Goal: Task Accomplishment & Management: Manage account settings

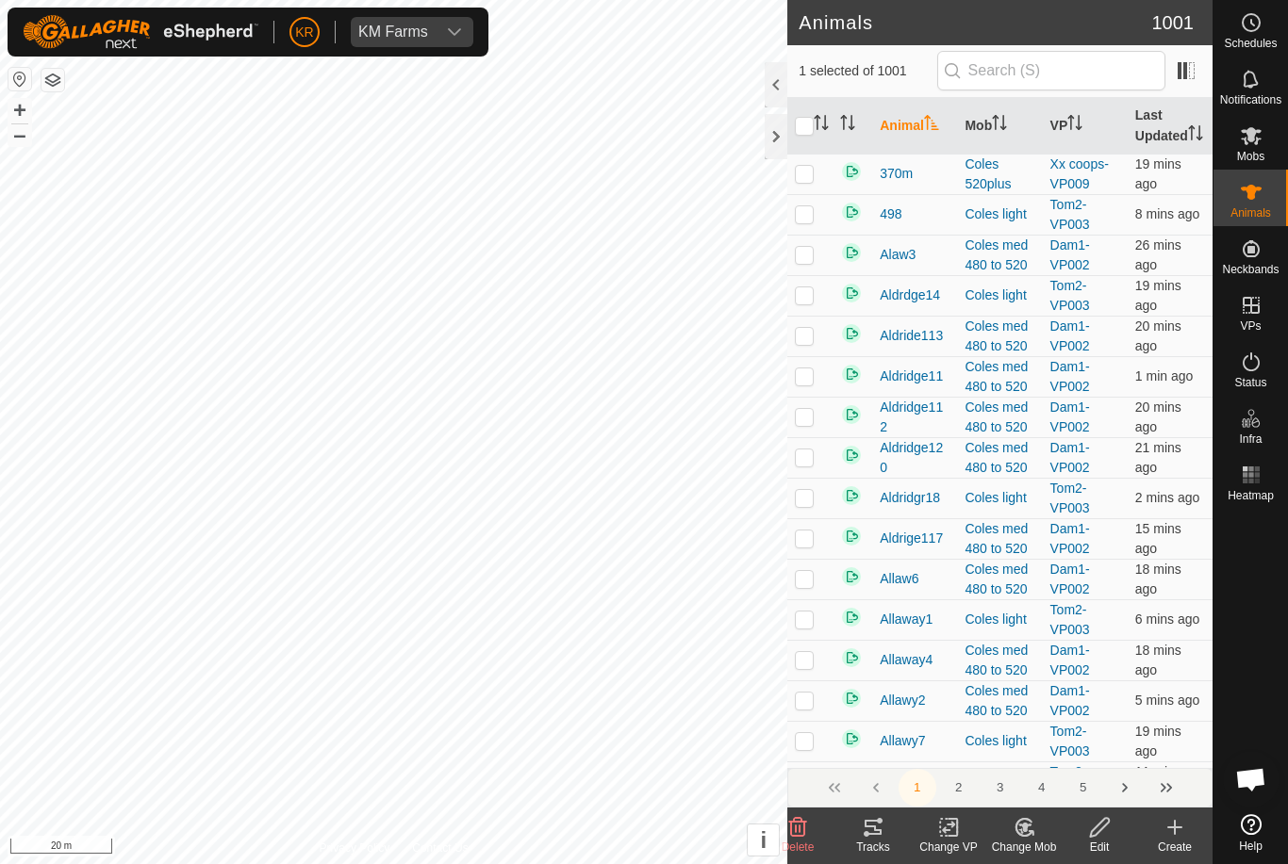
click at [1026, 835] on icon at bounding box center [1023, 827] width 16 height 17
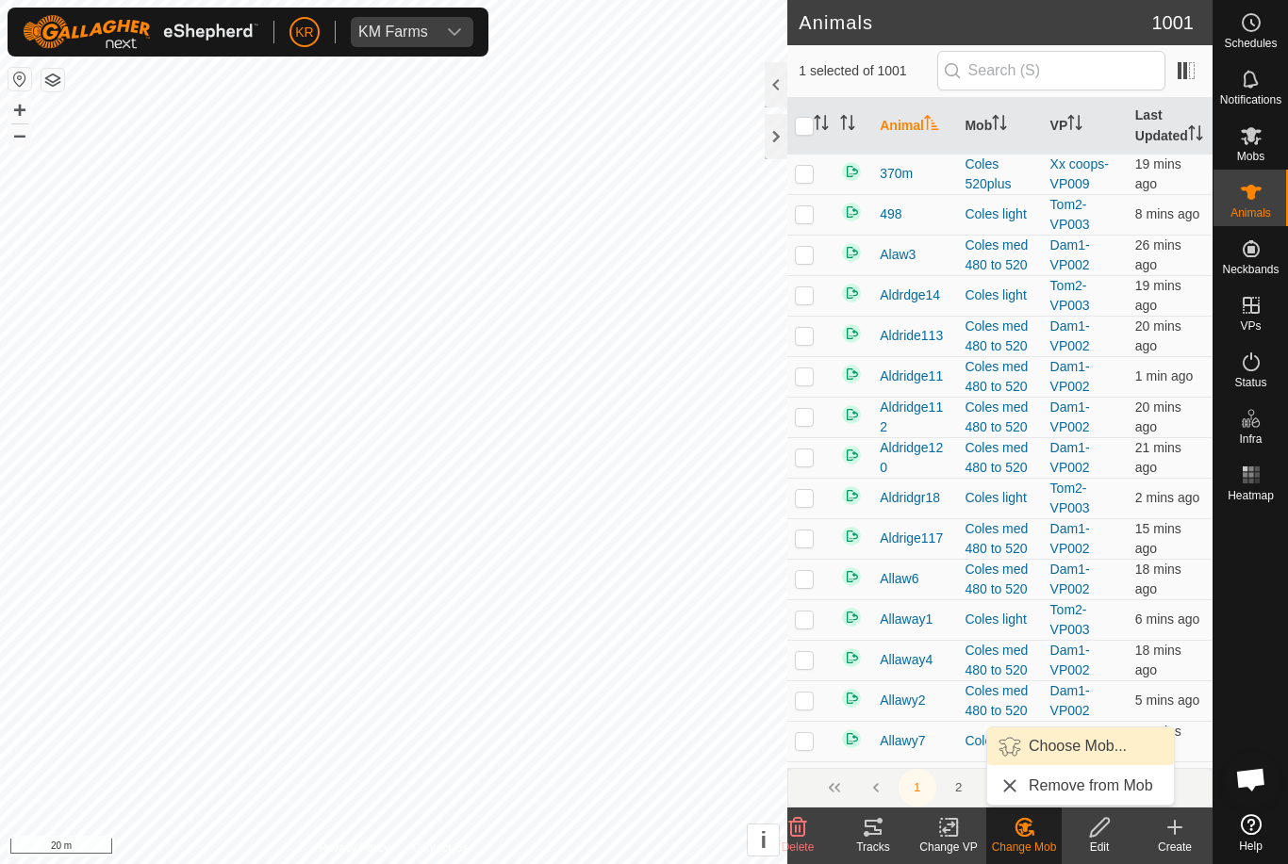
click at [1102, 753] on span "Choose Mob..." at bounding box center [1077, 746] width 98 height 23
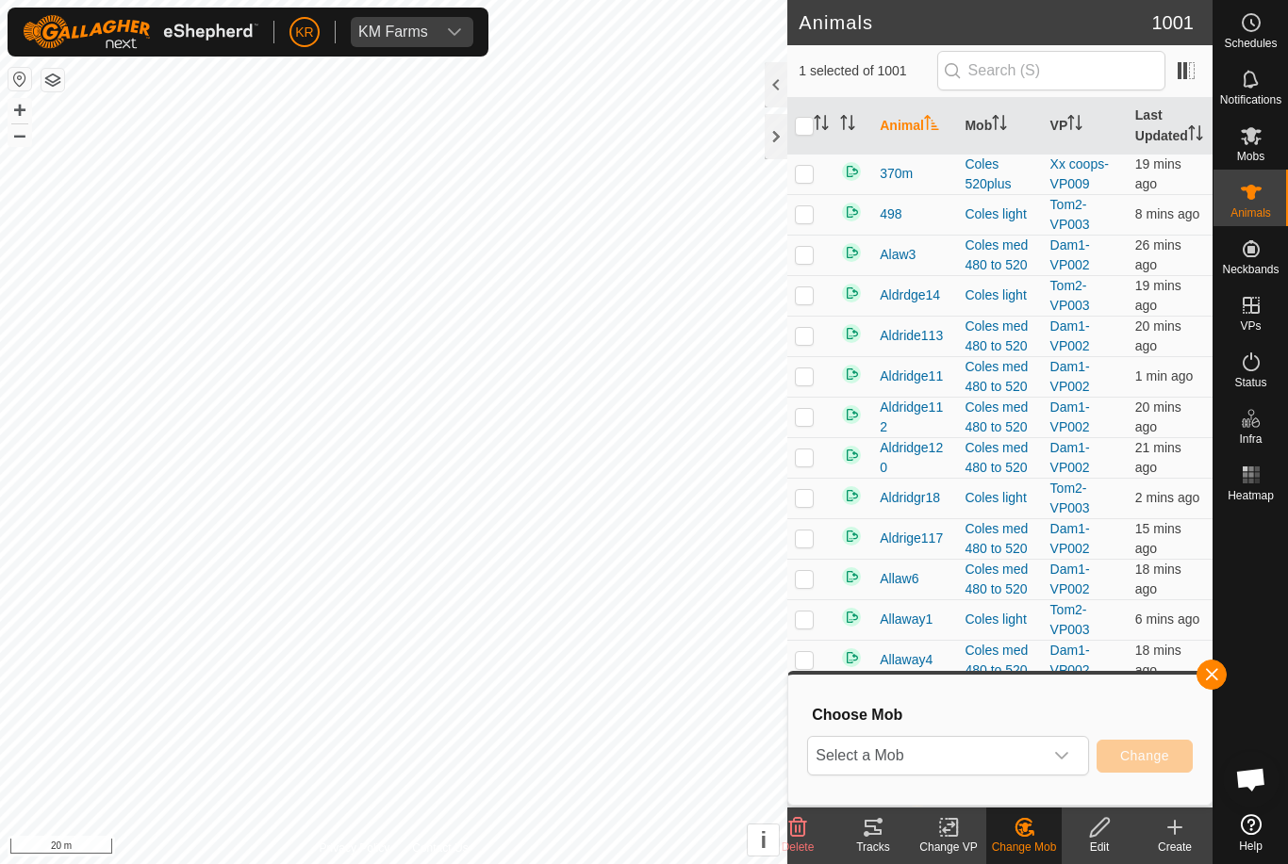
click at [1073, 750] on div "dropdown trigger" at bounding box center [1061, 756] width 38 height 38
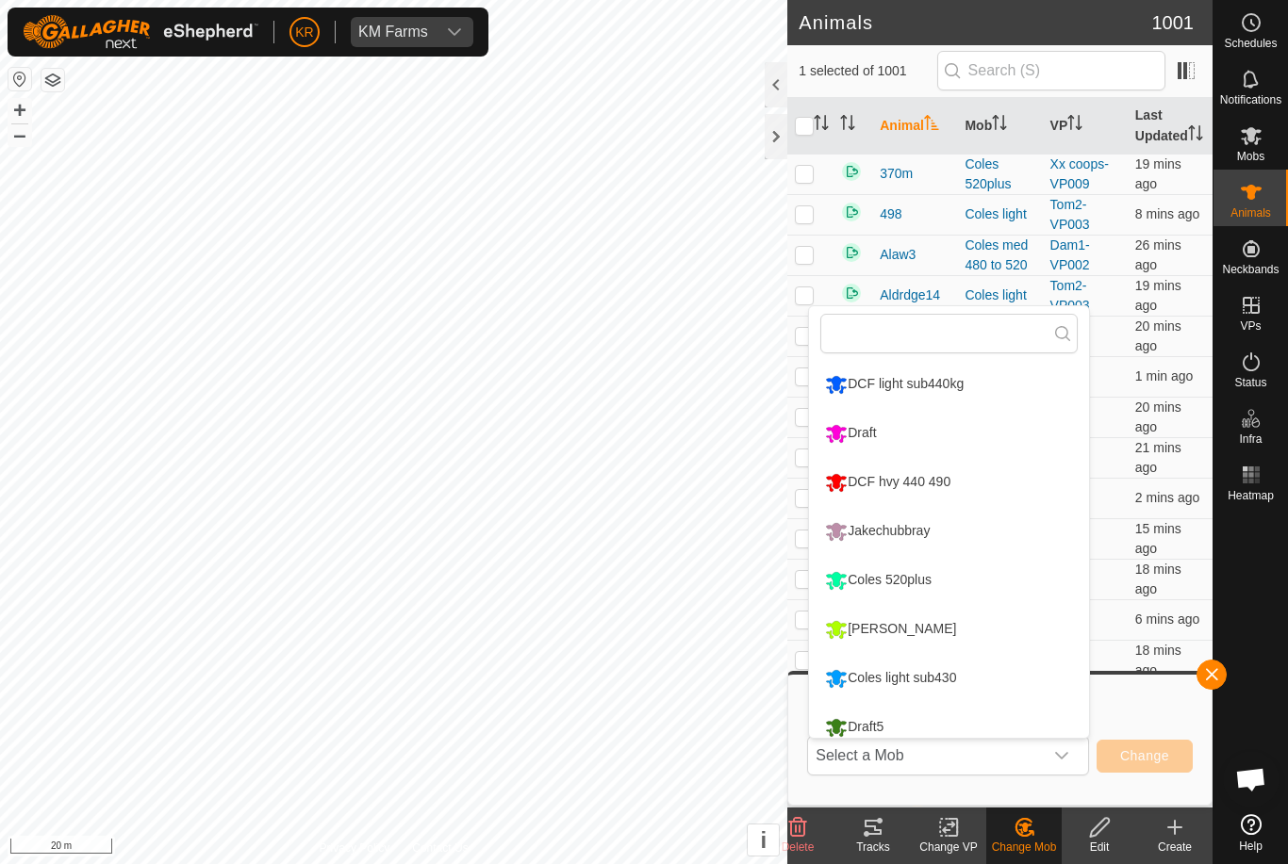
click at [861, 426] on div "Draft" at bounding box center [850, 434] width 60 height 32
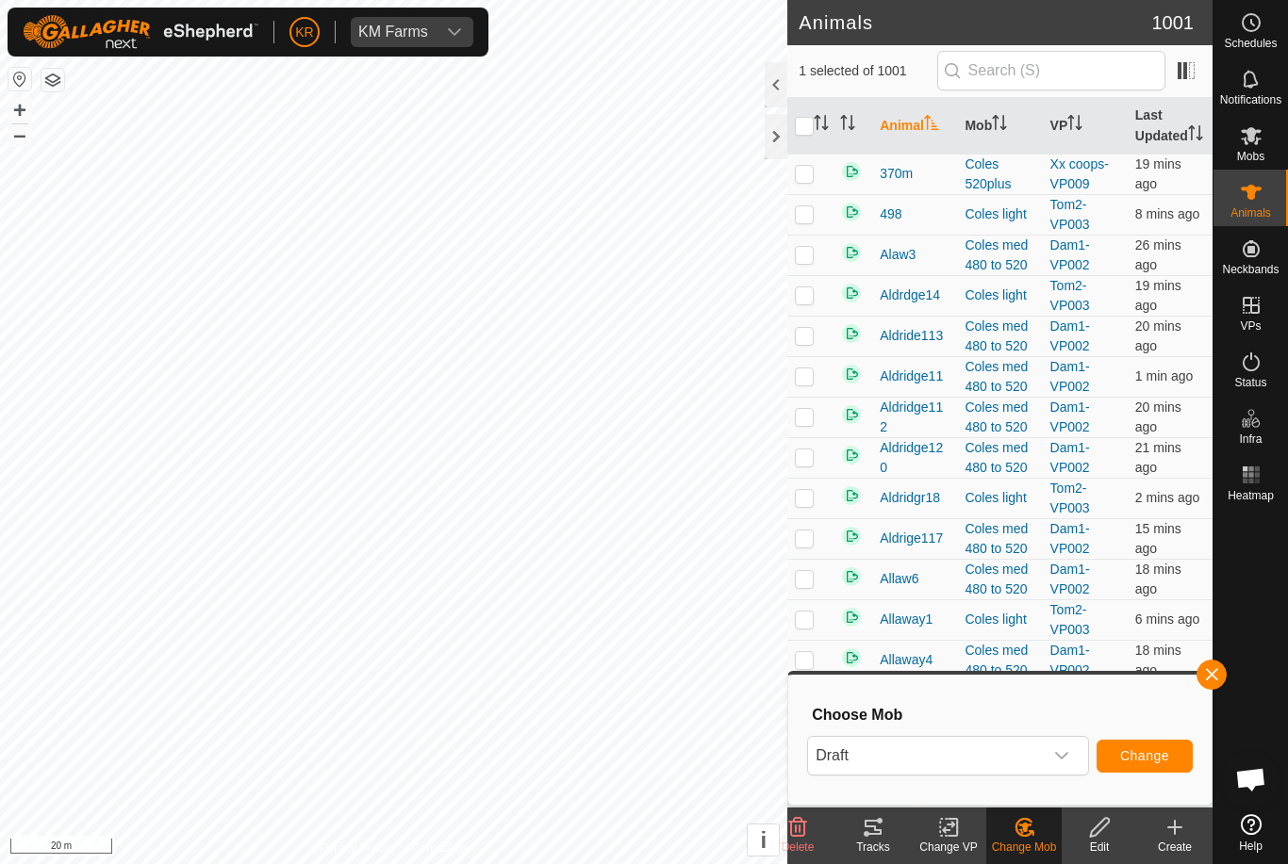
click at [1038, 738] on span "Draft" at bounding box center [925, 756] width 235 height 38
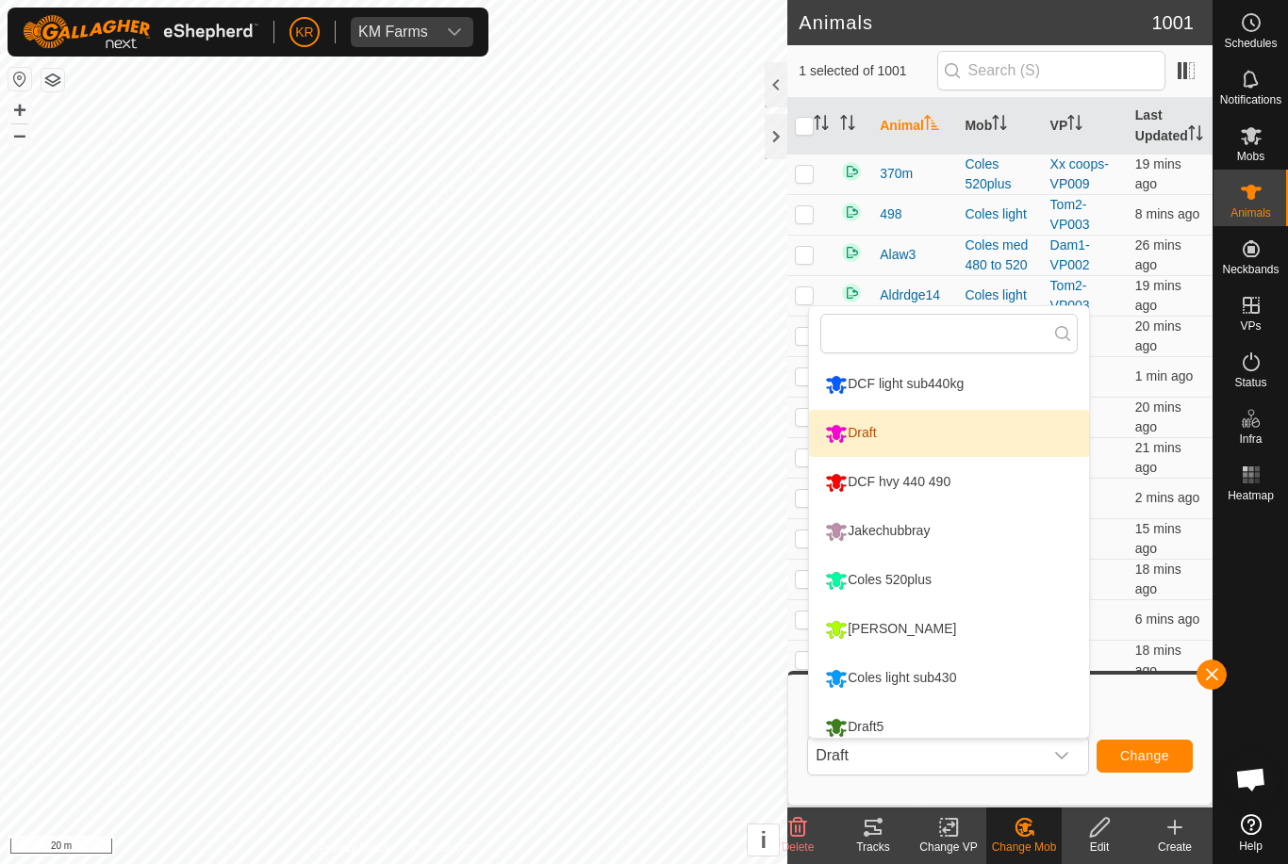
click at [933, 418] on li "Draft" at bounding box center [949, 433] width 280 height 47
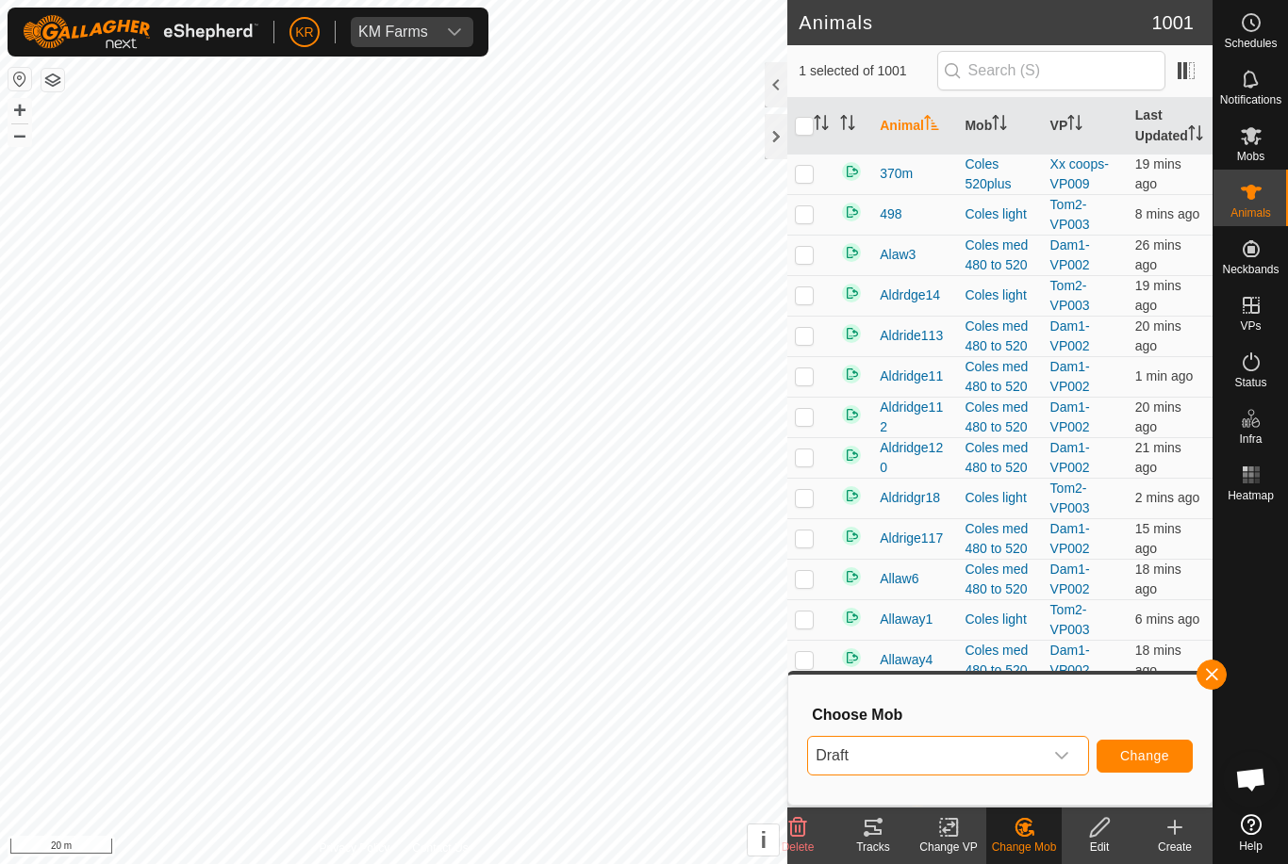
click at [1153, 745] on button "Change" at bounding box center [1144, 756] width 96 height 33
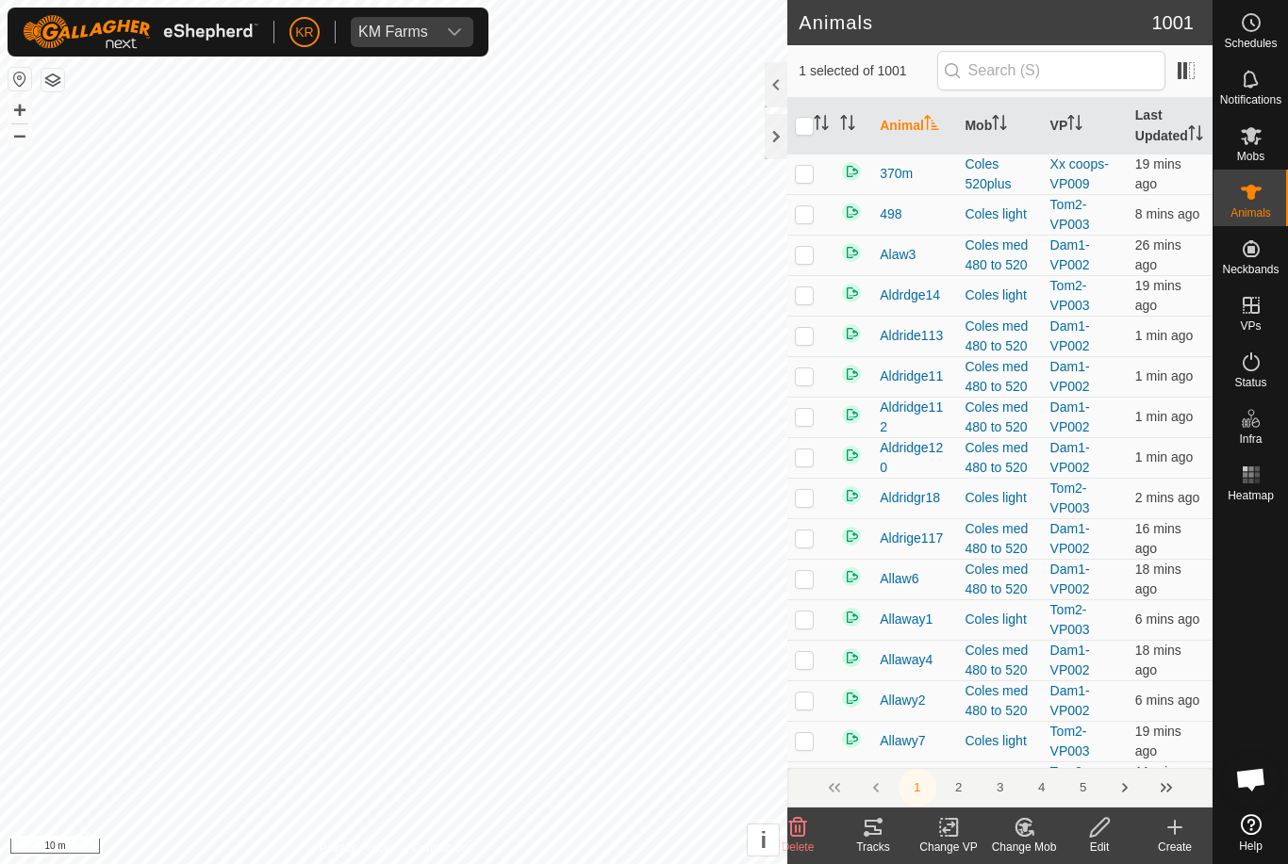
click at [1014, 837] on icon at bounding box center [1024, 827] width 24 height 23
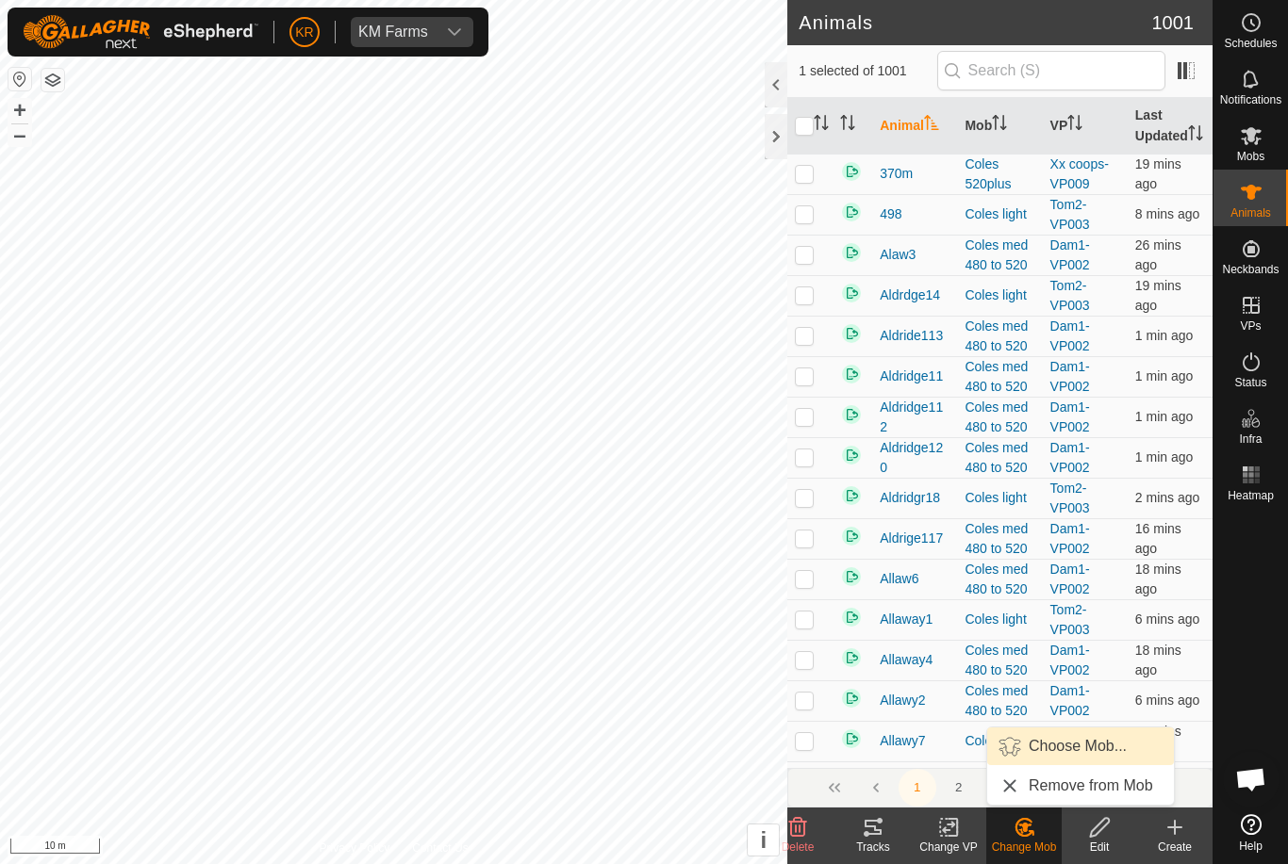
click at [1064, 750] on span "Choose Mob..." at bounding box center [1077, 746] width 98 height 23
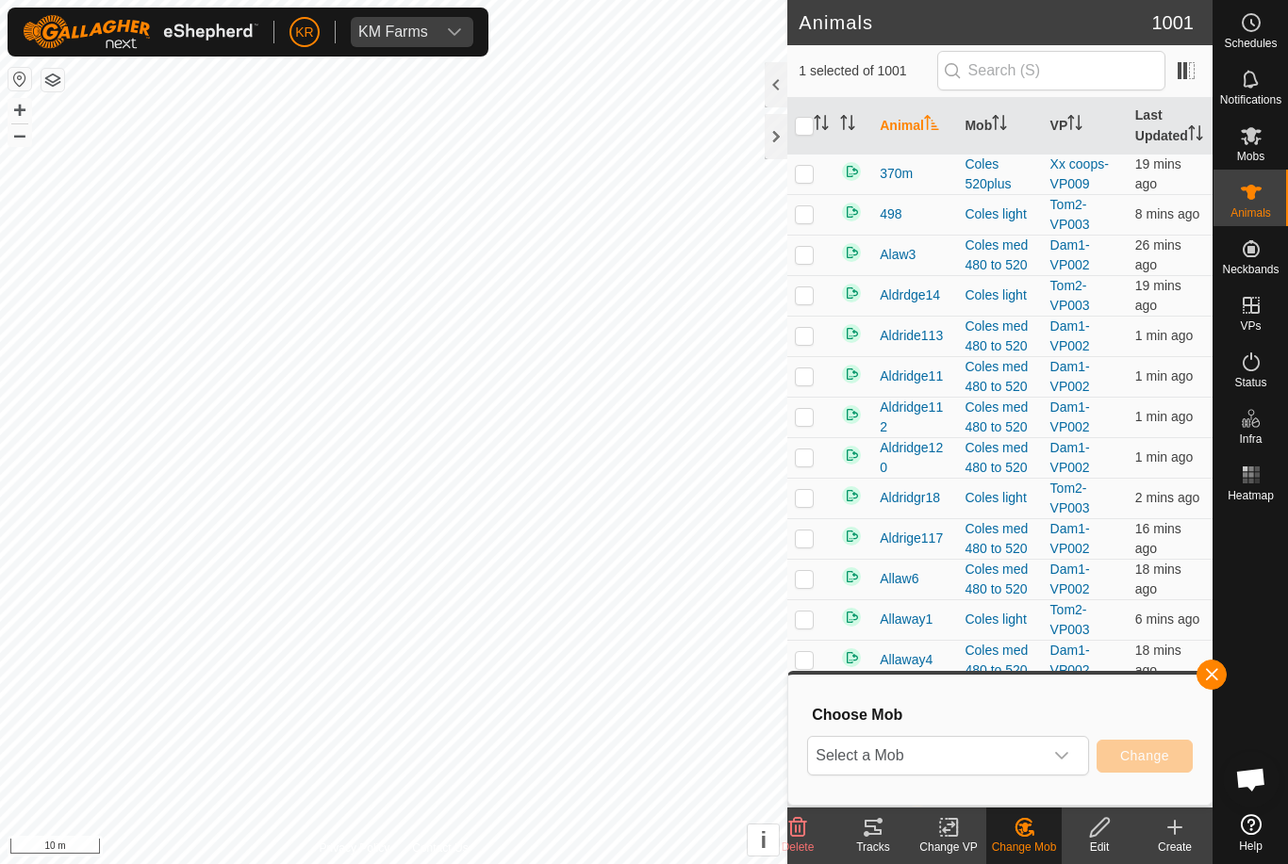
click at [994, 747] on span "Select a Mob" at bounding box center [925, 756] width 235 height 38
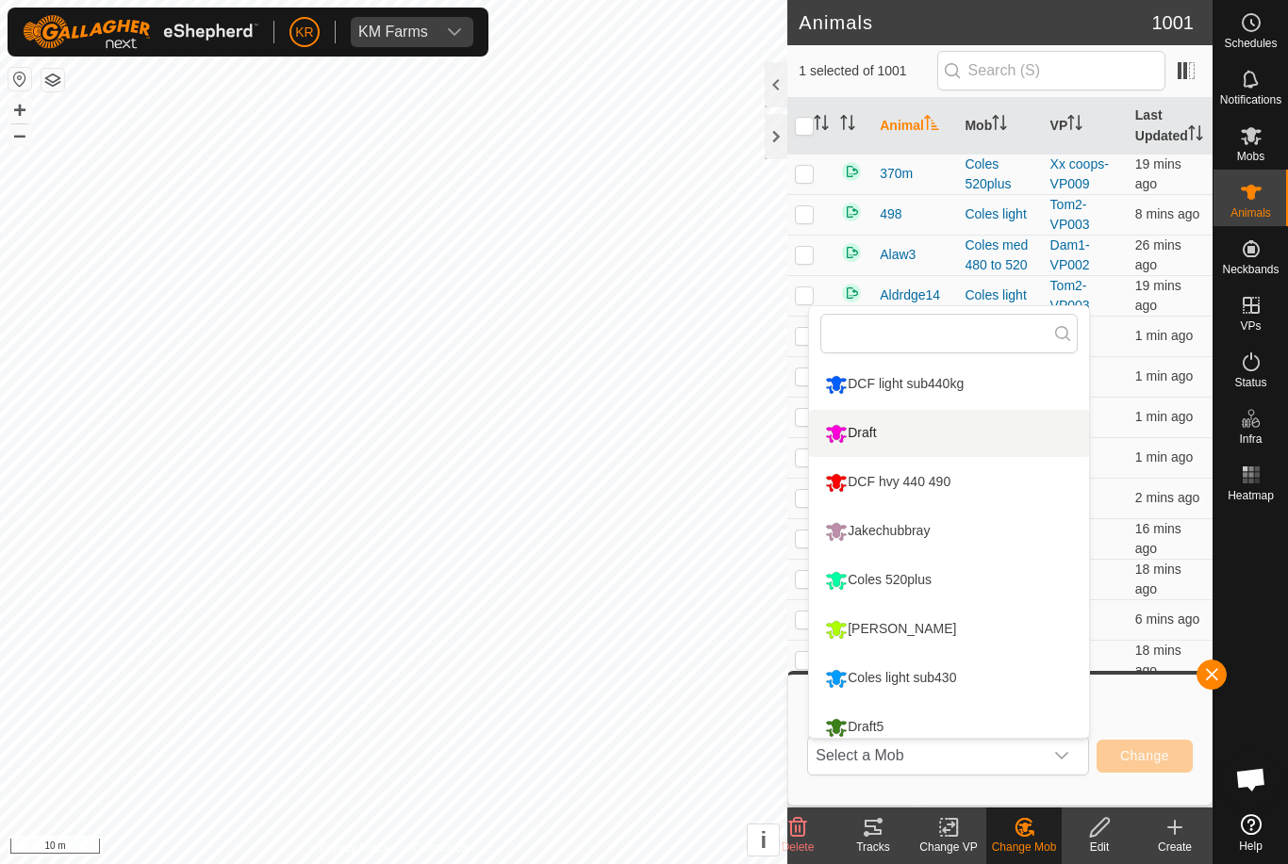
click at [941, 425] on li "Draft" at bounding box center [949, 433] width 280 height 47
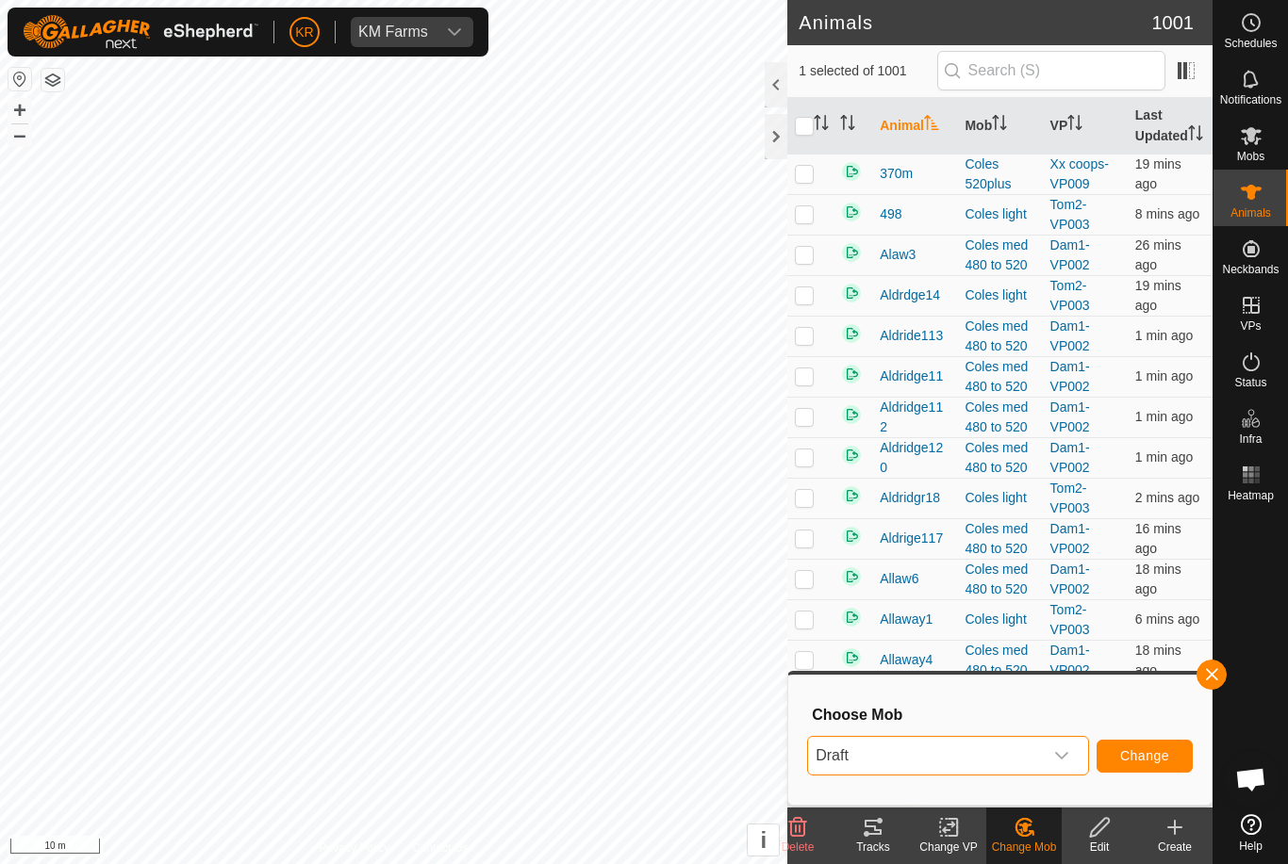
click at [1168, 741] on button "Change" at bounding box center [1144, 756] width 96 height 33
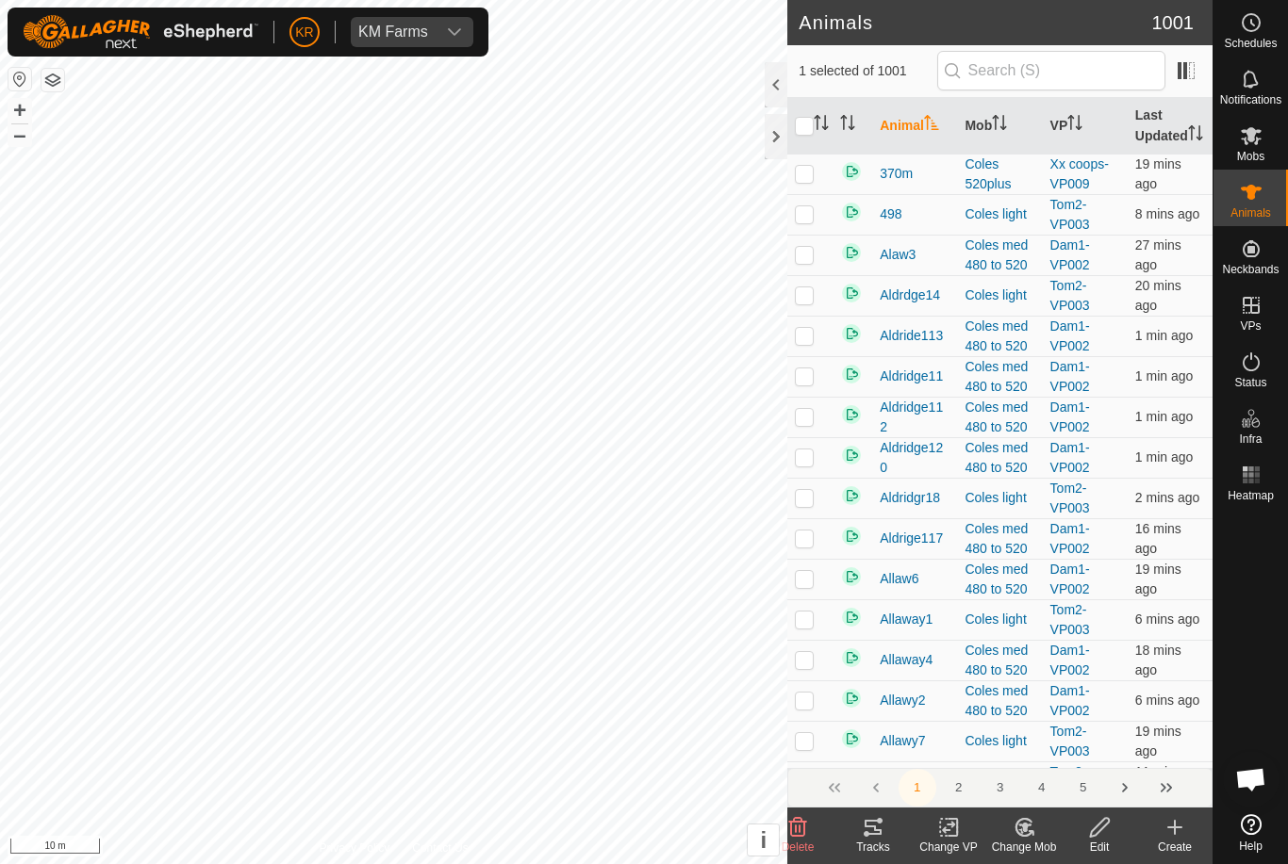
click at [1029, 832] on icon at bounding box center [1030, 833] width 4 height 4
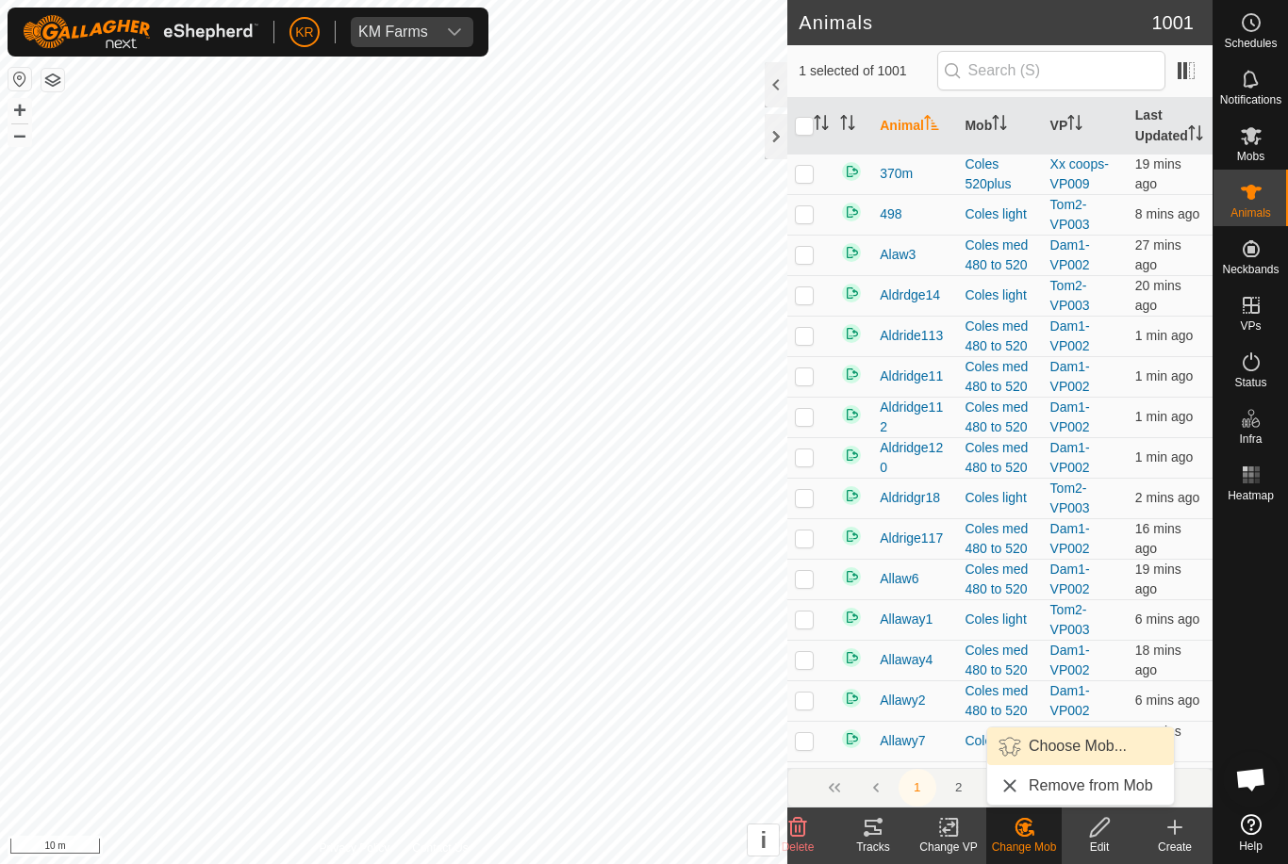
click at [1087, 745] on span "Choose Mob..." at bounding box center [1077, 746] width 98 height 23
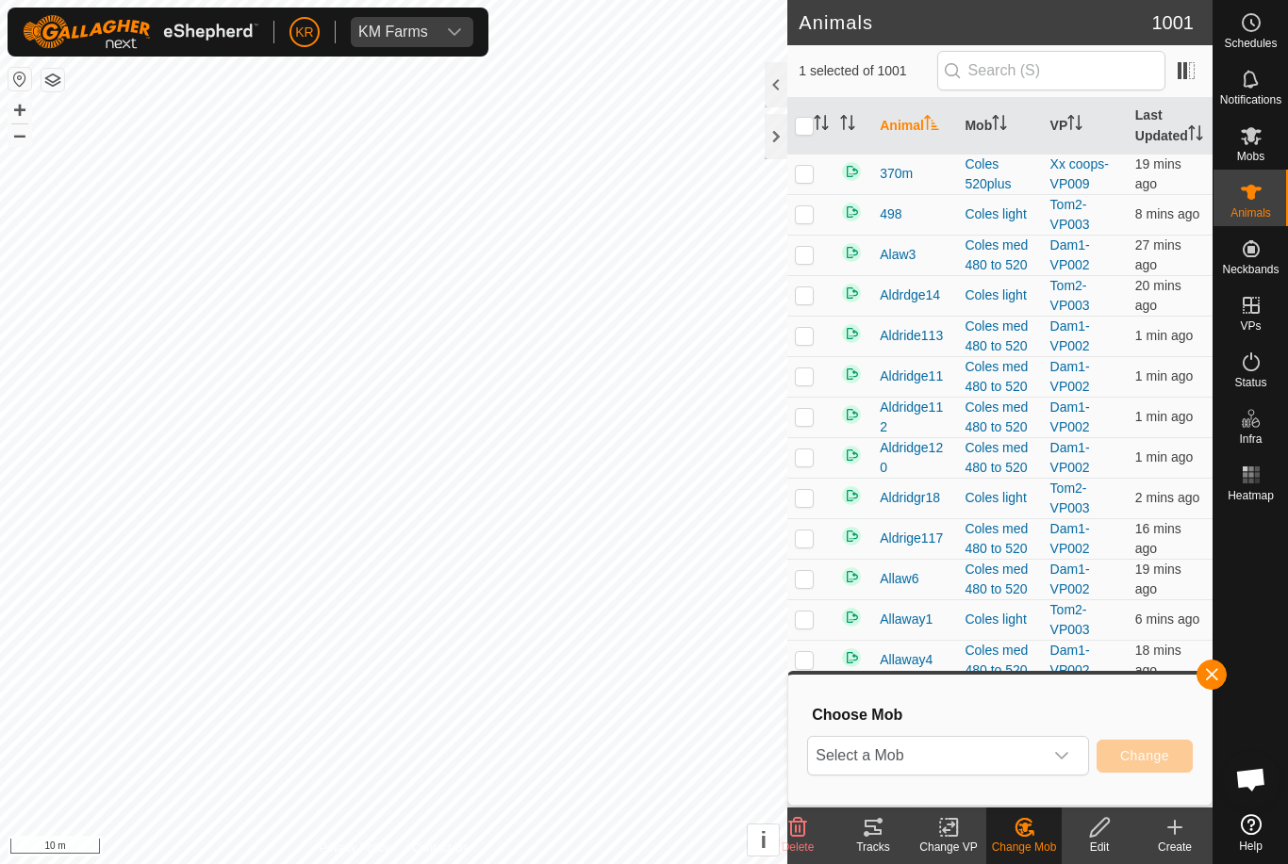
click at [1041, 742] on span "Select a Mob" at bounding box center [925, 756] width 235 height 38
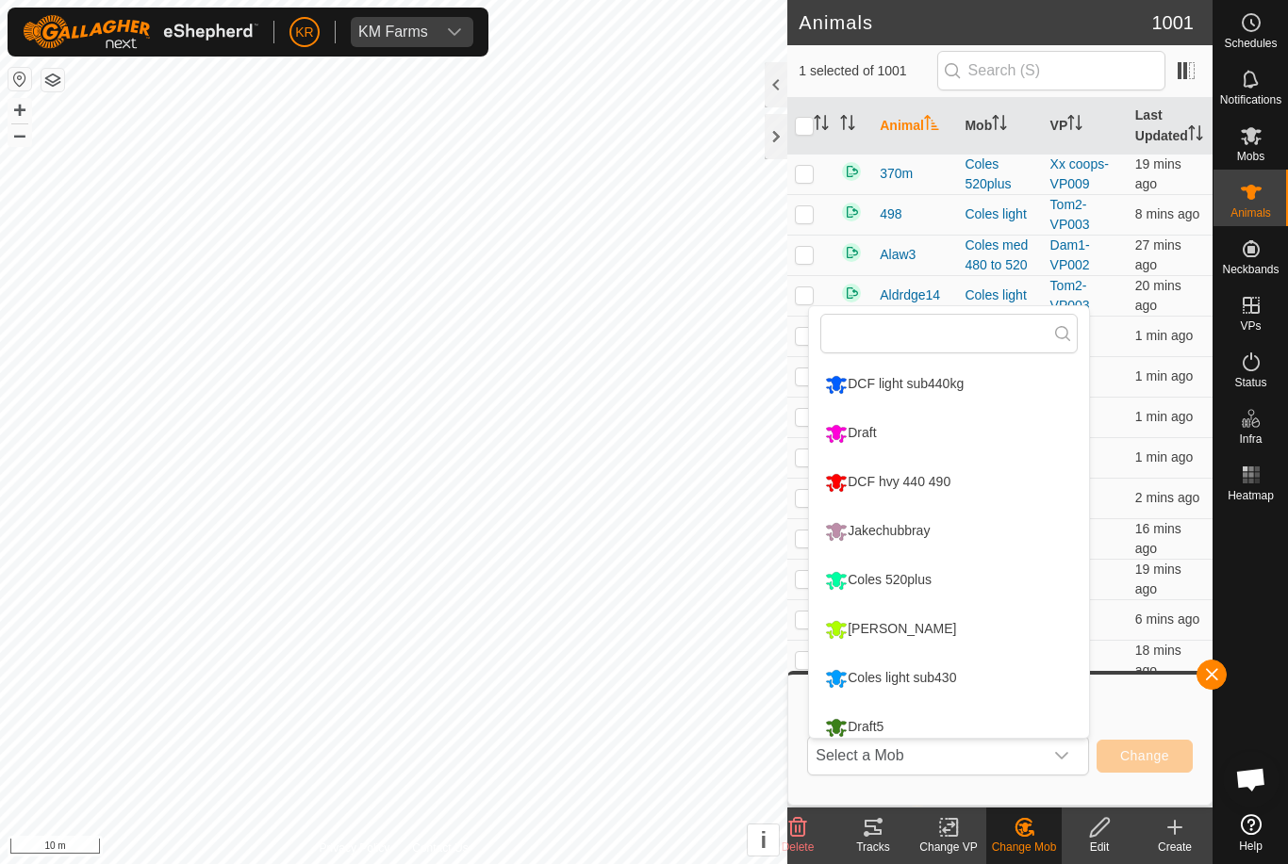
click at [870, 426] on div "Draft" at bounding box center [850, 434] width 60 height 32
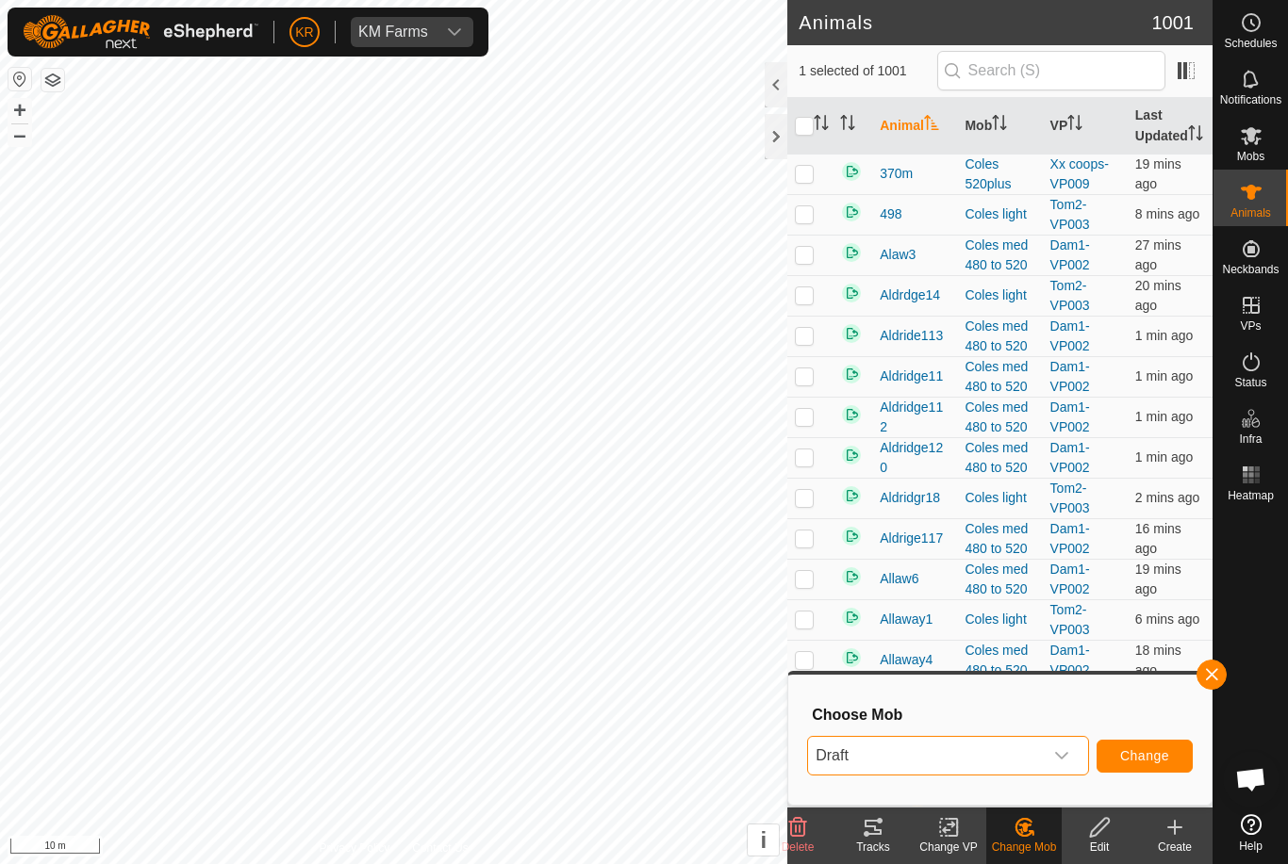
click at [1153, 745] on button "Change" at bounding box center [1144, 756] width 96 height 33
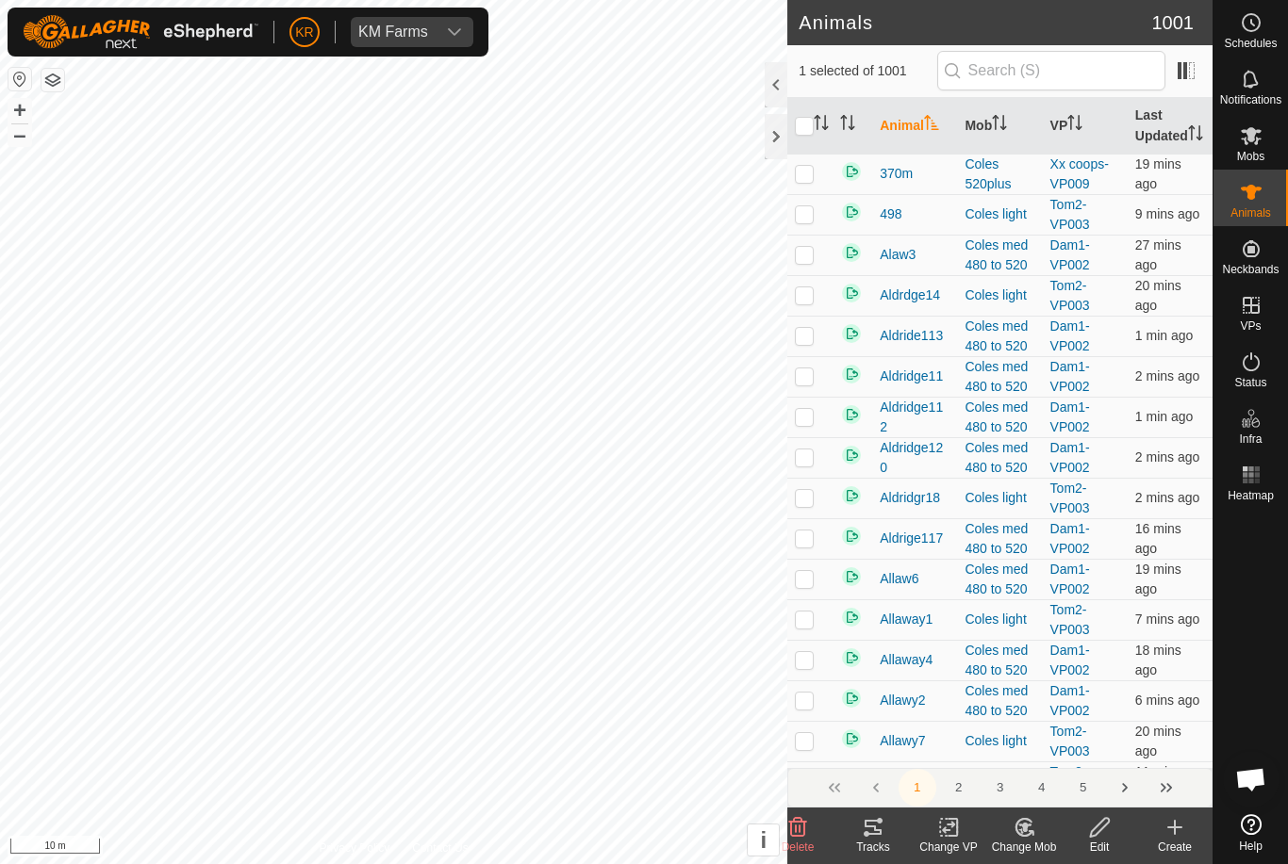
click at [1024, 828] on icon at bounding box center [1024, 827] width 13 height 9
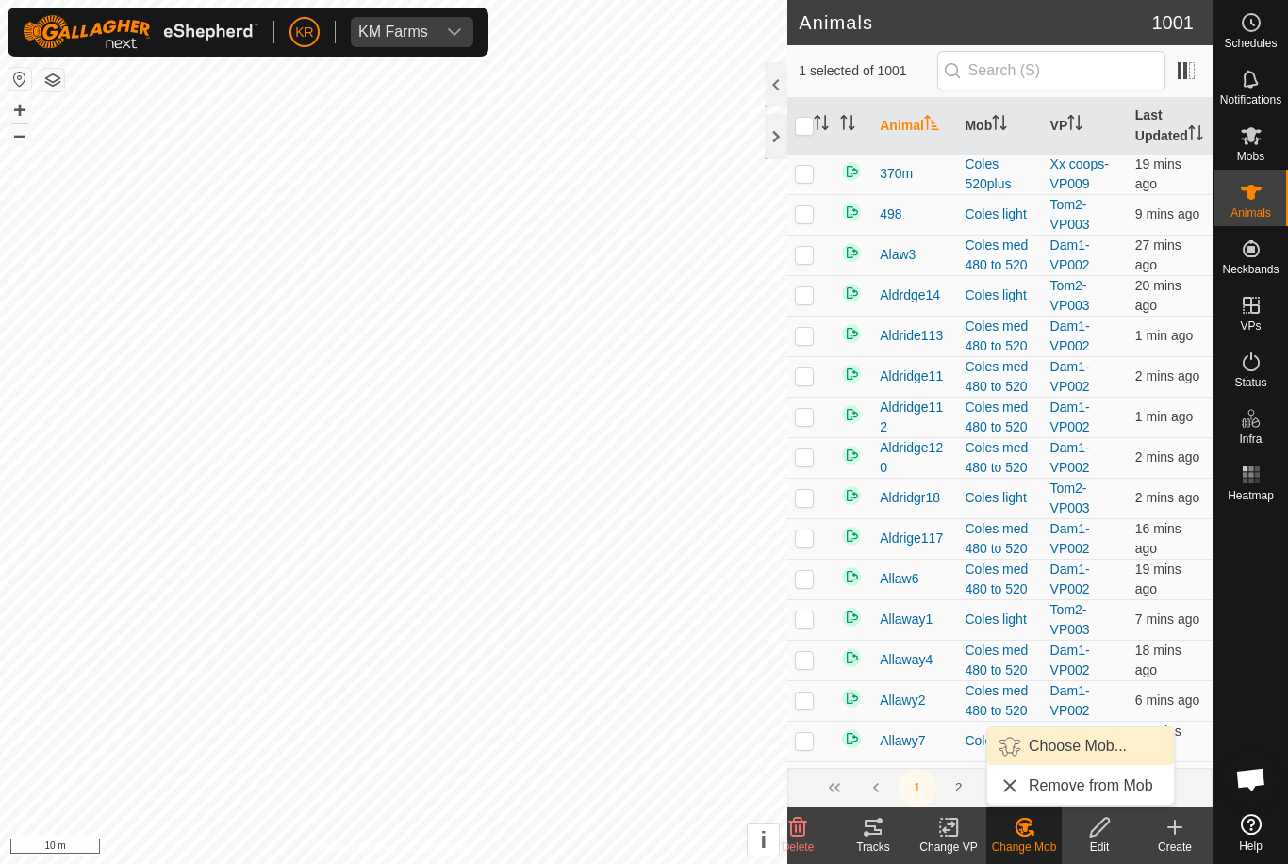
click at [1083, 754] on span "Choose Mob..." at bounding box center [1077, 746] width 98 height 23
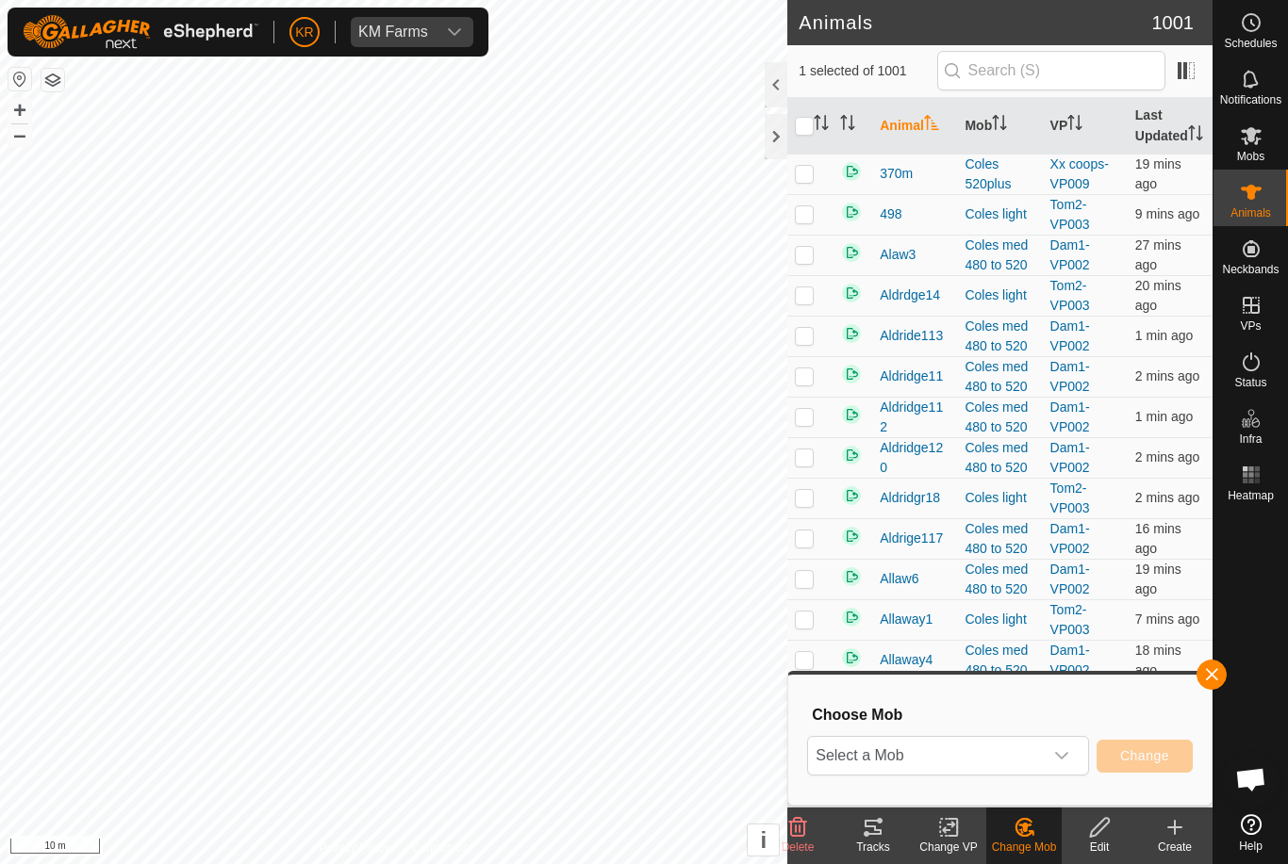
click at [1040, 751] on span "Select a Mob" at bounding box center [925, 756] width 235 height 38
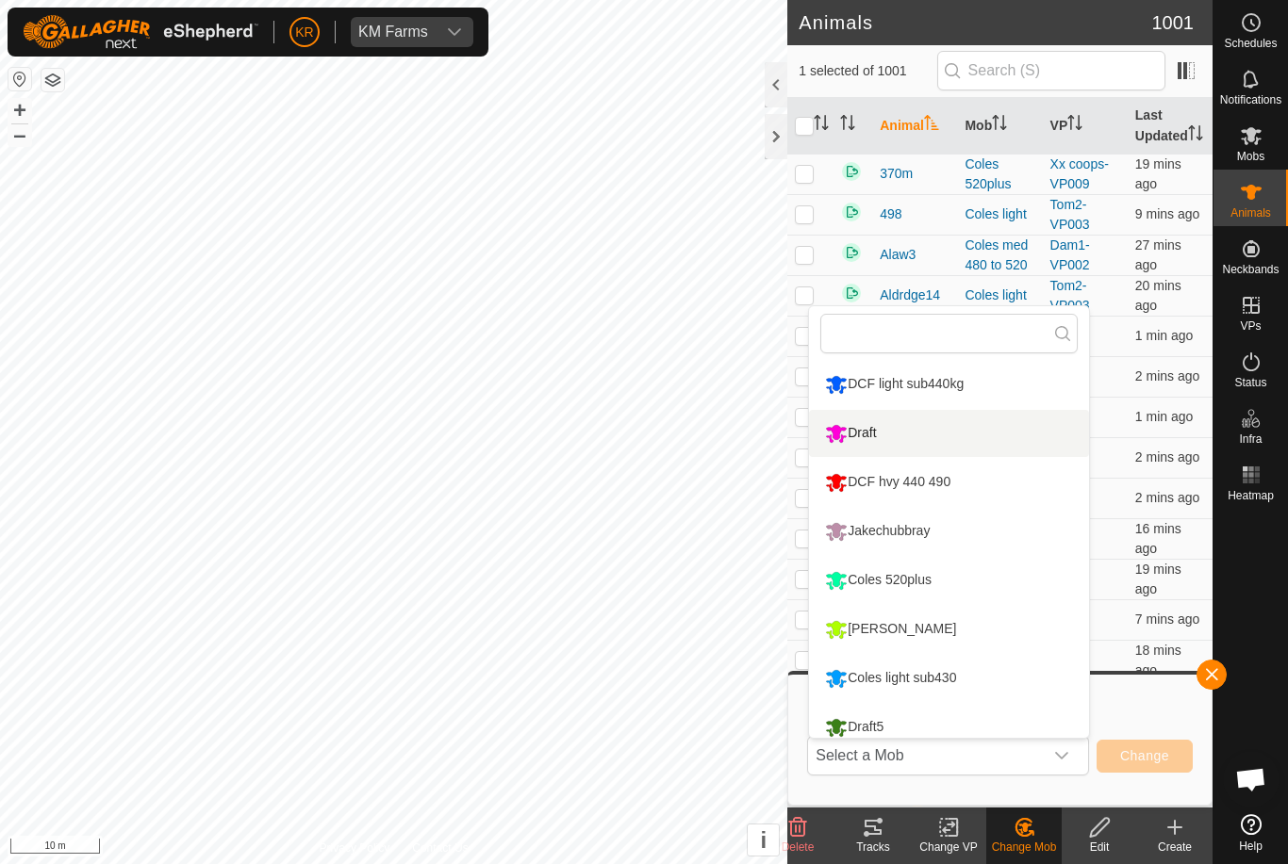
click at [880, 424] on div "Draft" at bounding box center [850, 434] width 60 height 32
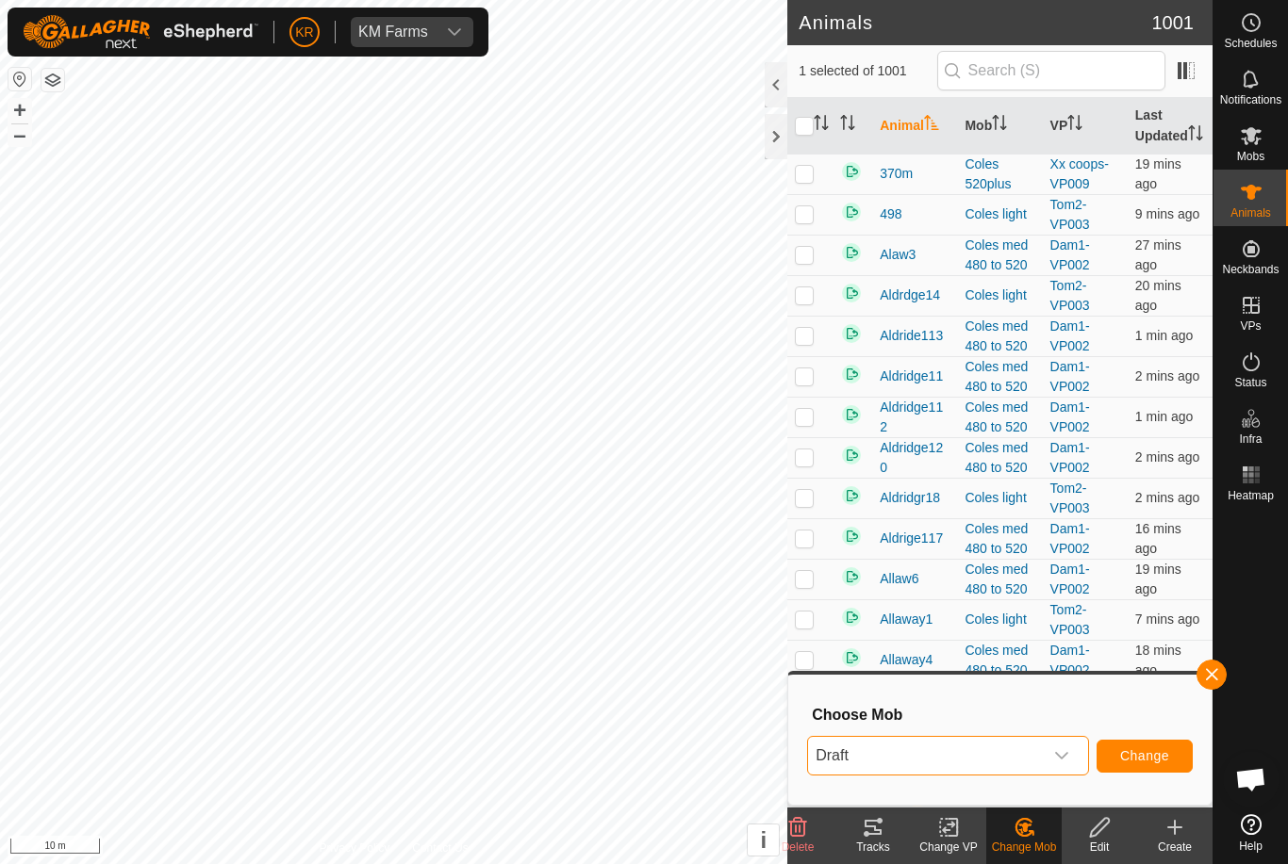
click at [1134, 751] on span "Change" at bounding box center [1144, 755] width 49 height 15
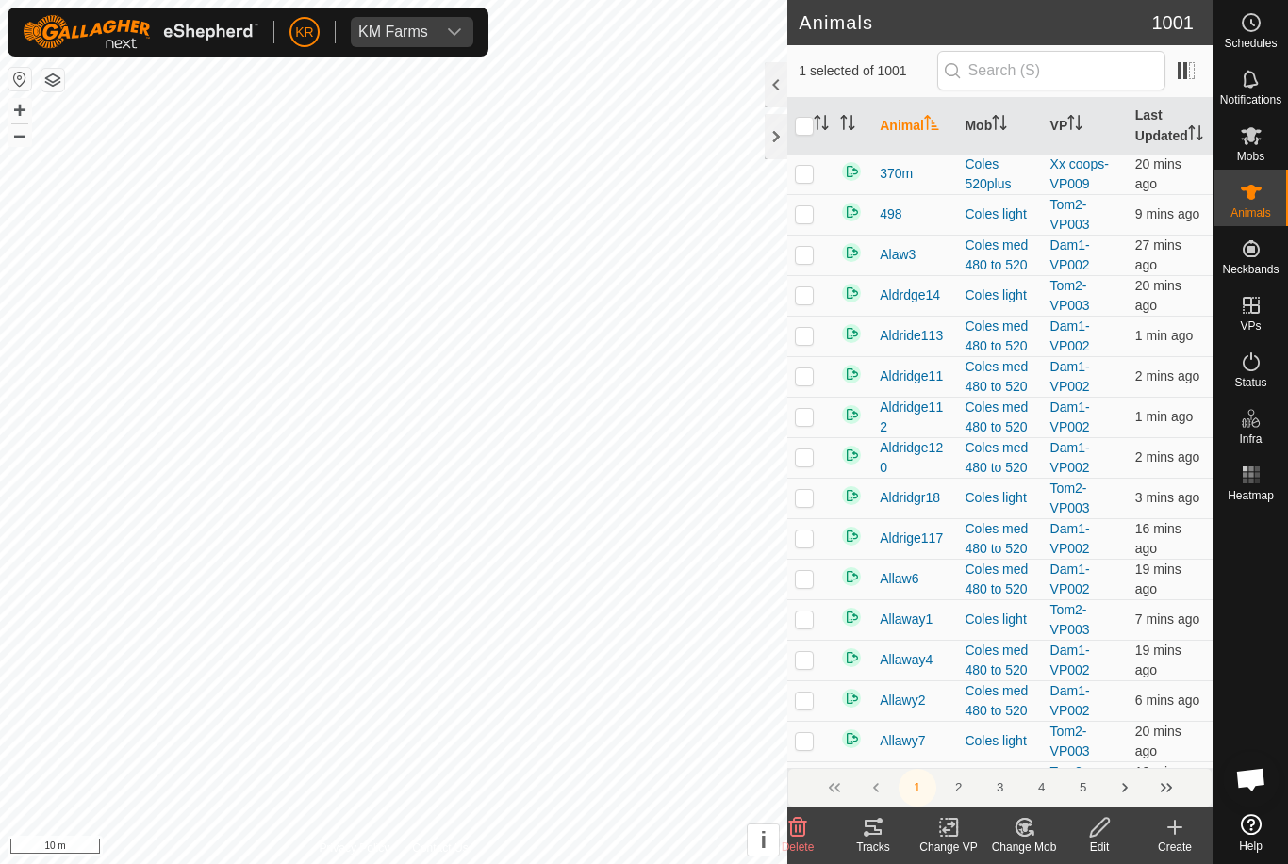
click at [1024, 824] on icon at bounding box center [1024, 827] width 13 height 9
click at [1069, 747] on span "Choose Mob..." at bounding box center [1077, 746] width 98 height 23
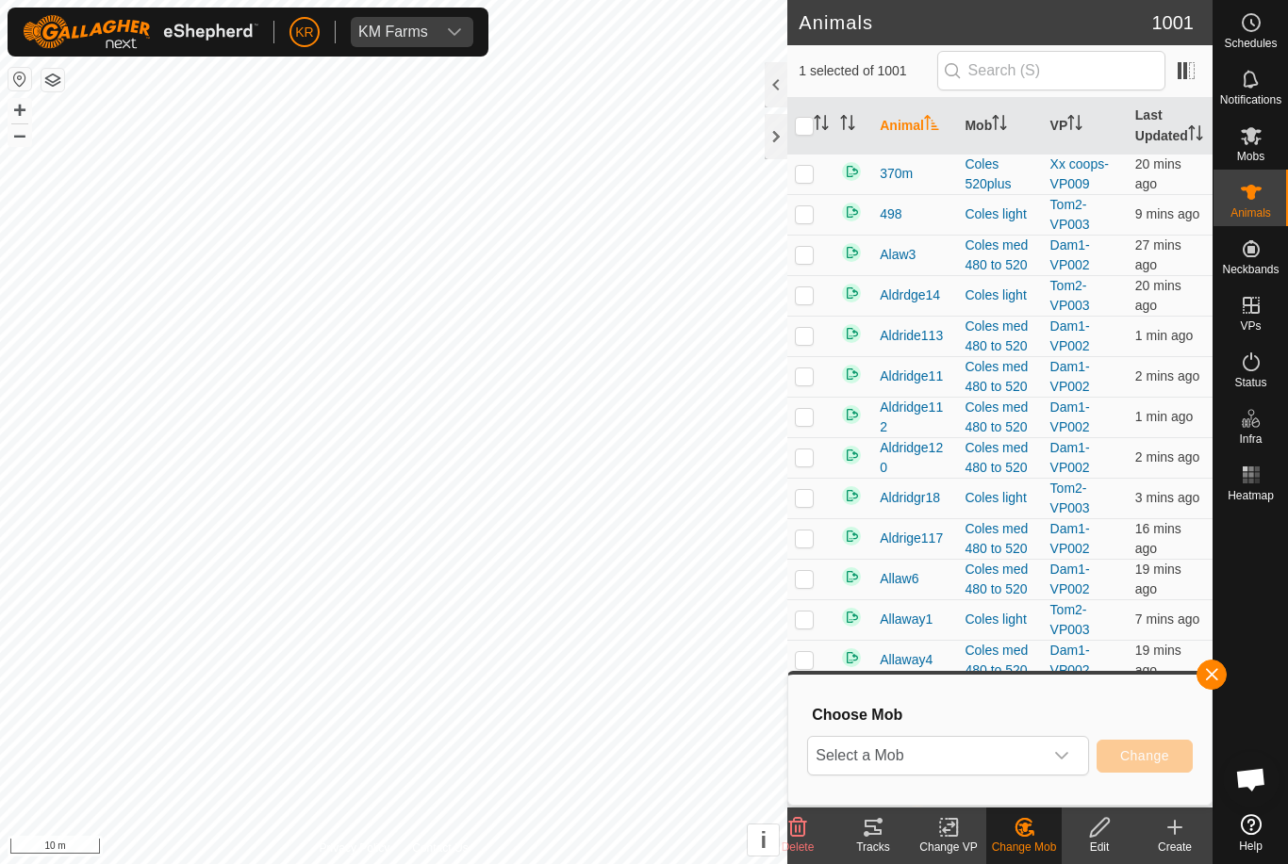
click at [965, 759] on span "Select a Mob" at bounding box center [925, 756] width 235 height 38
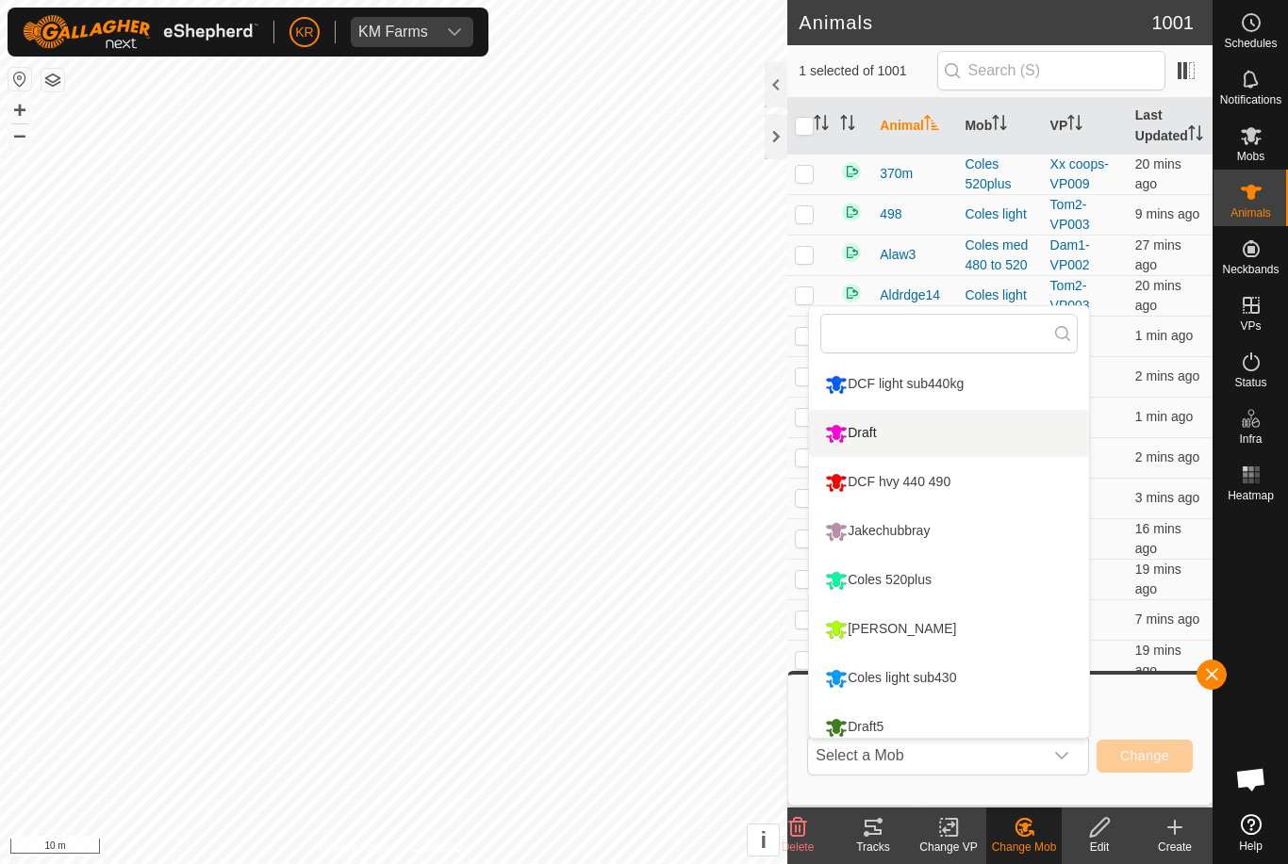
click at [880, 425] on div "Draft" at bounding box center [850, 434] width 60 height 32
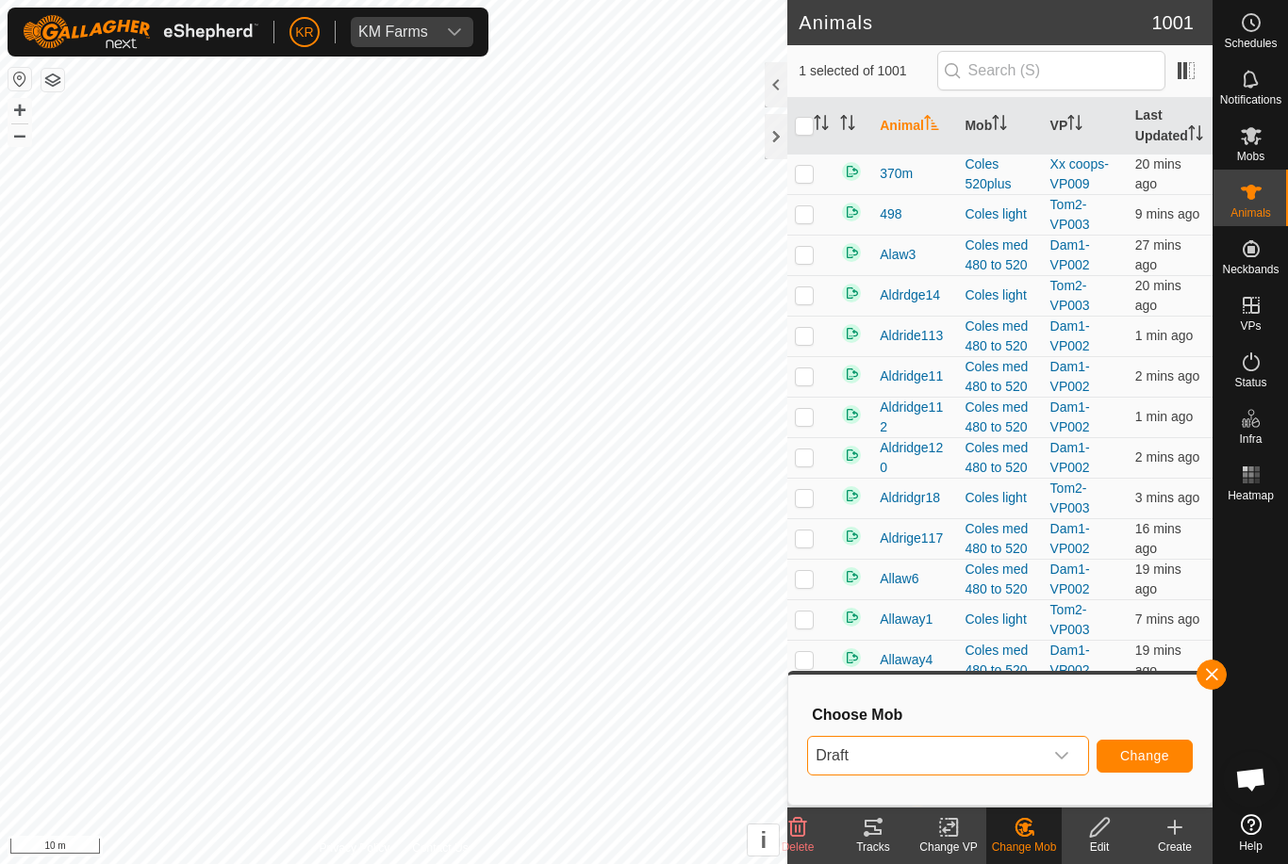
click at [1156, 754] on span "Change" at bounding box center [1144, 755] width 49 height 15
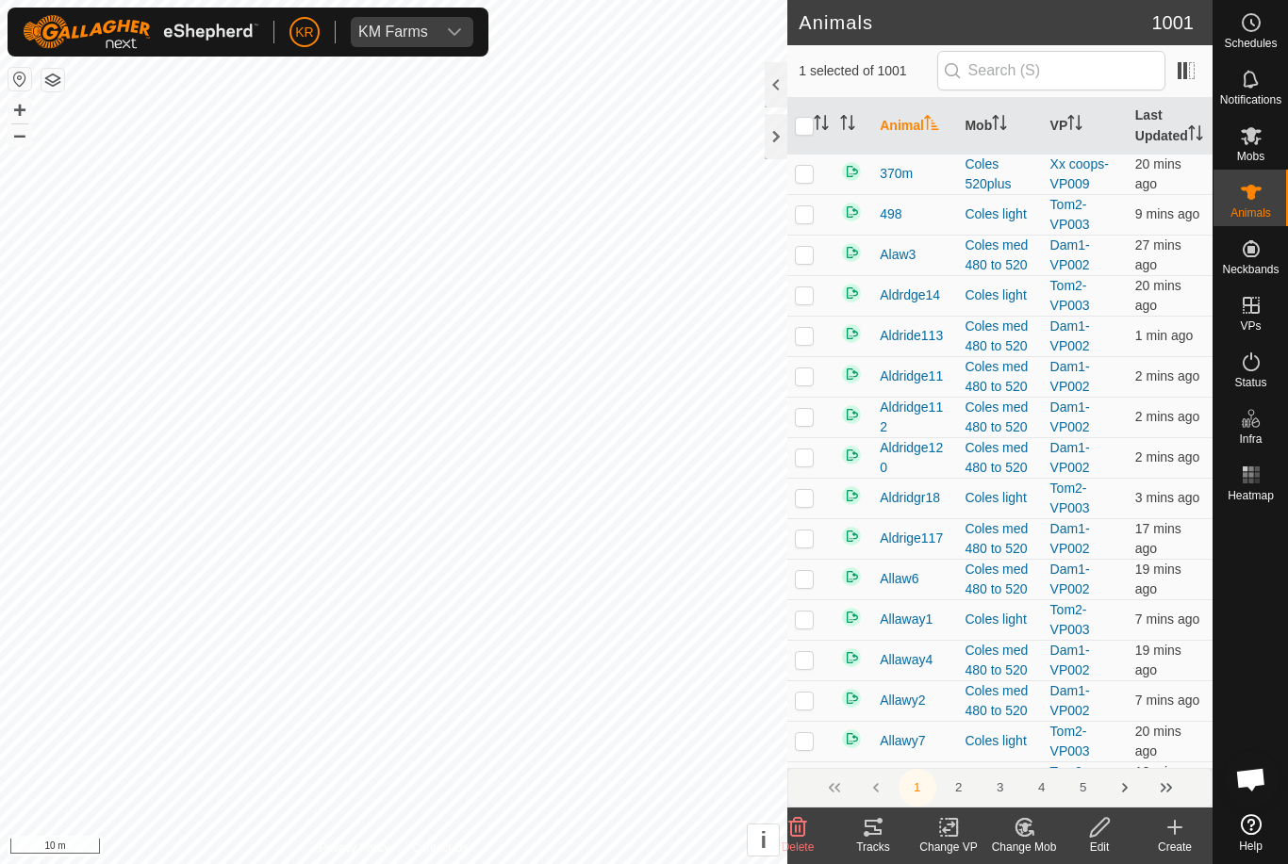
click at [1026, 832] on icon at bounding box center [1024, 827] width 24 height 23
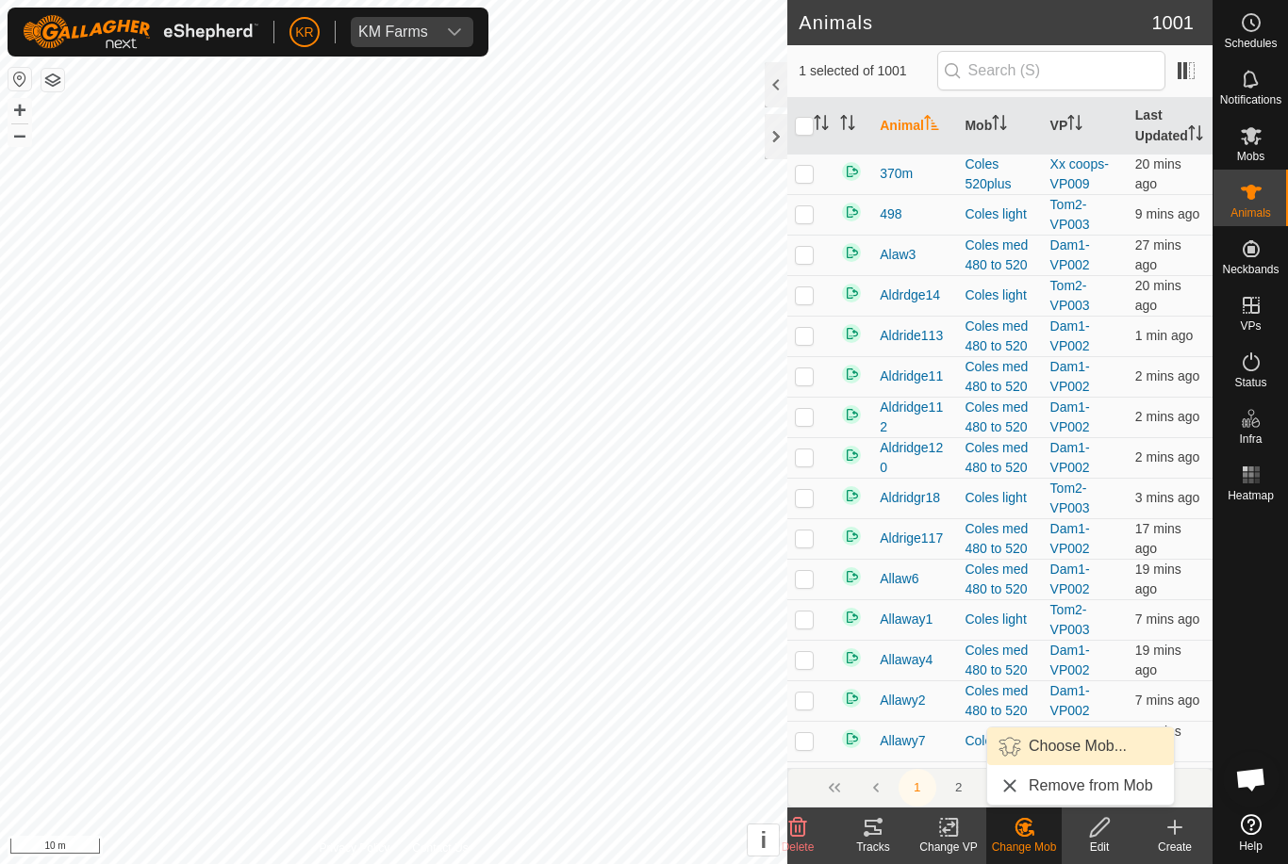
click at [1058, 758] on link "Choose Mob..." at bounding box center [1080, 747] width 187 height 38
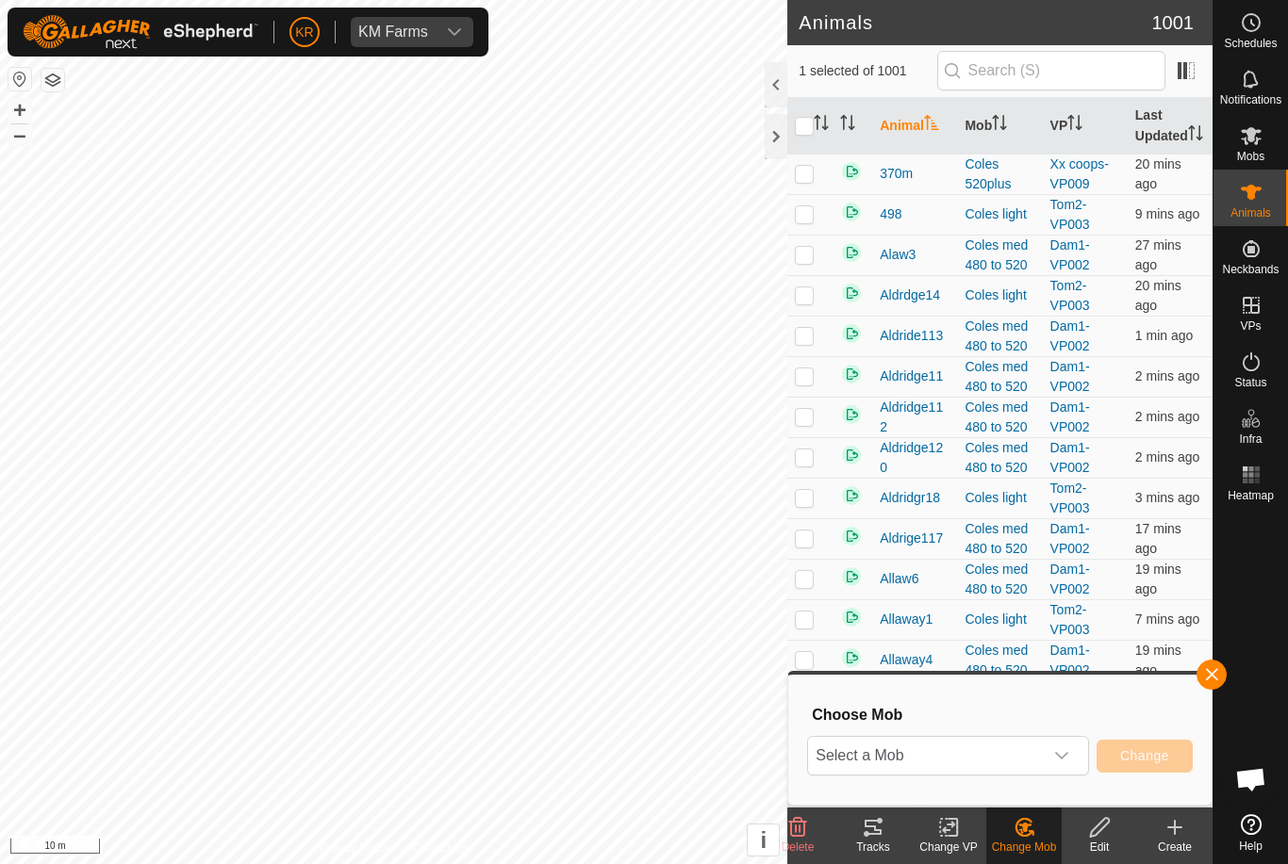
click at [904, 753] on span "Select a Mob" at bounding box center [925, 756] width 235 height 38
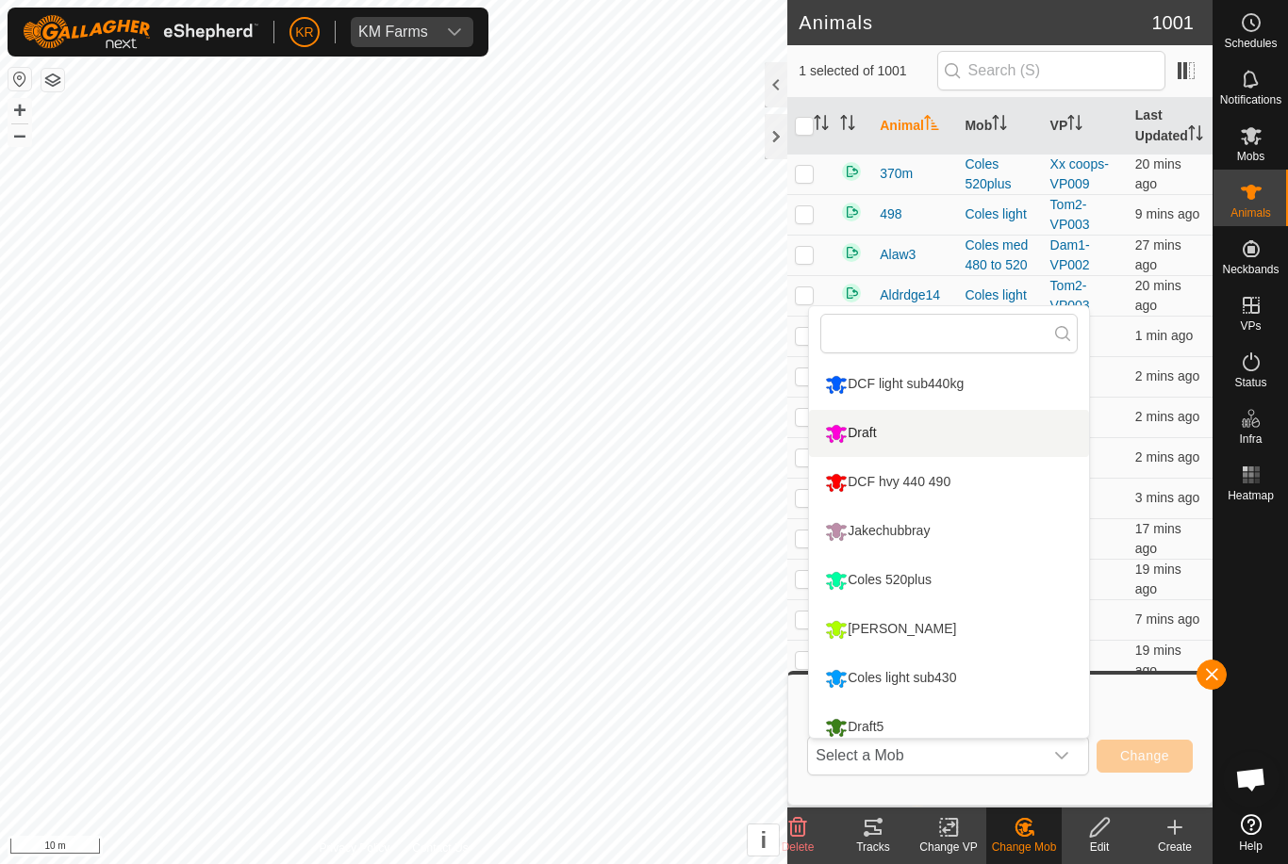
click at [868, 431] on div "Draft" at bounding box center [850, 434] width 60 height 32
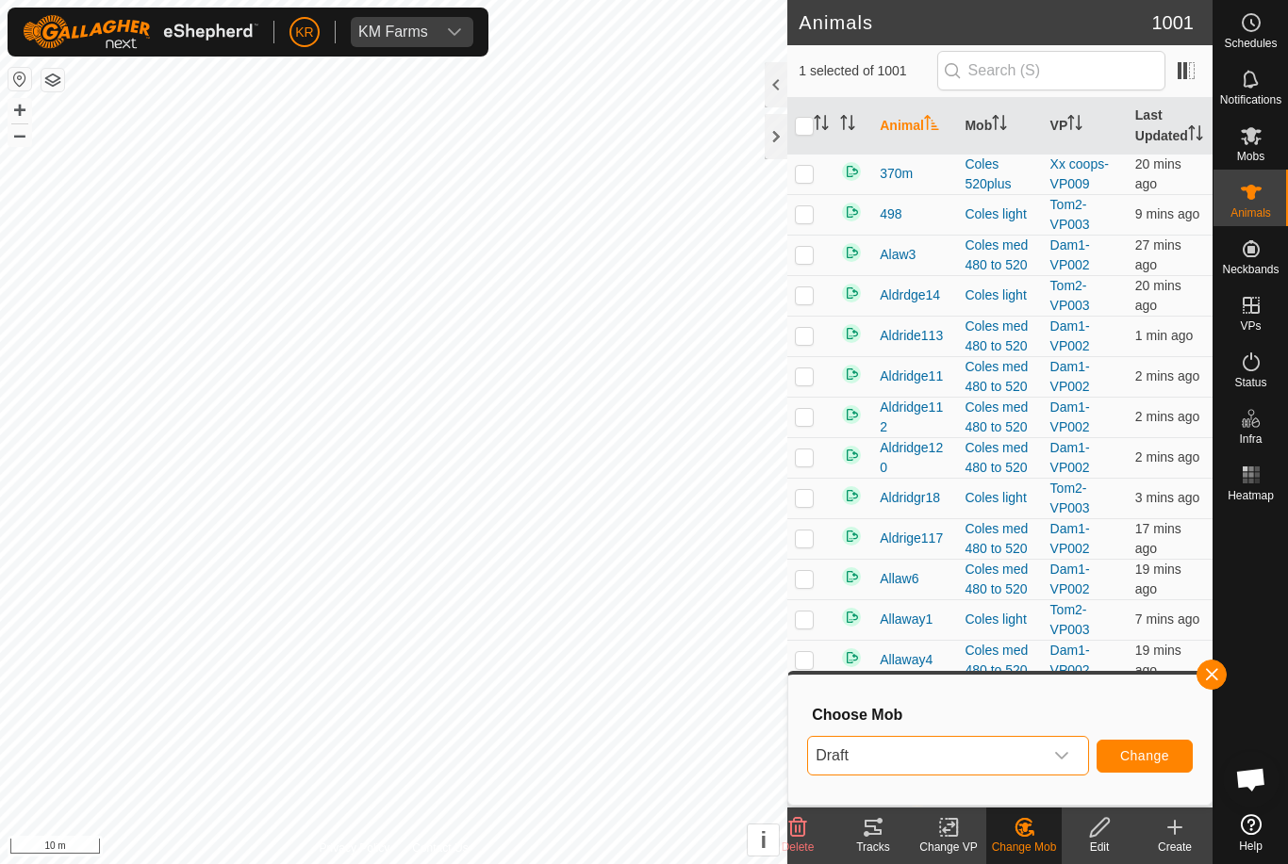
click at [1140, 756] on span "Change" at bounding box center [1144, 755] width 49 height 15
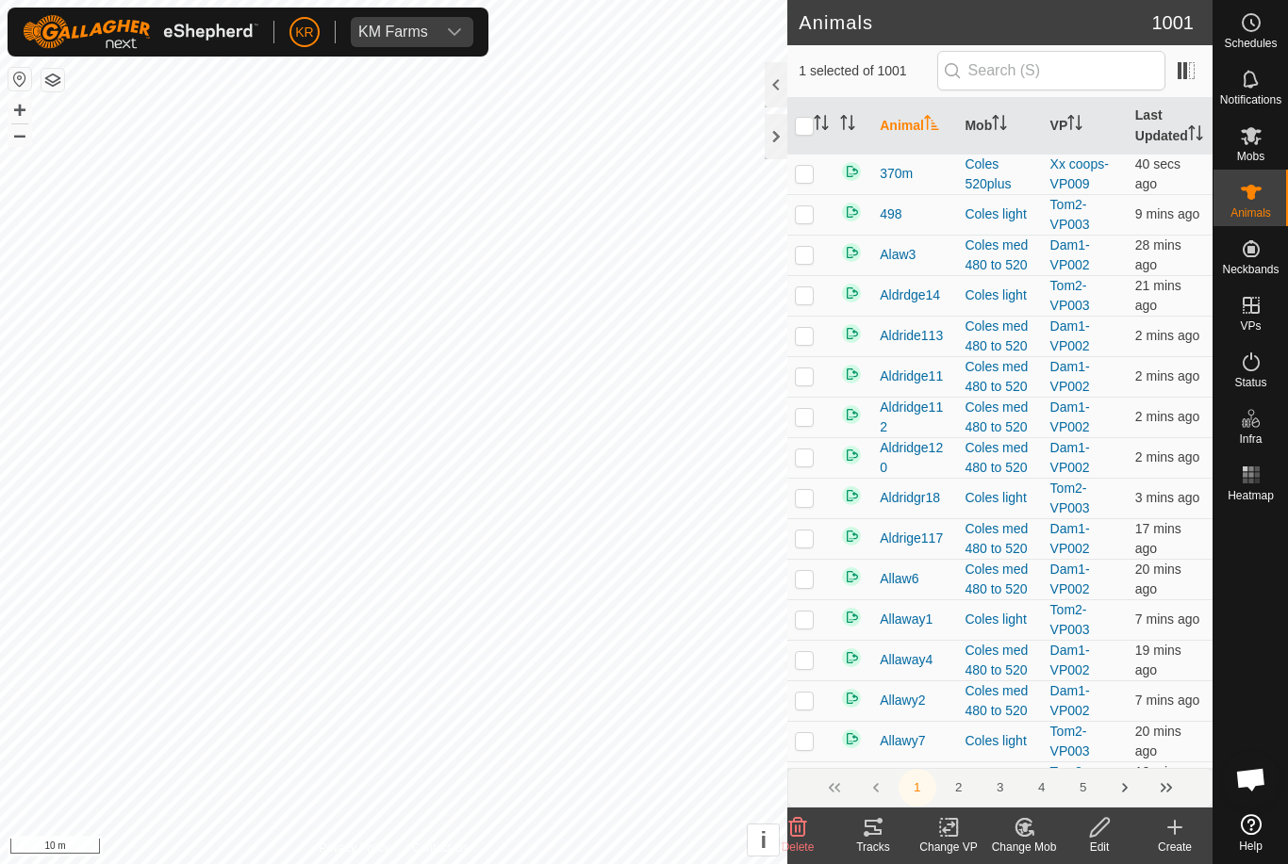
click at [1026, 828] on icon at bounding box center [1024, 827] width 13 height 9
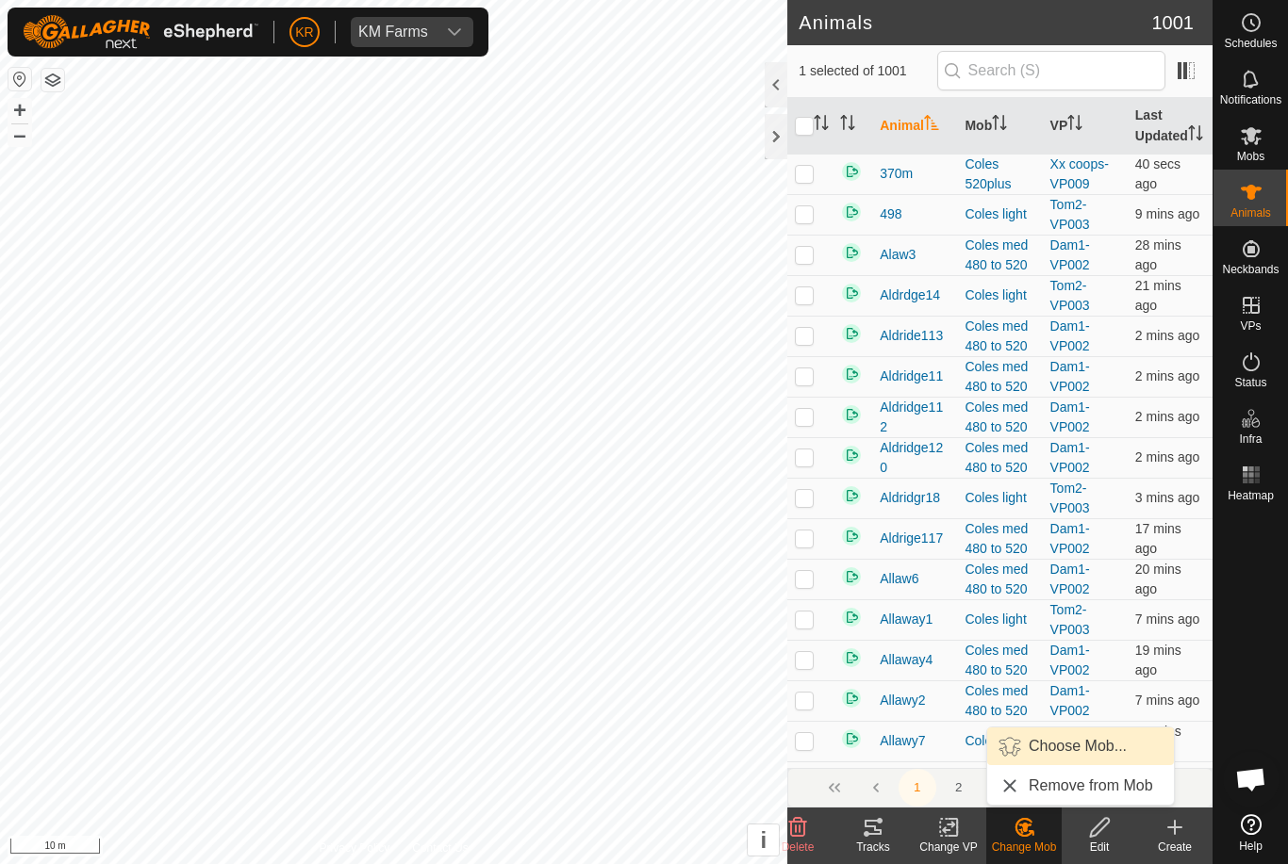
click at [1058, 753] on span "Choose Mob..." at bounding box center [1077, 746] width 98 height 23
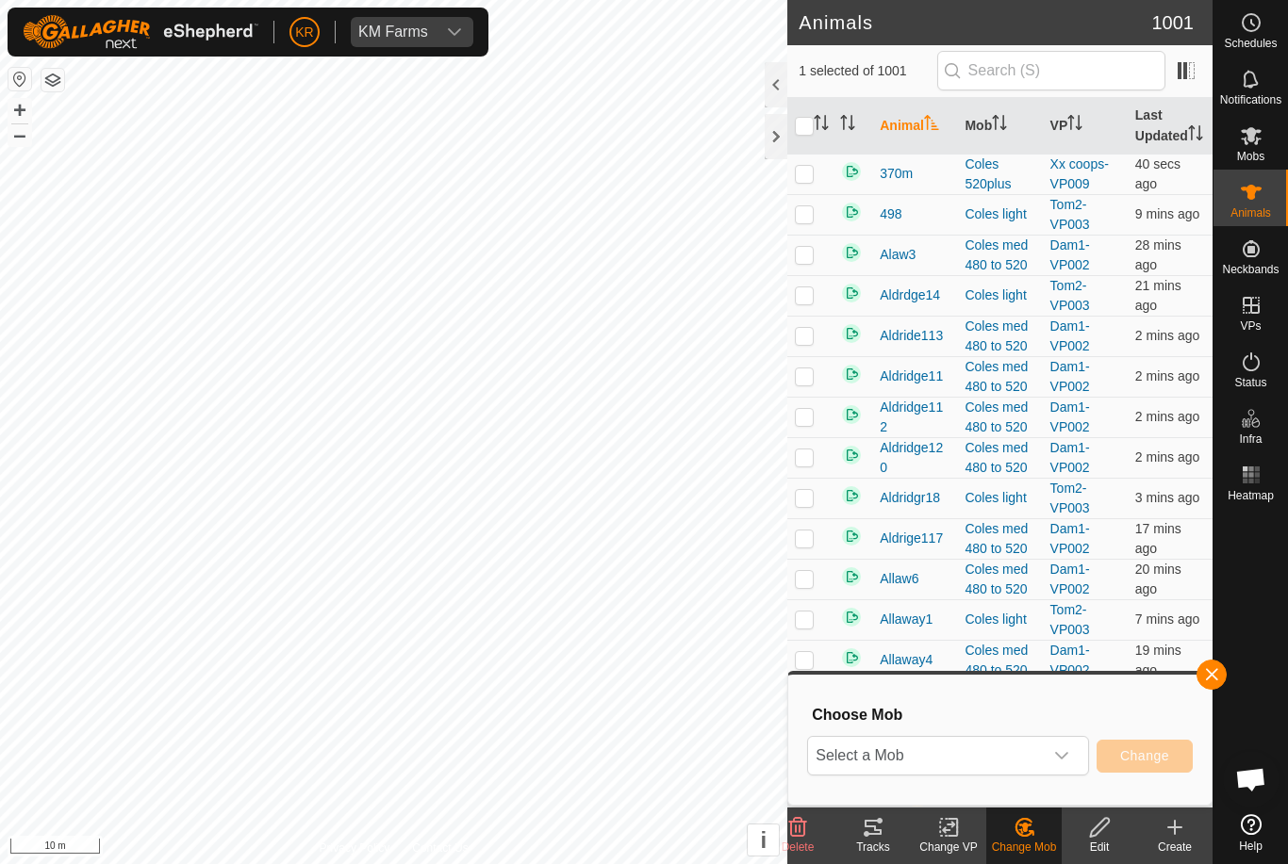
click at [1009, 737] on span "Select a Mob" at bounding box center [925, 756] width 235 height 38
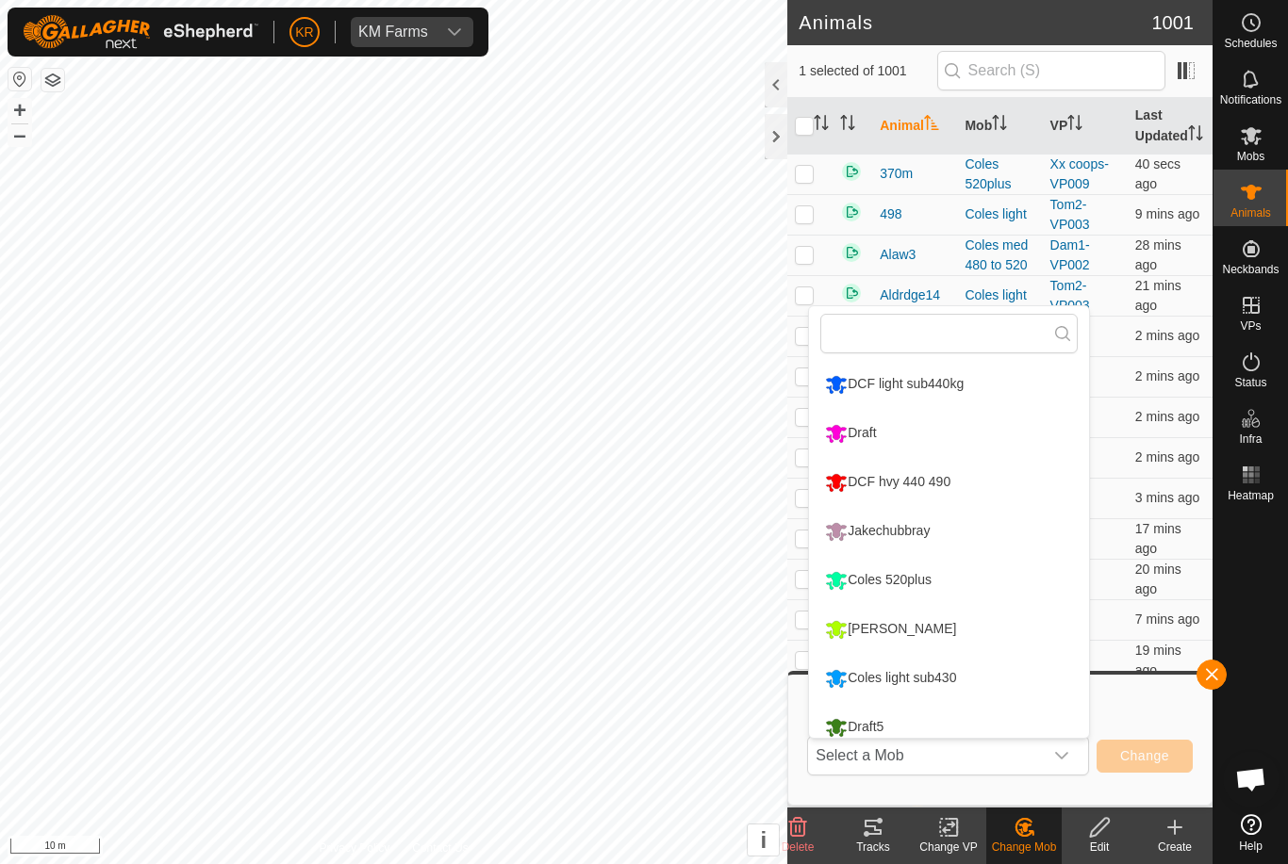
click at [923, 424] on li "Draft" at bounding box center [949, 433] width 280 height 47
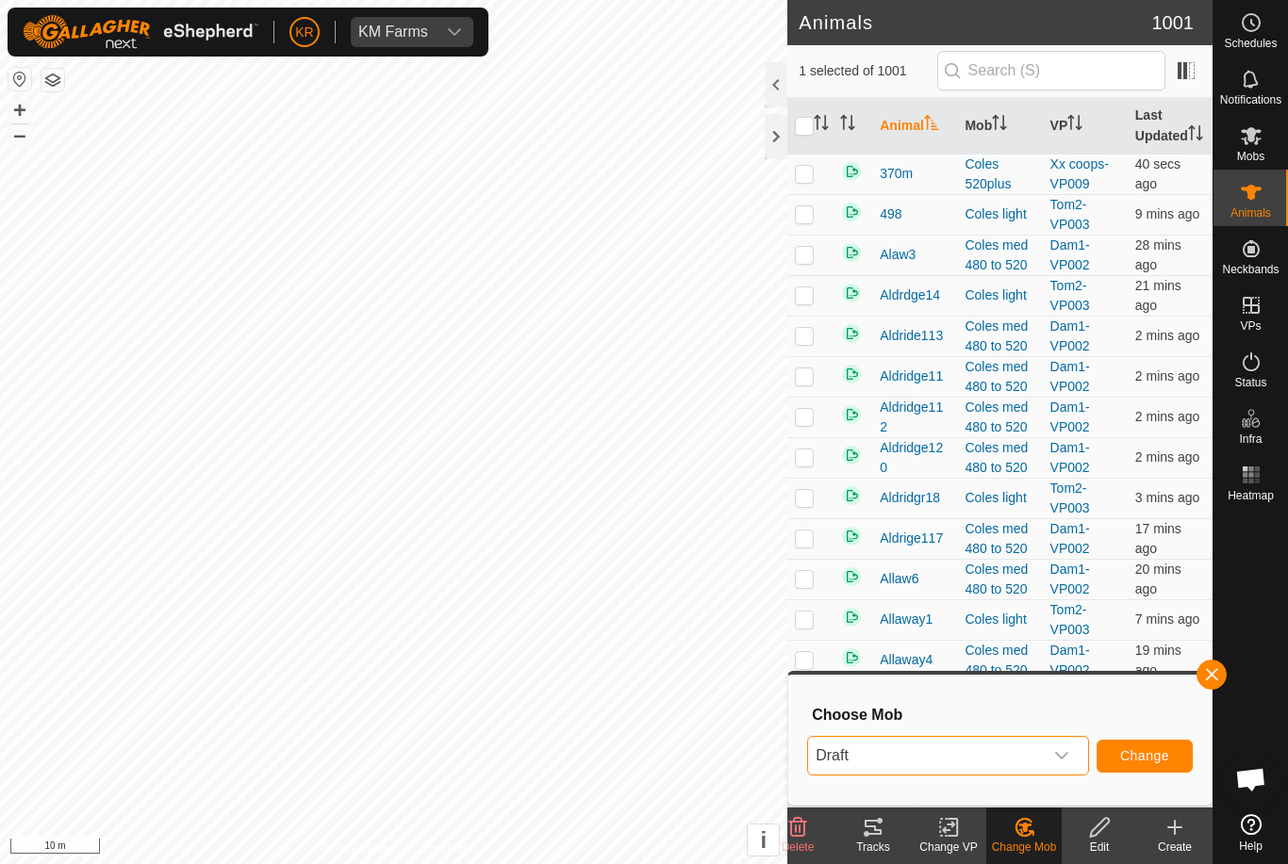
click at [1138, 754] on span "Change" at bounding box center [1144, 755] width 49 height 15
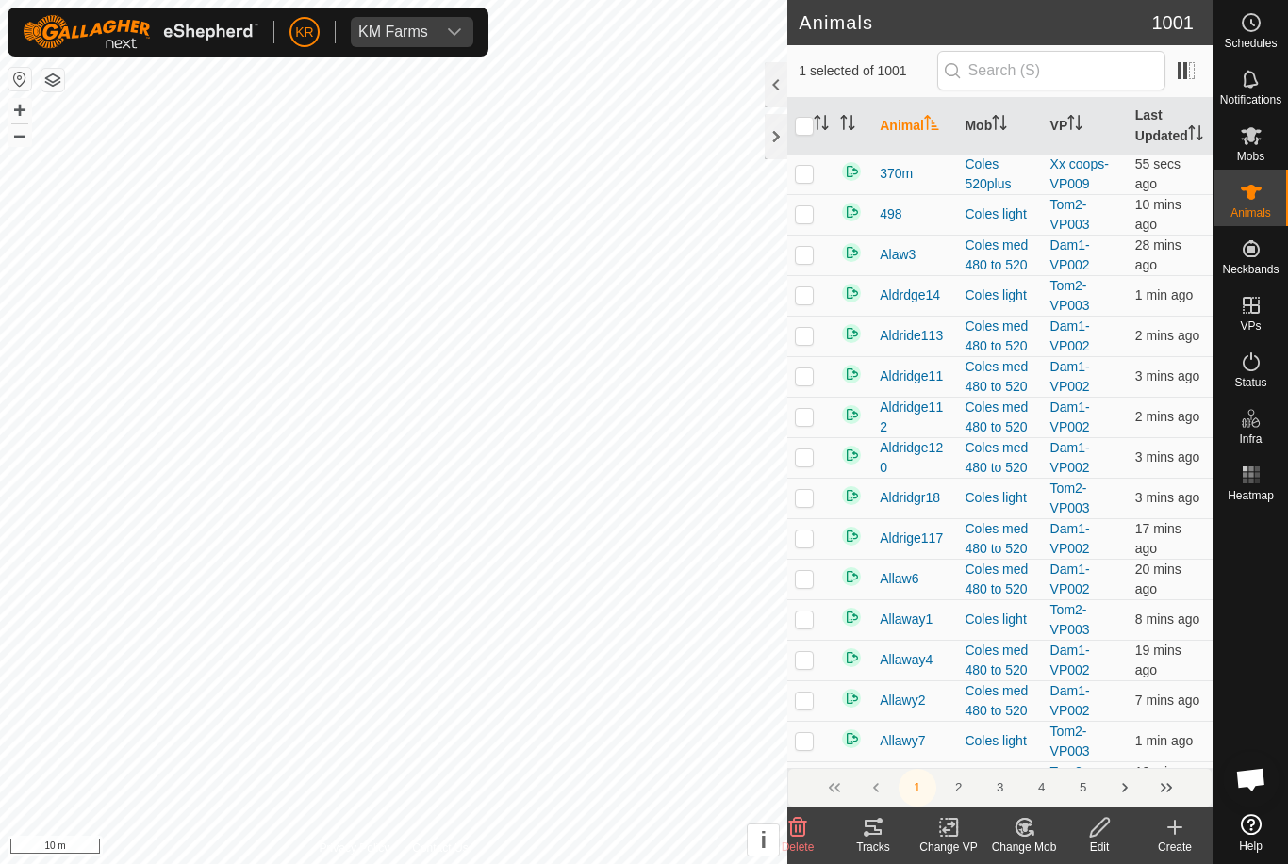
click at [1017, 834] on icon at bounding box center [1024, 827] width 24 height 23
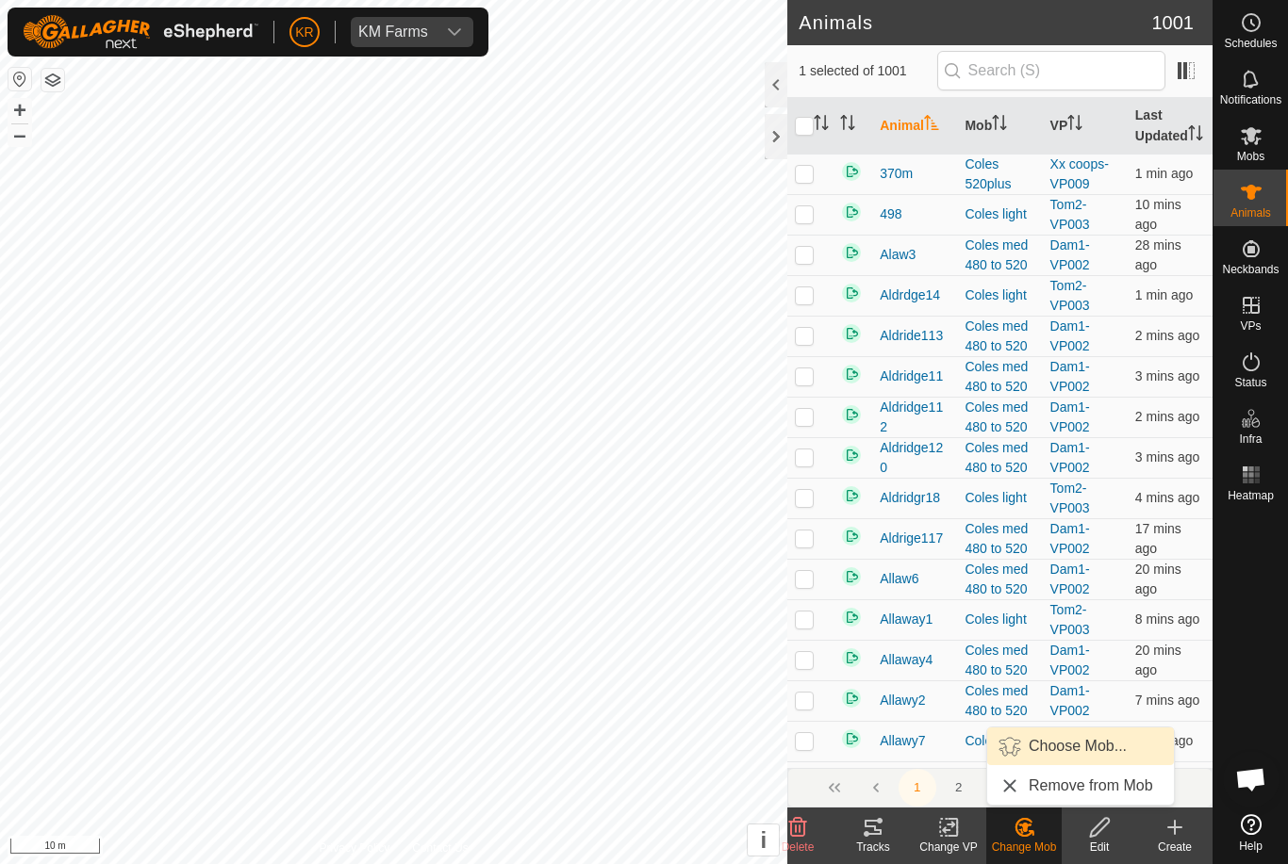
click at [1067, 749] on span "Choose Mob..." at bounding box center [1077, 746] width 98 height 23
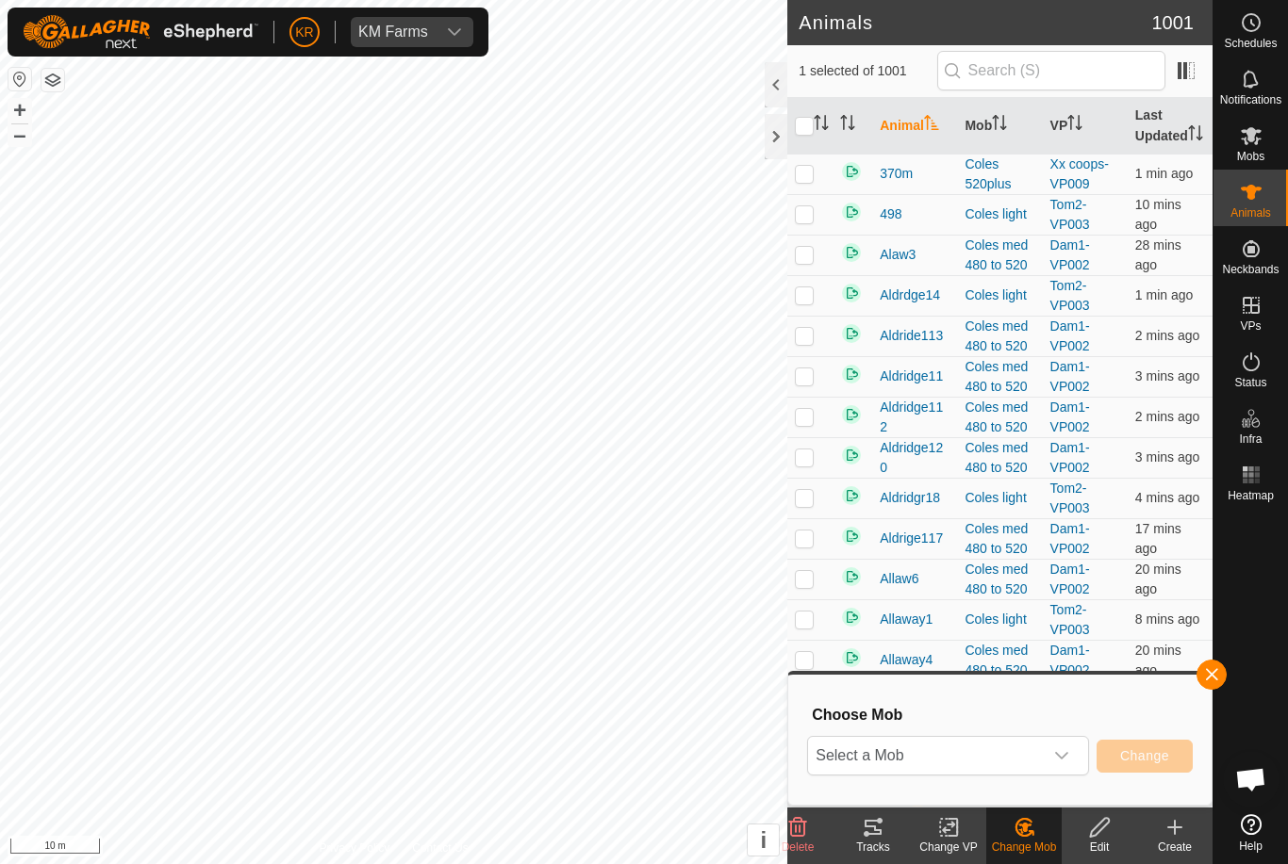
click at [912, 754] on span "Select a Mob" at bounding box center [925, 756] width 235 height 38
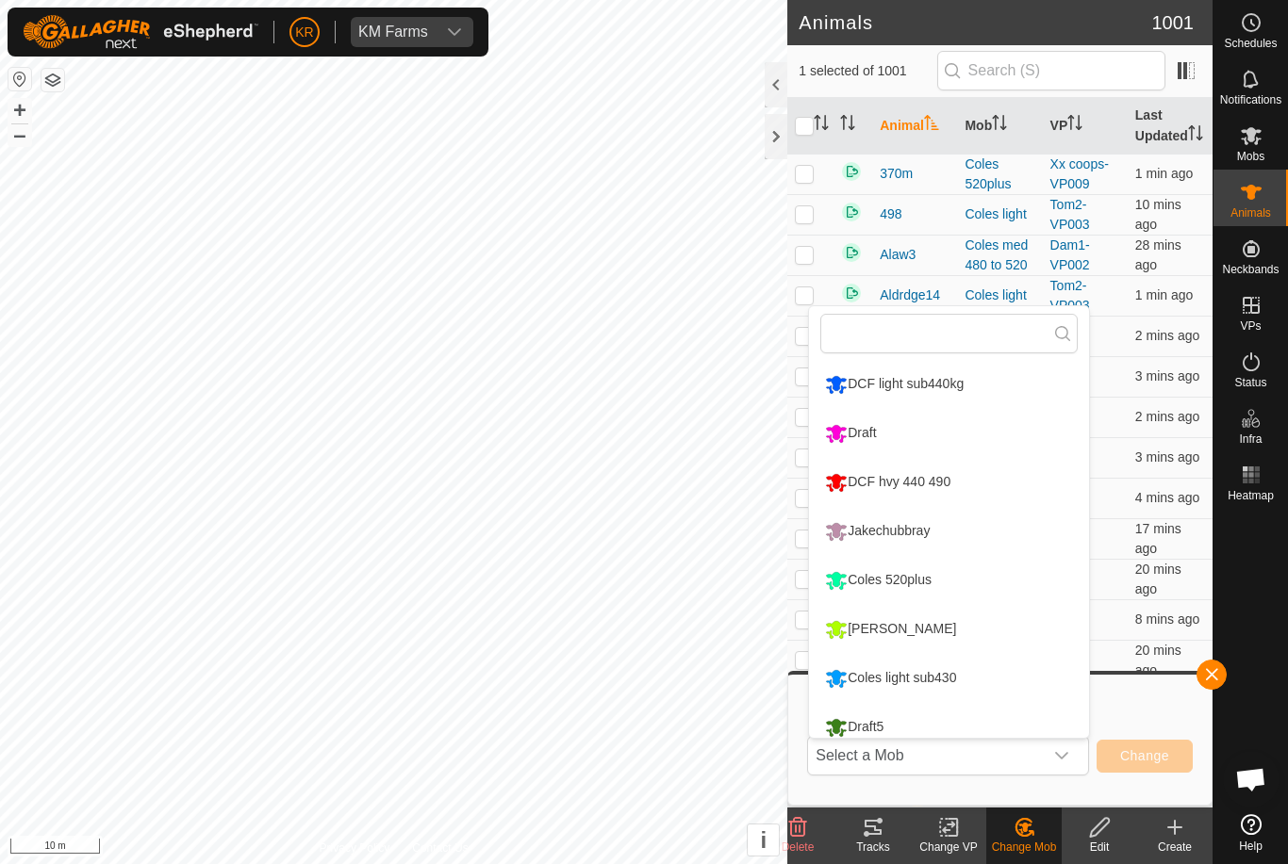
click at [862, 437] on div "Draft" at bounding box center [850, 434] width 60 height 32
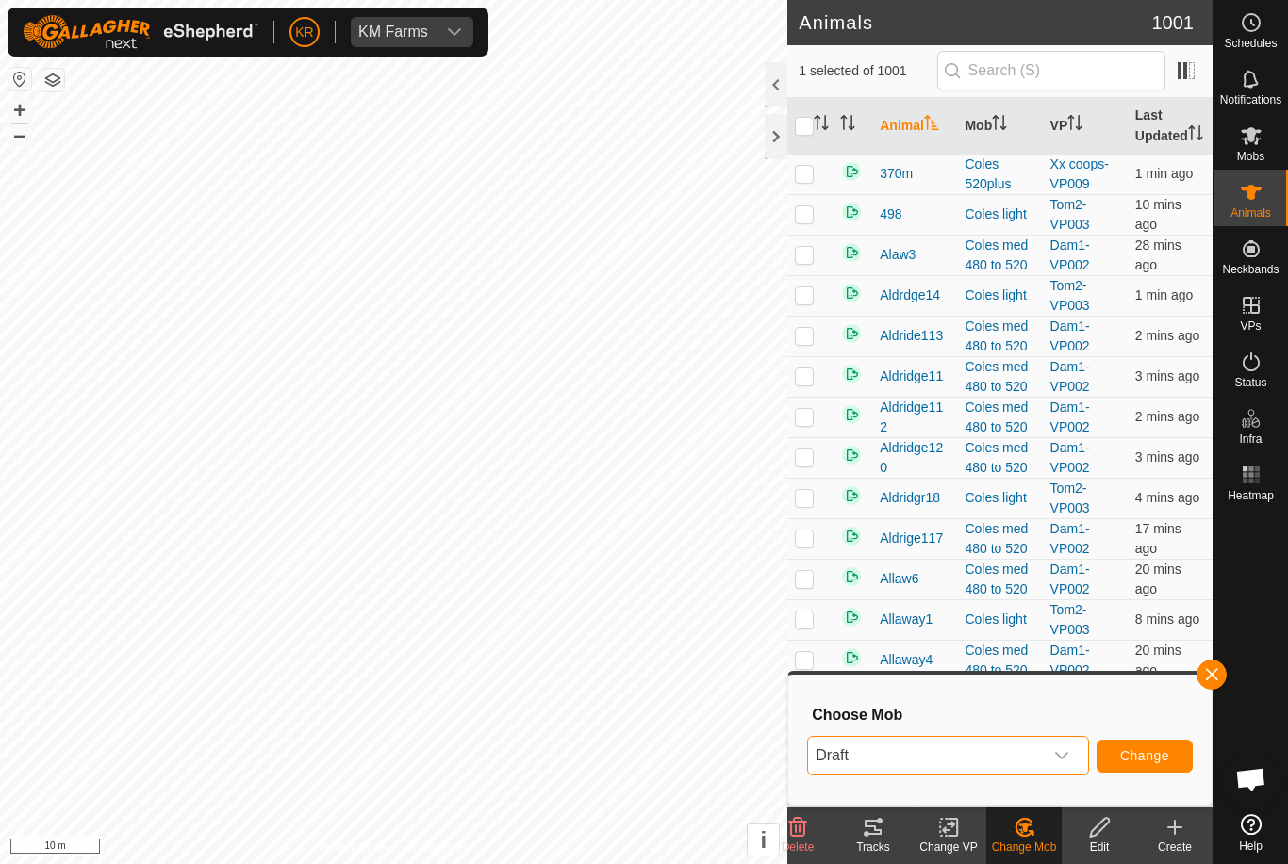
click at [1127, 754] on span "Change" at bounding box center [1144, 755] width 49 height 15
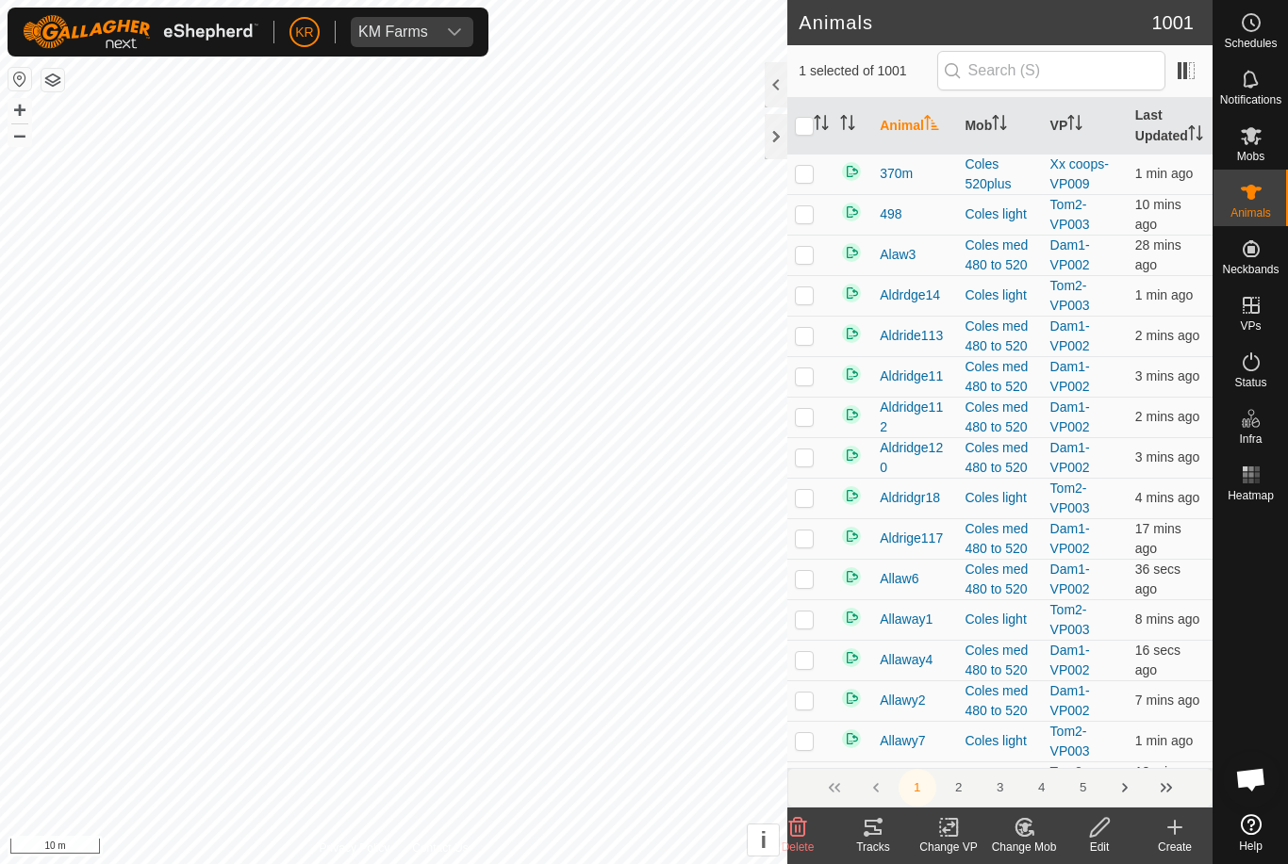
click at [1031, 831] on icon at bounding box center [1023, 827] width 16 height 17
click at [1073, 752] on span "Choose Mob..." at bounding box center [1077, 746] width 98 height 23
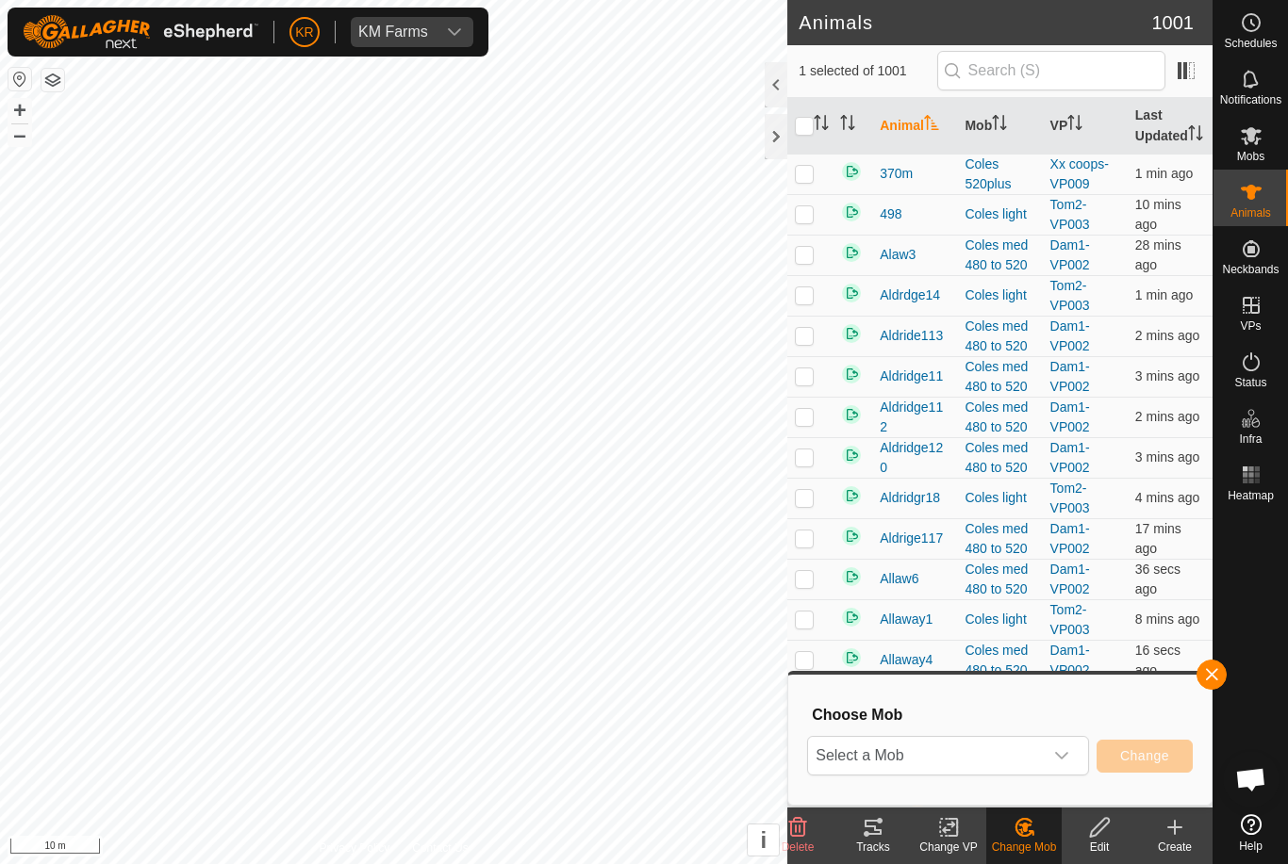
click at [965, 763] on span "Select a Mob" at bounding box center [925, 756] width 235 height 38
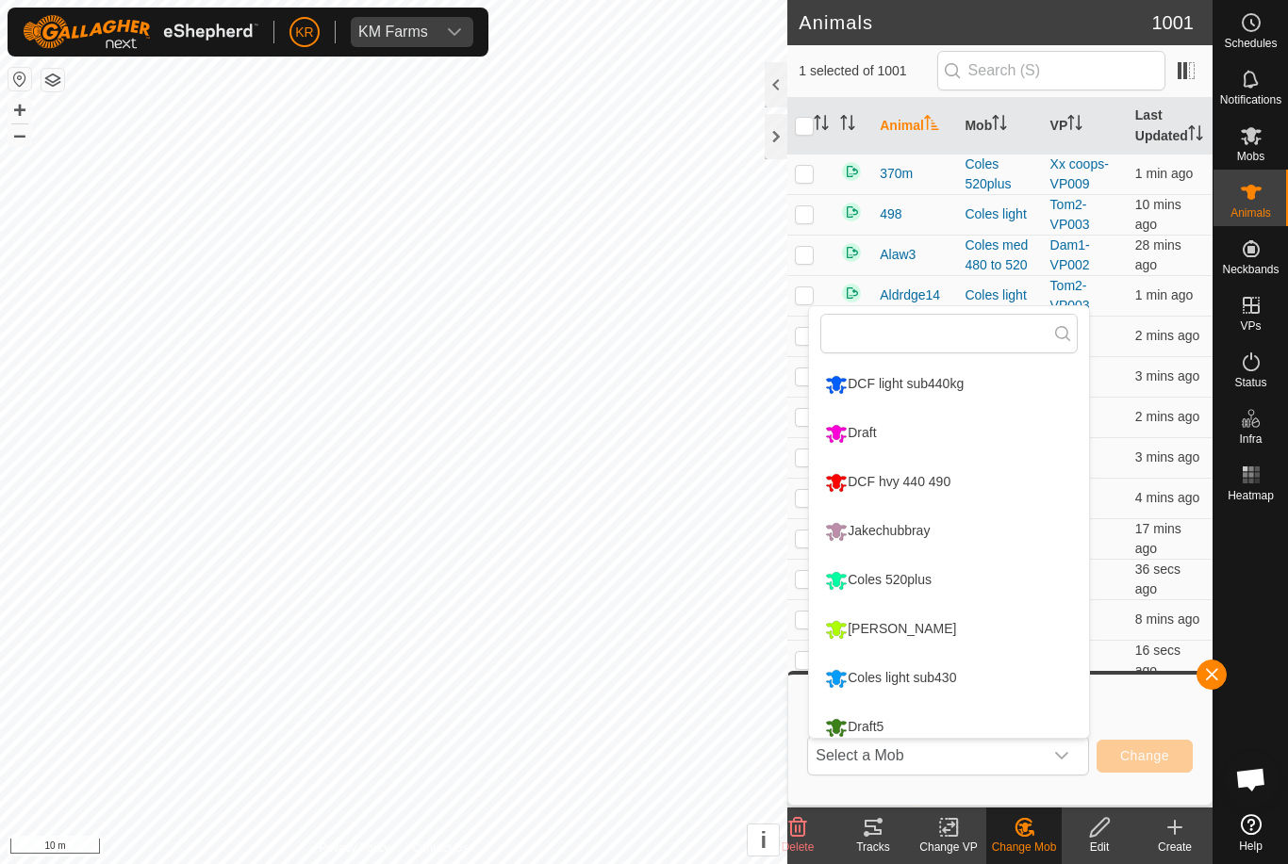
click at [880, 422] on div "Draft" at bounding box center [850, 434] width 60 height 32
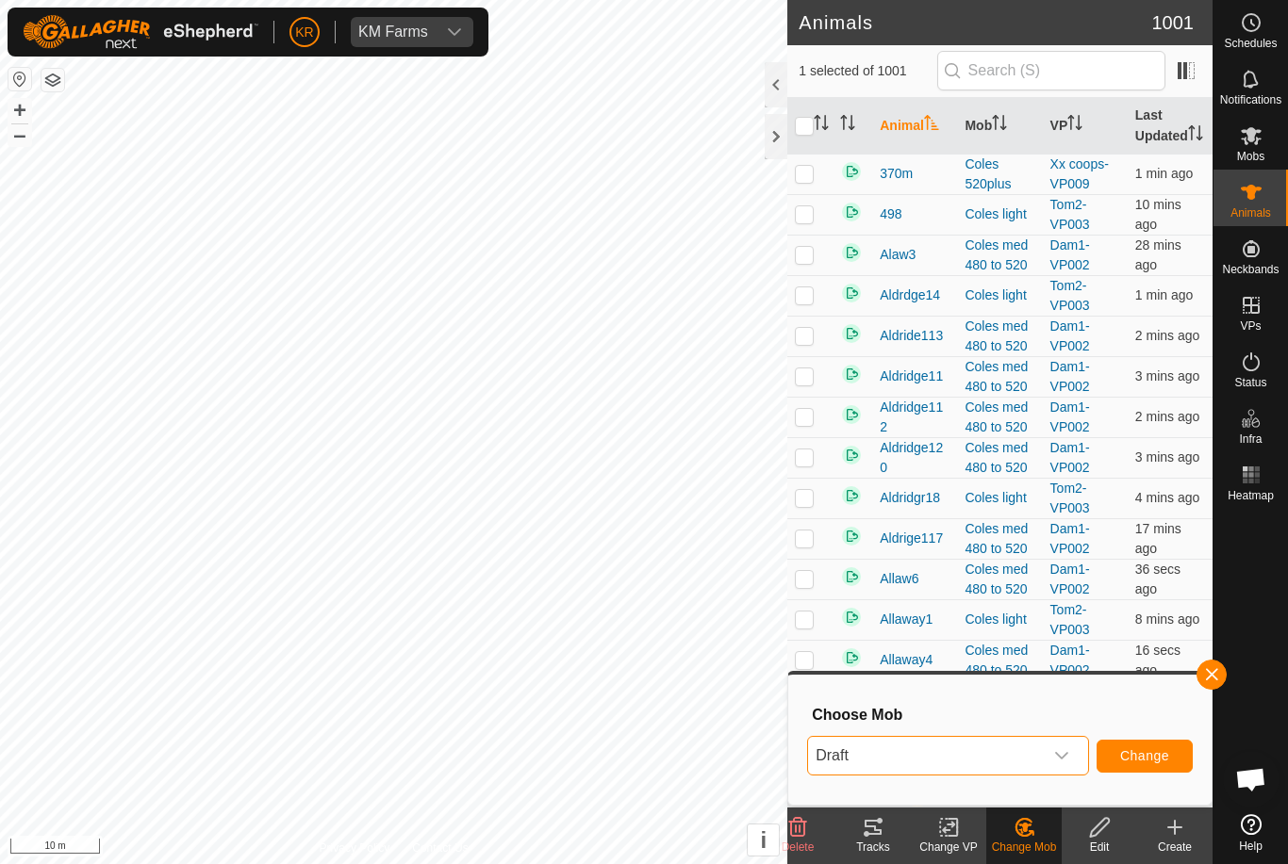
click at [1159, 749] on span "Change" at bounding box center [1144, 755] width 49 height 15
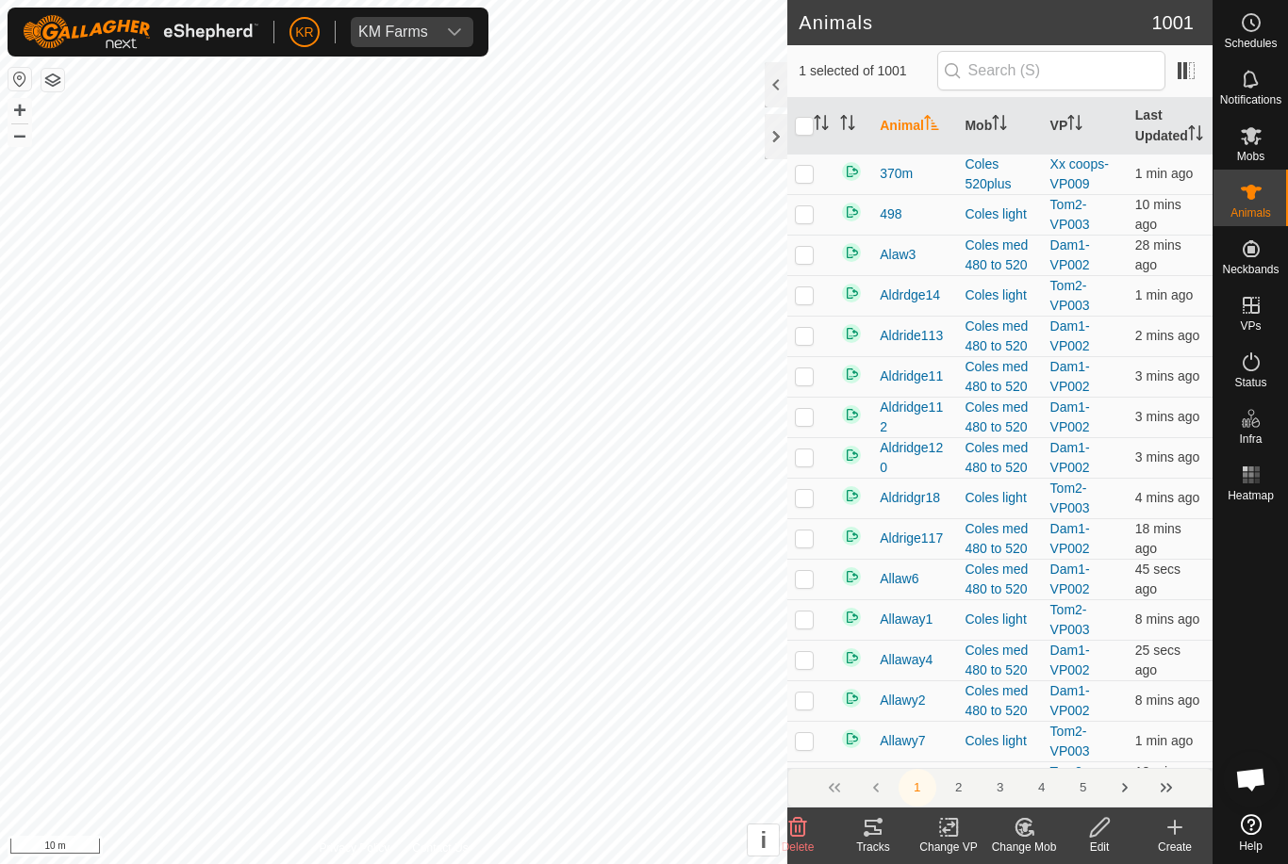
click at [1046, 834] on change-mob-svg-icon at bounding box center [1023, 827] width 75 height 23
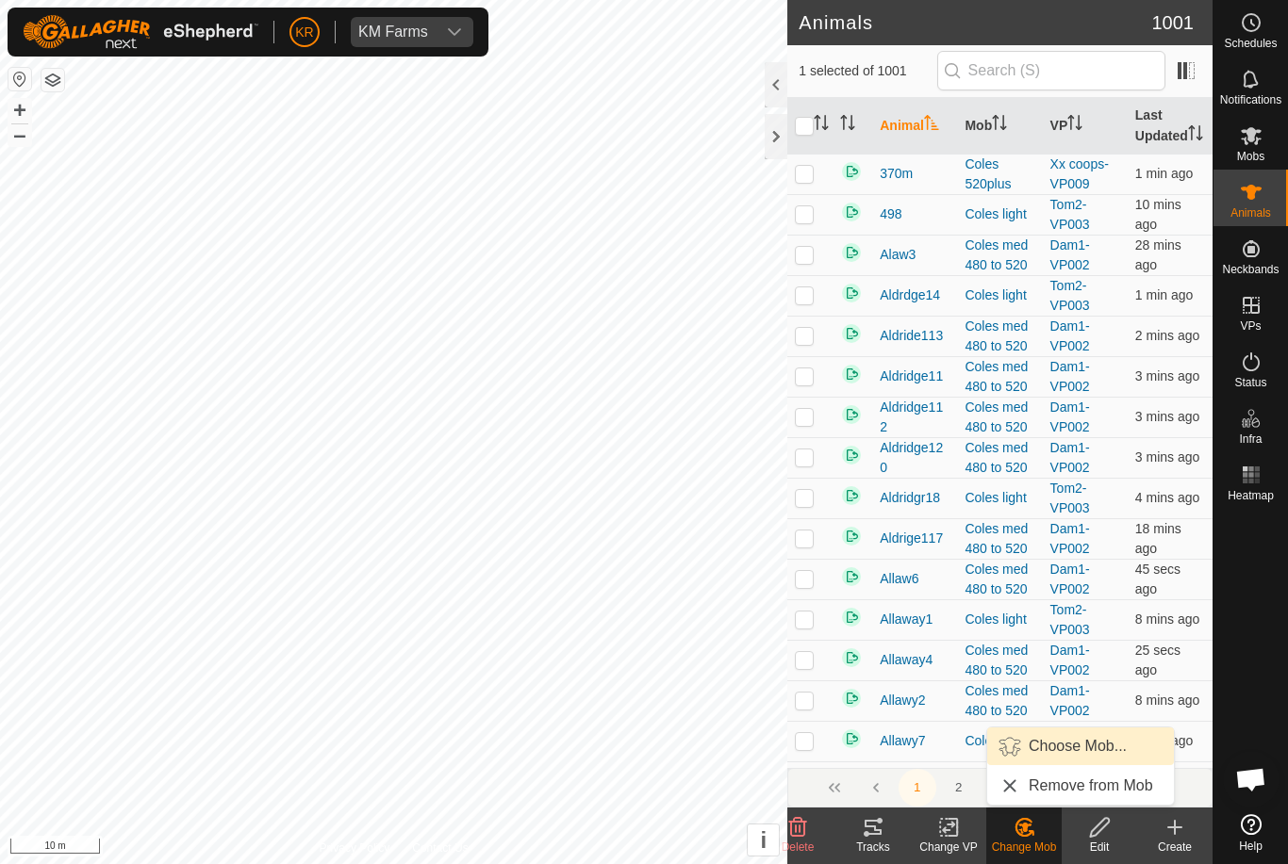
click at [1068, 754] on span "Choose Mob..." at bounding box center [1077, 746] width 98 height 23
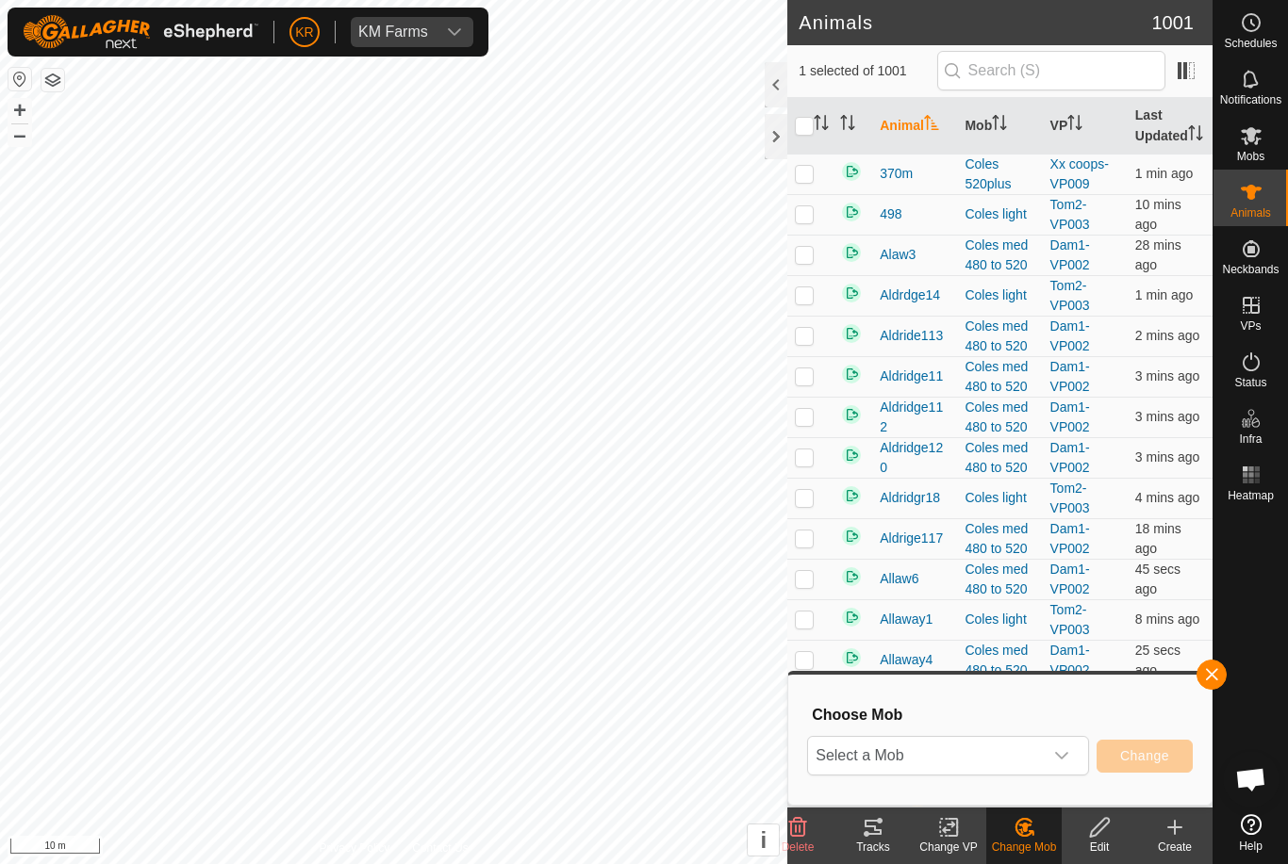
click at [962, 756] on span "Select a Mob" at bounding box center [925, 756] width 235 height 38
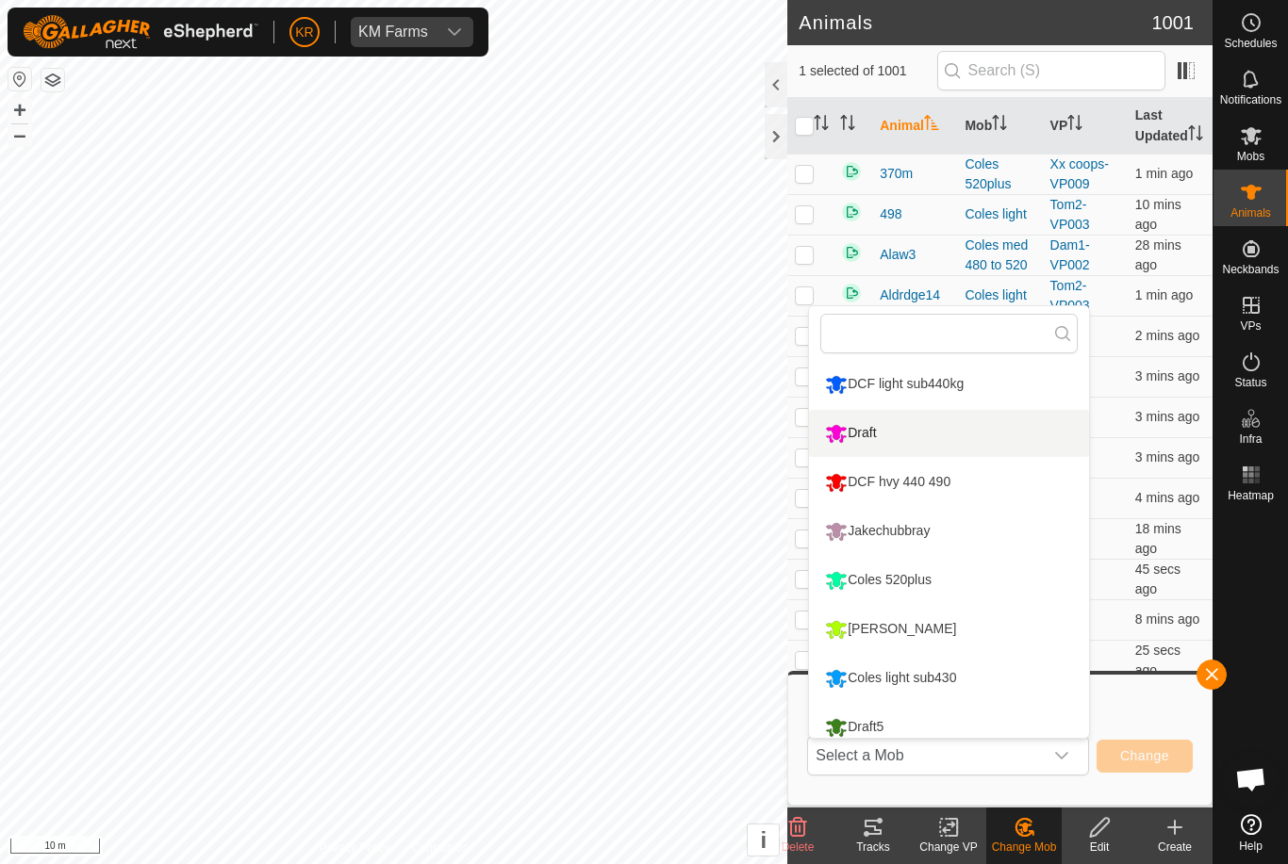
click at [868, 425] on div "Draft" at bounding box center [850, 434] width 60 height 32
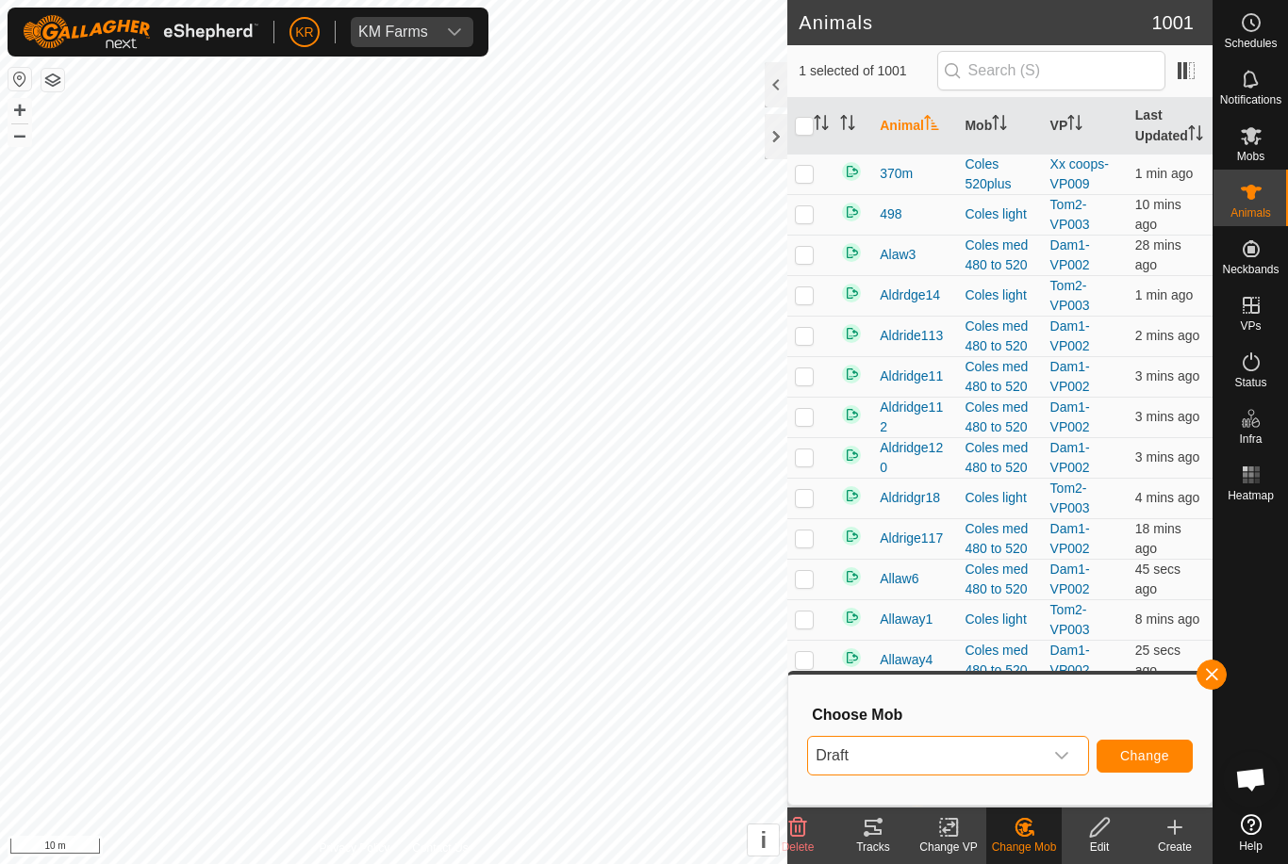
click at [1159, 766] on button "Change" at bounding box center [1144, 756] width 96 height 33
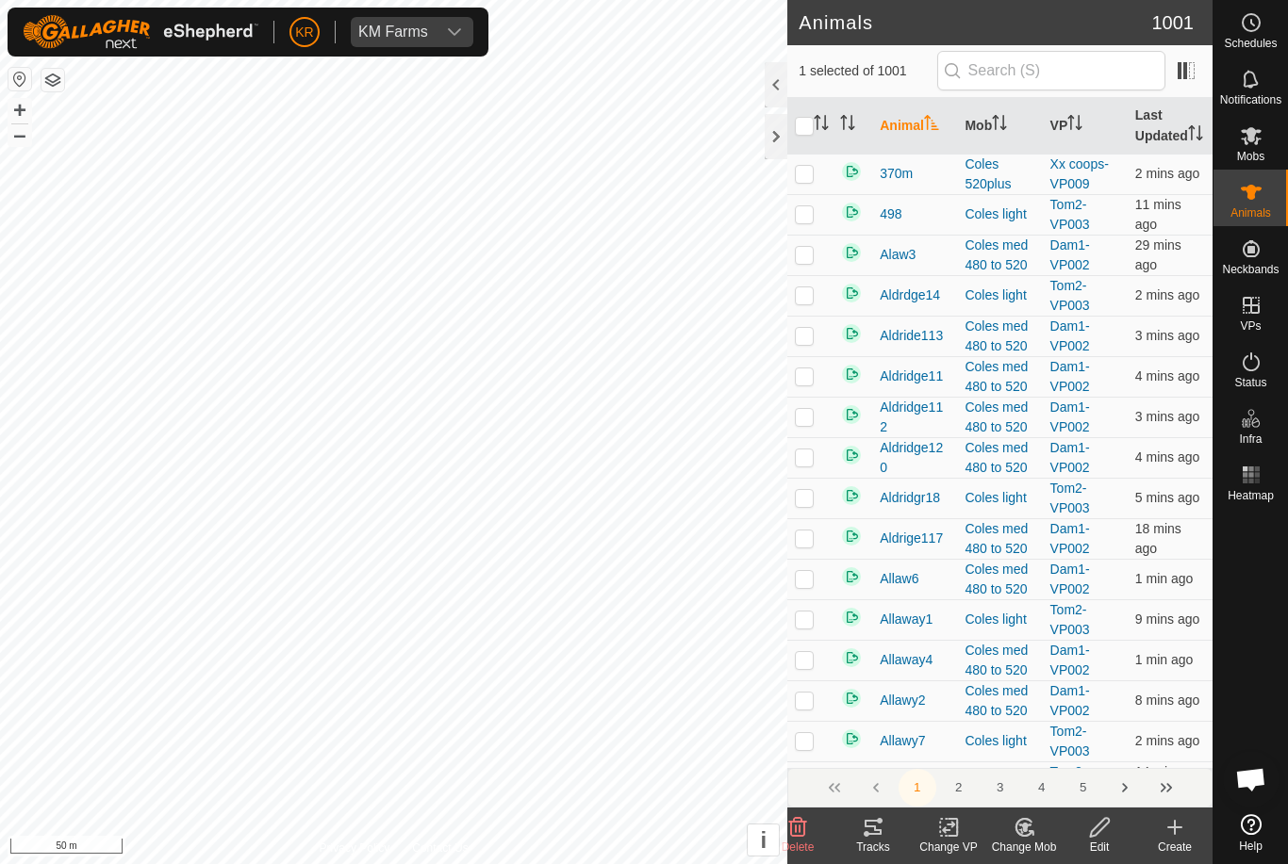
click at [1019, 839] on div "Change Mob" at bounding box center [1023, 847] width 75 height 17
click at [1094, 746] on span "Choose Mob..." at bounding box center [1077, 746] width 98 height 23
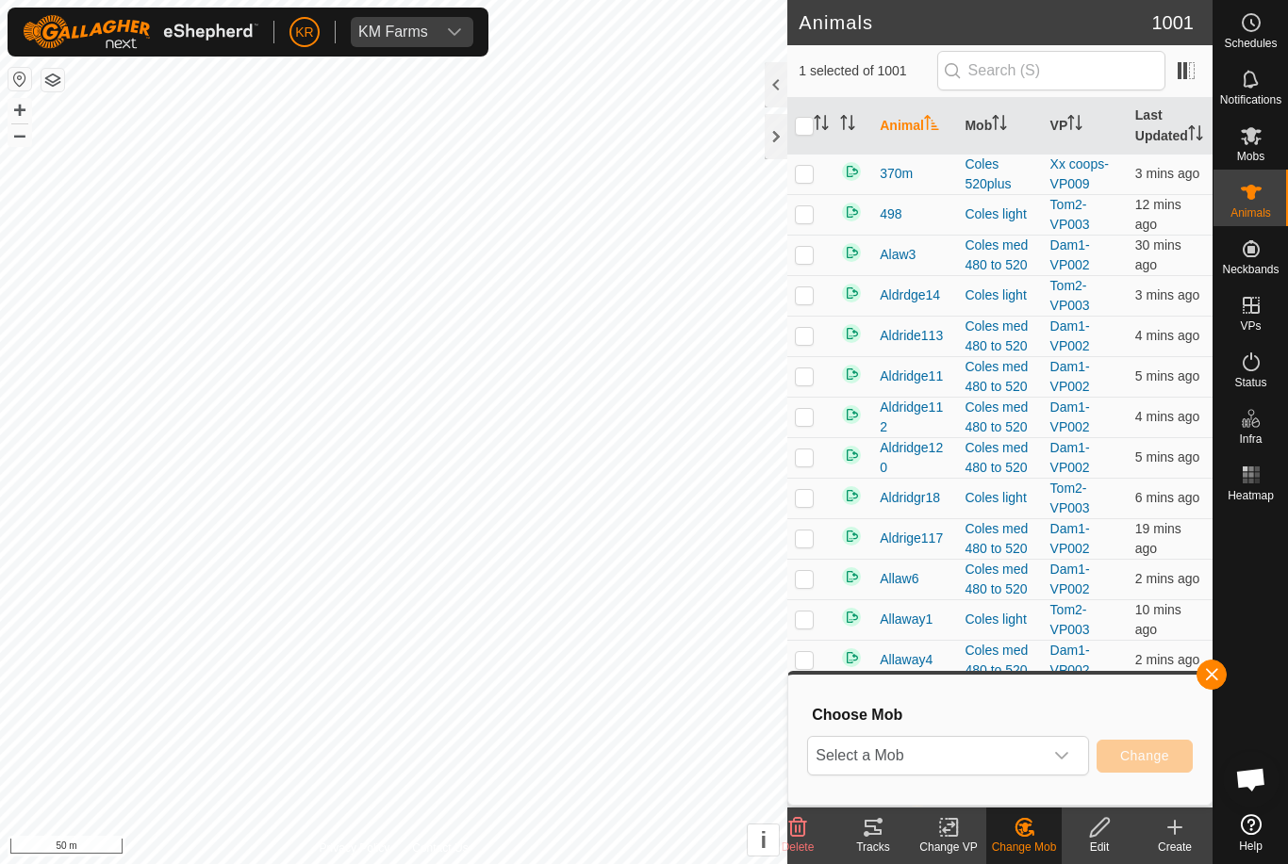
click at [1042, 740] on span "Select a Mob" at bounding box center [925, 756] width 235 height 38
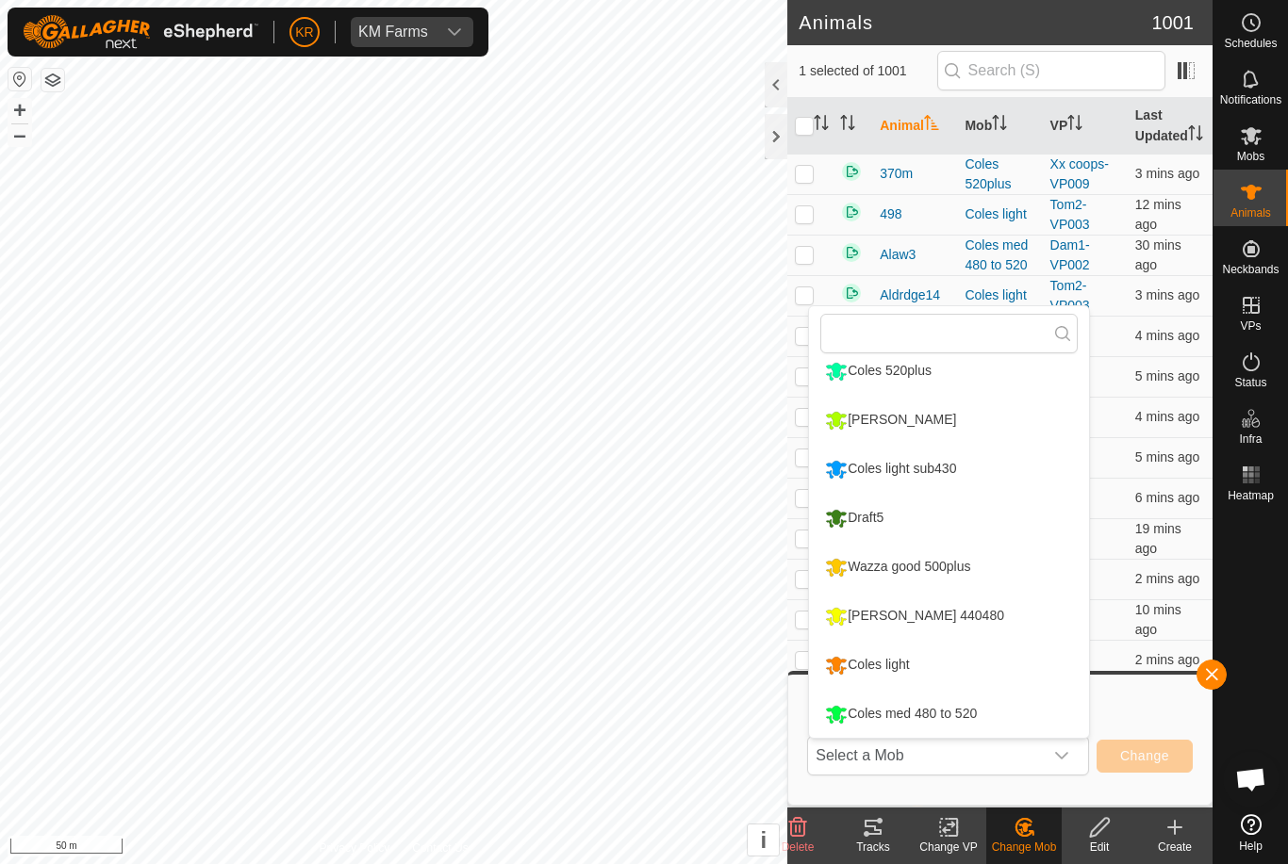
scroll to position [209, 0]
click at [943, 714] on div "Coles med 480 to 520" at bounding box center [900, 714] width 161 height 32
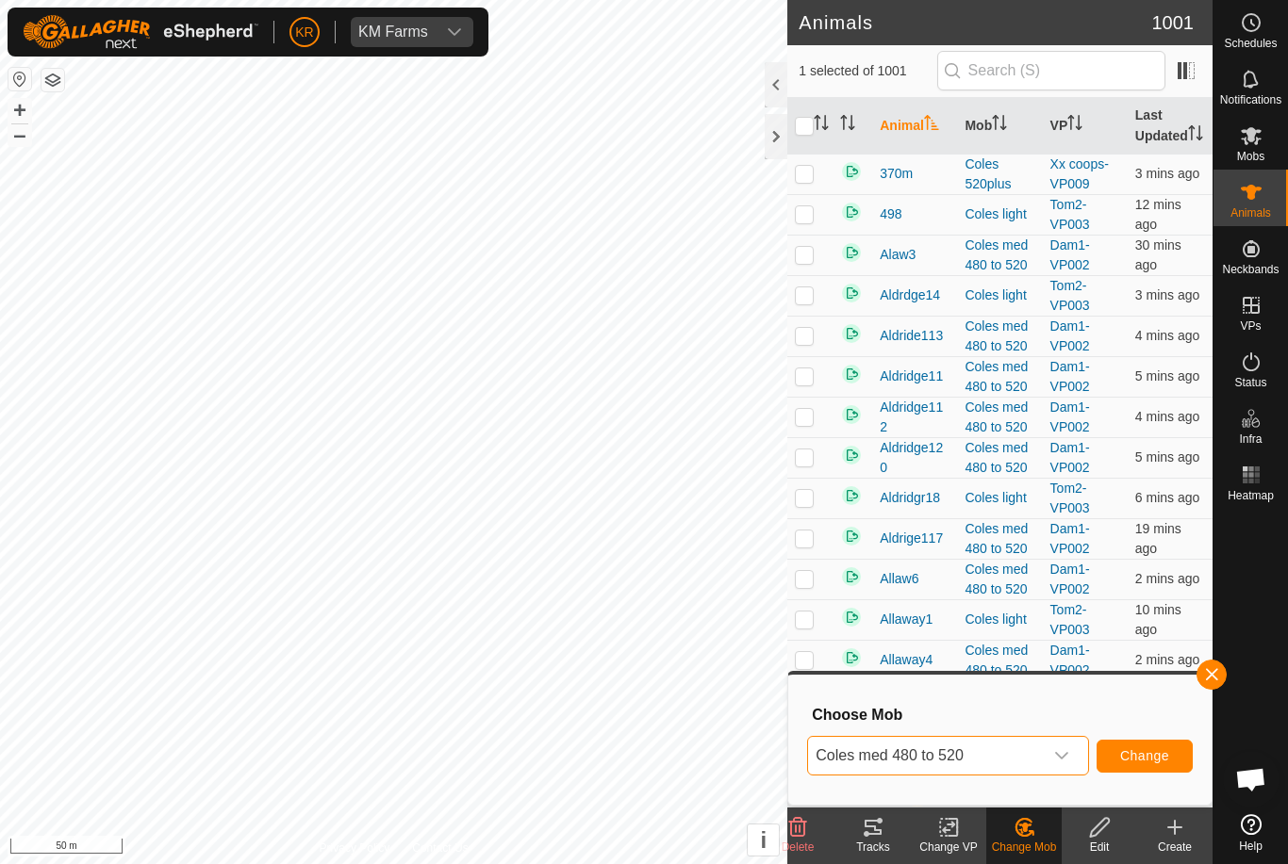
click at [1154, 748] on span "Change" at bounding box center [1144, 755] width 49 height 15
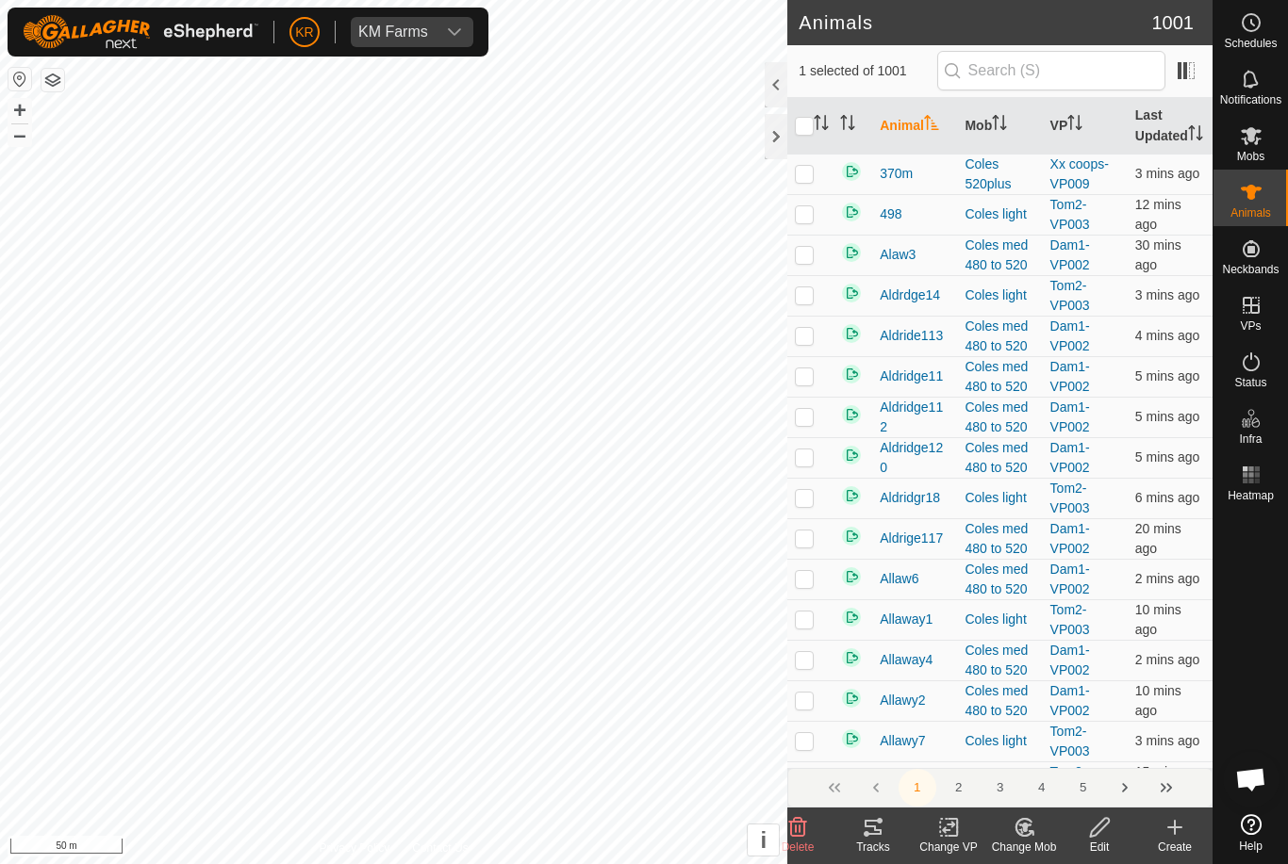
click at [1046, 841] on div "Change Mob" at bounding box center [1023, 847] width 75 height 17
click at [1081, 747] on span "Choose Mob..." at bounding box center [1077, 746] width 98 height 23
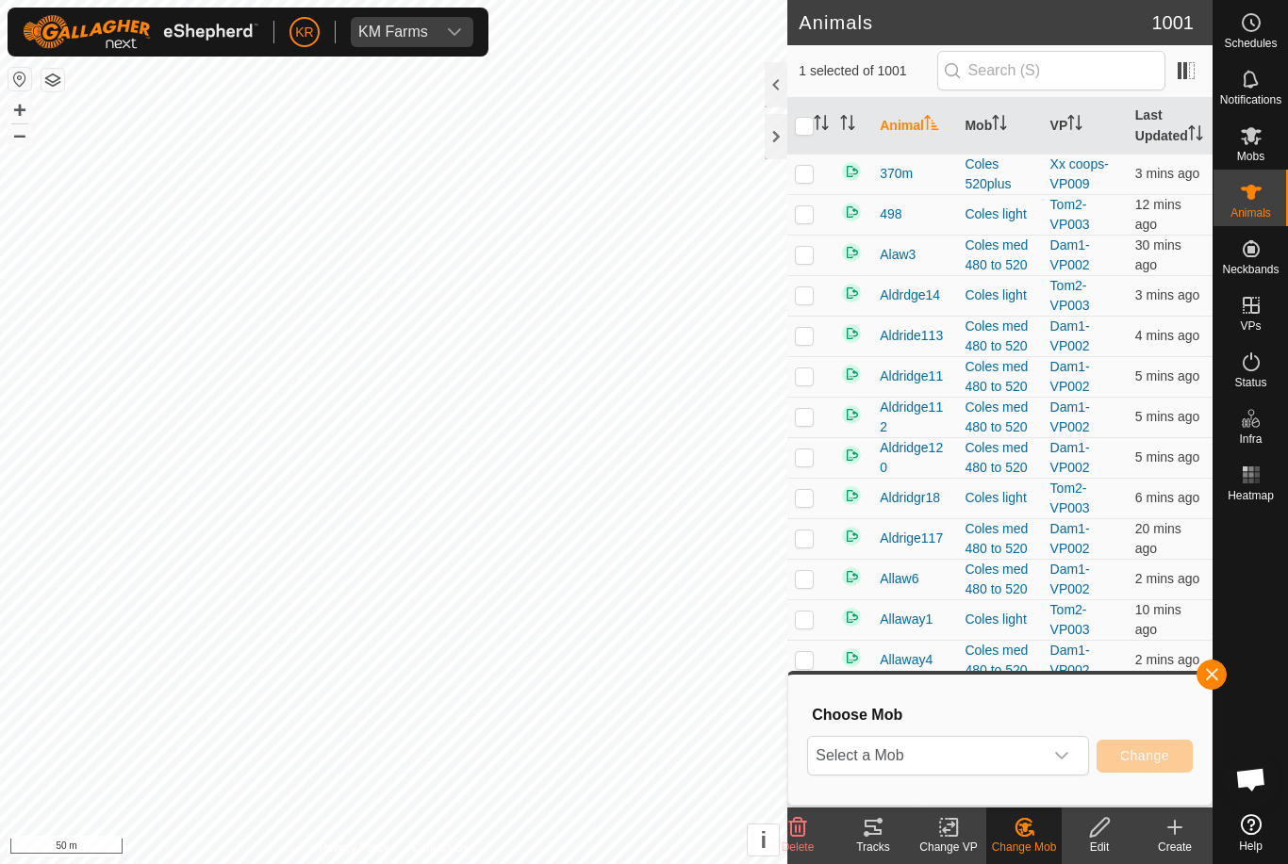
click at [1070, 754] on div "dropdown trigger" at bounding box center [1061, 756] width 38 height 38
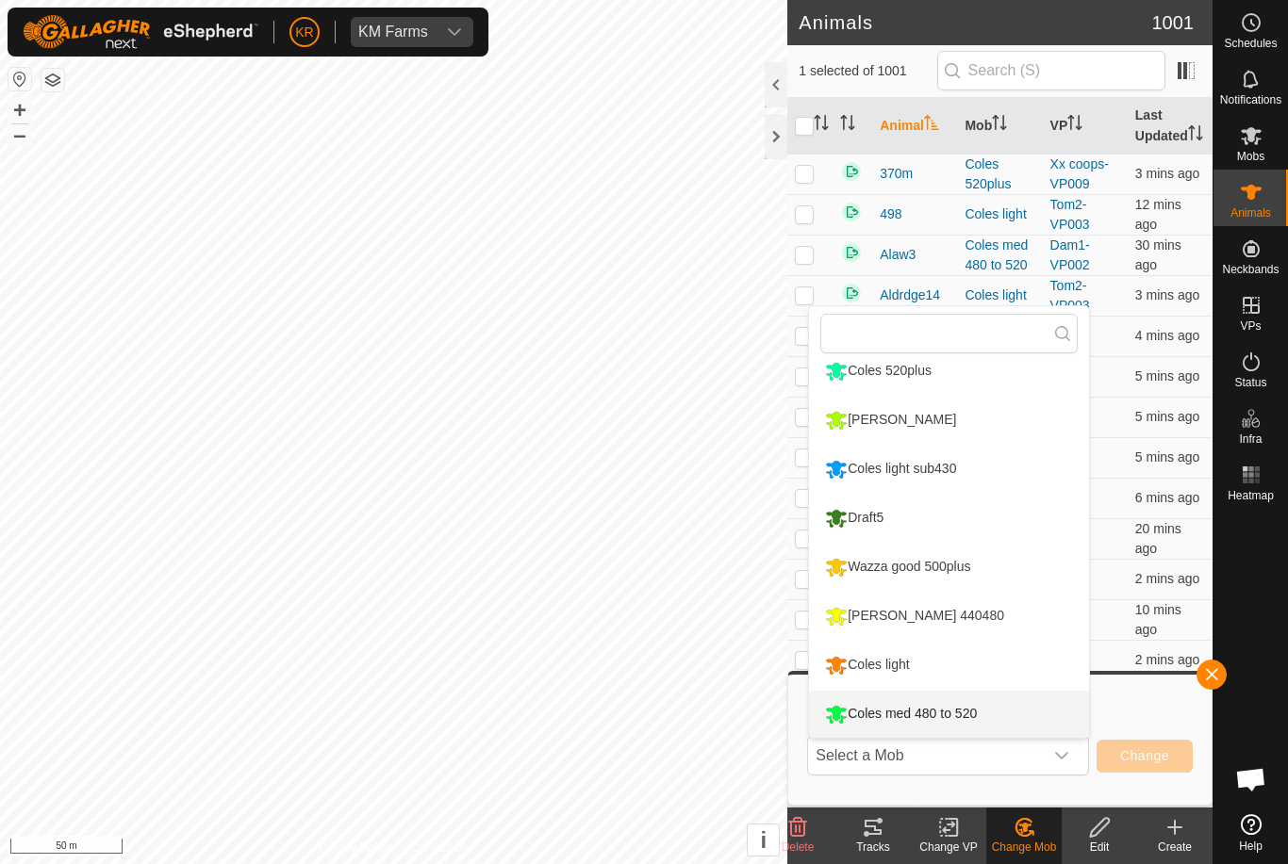
click at [905, 717] on div "Coles med 480 to 520" at bounding box center [900, 714] width 161 height 32
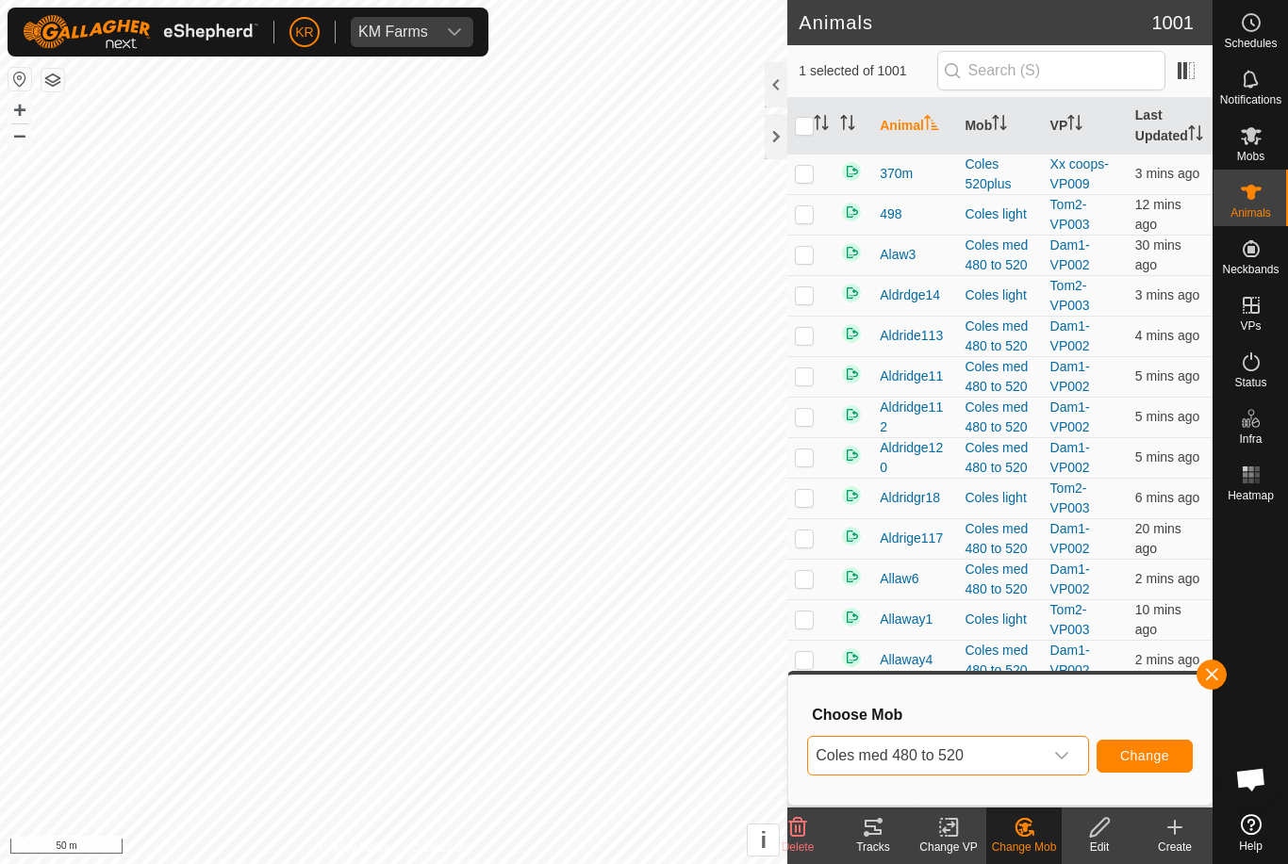
click at [1143, 756] on span "Change" at bounding box center [1144, 755] width 49 height 15
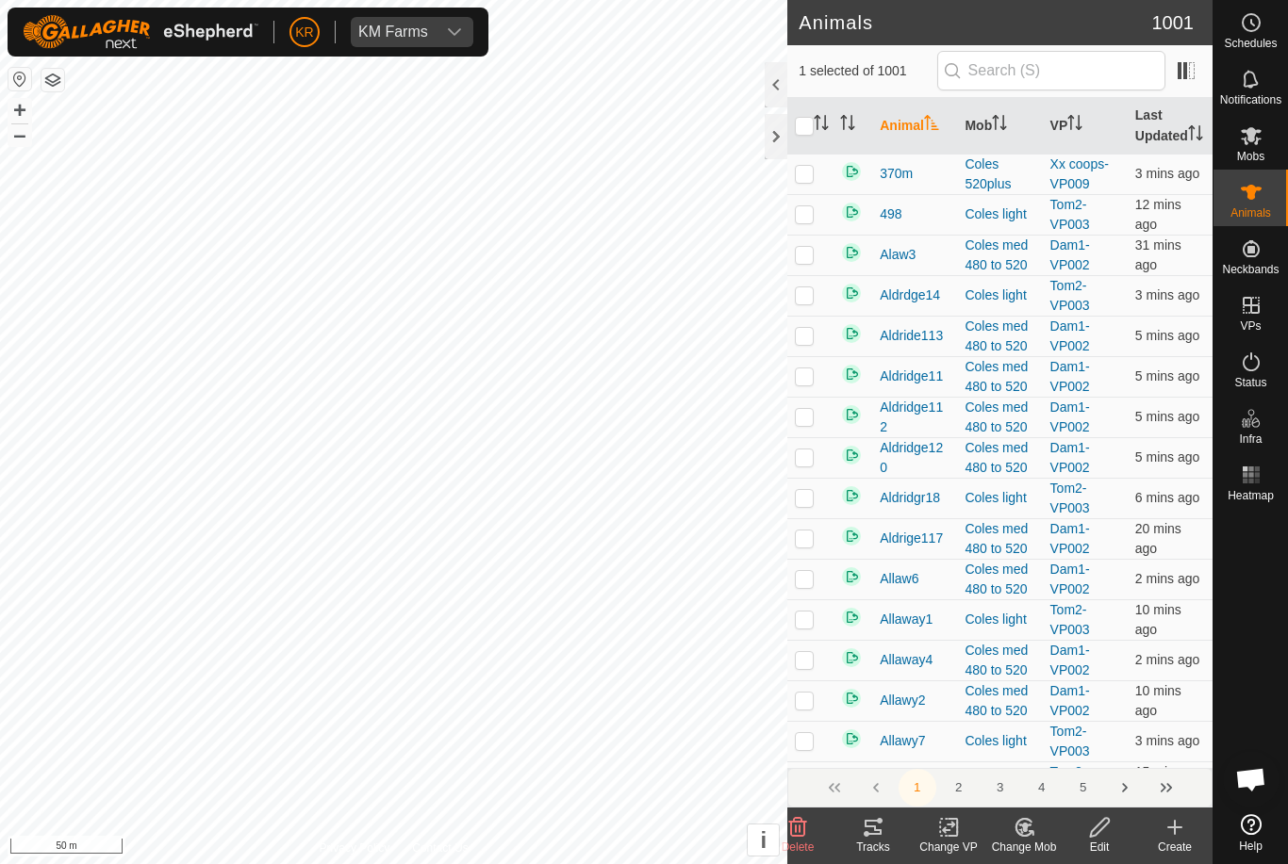
click at [1040, 838] on change-mob-svg-icon at bounding box center [1023, 827] width 75 height 23
click at [1075, 755] on span "Choose Mob..." at bounding box center [1077, 746] width 98 height 23
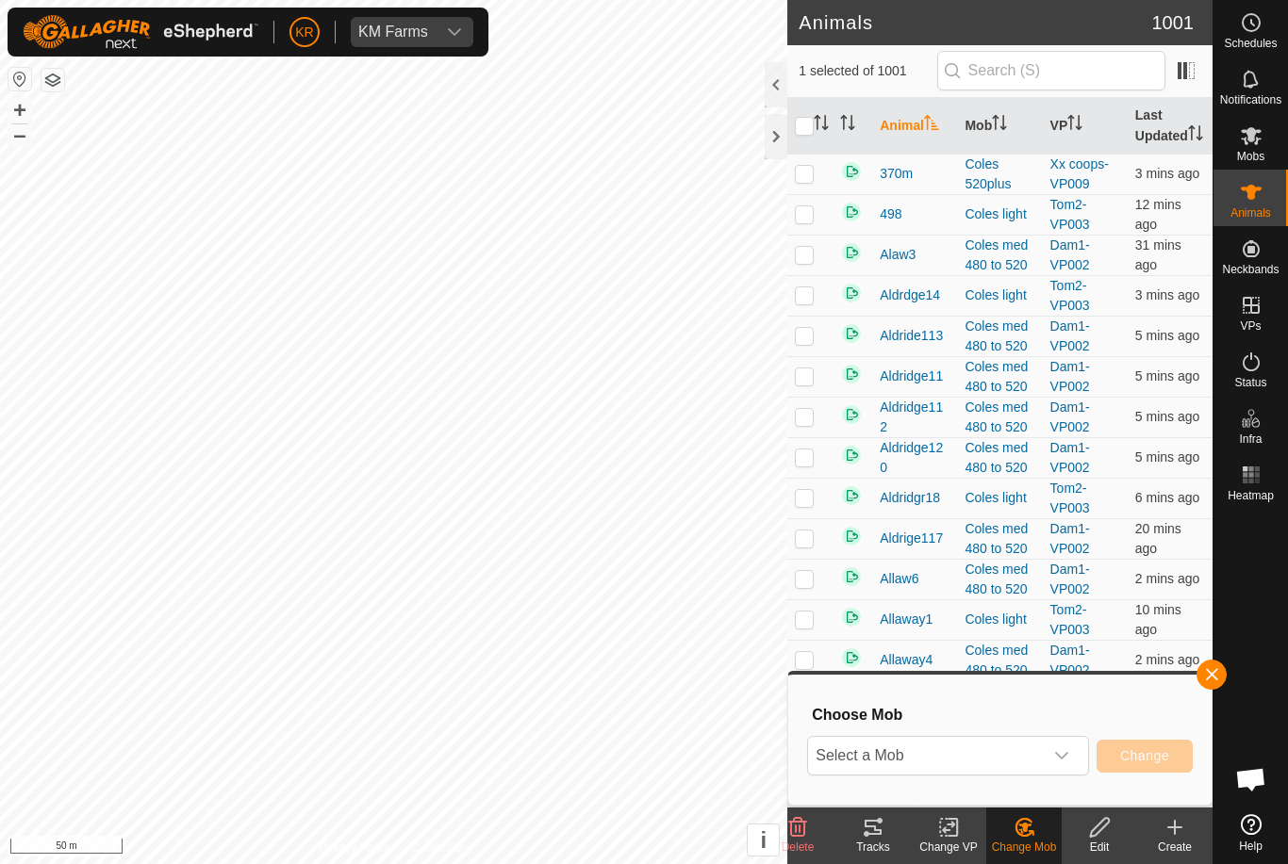
click at [1042, 757] on span "Select a Mob" at bounding box center [925, 756] width 235 height 38
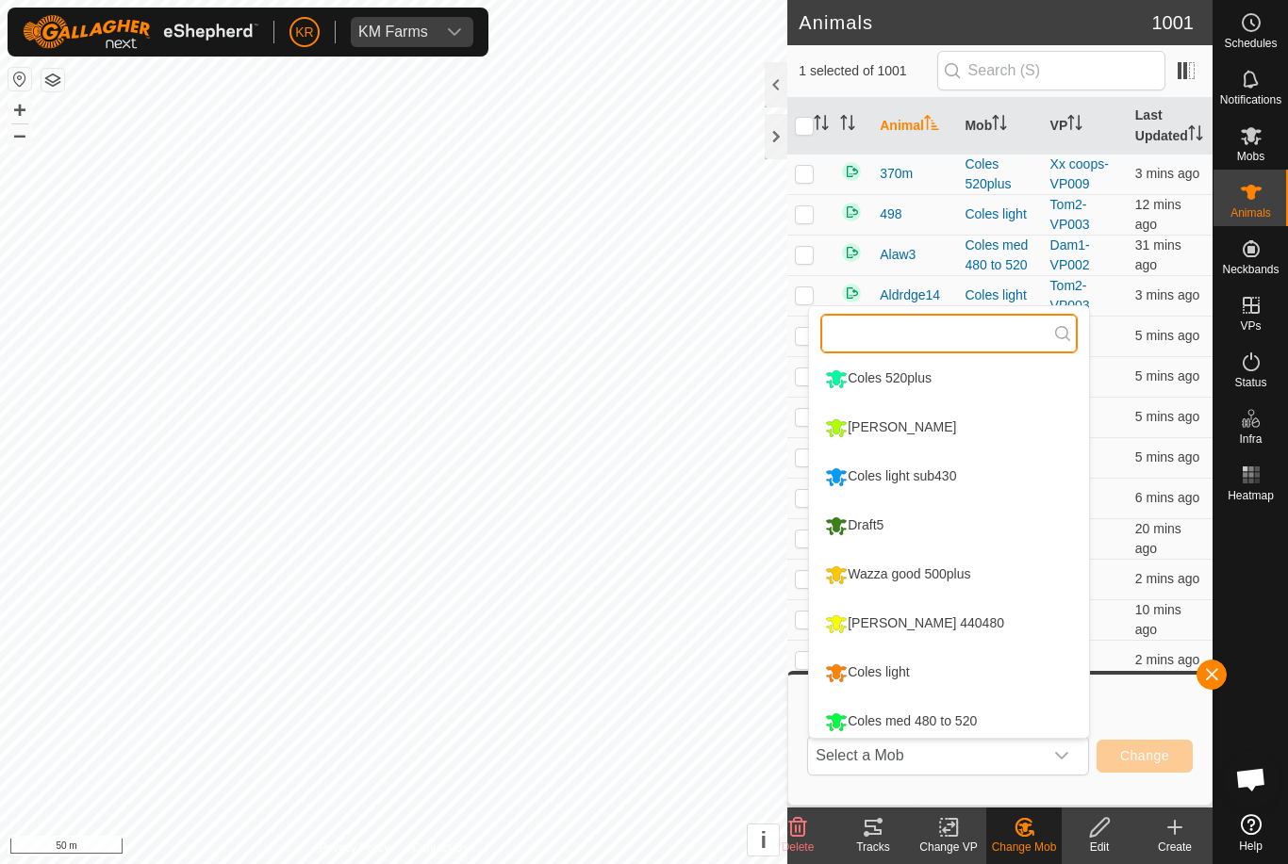
scroll to position [219, 0]
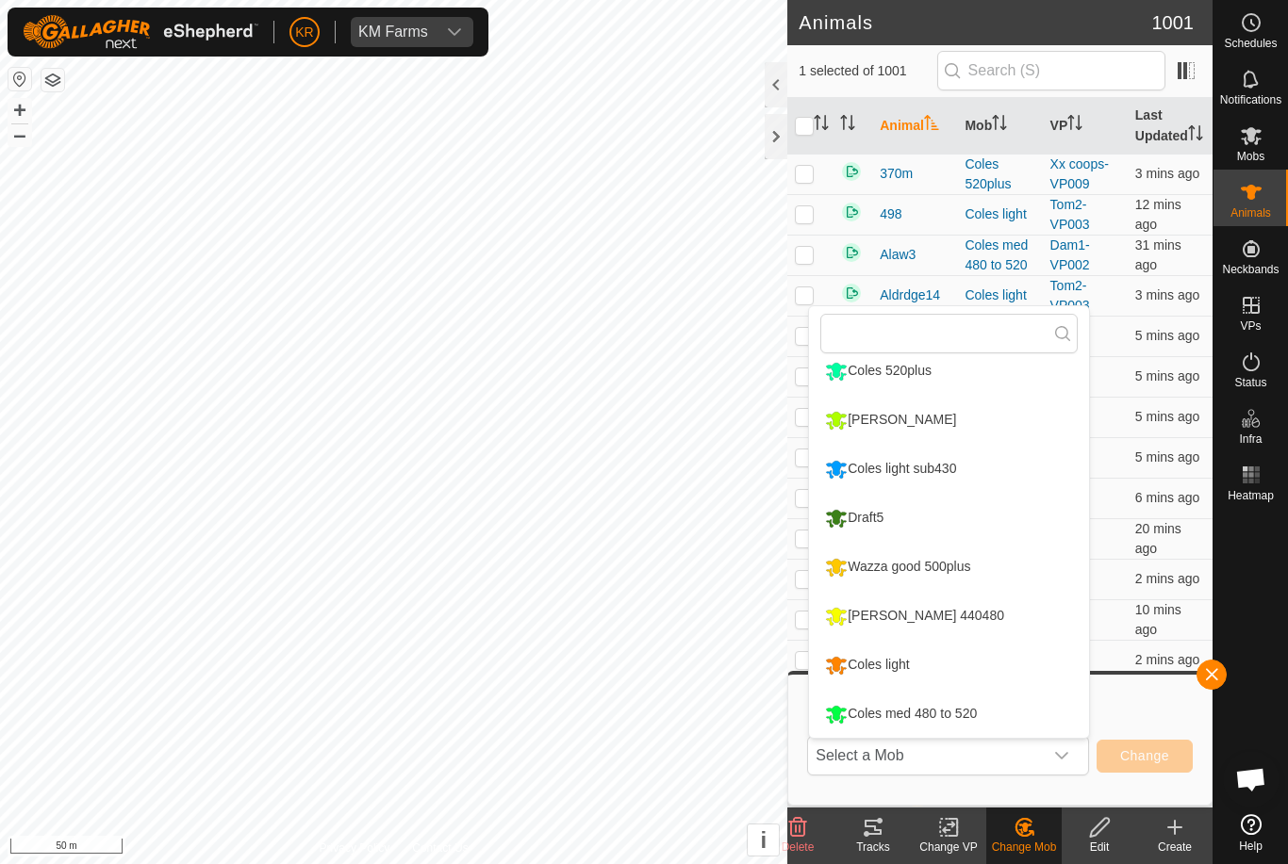
click at [1268, 622] on div at bounding box center [1250, 658] width 74 height 298
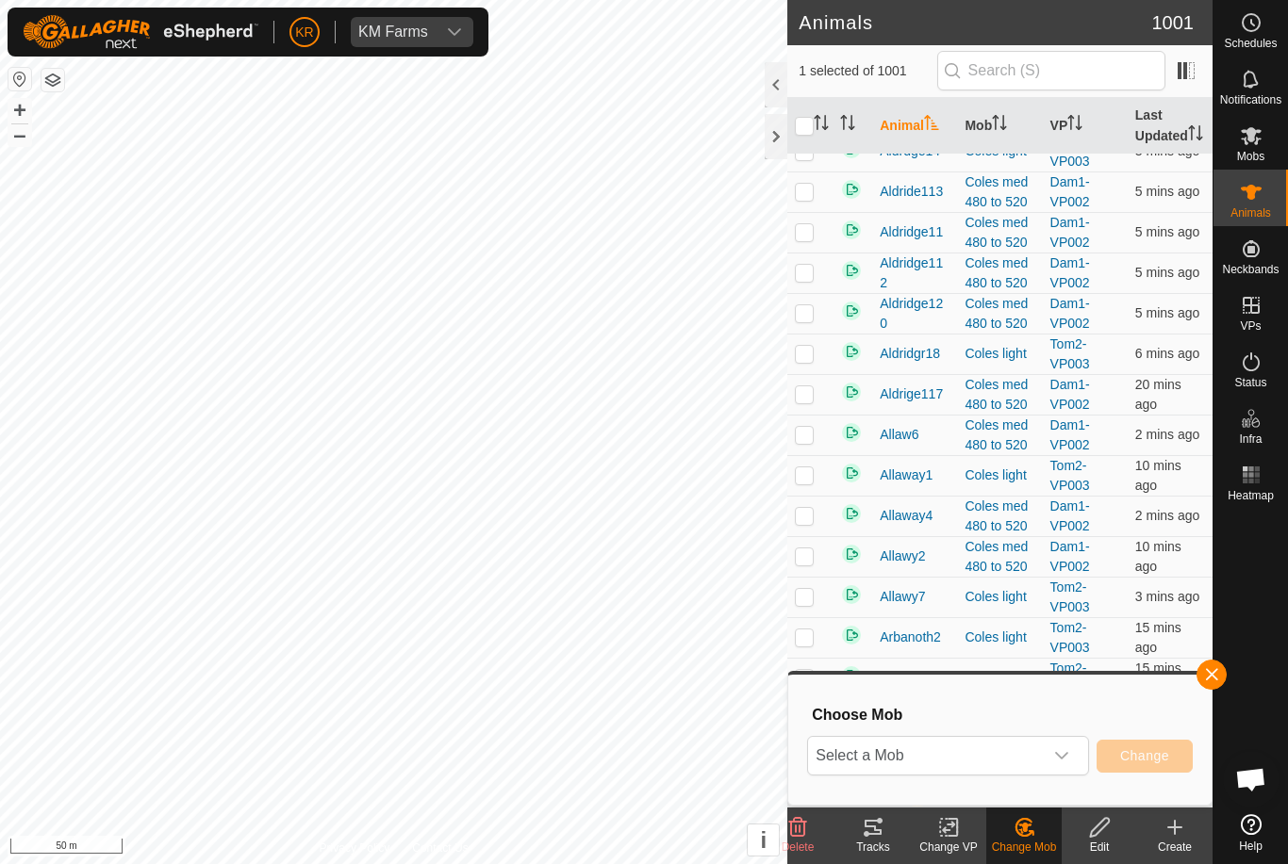
click at [1009, 765] on span "Select a Mob" at bounding box center [925, 756] width 235 height 38
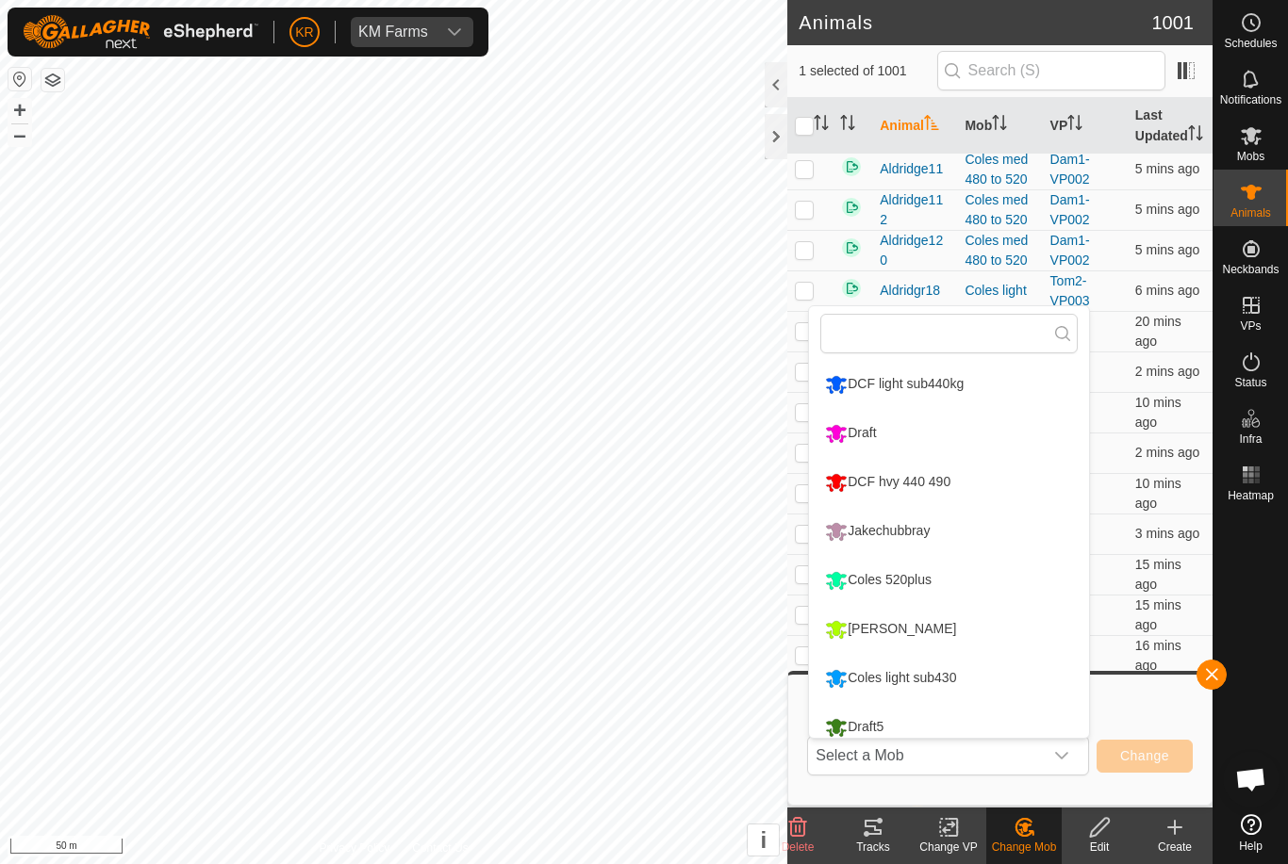
scroll to position [214, 0]
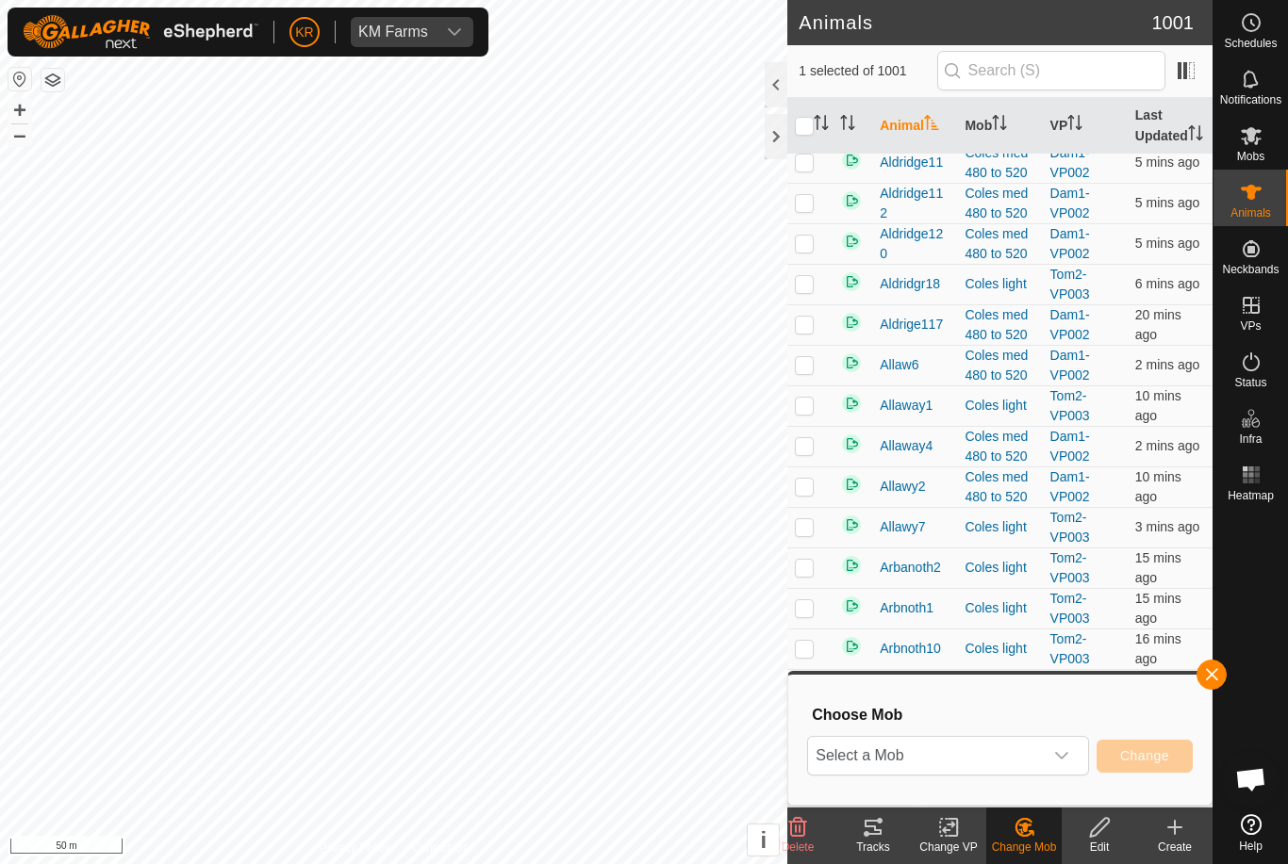
scroll to position [209, 0]
click at [1161, 753] on span "Change" at bounding box center [1144, 755] width 49 height 15
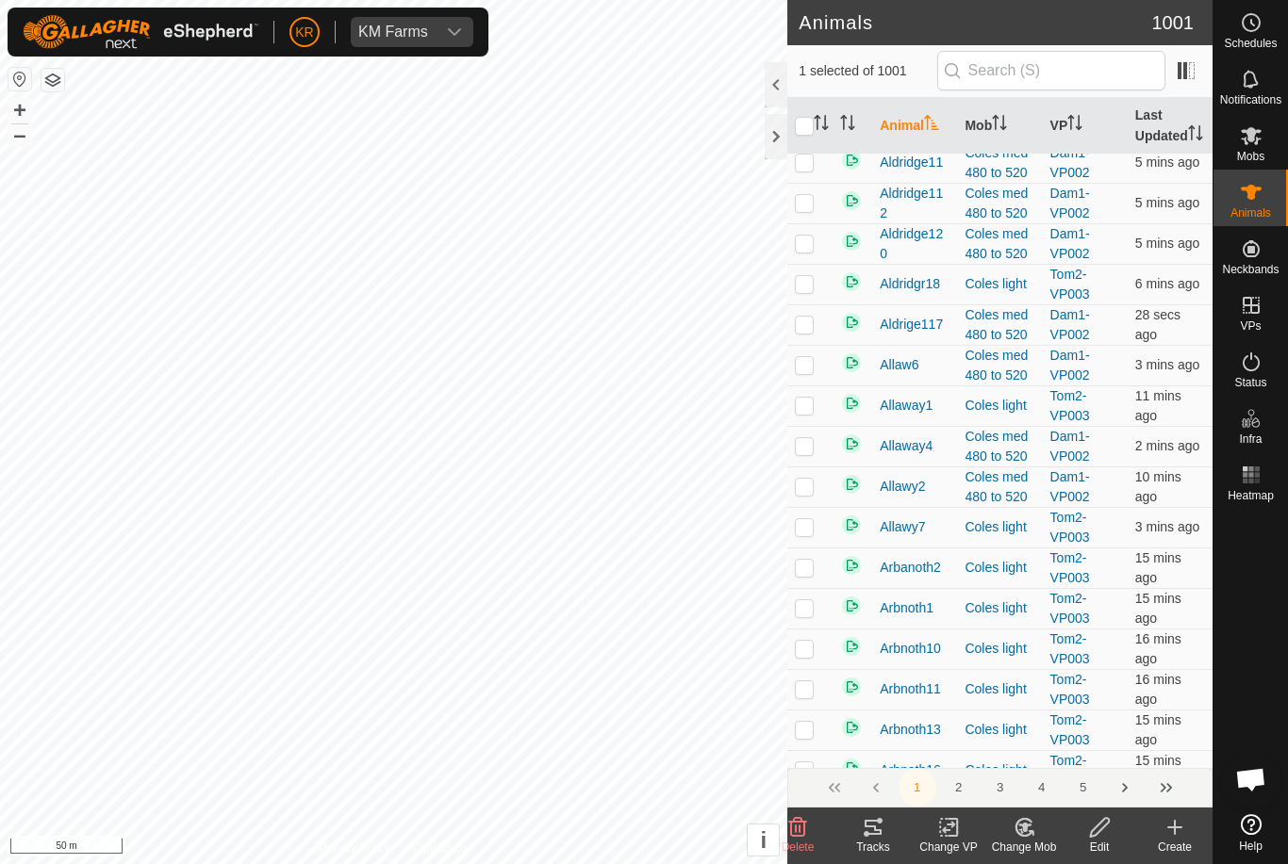
click at [1040, 846] on div "Change Mob" at bounding box center [1023, 847] width 75 height 17
click at [1086, 756] on span "Choose Mob..." at bounding box center [1077, 746] width 98 height 23
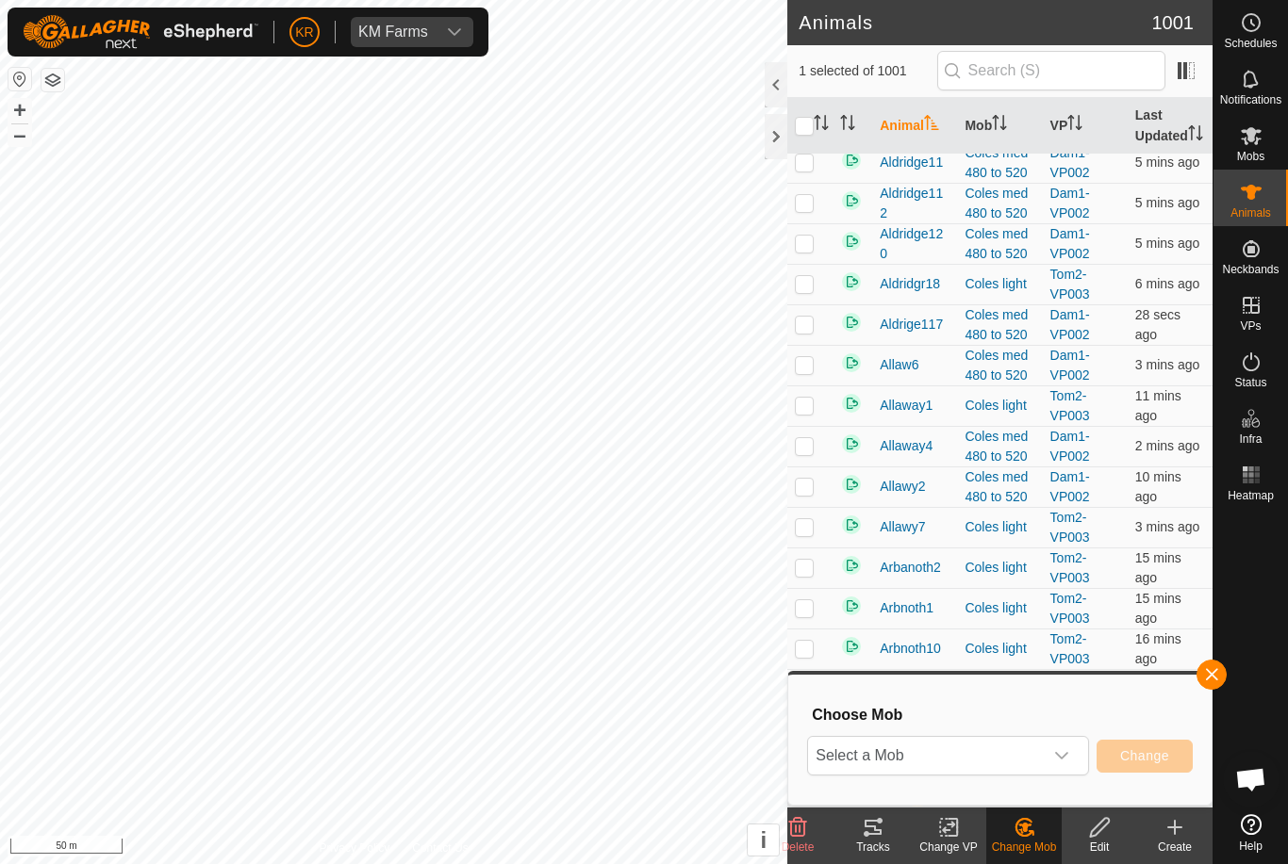
click at [1022, 754] on span "Select a Mob" at bounding box center [925, 756] width 235 height 38
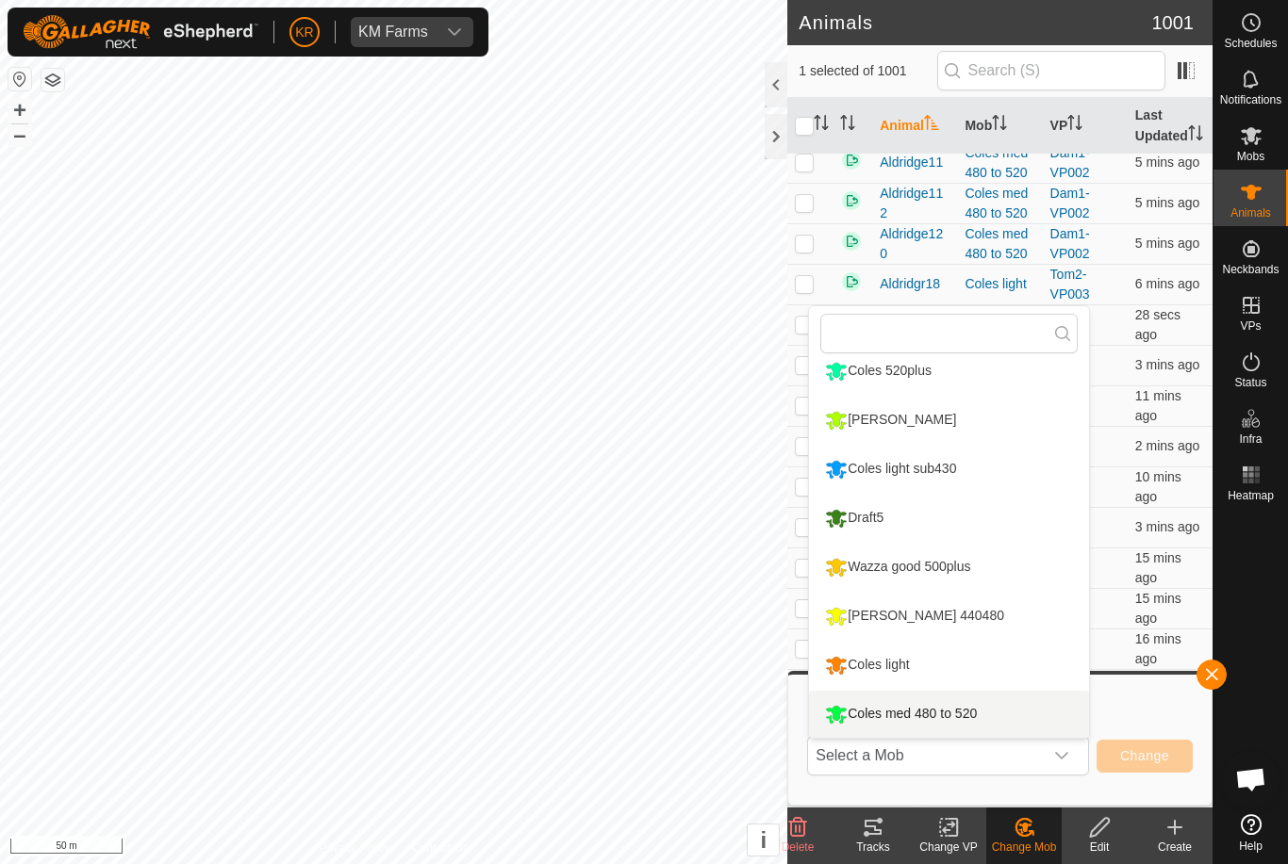
click at [943, 715] on div "Coles med 480 to 520" at bounding box center [900, 714] width 161 height 32
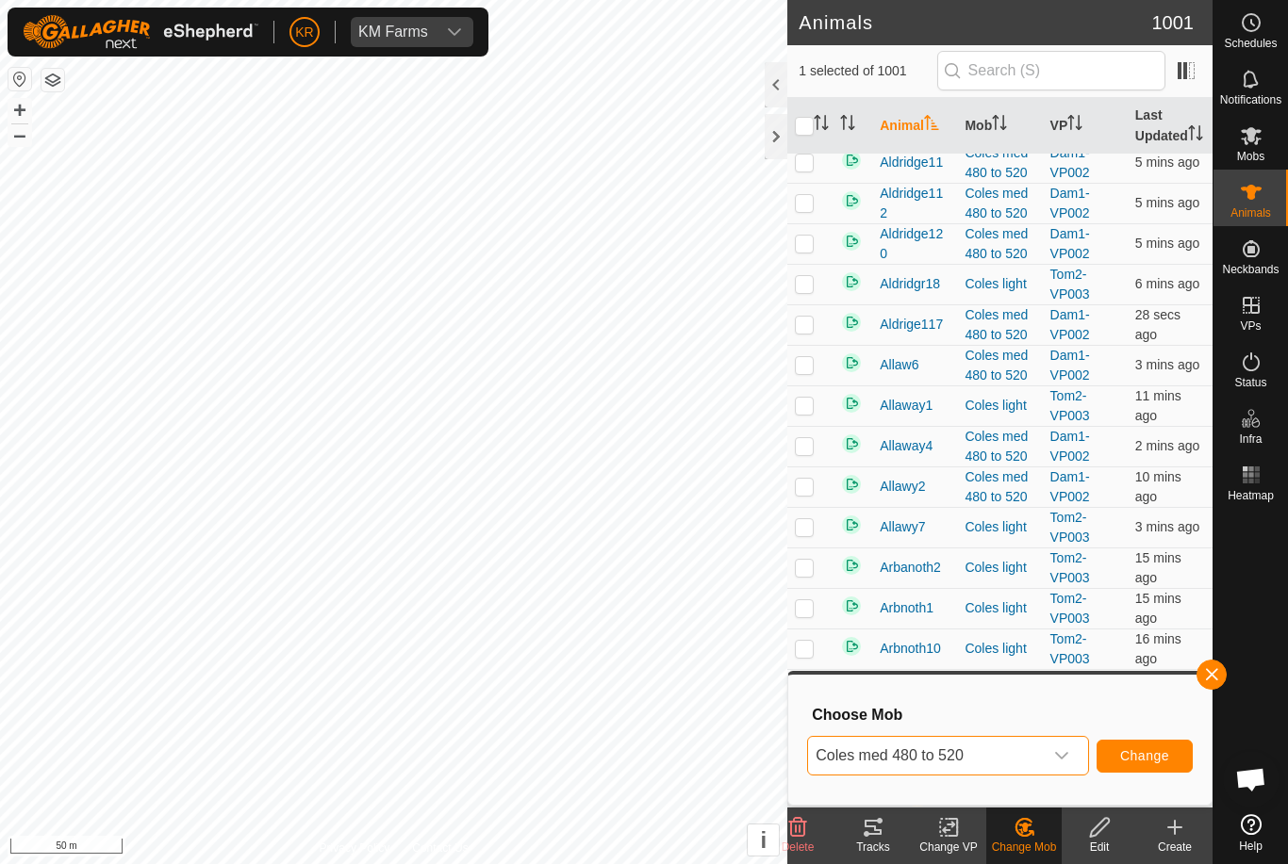
click at [1150, 756] on span "Change" at bounding box center [1144, 755] width 49 height 15
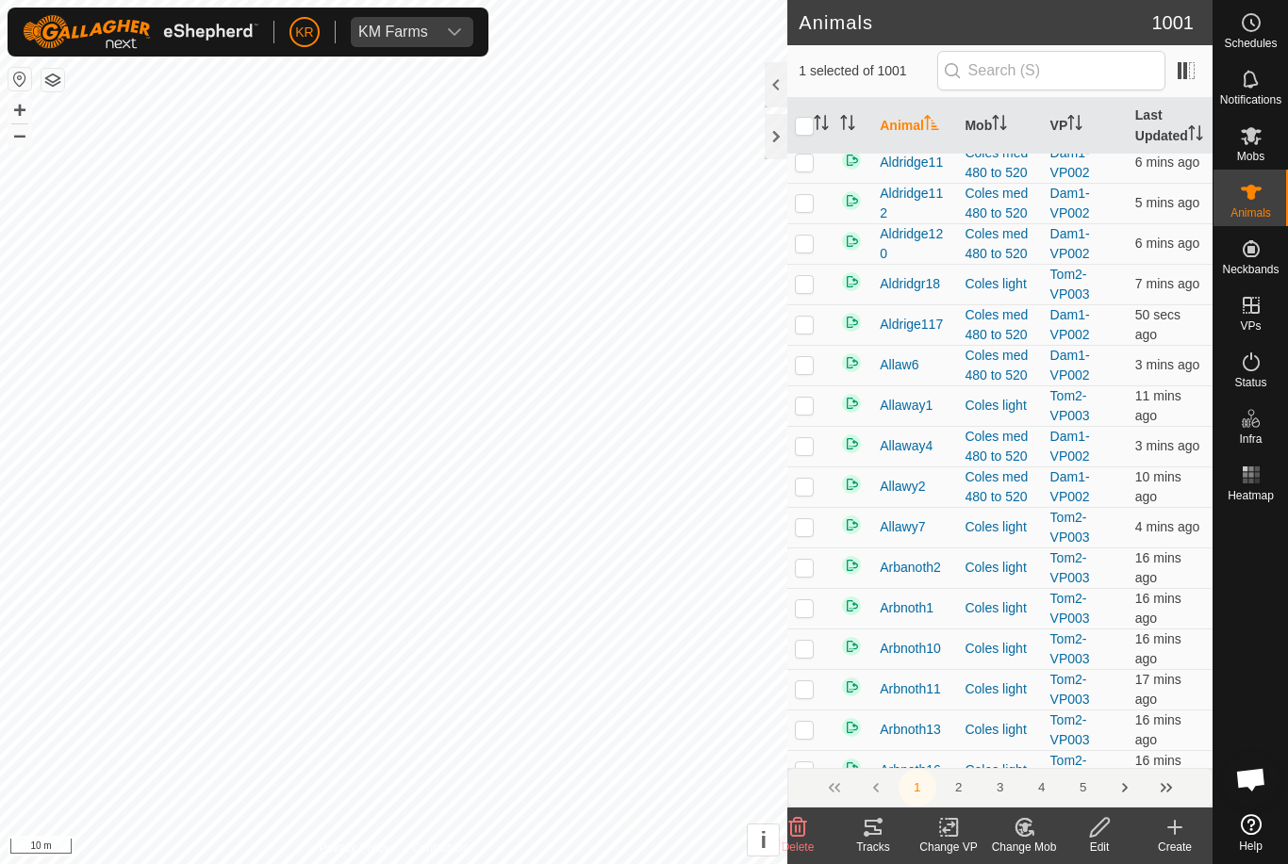
click at [1026, 819] on icon at bounding box center [1023, 827] width 16 height 17
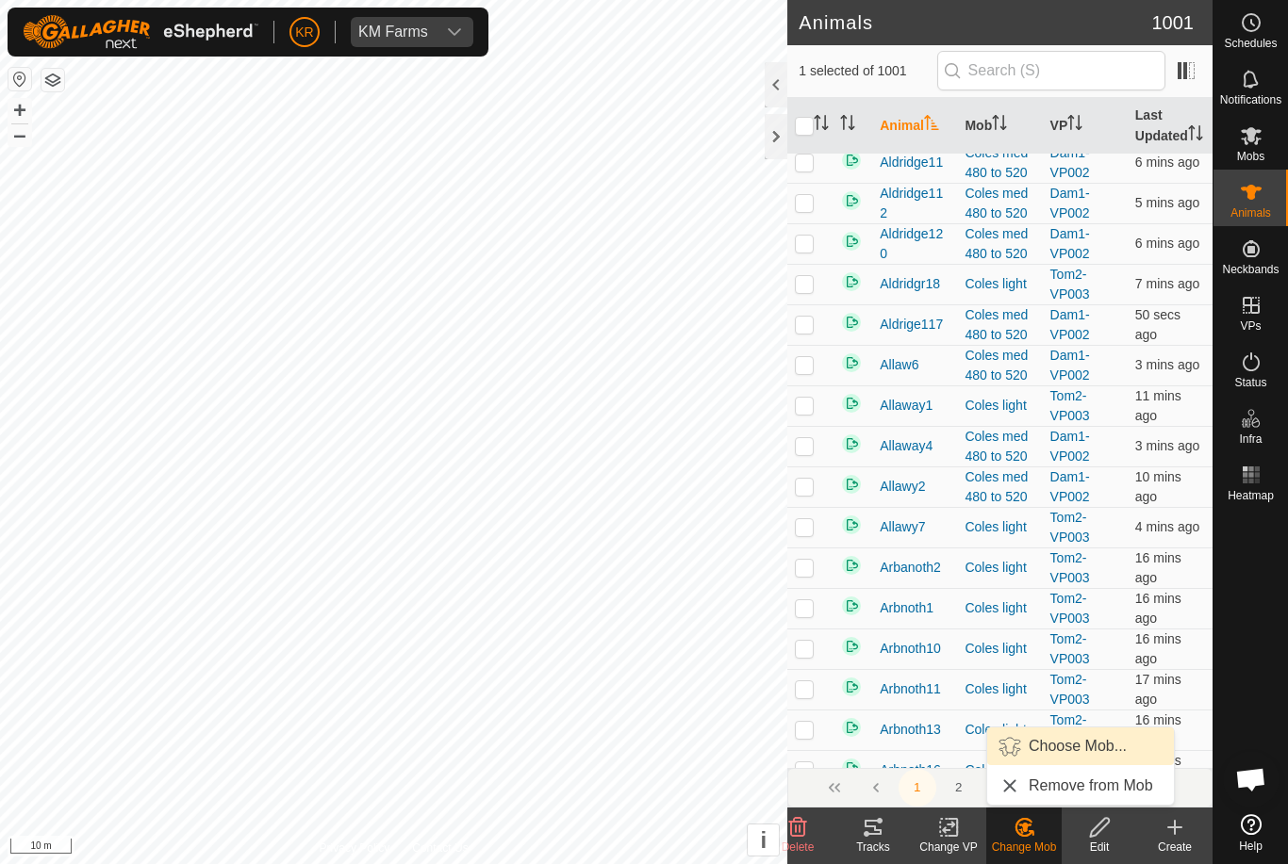
click at [1102, 757] on span "Choose Mob..." at bounding box center [1077, 746] width 98 height 23
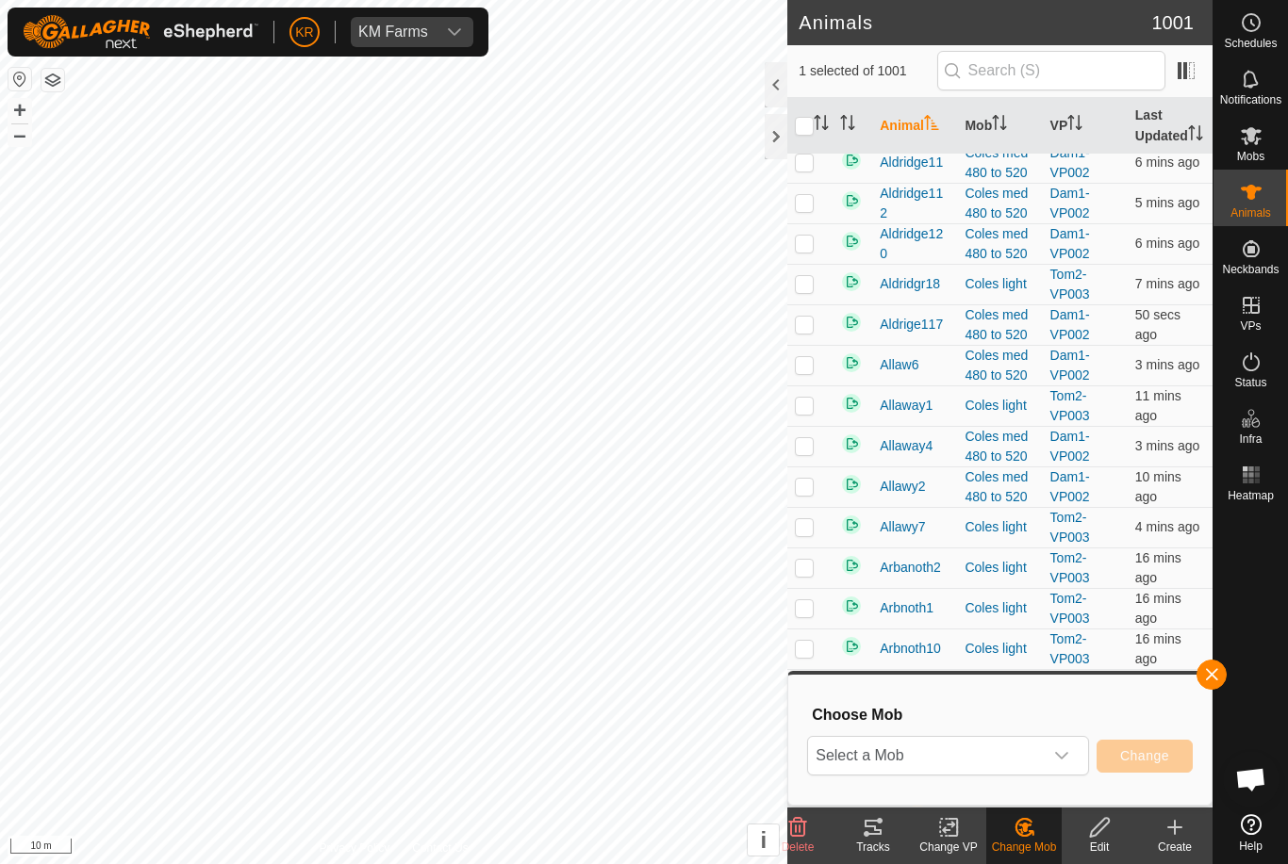
click at [980, 767] on span "Select a Mob" at bounding box center [925, 756] width 235 height 38
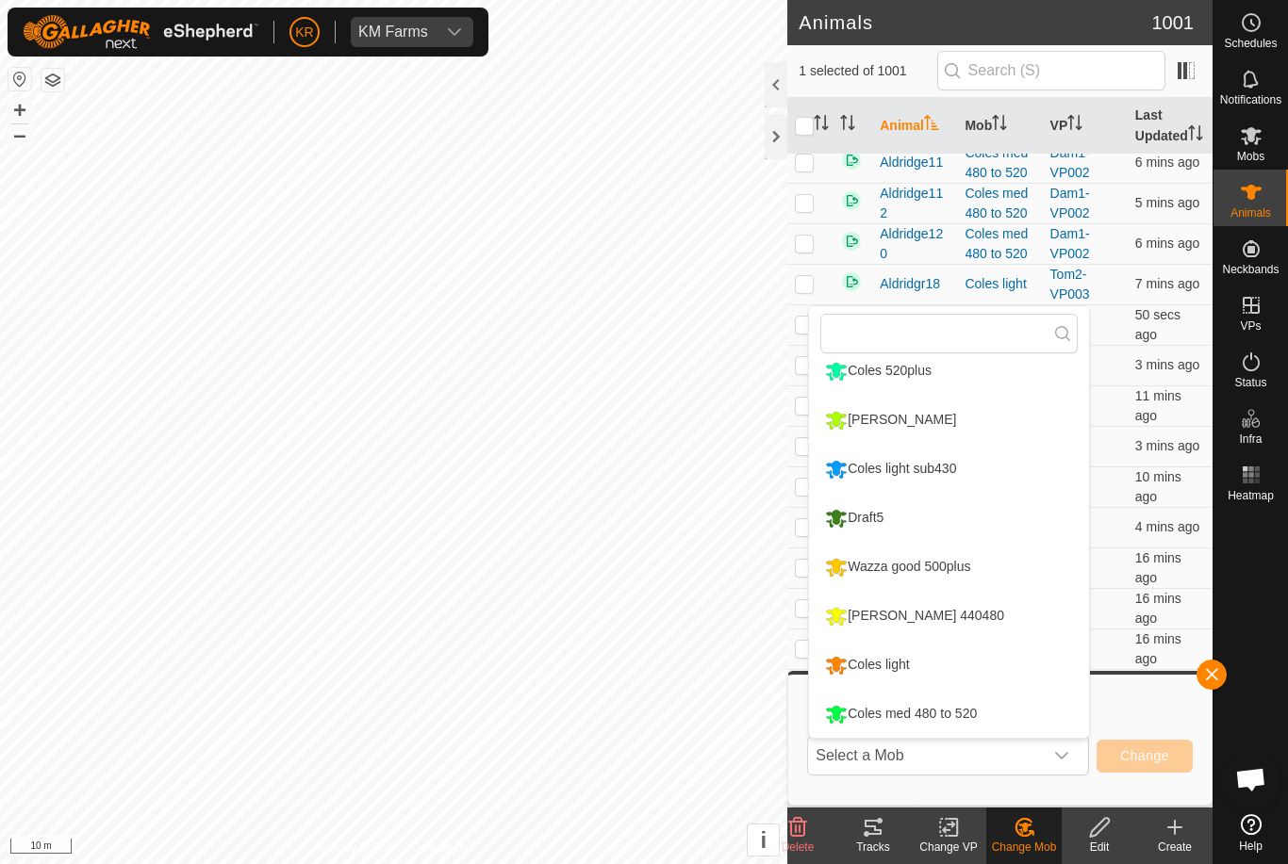
click at [939, 713] on div "Coles med 480 to 520" at bounding box center [900, 714] width 161 height 32
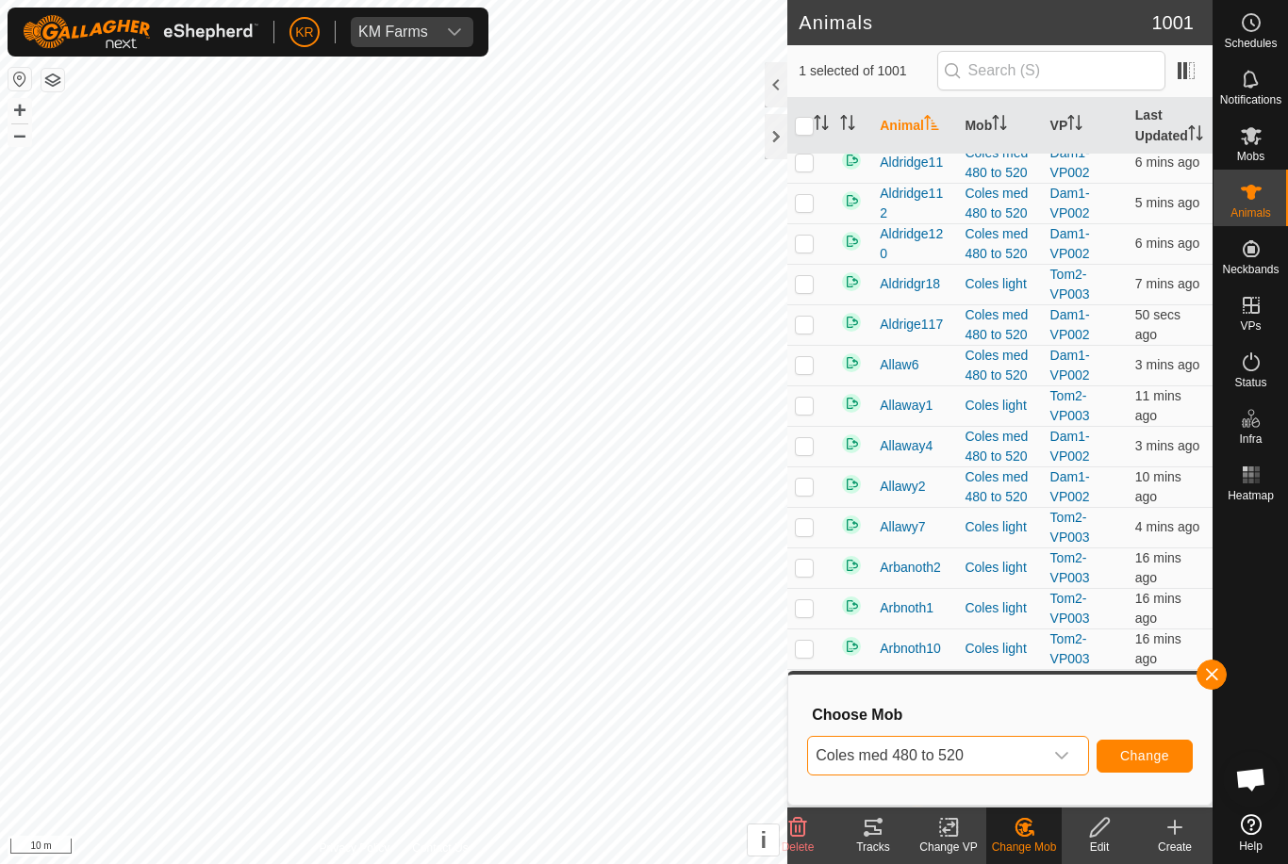
click at [1151, 754] on span "Change" at bounding box center [1144, 755] width 49 height 15
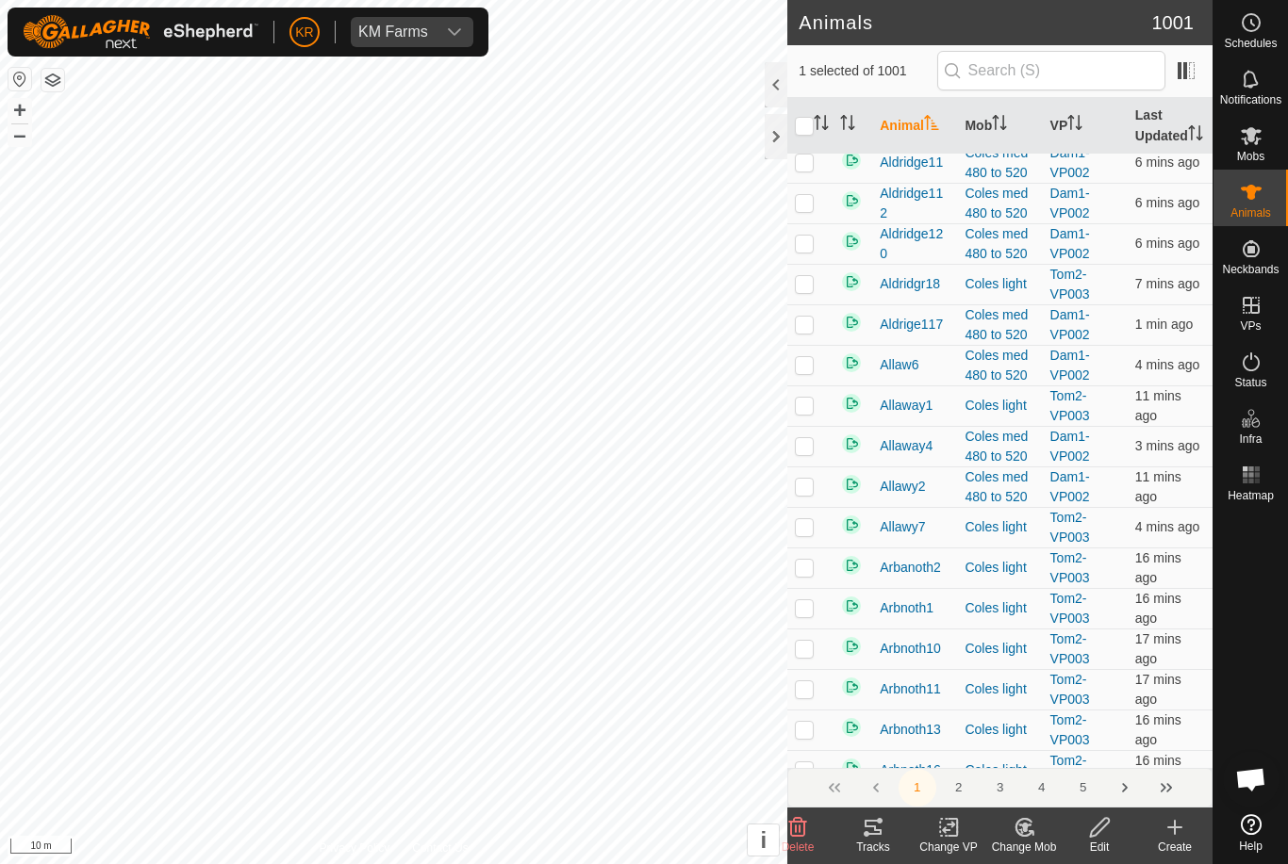
click at [1025, 834] on icon at bounding box center [1024, 827] width 24 height 23
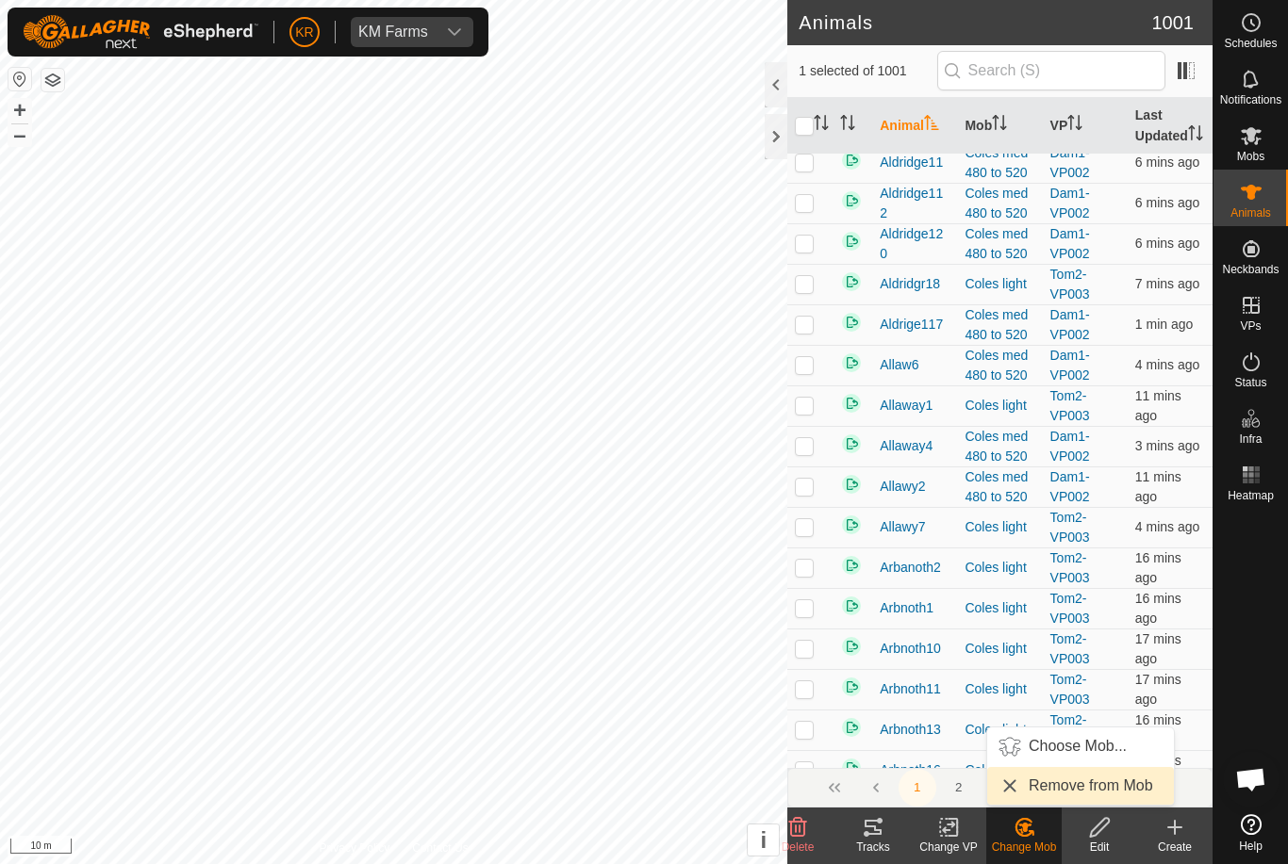
click at [1093, 782] on span "Remove from Mob" at bounding box center [1090, 786] width 124 height 23
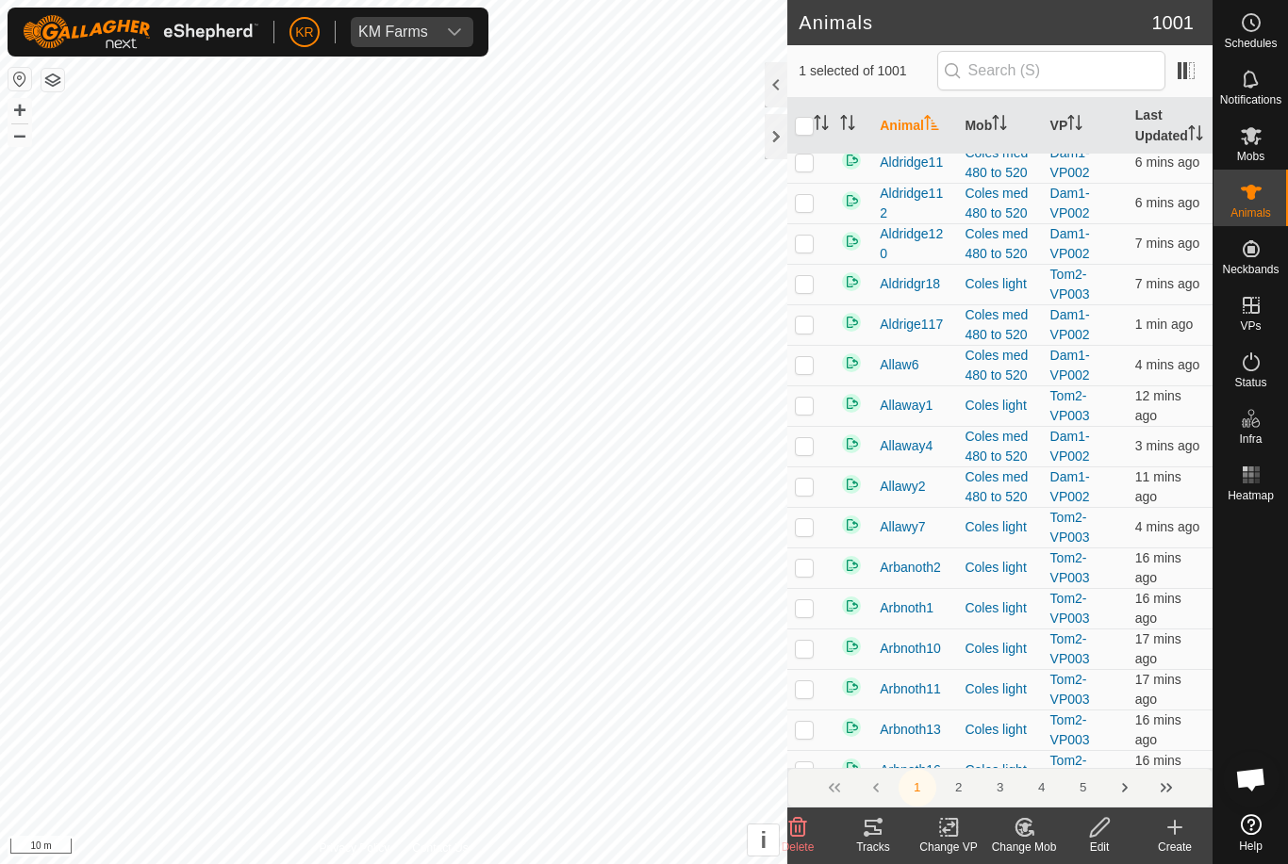
click at [1020, 834] on icon at bounding box center [1023, 827] width 16 height 17
click at [1097, 746] on span "Choose Mob..." at bounding box center [1077, 746] width 98 height 23
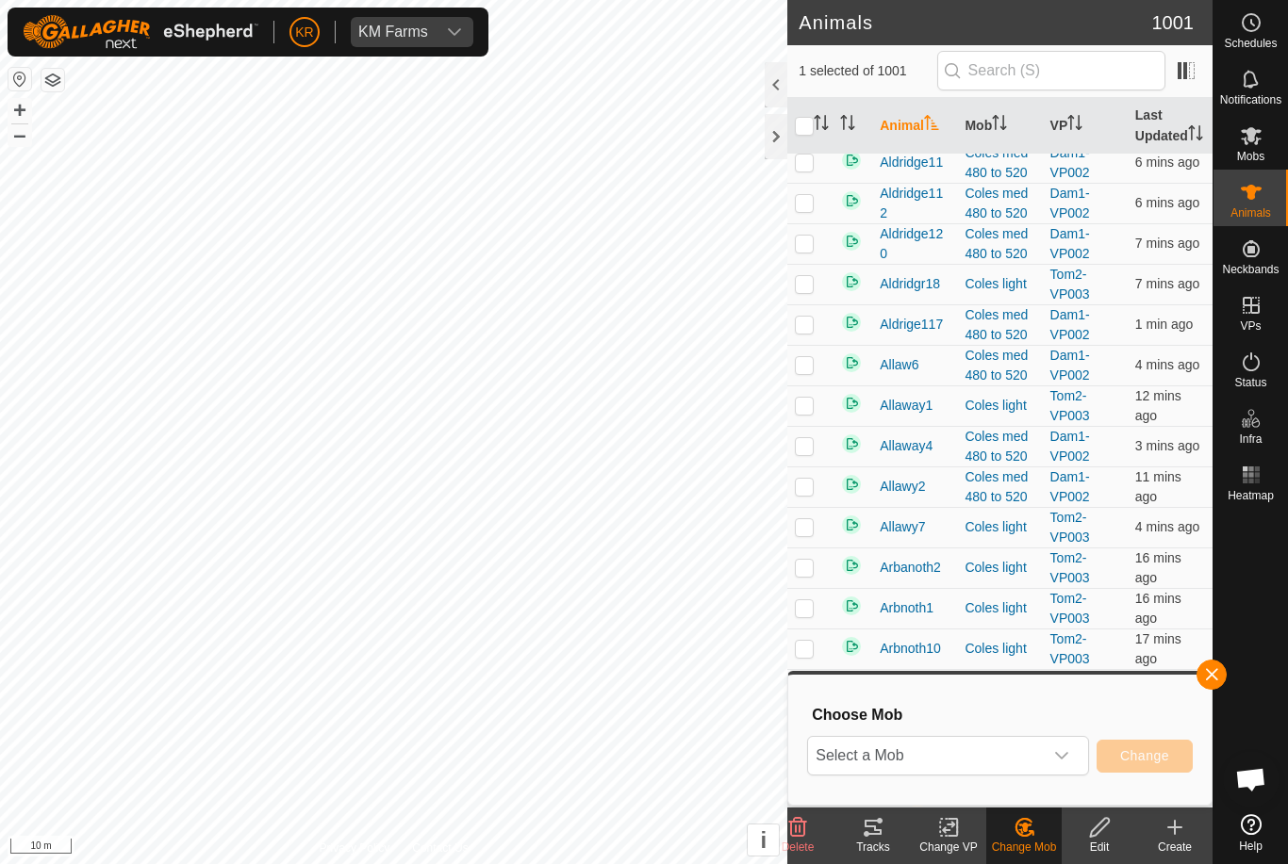
click at [1041, 756] on span "Select a Mob" at bounding box center [925, 756] width 235 height 38
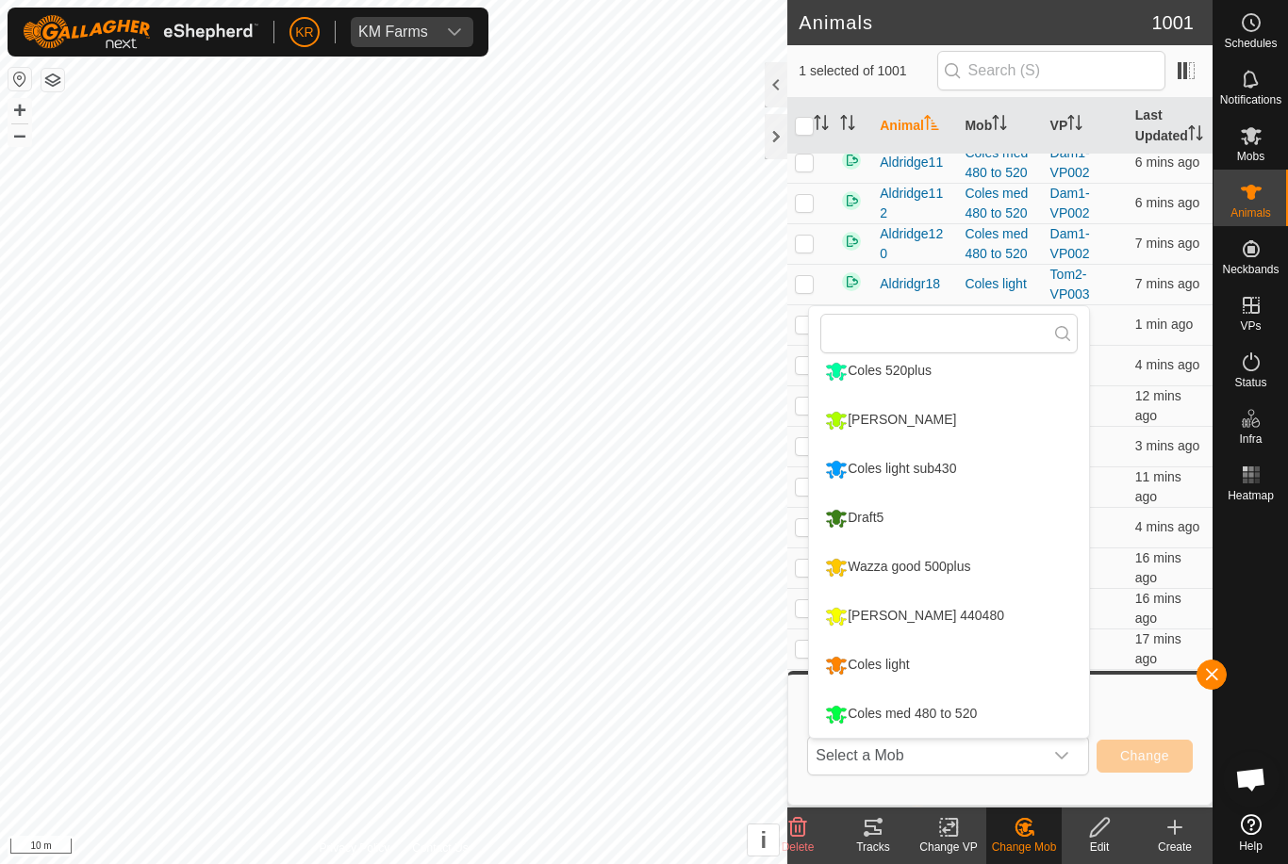
click at [945, 714] on div "Coles med 480 to 520" at bounding box center [900, 714] width 161 height 32
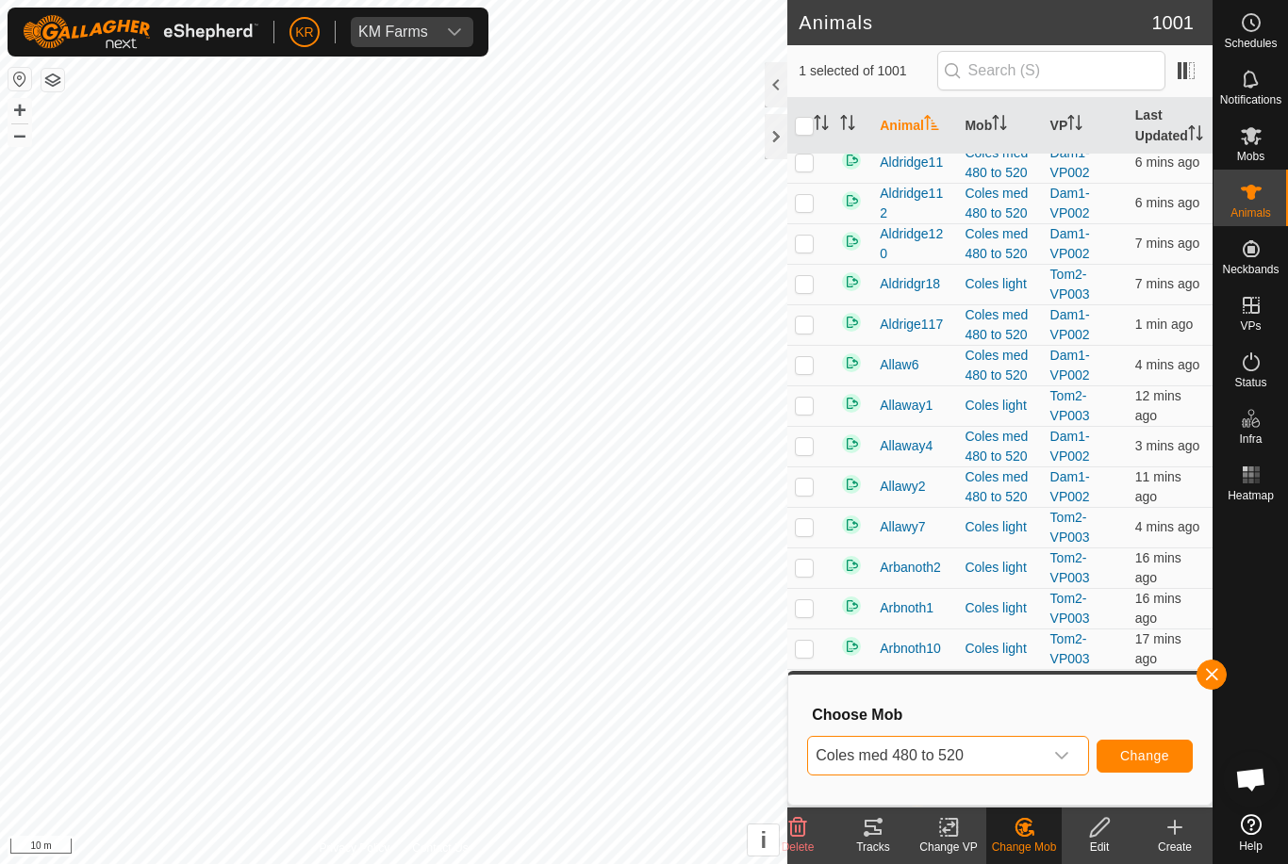
click at [1146, 750] on span "Change" at bounding box center [1144, 755] width 49 height 15
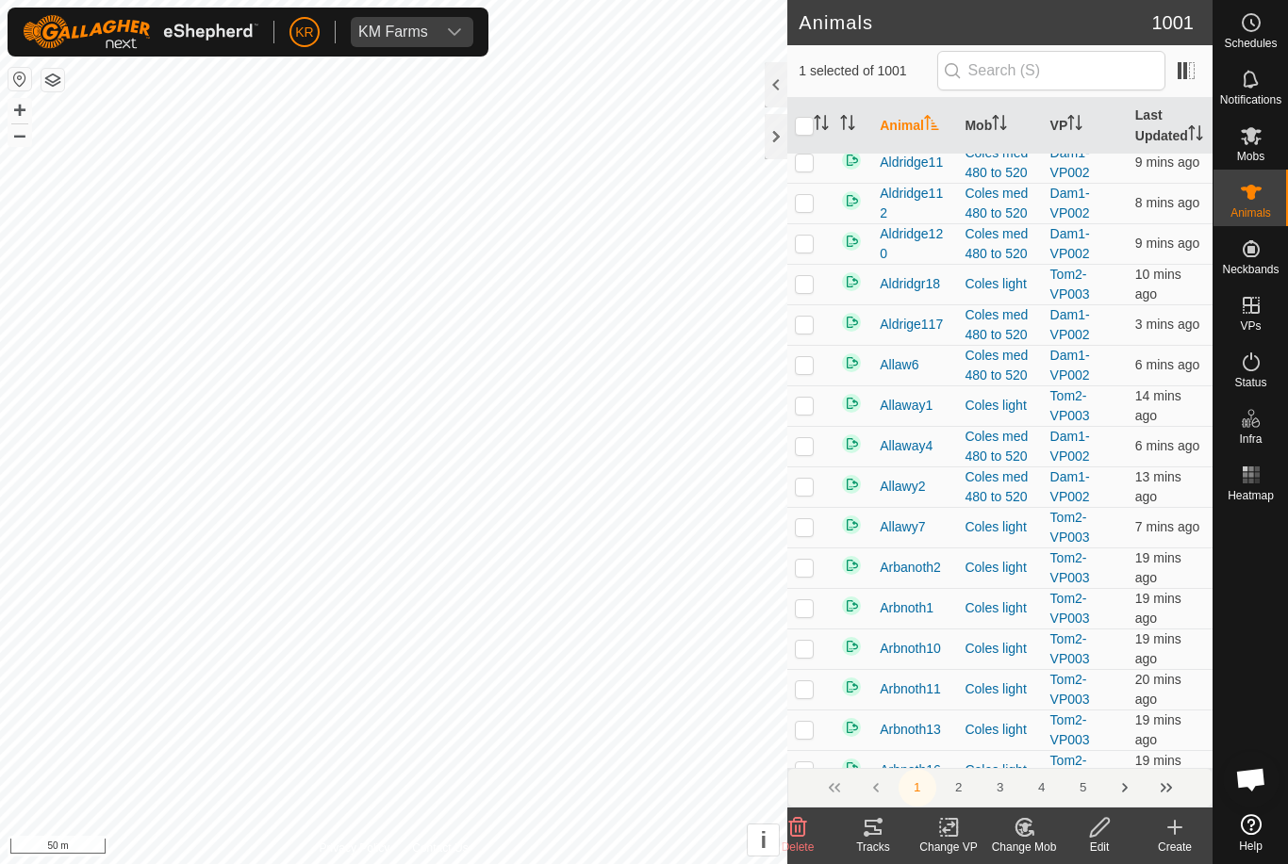
click at [1026, 828] on icon at bounding box center [1024, 827] width 13 height 9
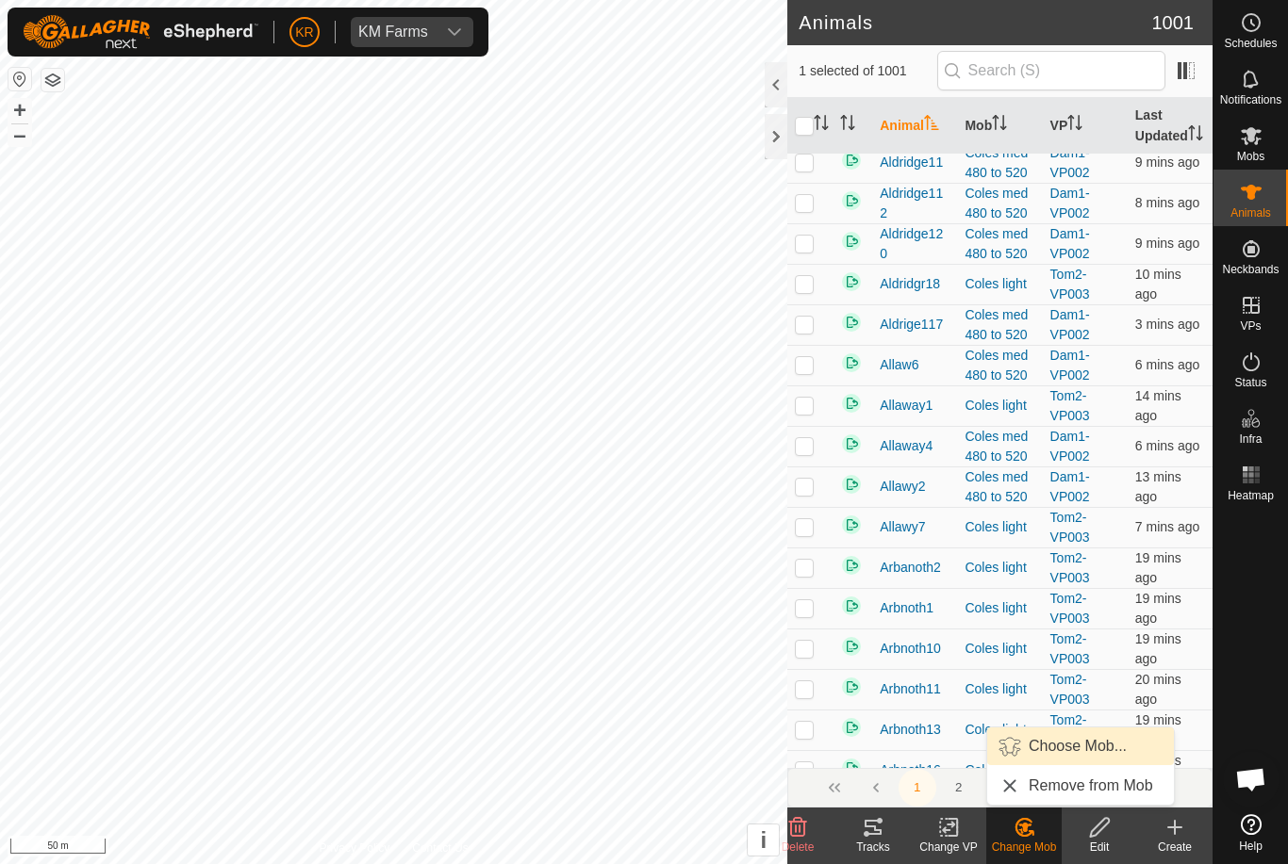
click at [1084, 755] on span "Choose Mob..." at bounding box center [1077, 746] width 98 height 23
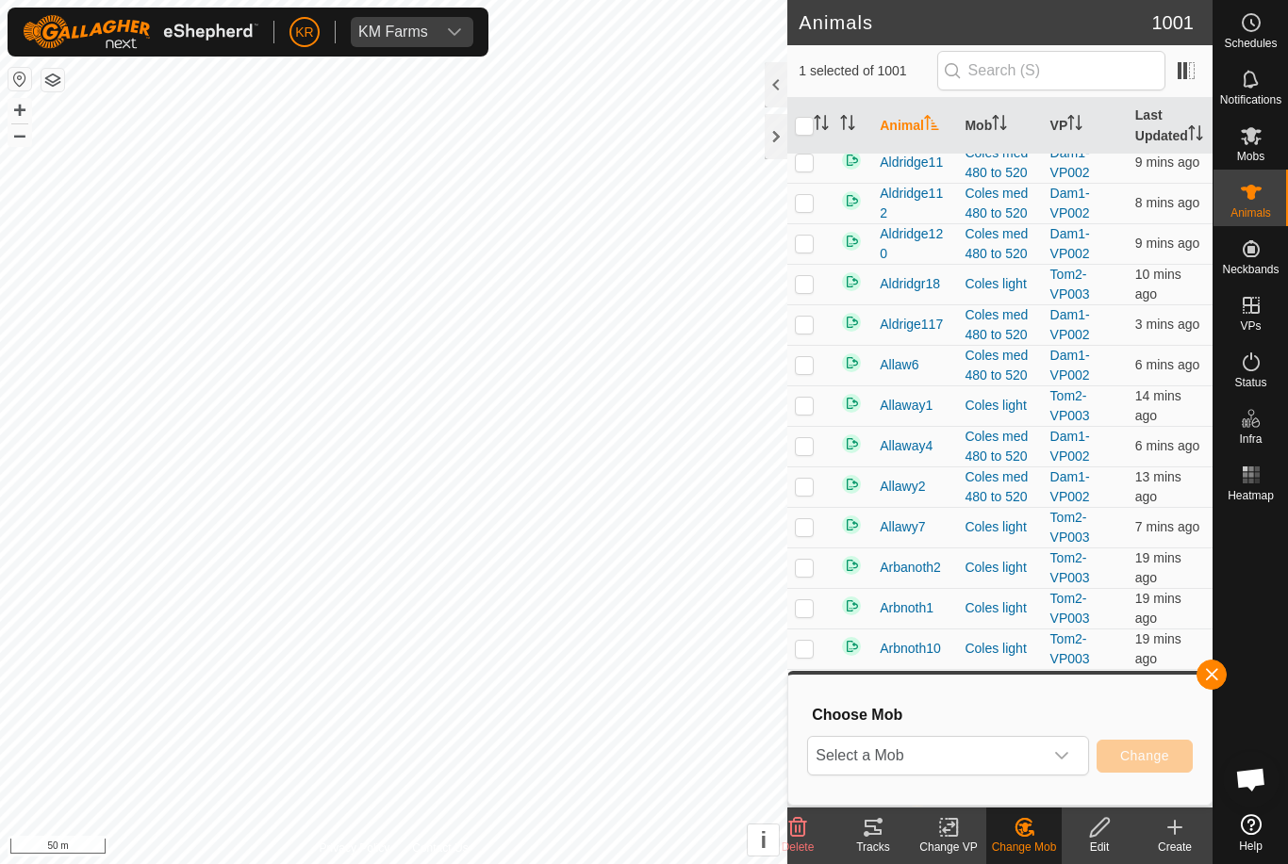
click at [1019, 763] on span "Select a Mob" at bounding box center [925, 756] width 235 height 38
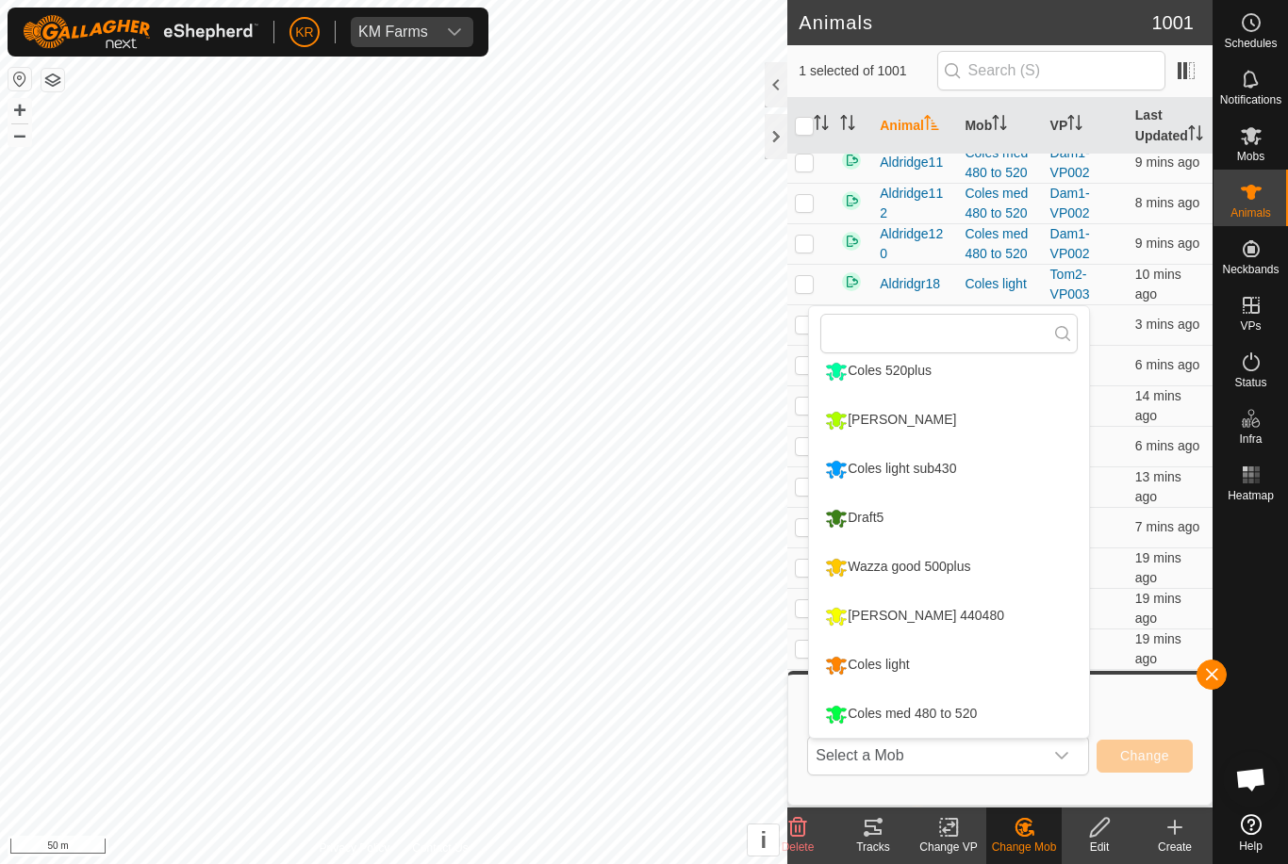
click at [878, 522] on div "Draft5" at bounding box center [854, 518] width 68 height 32
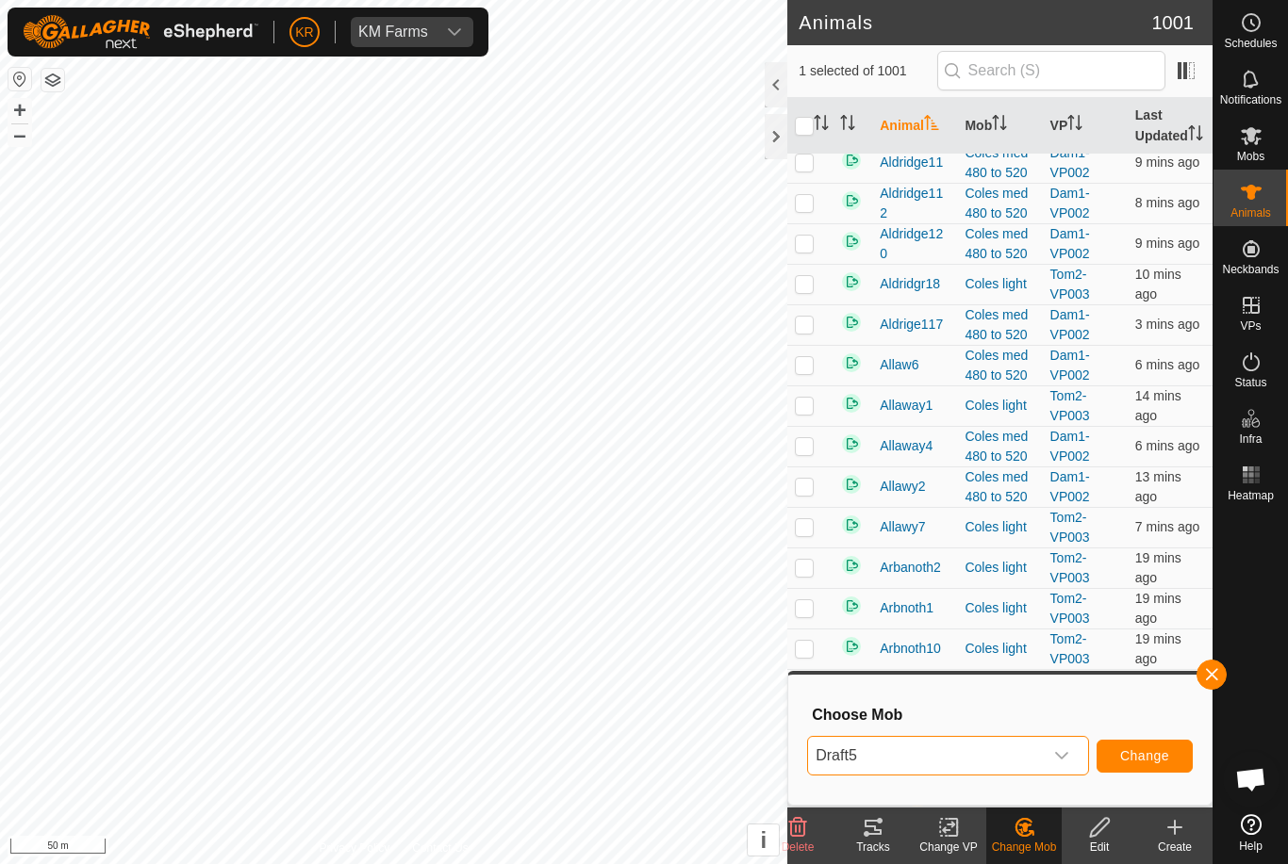
click at [1164, 752] on span "Change" at bounding box center [1144, 755] width 49 height 15
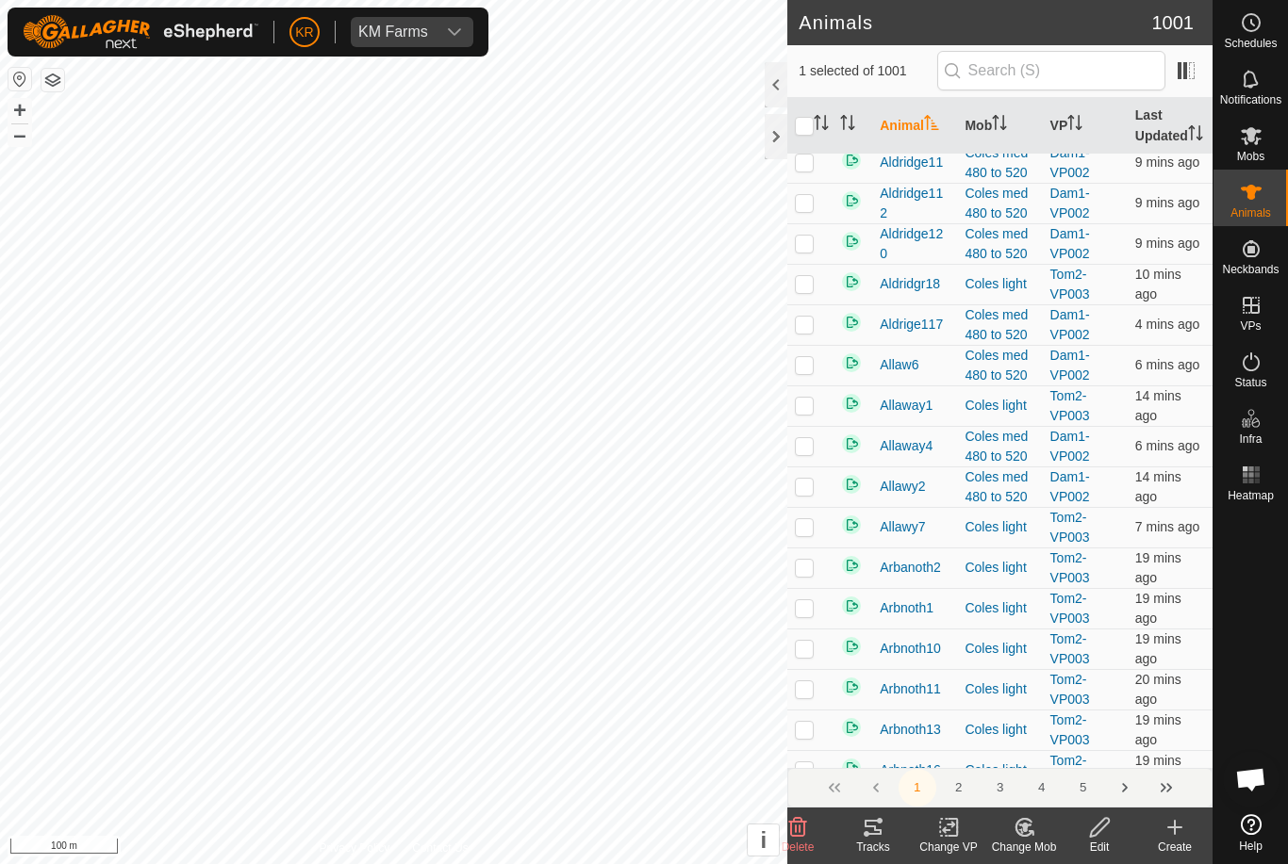
click at [1032, 835] on icon at bounding box center [1030, 833] width 4 height 4
click at [1082, 748] on span "Choose Mob..." at bounding box center [1077, 746] width 98 height 23
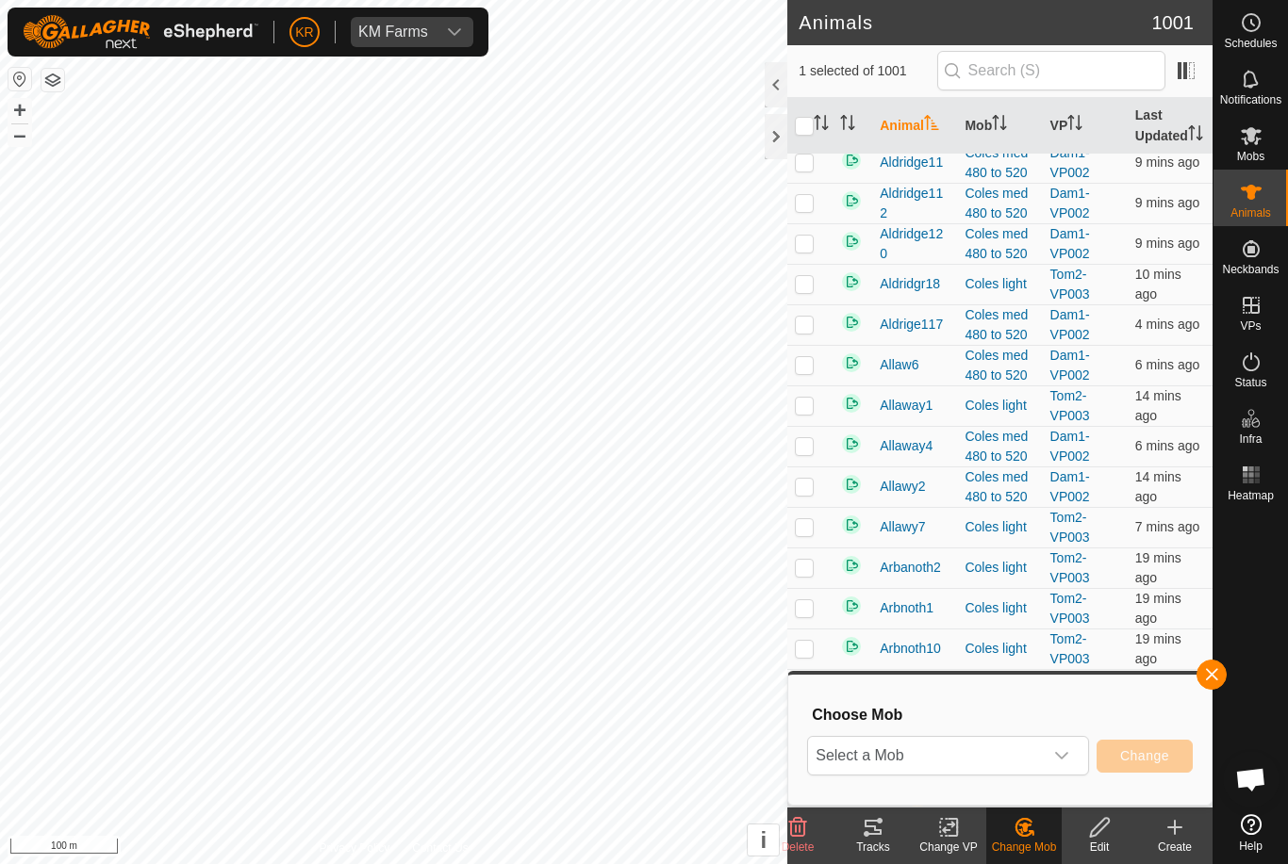
click at [1009, 754] on span "Select a Mob" at bounding box center [925, 756] width 235 height 38
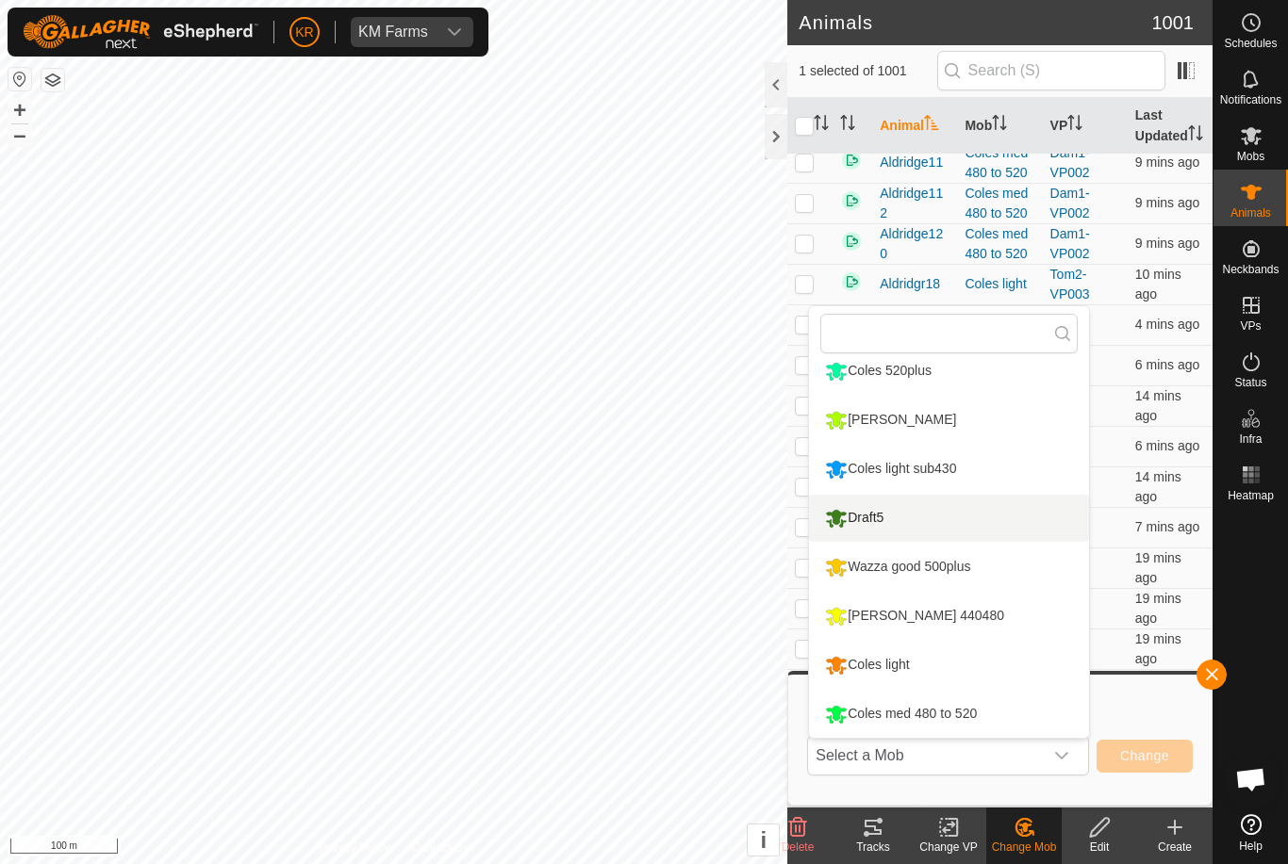
click at [881, 520] on div "Draft5" at bounding box center [854, 518] width 68 height 32
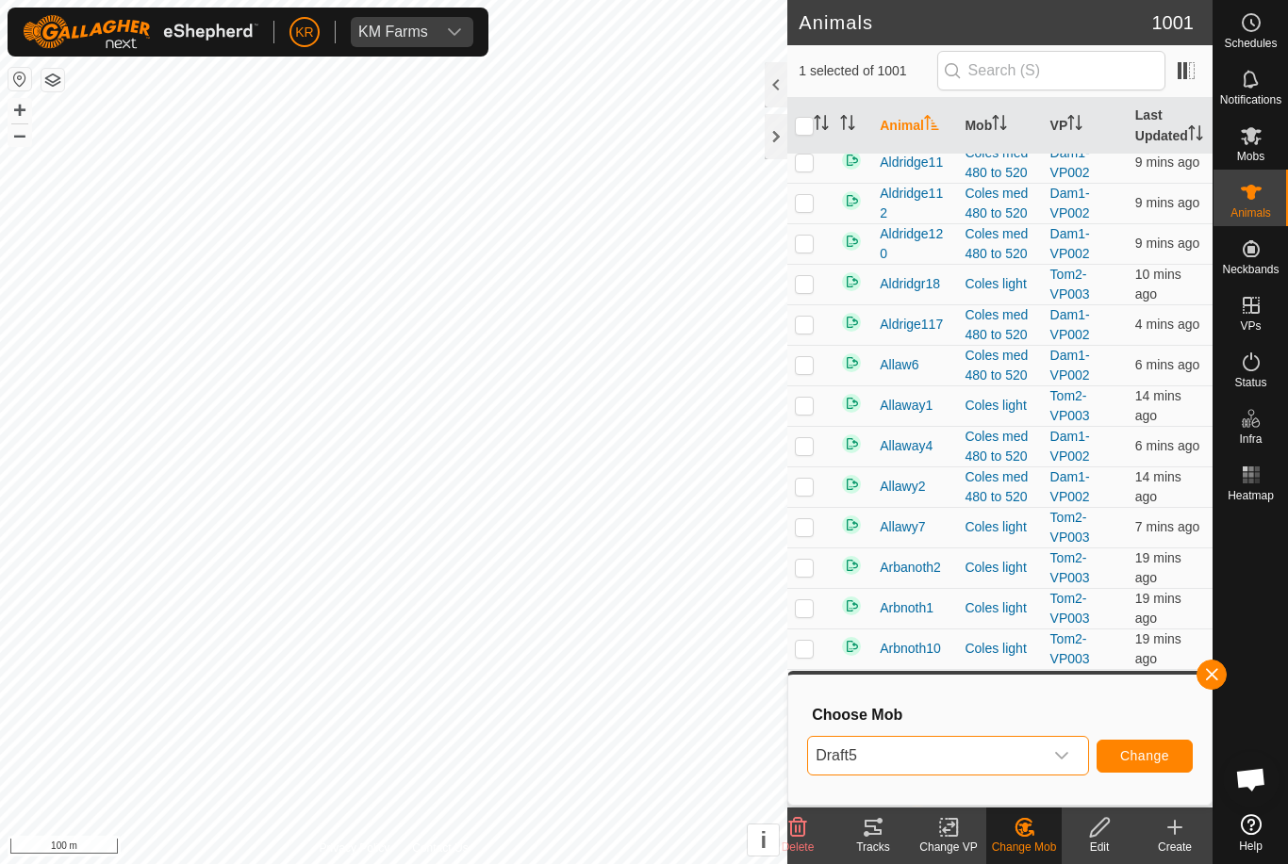
click at [1146, 751] on span "Change" at bounding box center [1144, 755] width 49 height 15
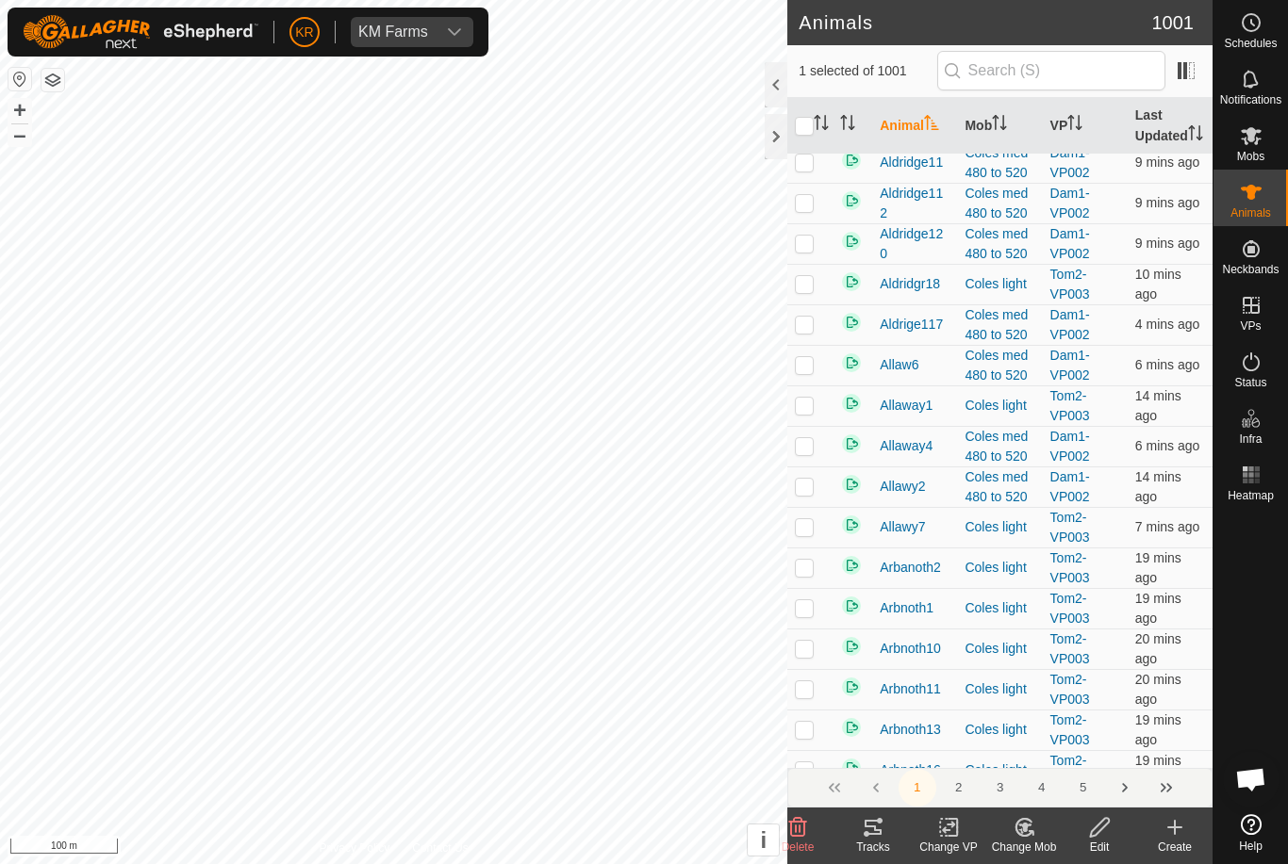
click at [1028, 828] on icon at bounding box center [1024, 827] width 24 height 23
click at [1066, 754] on span "Choose Mob..." at bounding box center [1077, 746] width 98 height 23
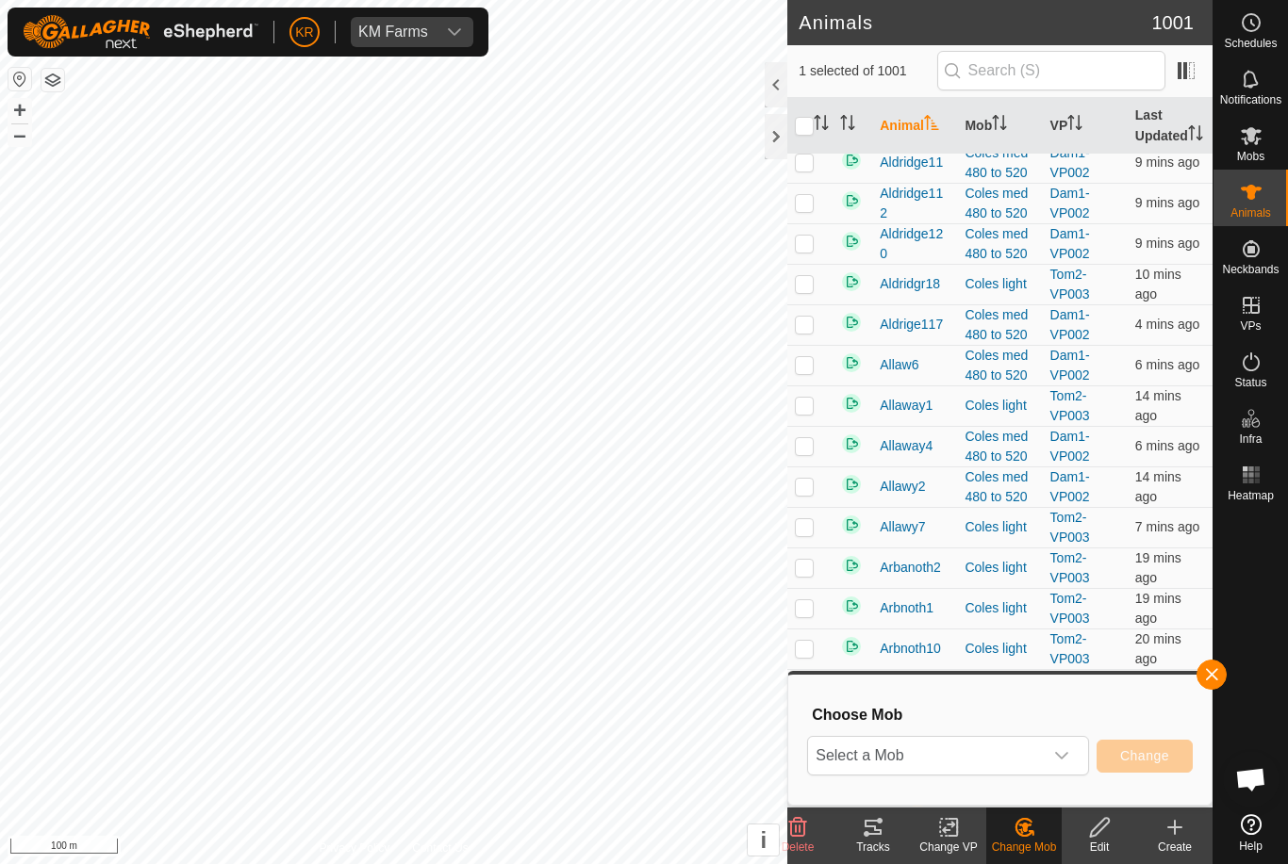
click at [1029, 758] on span "Select a Mob" at bounding box center [925, 756] width 235 height 38
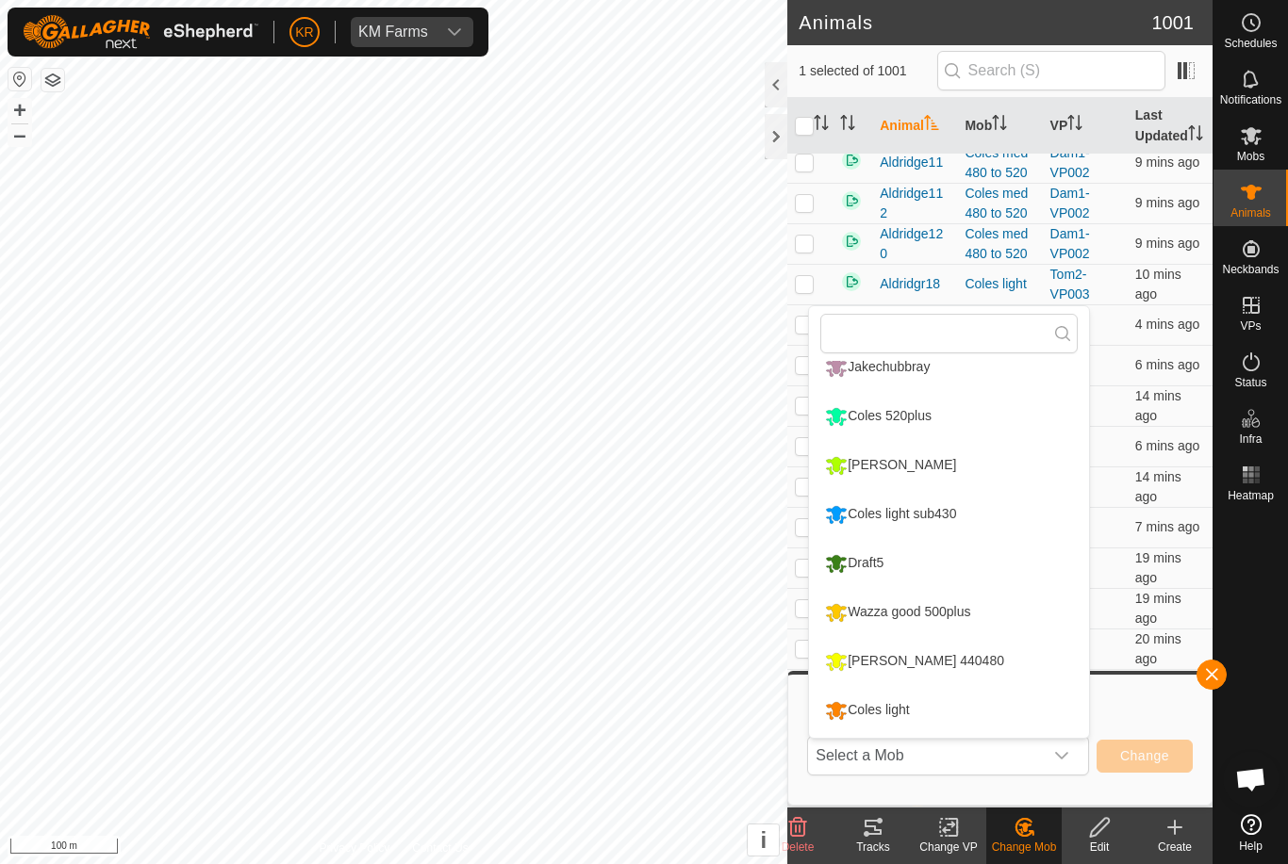
scroll to position [167, 0]
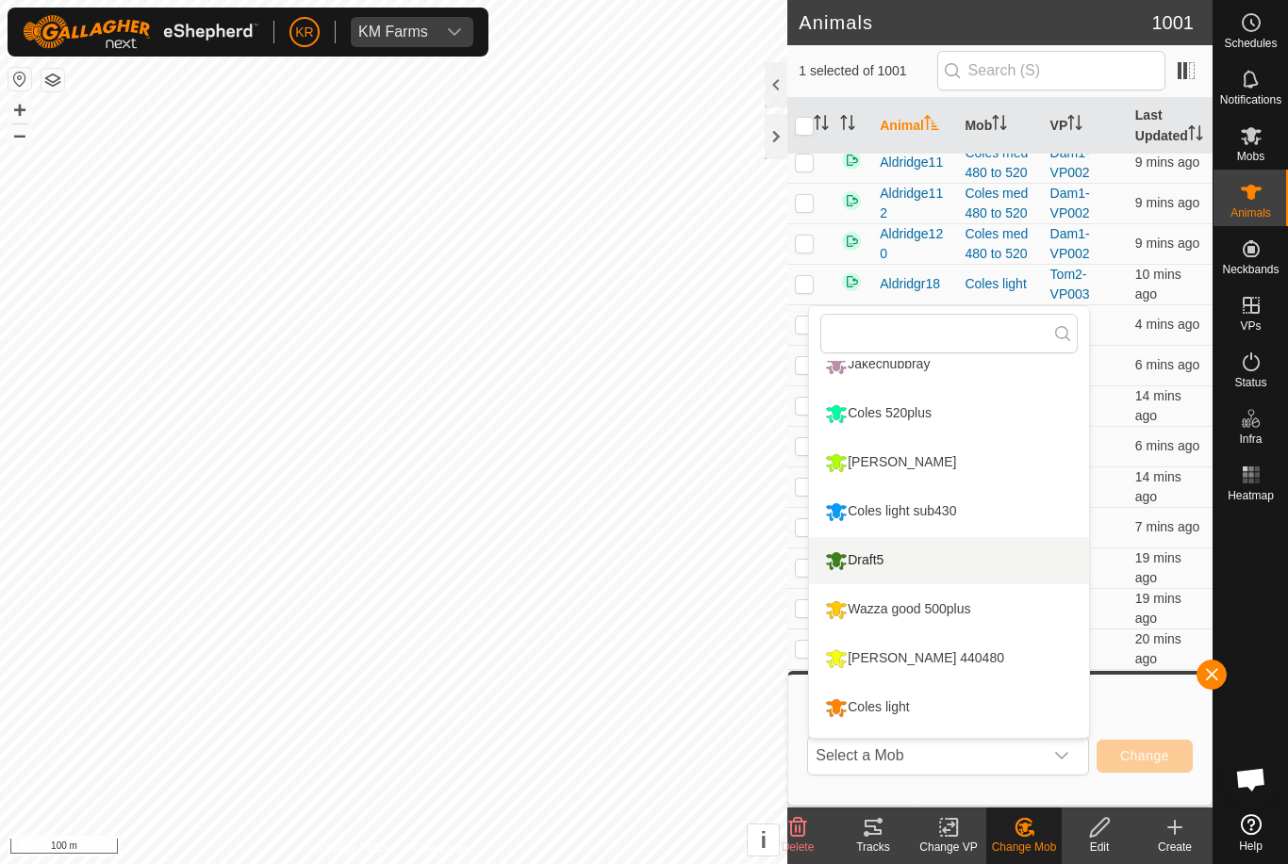
click at [888, 559] on div "Draft5" at bounding box center [854, 561] width 68 height 32
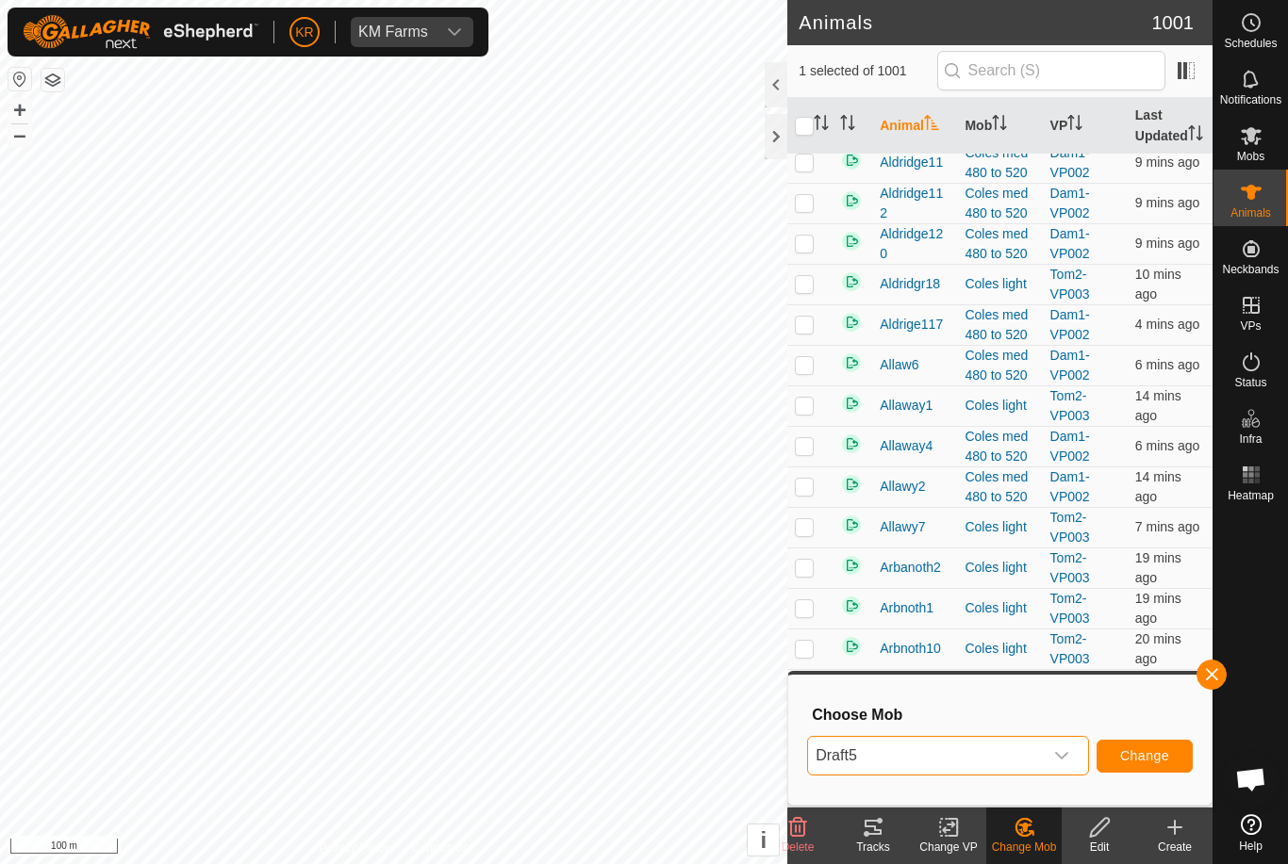
click at [1139, 754] on span "Change" at bounding box center [1144, 755] width 49 height 15
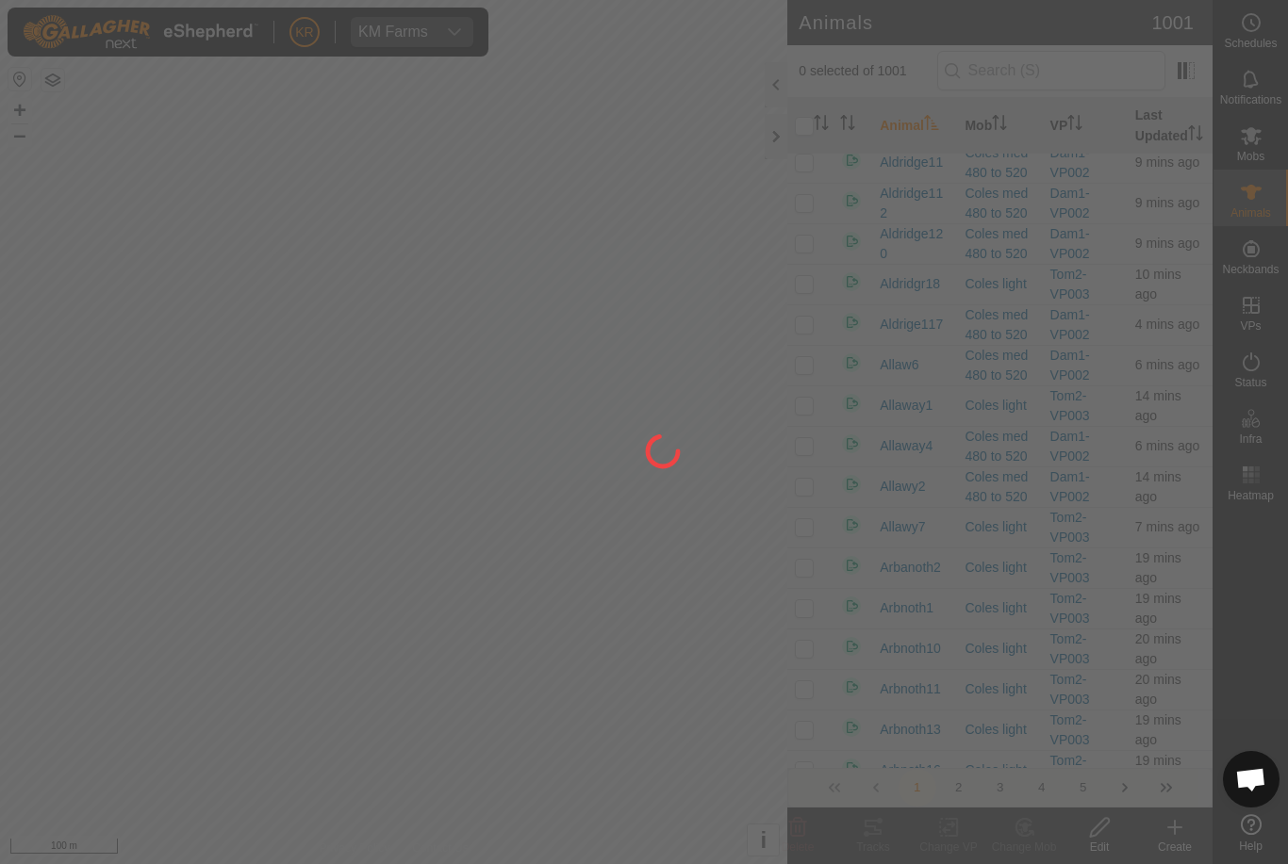
click at [126, 554] on div at bounding box center [644, 432] width 1288 height 864
click at [31, 613] on div at bounding box center [644, 432] width 1288 height 864
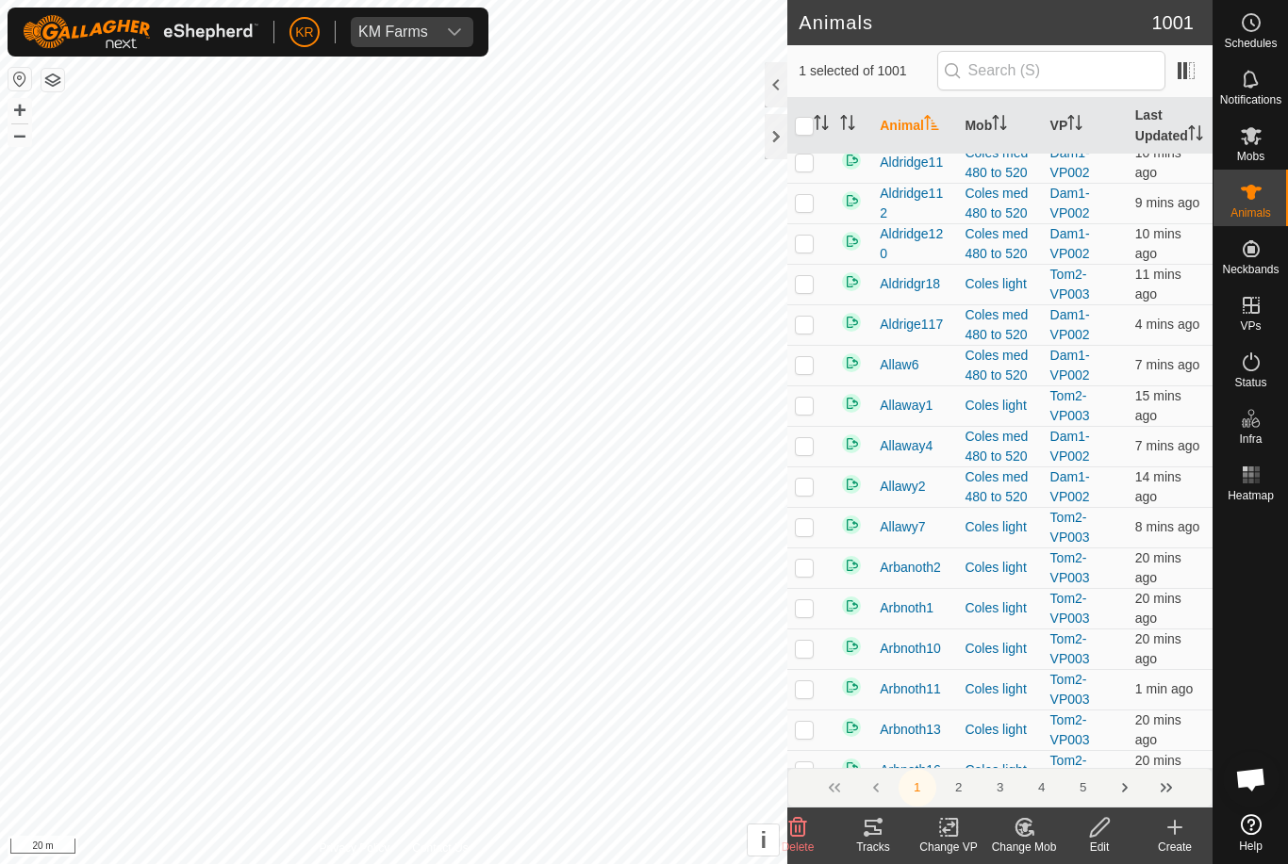
click at [1036, 837] on change-mob-svg-icon at bounding box center [1023, 827] width 75 height 23
click at [1088, 751] on span "Choose Mob..." at bounding box center [1077, 746] width 98 height 23
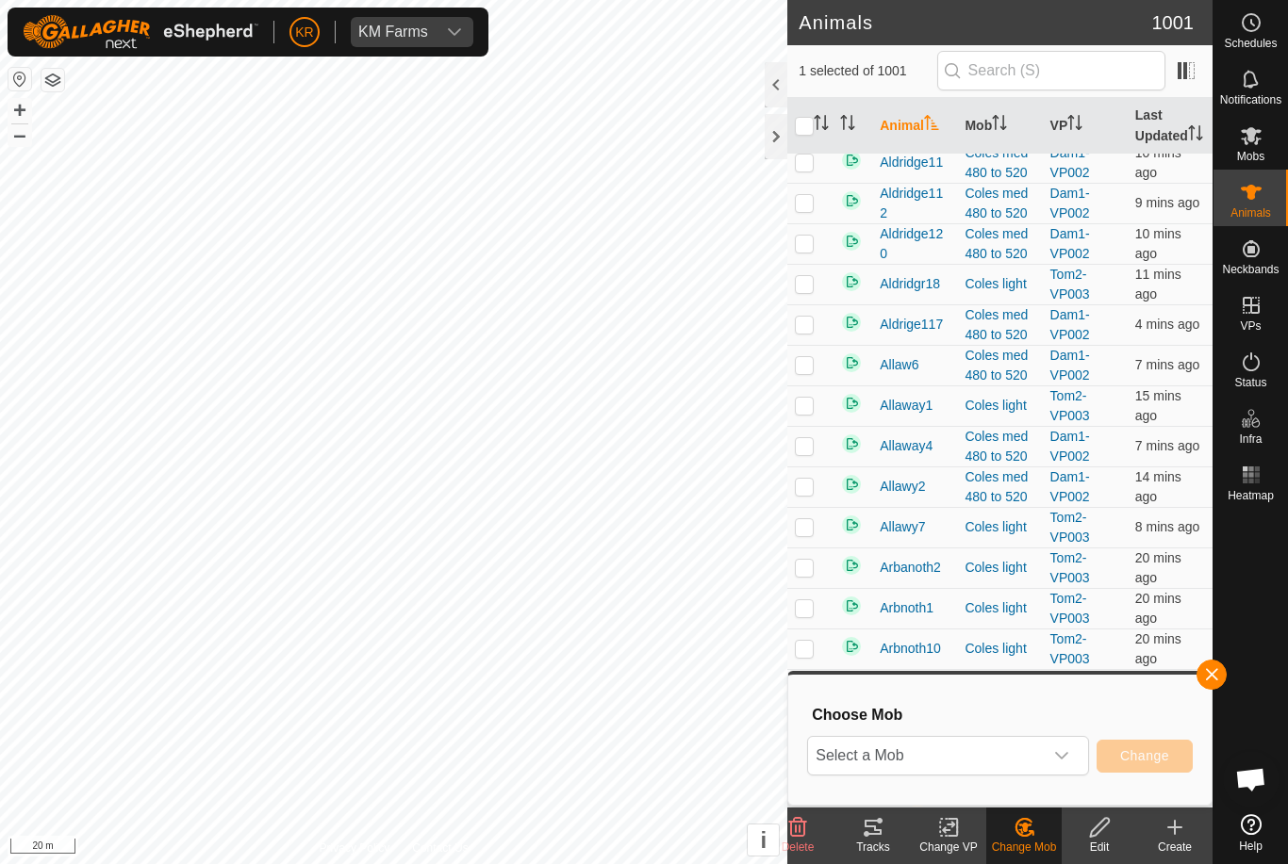
click at [1056, 751] on icon "dropdown trigger" at bounding box center [1061, 755] width 15 height 15
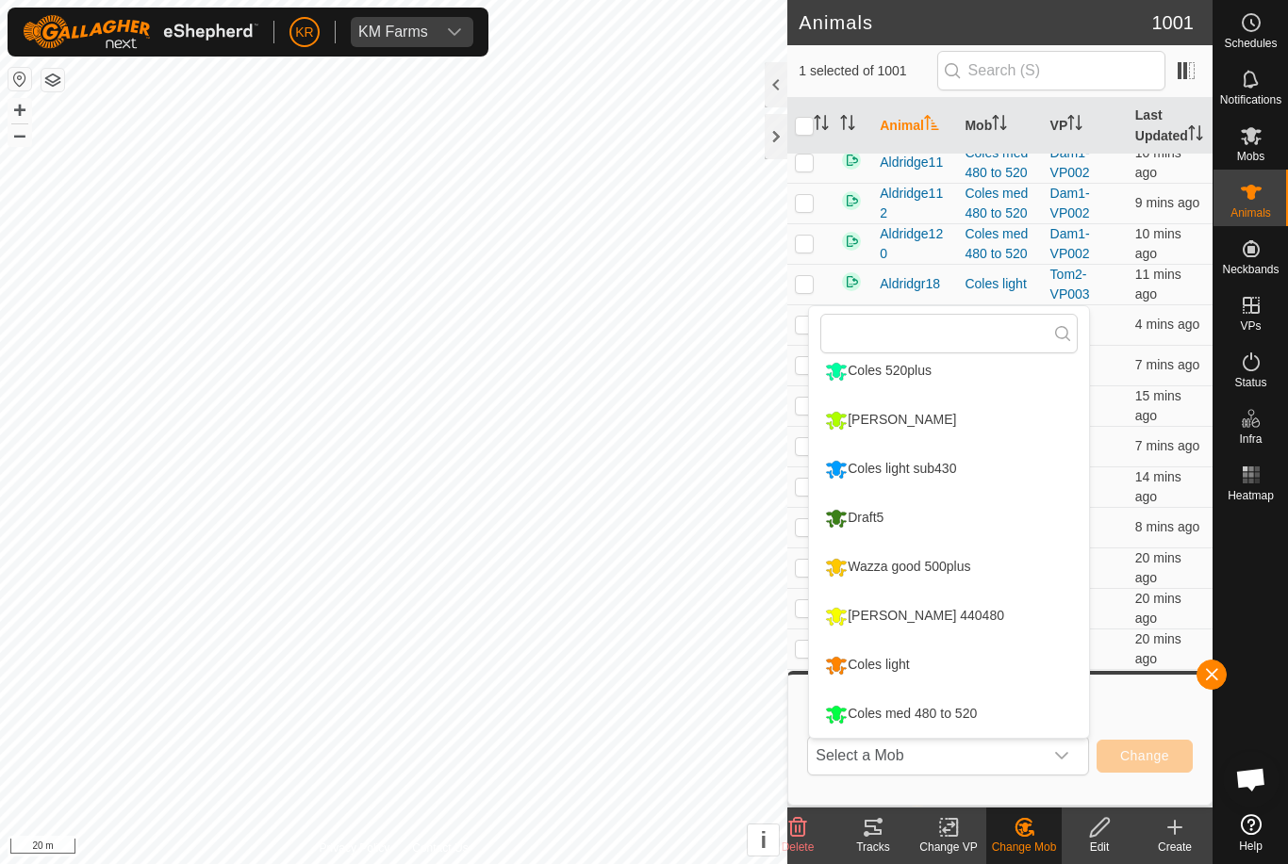
scroll to position [209, 0]
click at [962, 713] on div "Coles med 480 to 520" at bounding box center [900, 714] width 161 height 32
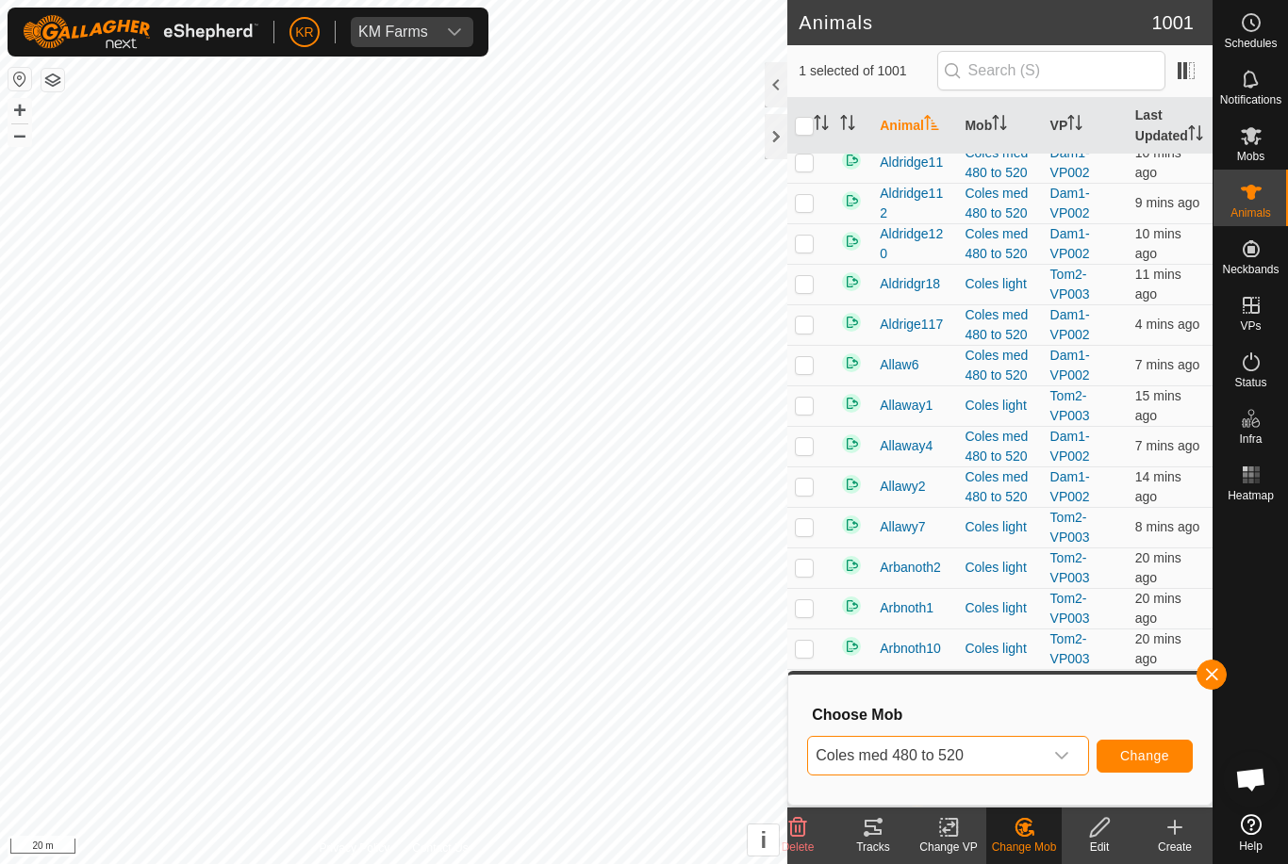
click at [1168, 752] on span "Change" at bounding box center [1144, 755] width 49 height 15
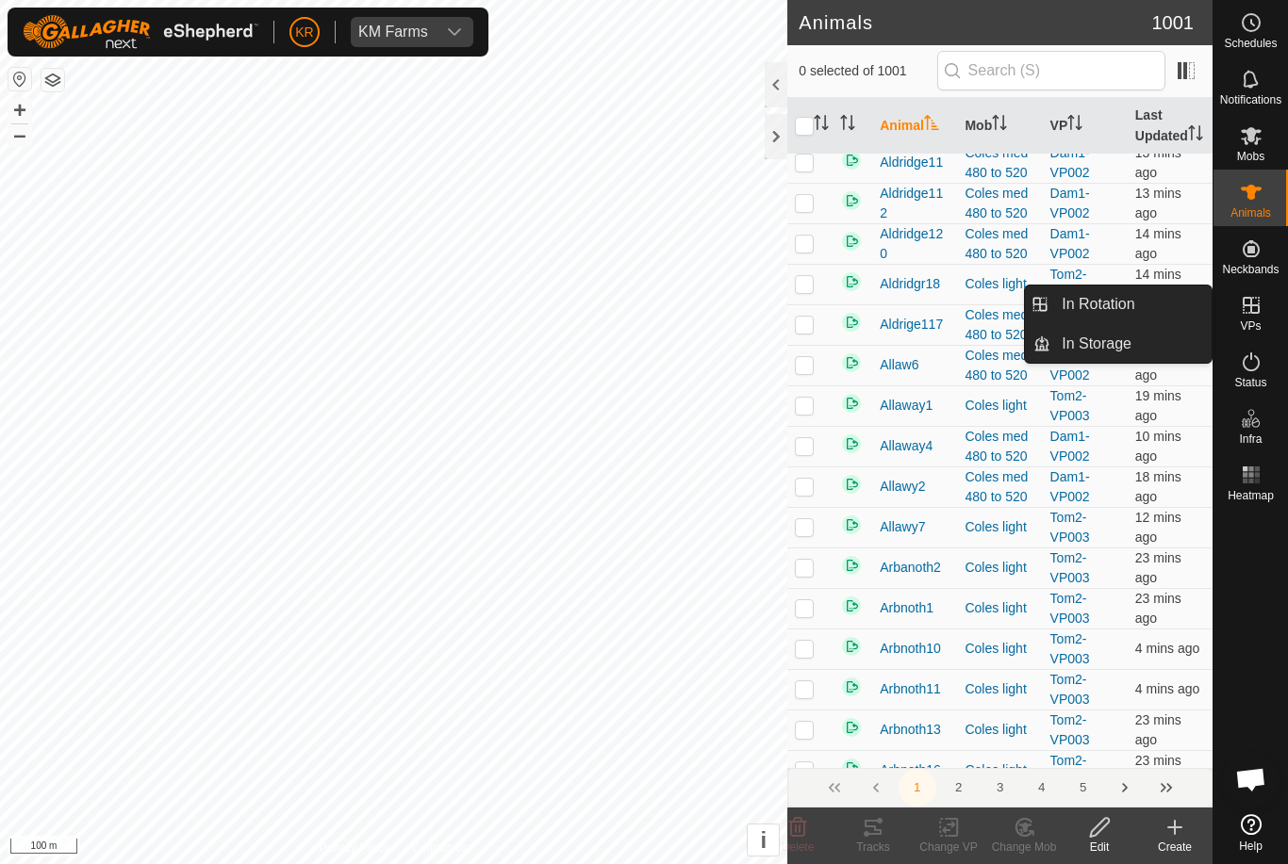
click at [1113, 311] on span "In Rotation" at bounding box center [1097, 304] width 73 height 23
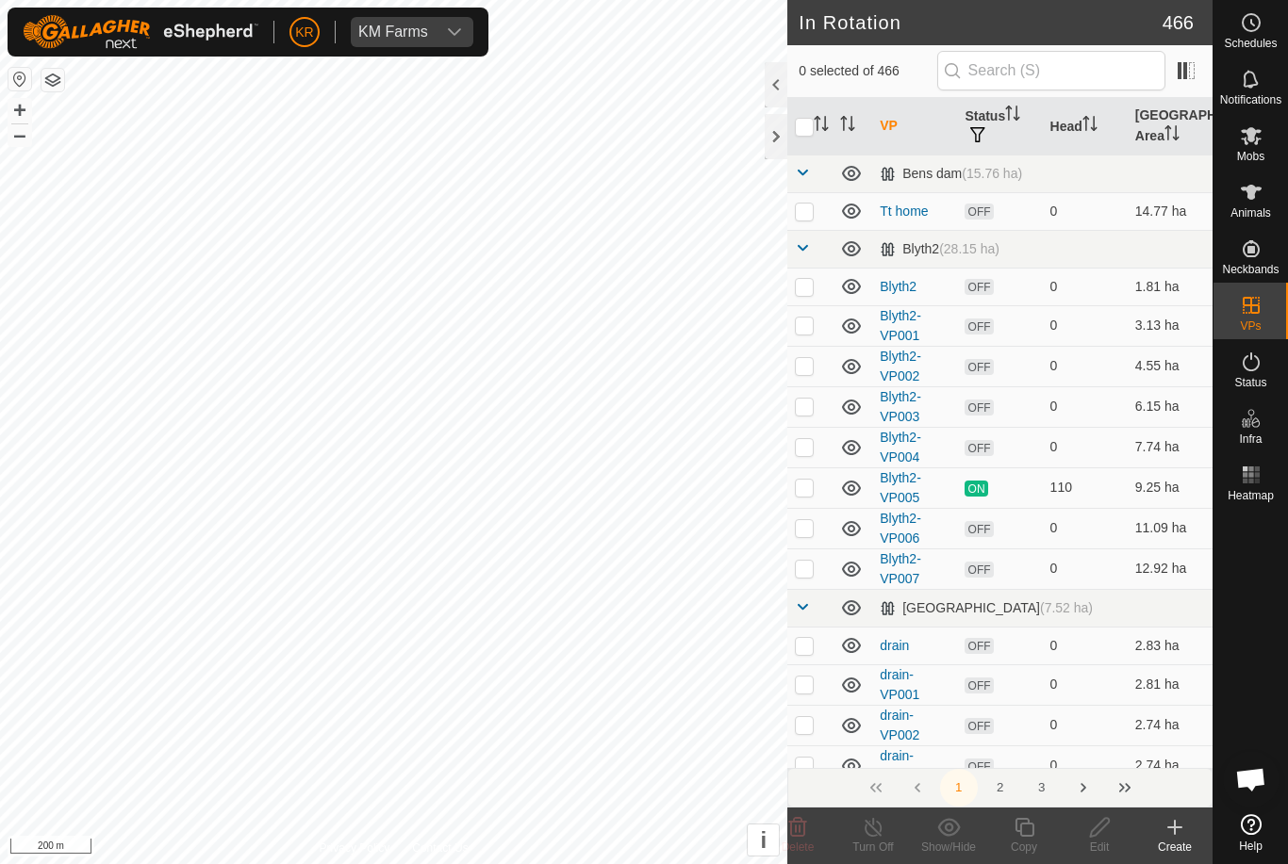
click at [1175, 828] on icon at bounding box center [1174, 828] width 13 height 0
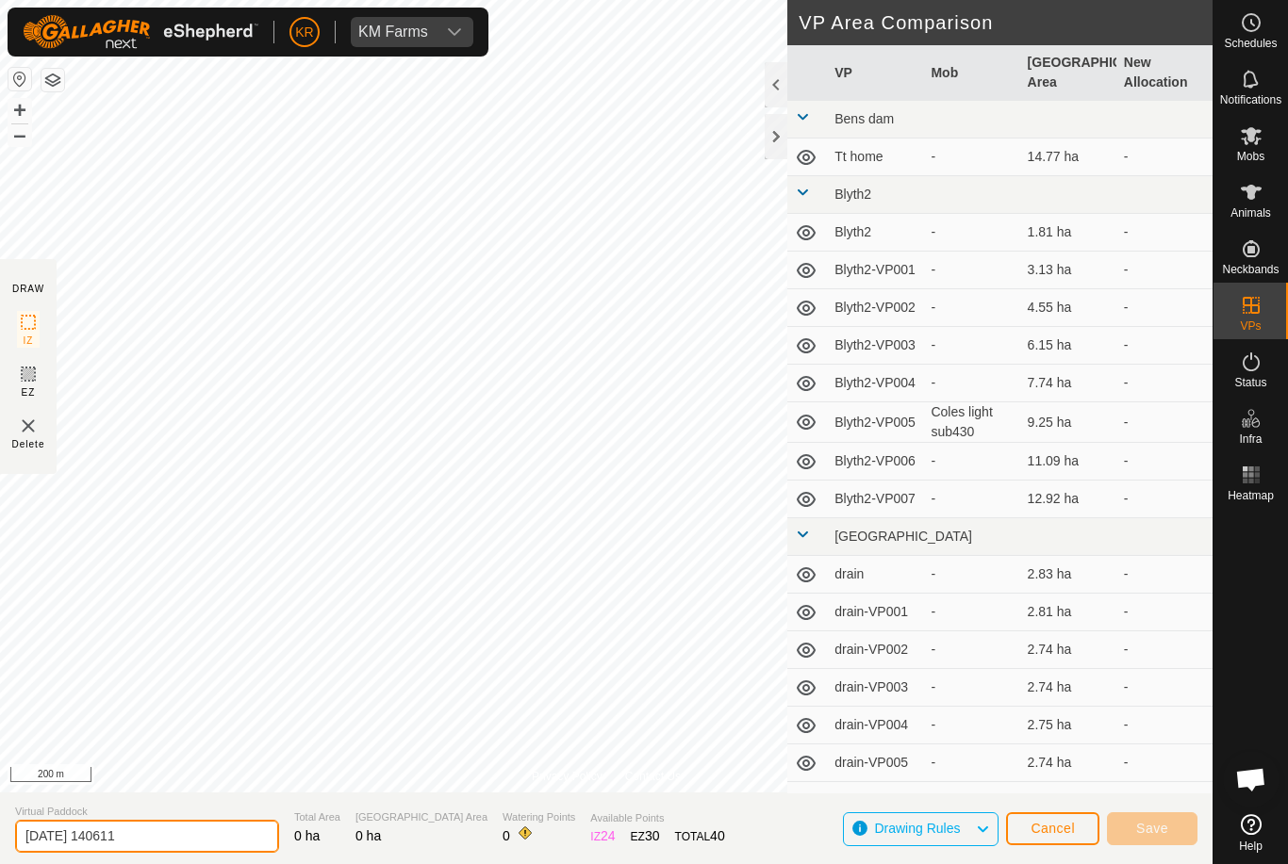
click at [164, 830] on input "[DATE] 140611" at bounding box center [147, 836] width 264 height 33
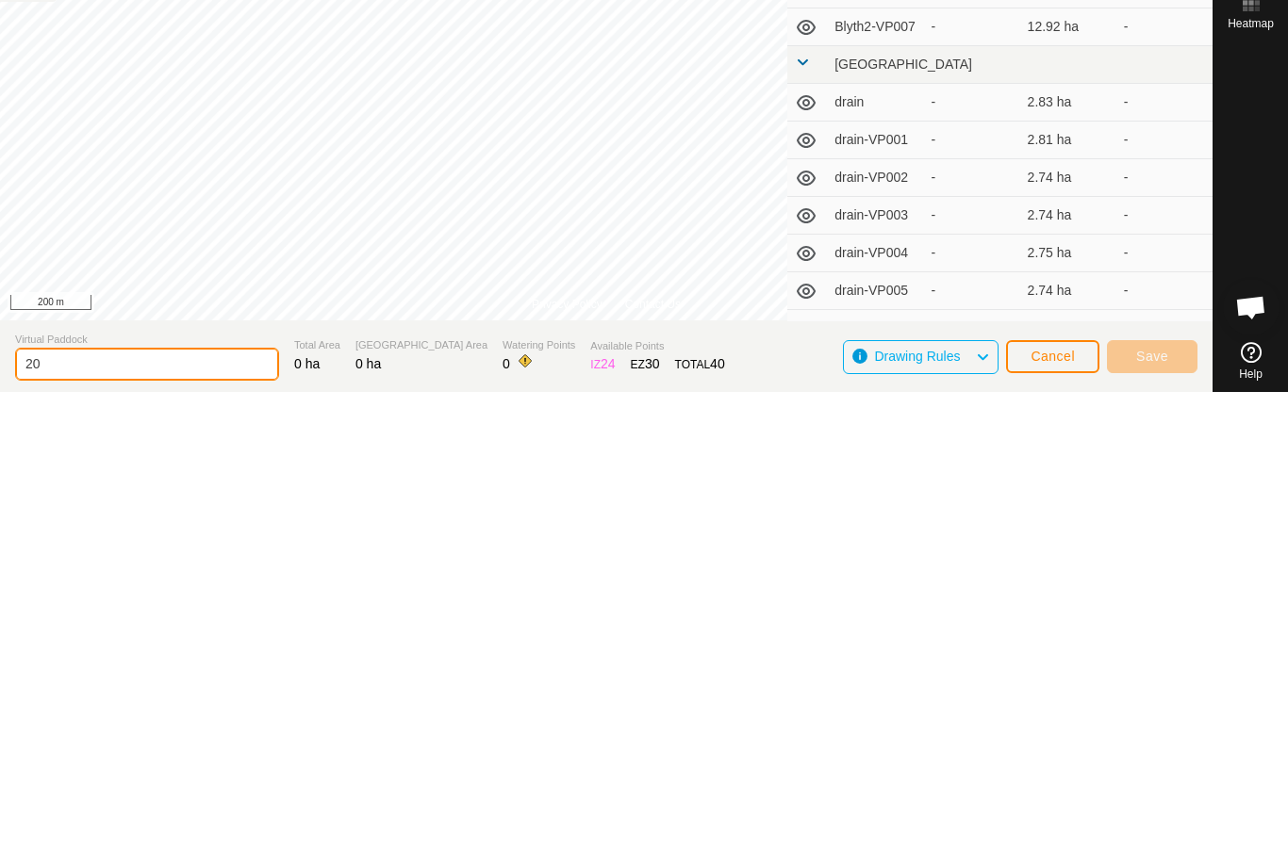
type input "2"
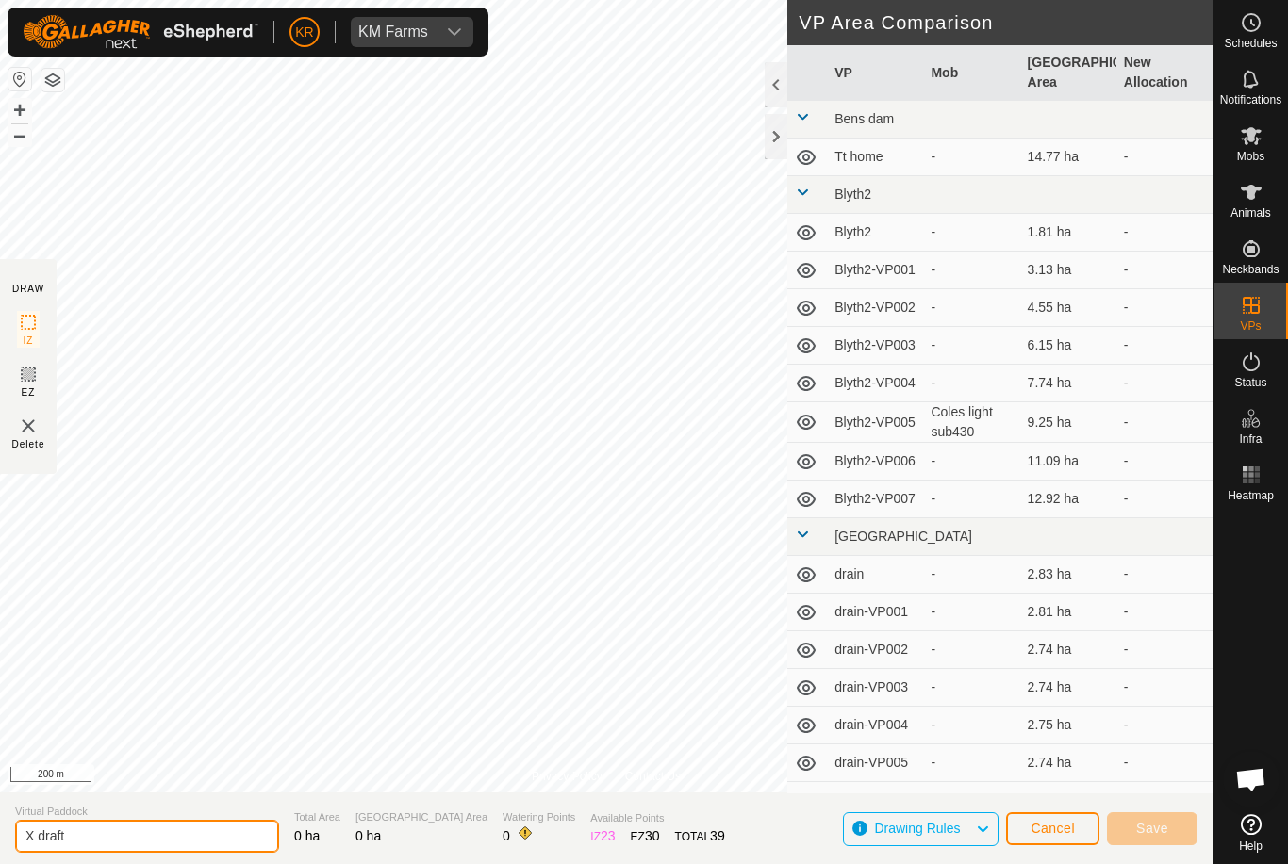
type input "X draft"
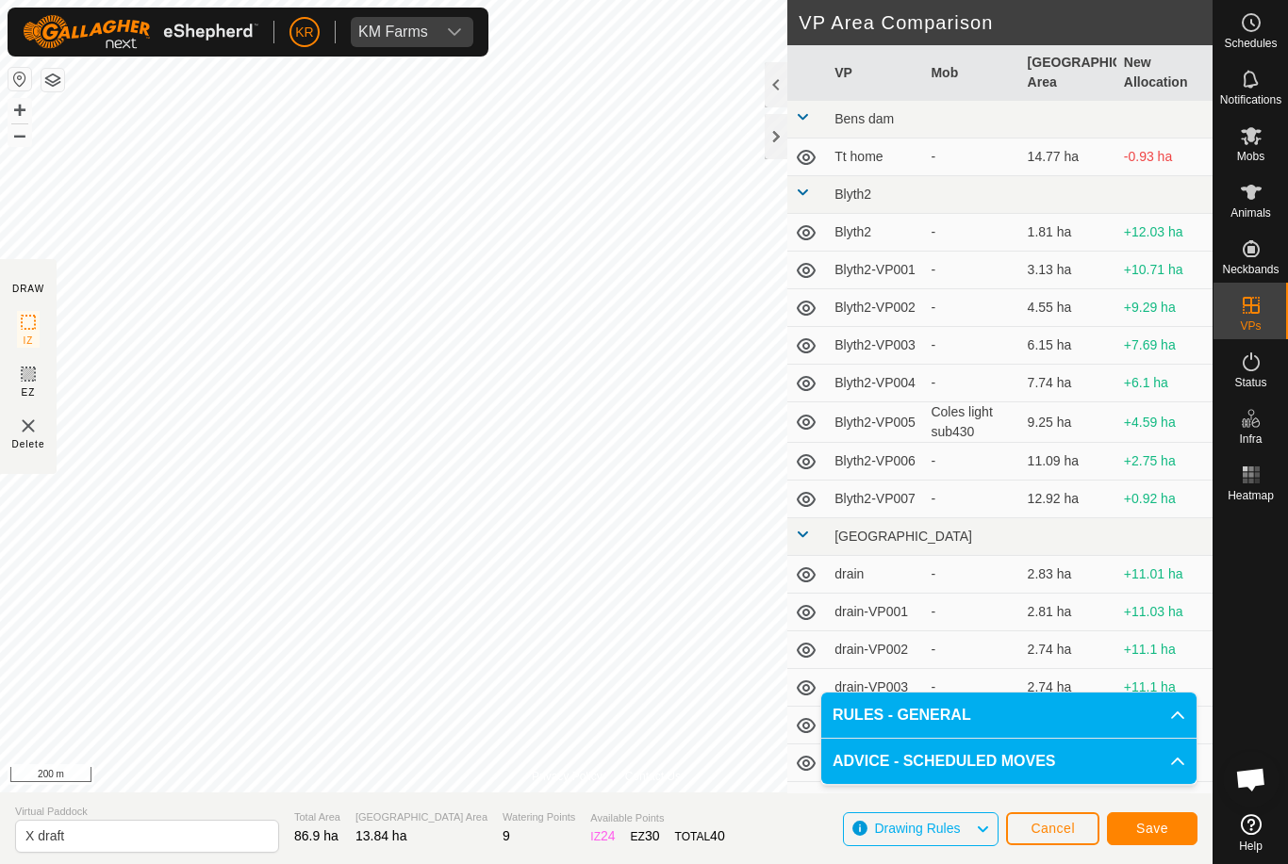
click at [1134, 830] on button "Save" at bounding box center [1152, 828] width 90 height 33
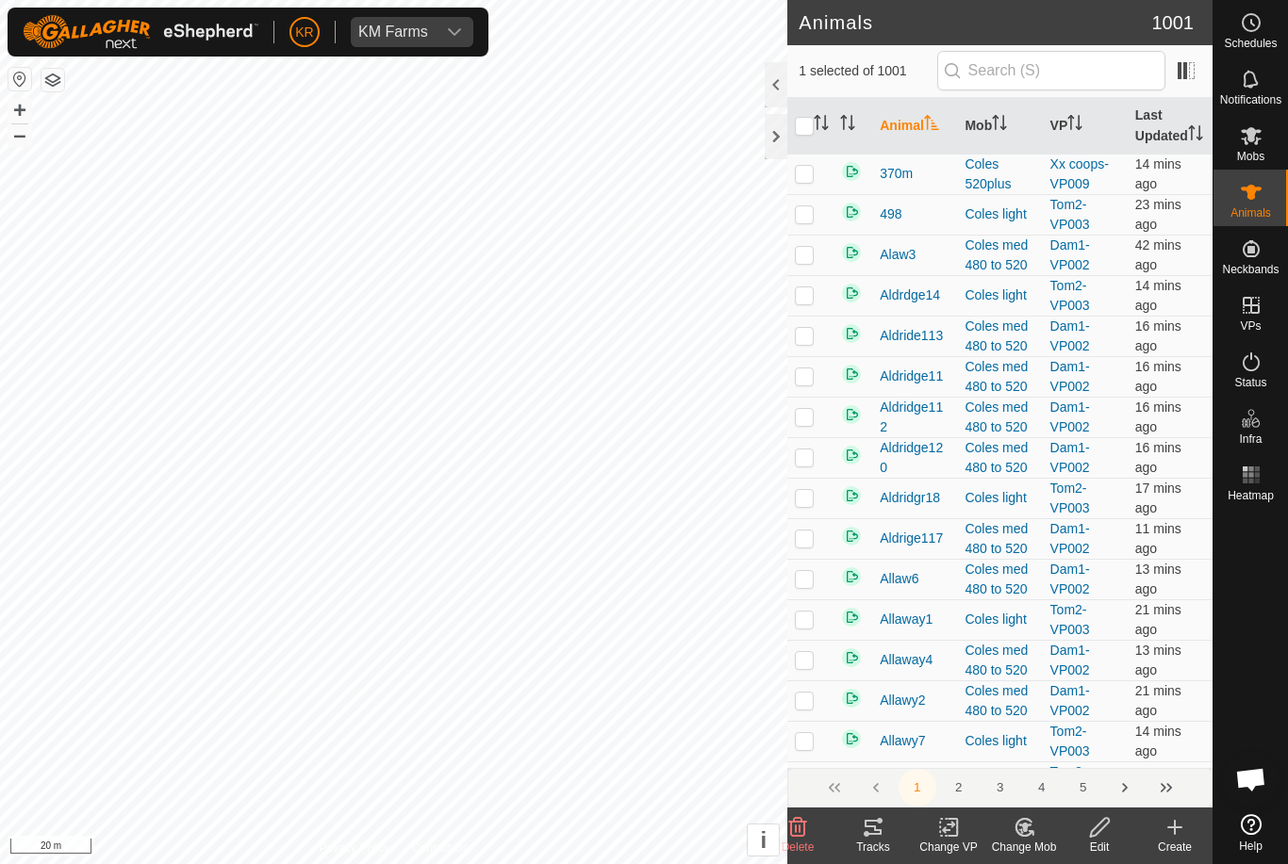
click at [1024, 835] on icon at bounding box center [1023, 827] width 16 height 17
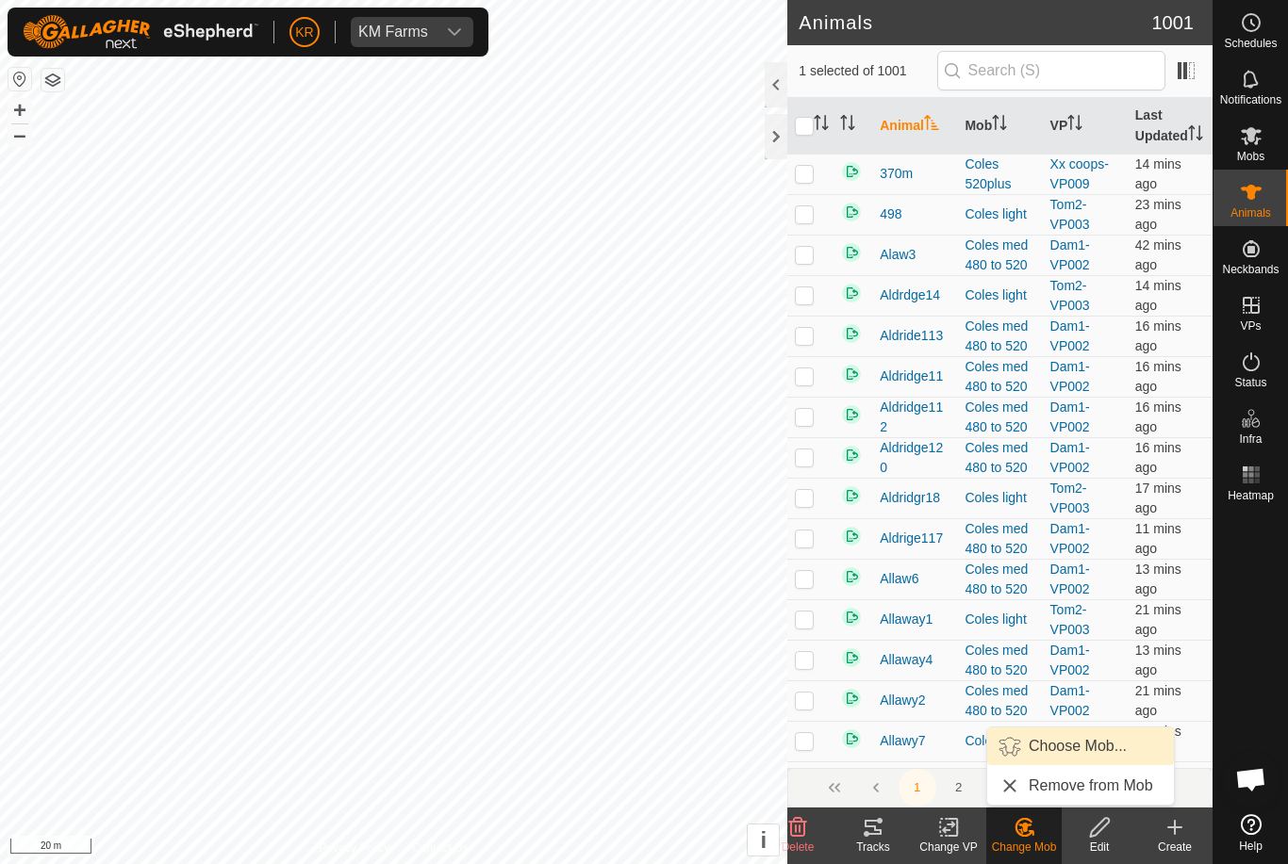
click at [1078, 751] on span "Choose Mob..." at bounding box center [1077, 746] width 98 height 23
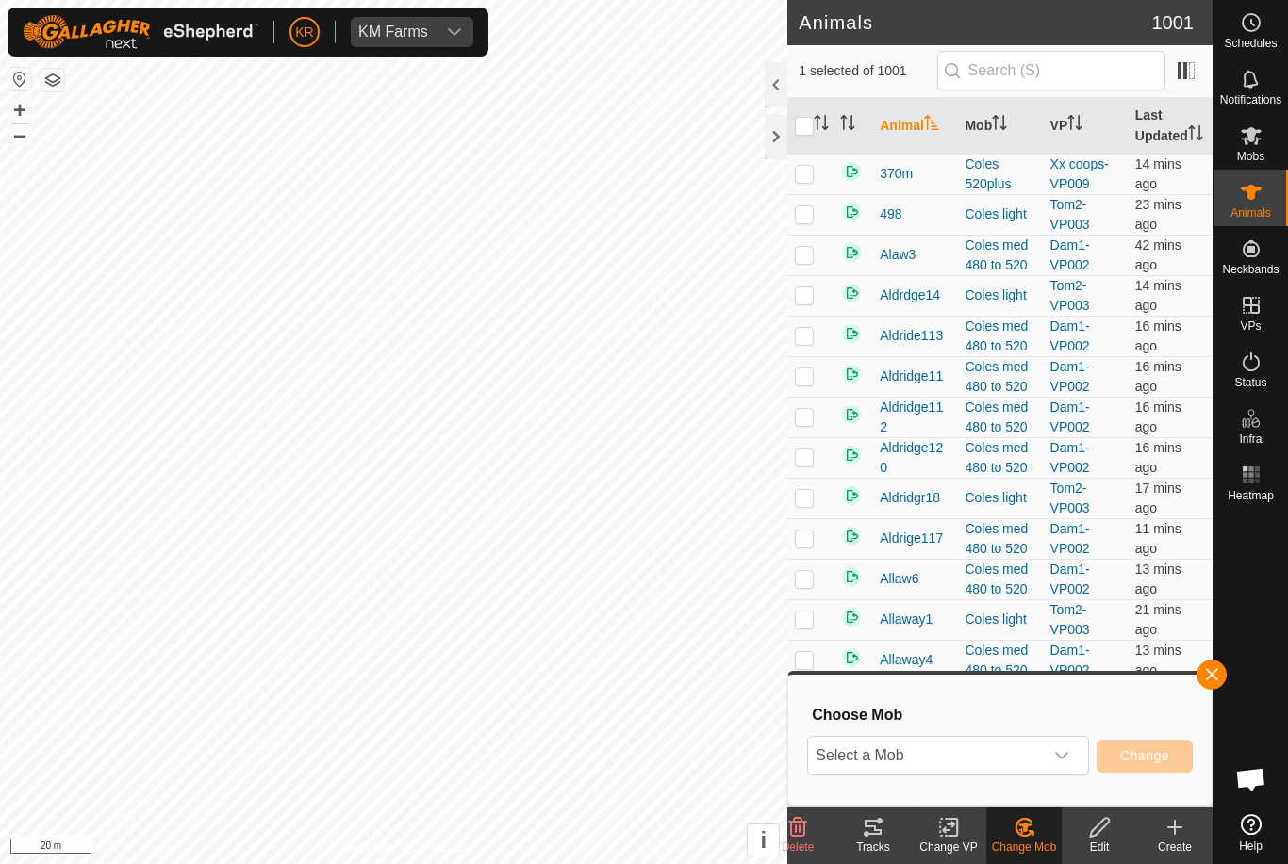
click at [1049, 744] on div "dropdown trigger" at bounding box center [1061, 756] width 38 height 38
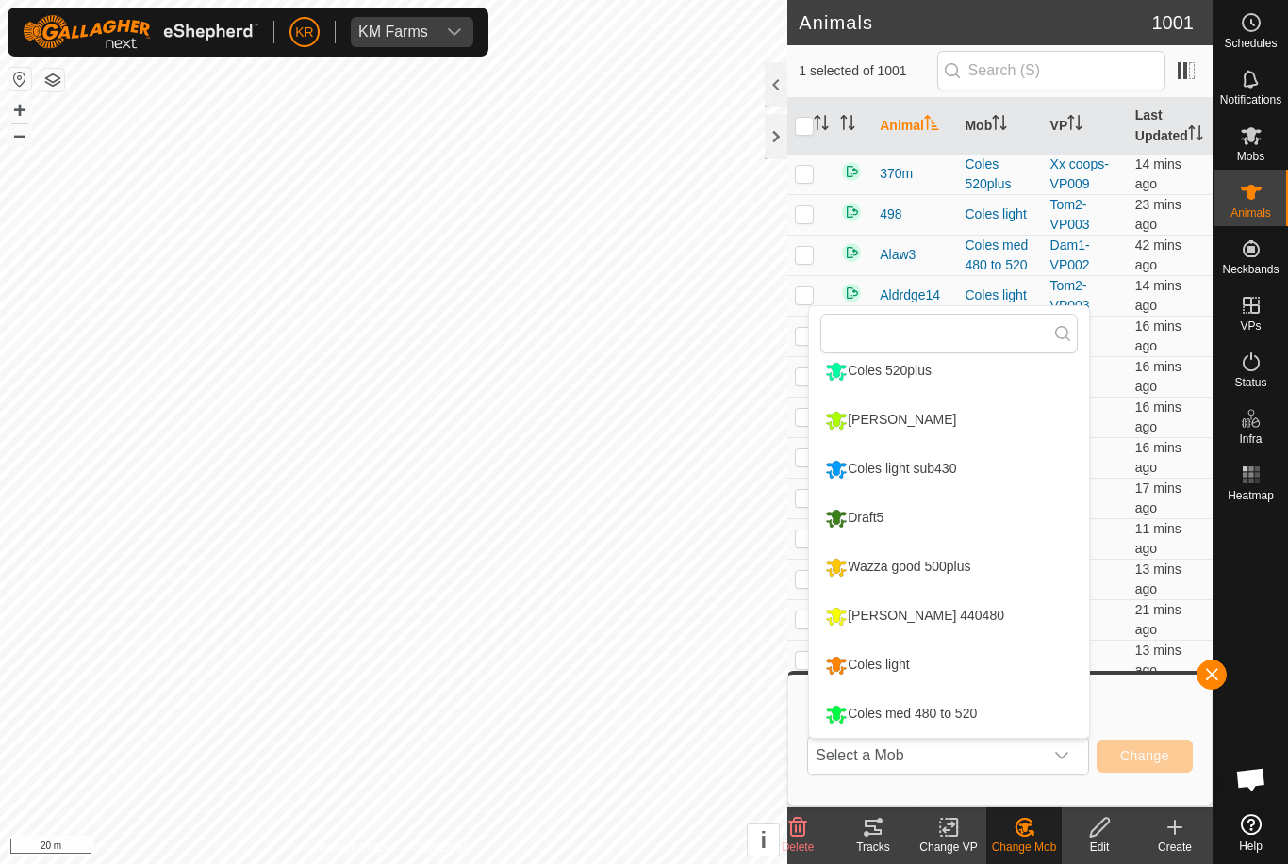
scroll to position [209, 0]
click at [945, 709] on div "Coles med 480 to 520" at bounding box center [900, 714] width 161 height 32
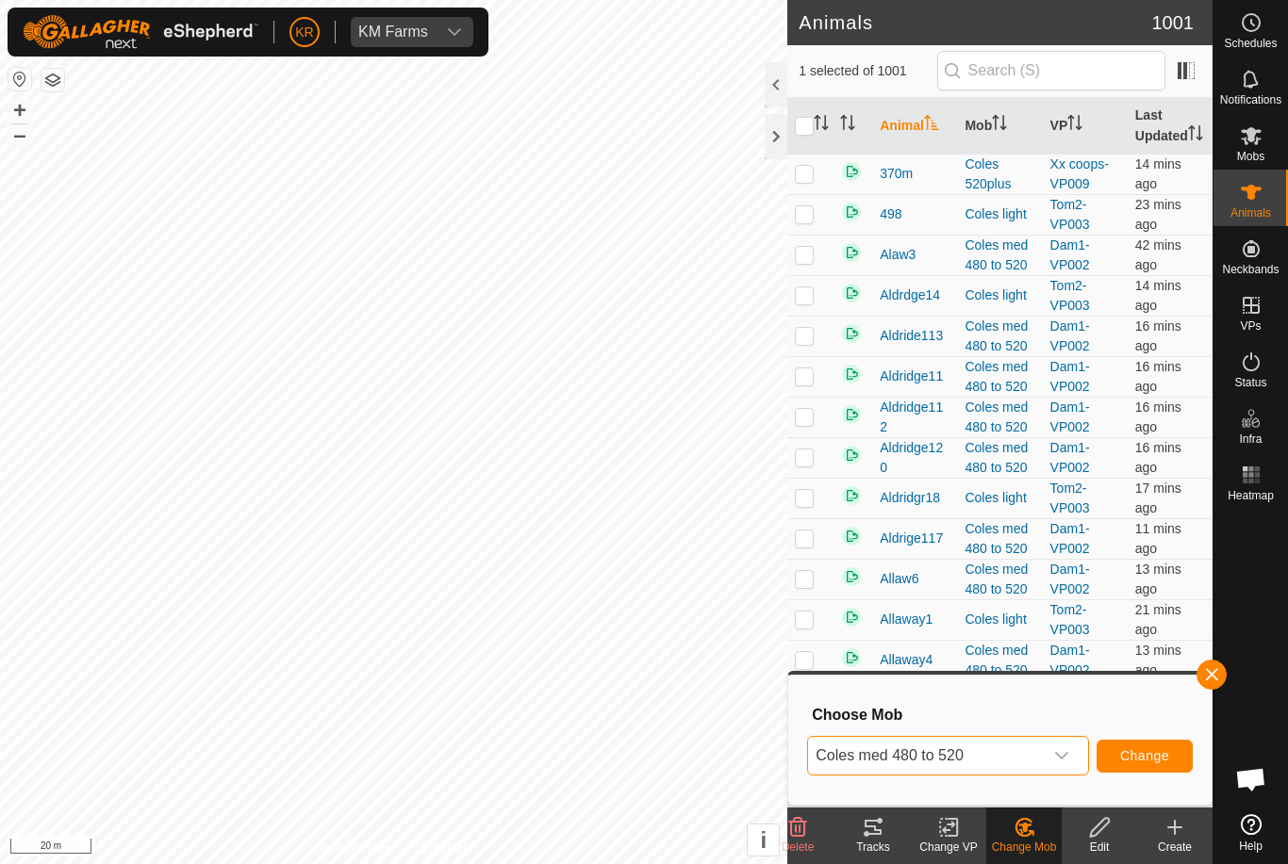
click at [1163, 751] on span "Change" at bounding box center [1144, 755] width 49 height 15
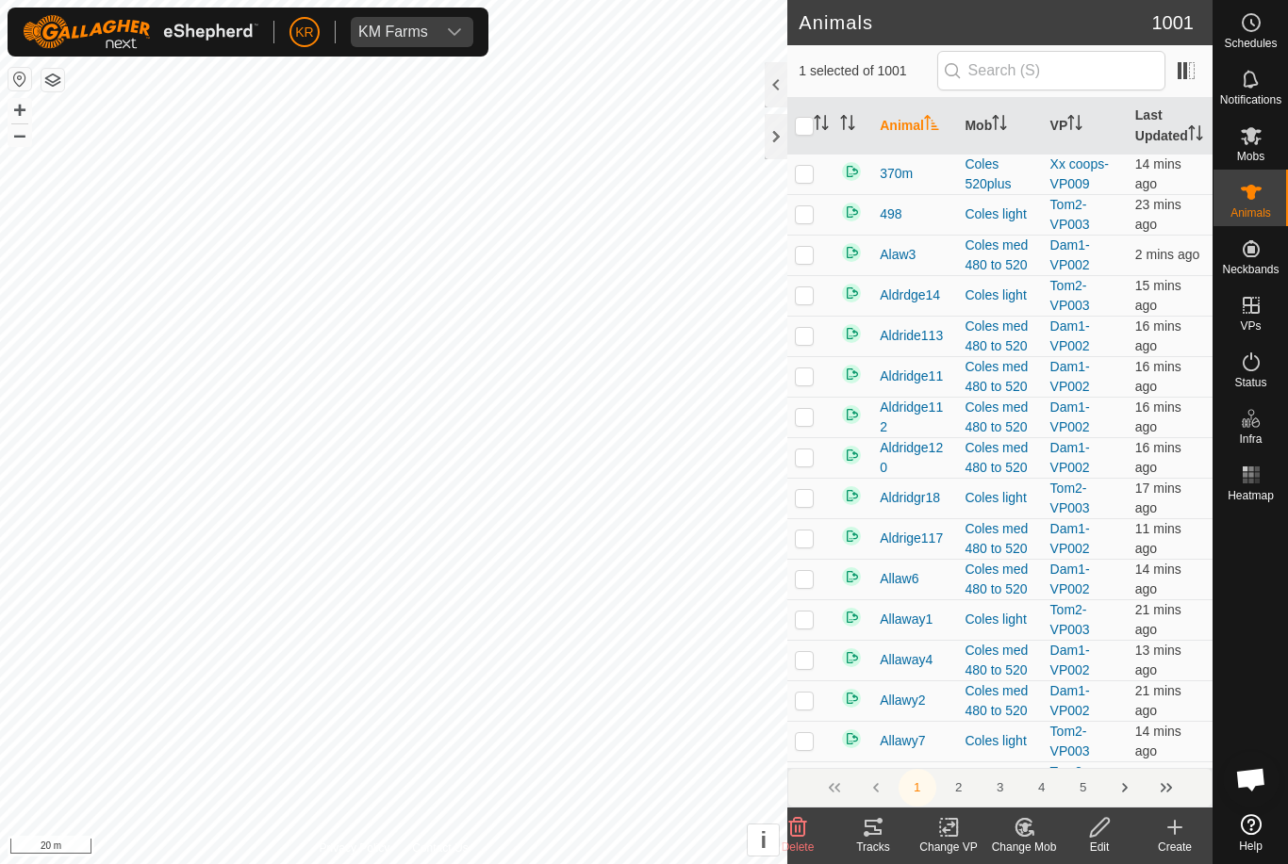
click at [1042, 828] on change-mob-svg-icon at bounding box center [1023, 827] width 75 height 23
click at [1072, 752] on span "Choose Mob..." at bounding box center [1077, 746] width 98 height 23
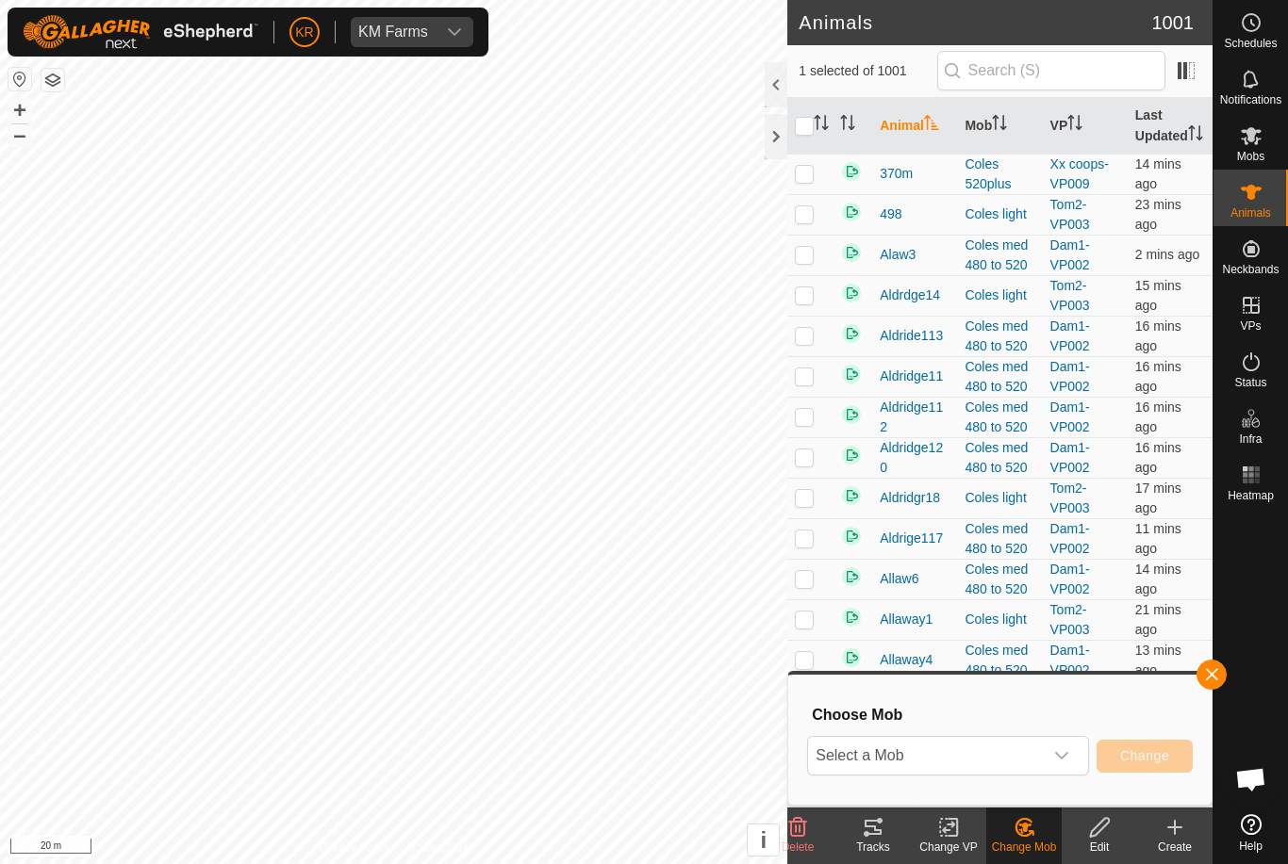
click at [1018, 756] on span "Select a Mob" at bounding box center [925, 756] width 235 height 38
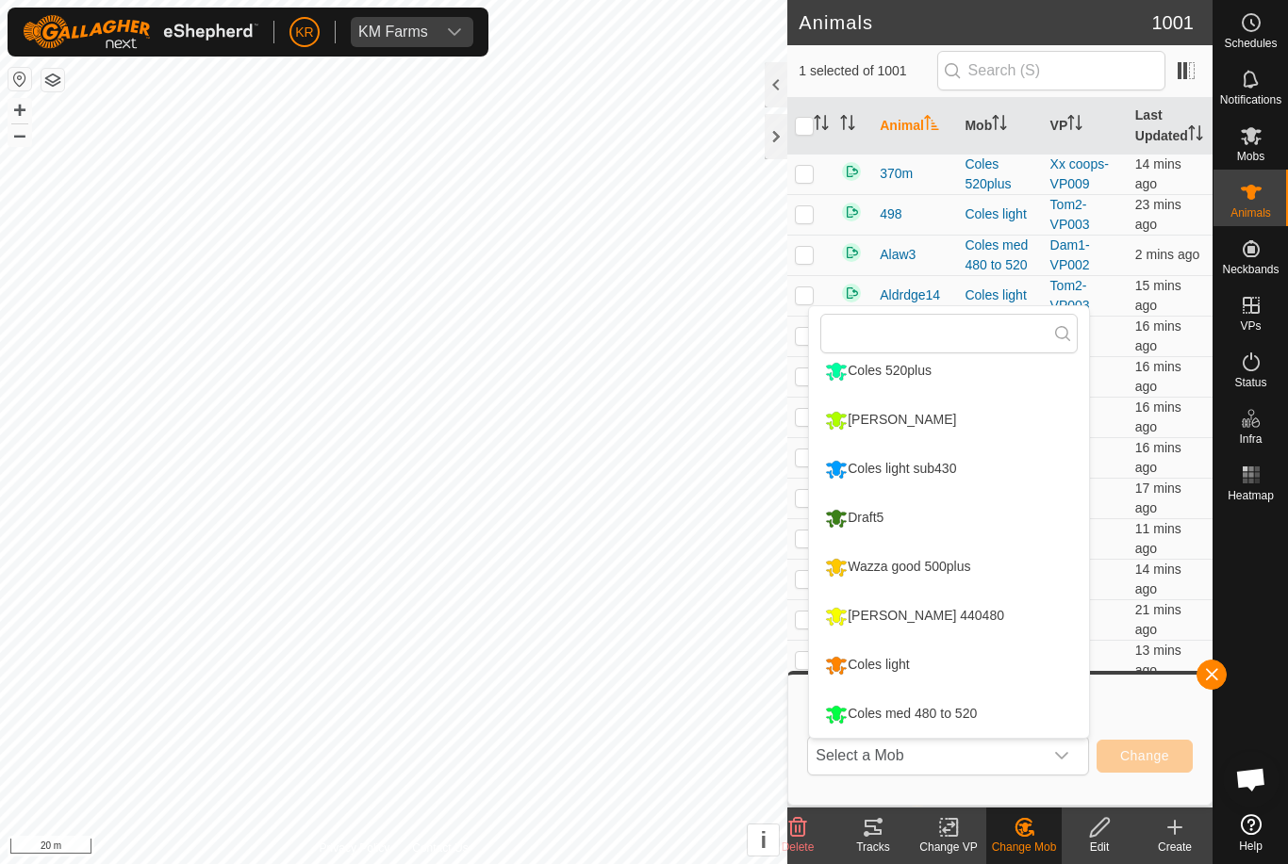
click at [957, 716] on div "Coles med 480 to 520" at bounding box center [900, 714] width 161 height 32
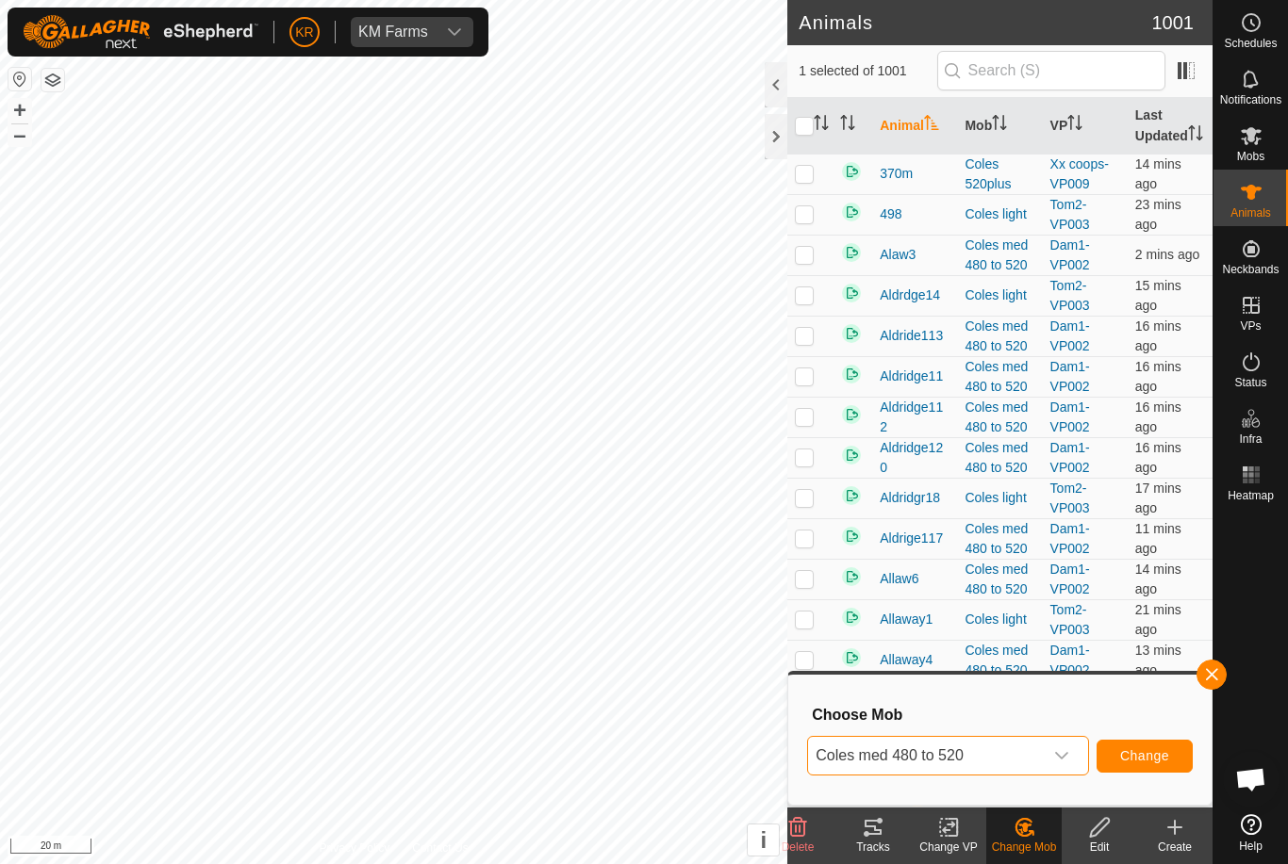
click at [1163, 749] on span "Change" at bounding box center [1144, 755] width 49 height 15
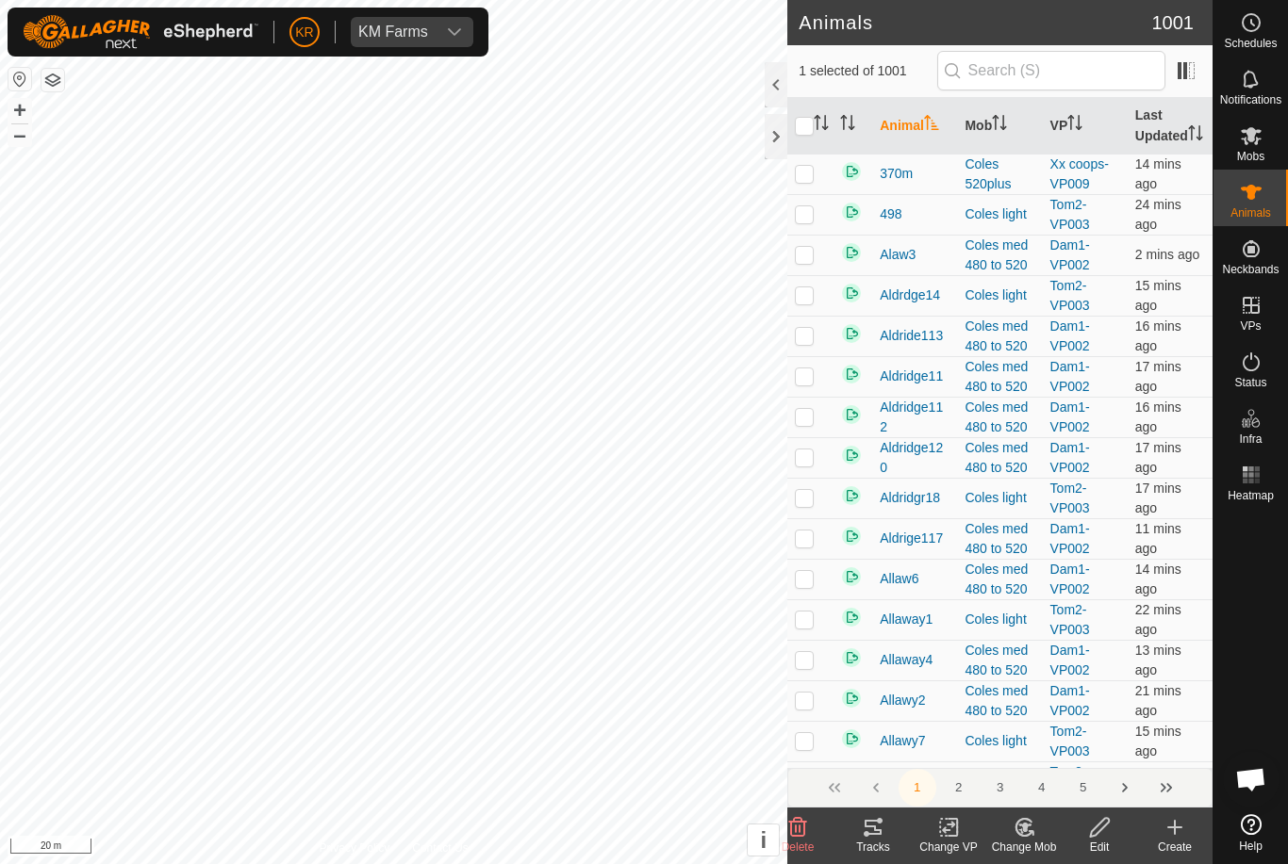
click at [1029, 821] on icon at bounding box center [1023, 827] width 16 height 17
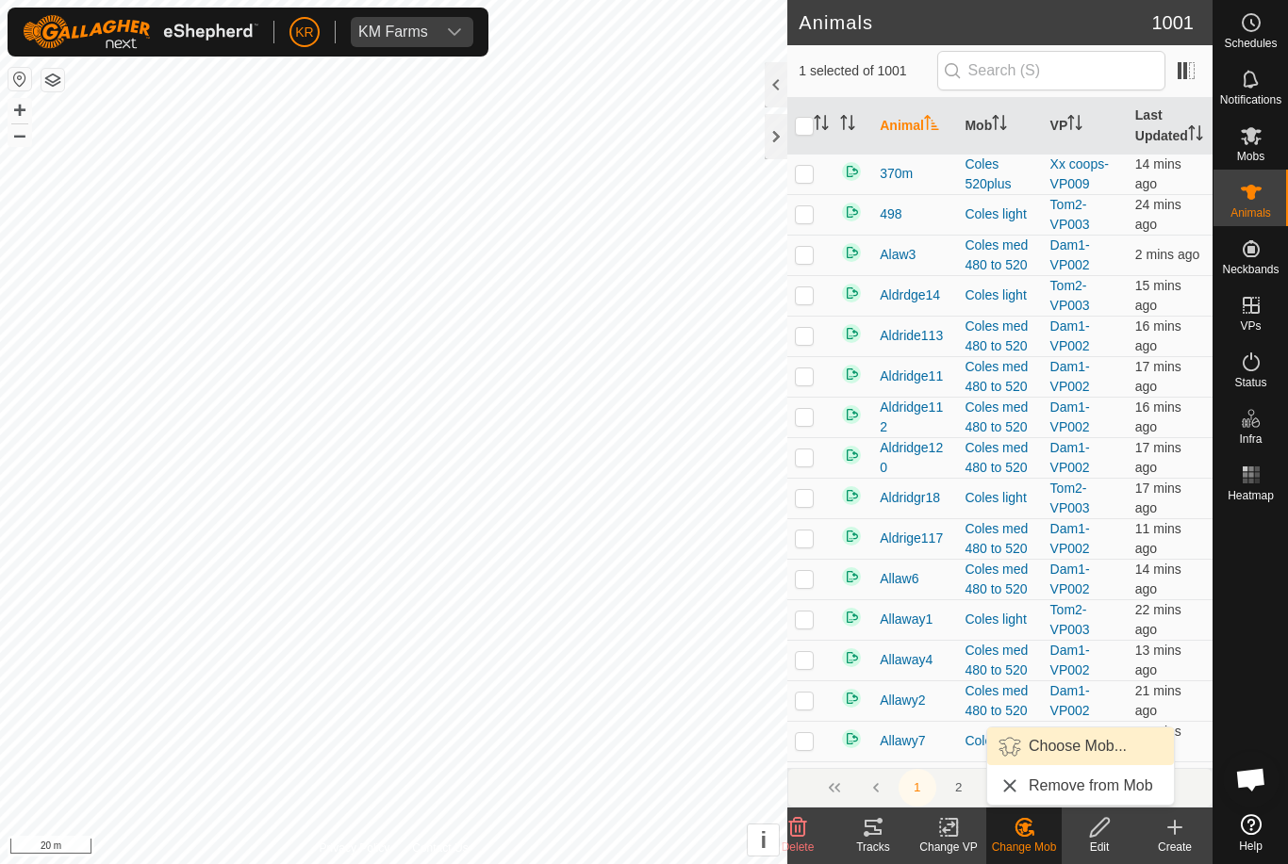
click at [1084, 748] on span "Choose Mob..." at bounding box center [1077, 746] width 98 height 23
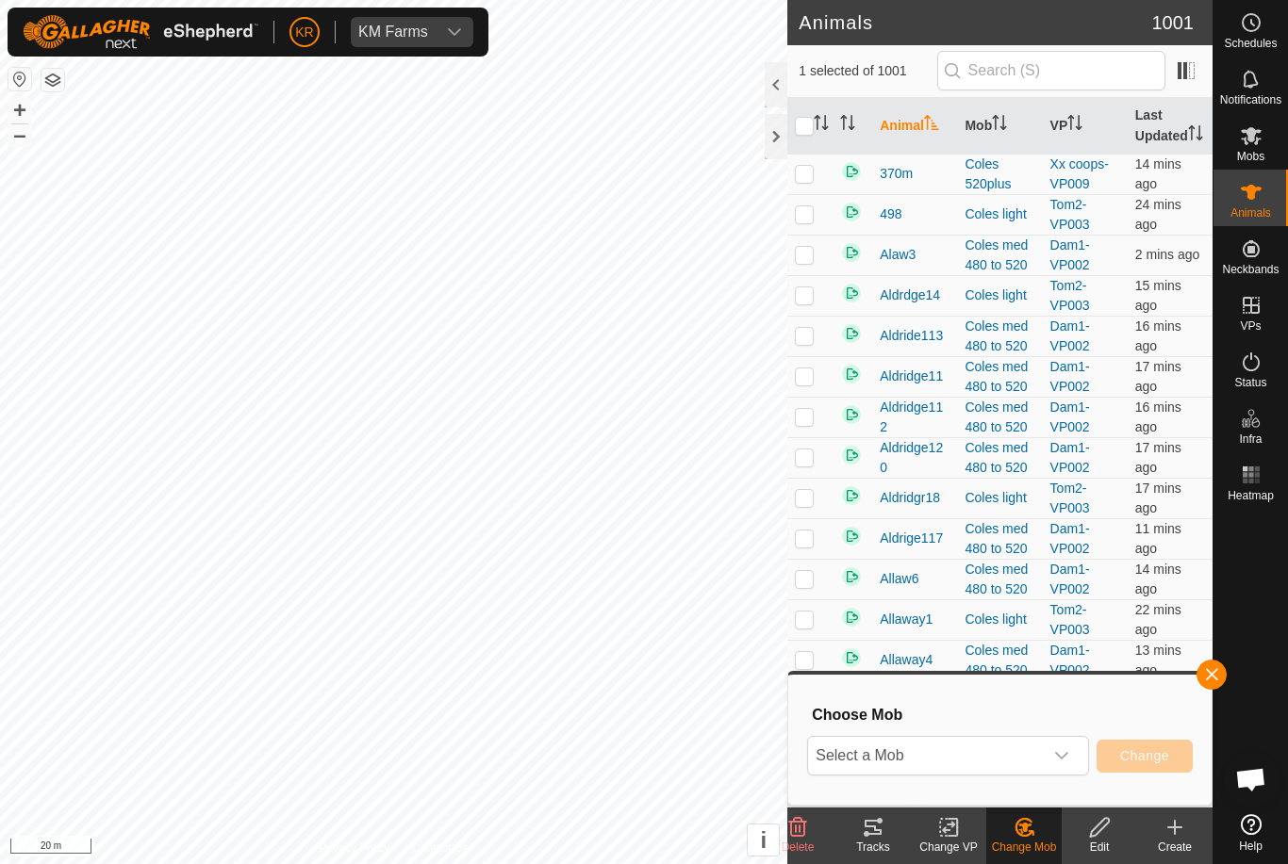
click at [1042, 752] on span "Select a Mob" at bounding box center [925, 756] width 235 height 38
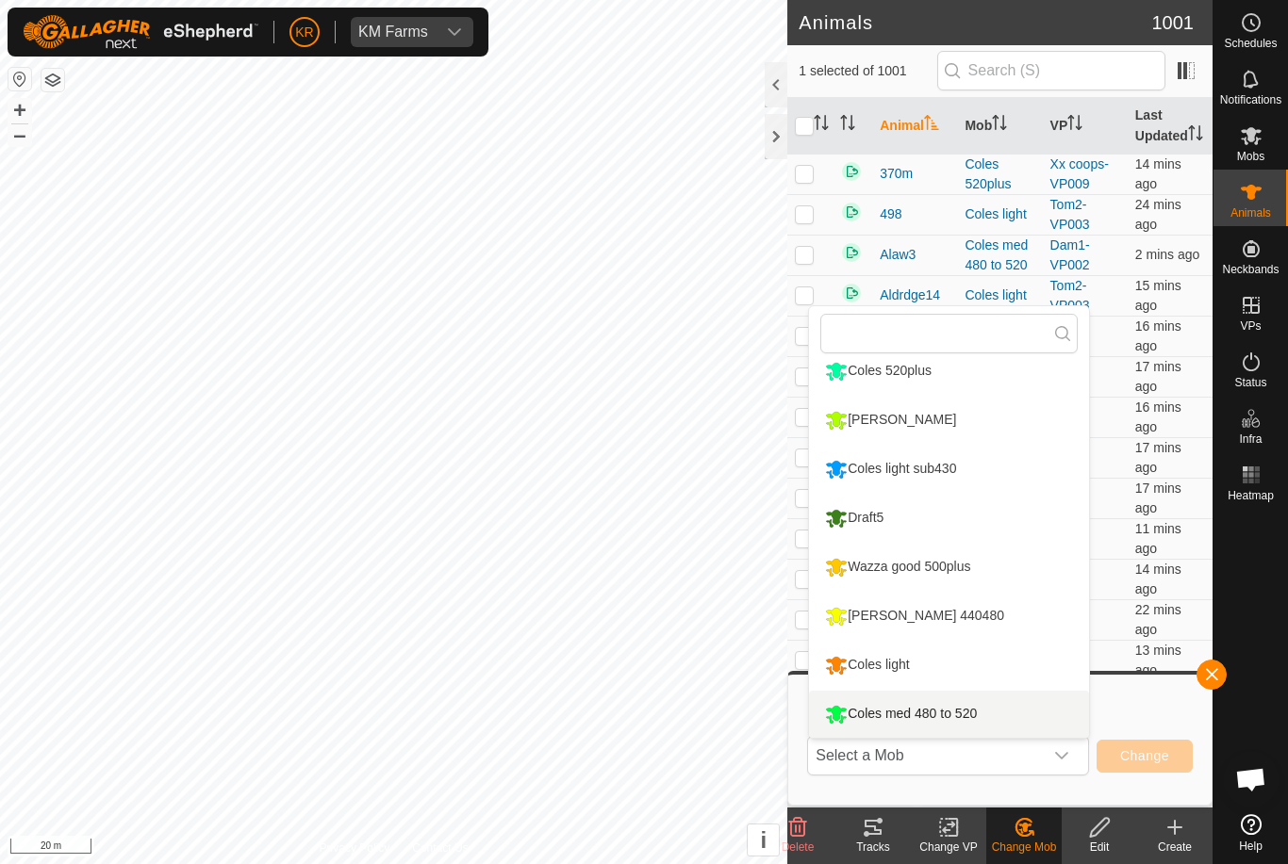
click at [913, 711] on div "Coles med 480 to 520" at bounding box center [900, 714] width 161 height 32
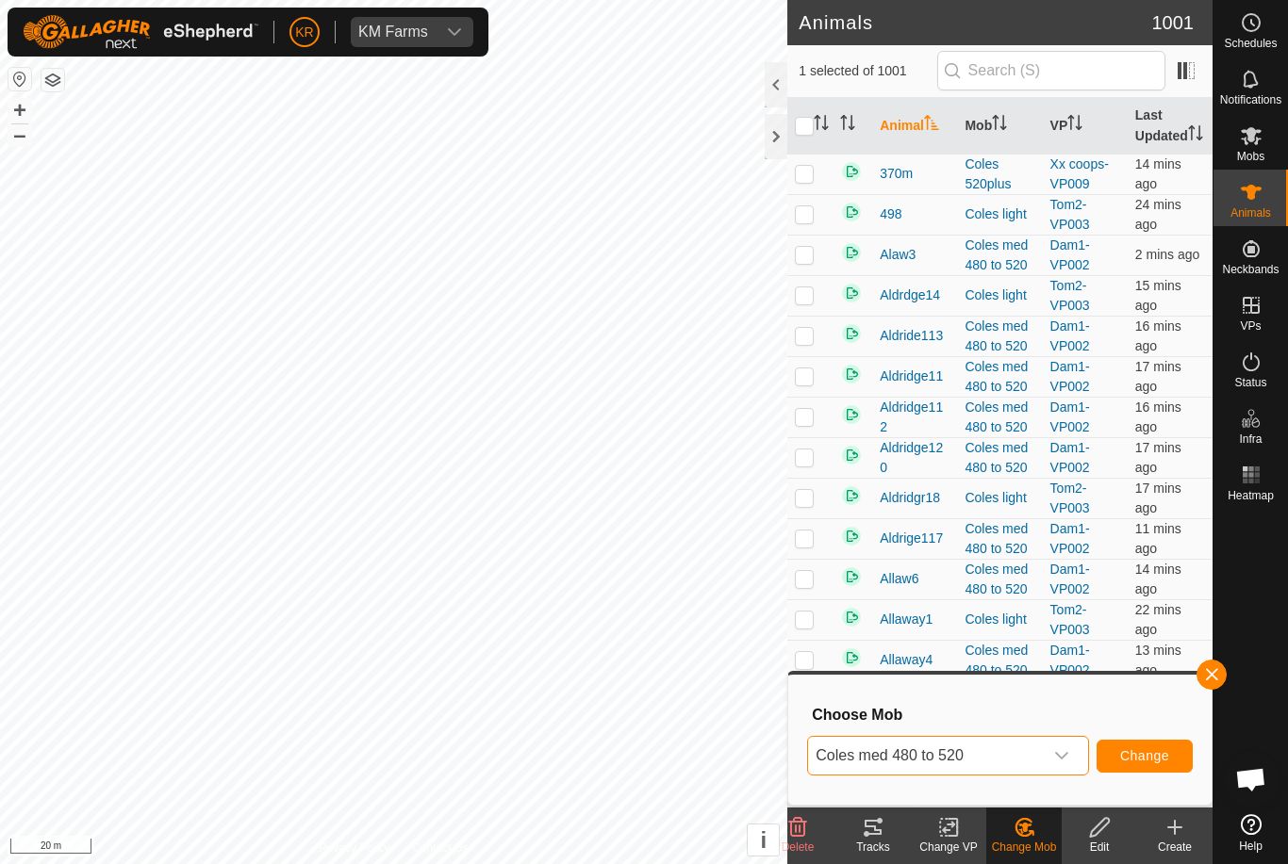
click at [1164, 750] on span "Change" at bounding box center [1144, 755] width 49 height 15
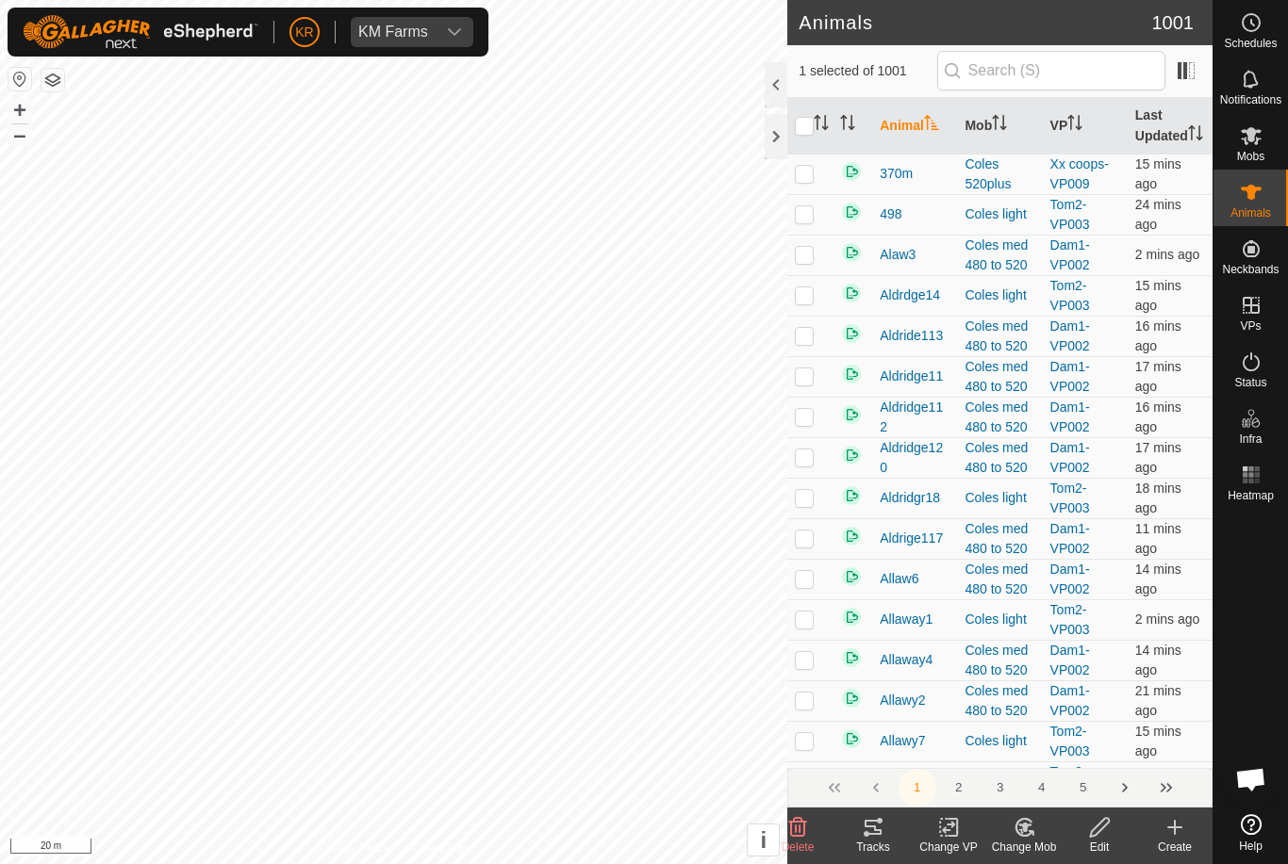
click at [1028, 834] on icon at bounding box center [1023, 827] width 16 height 17
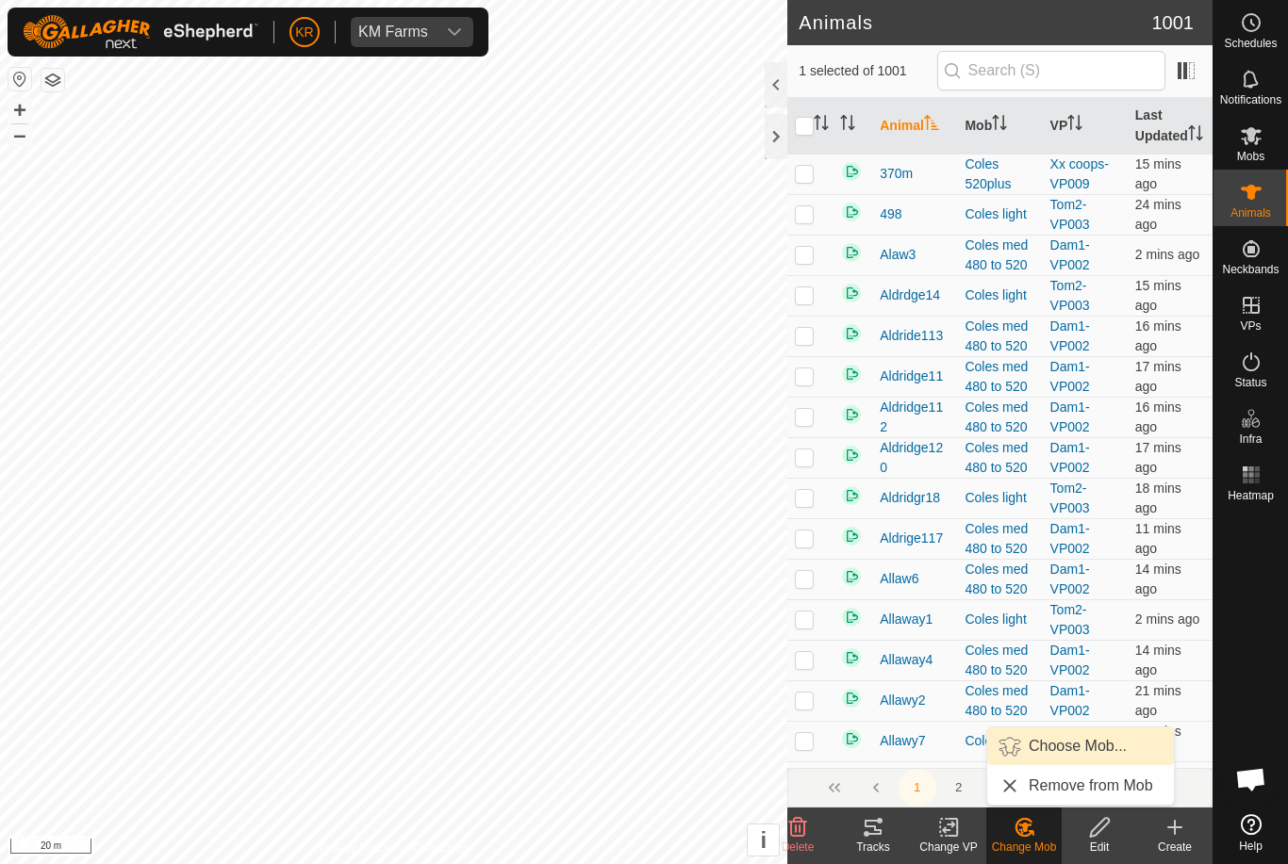
click at [1105, 745] on span "Choose Mob..." at bounding box center [1077, 746] width 98 height 23
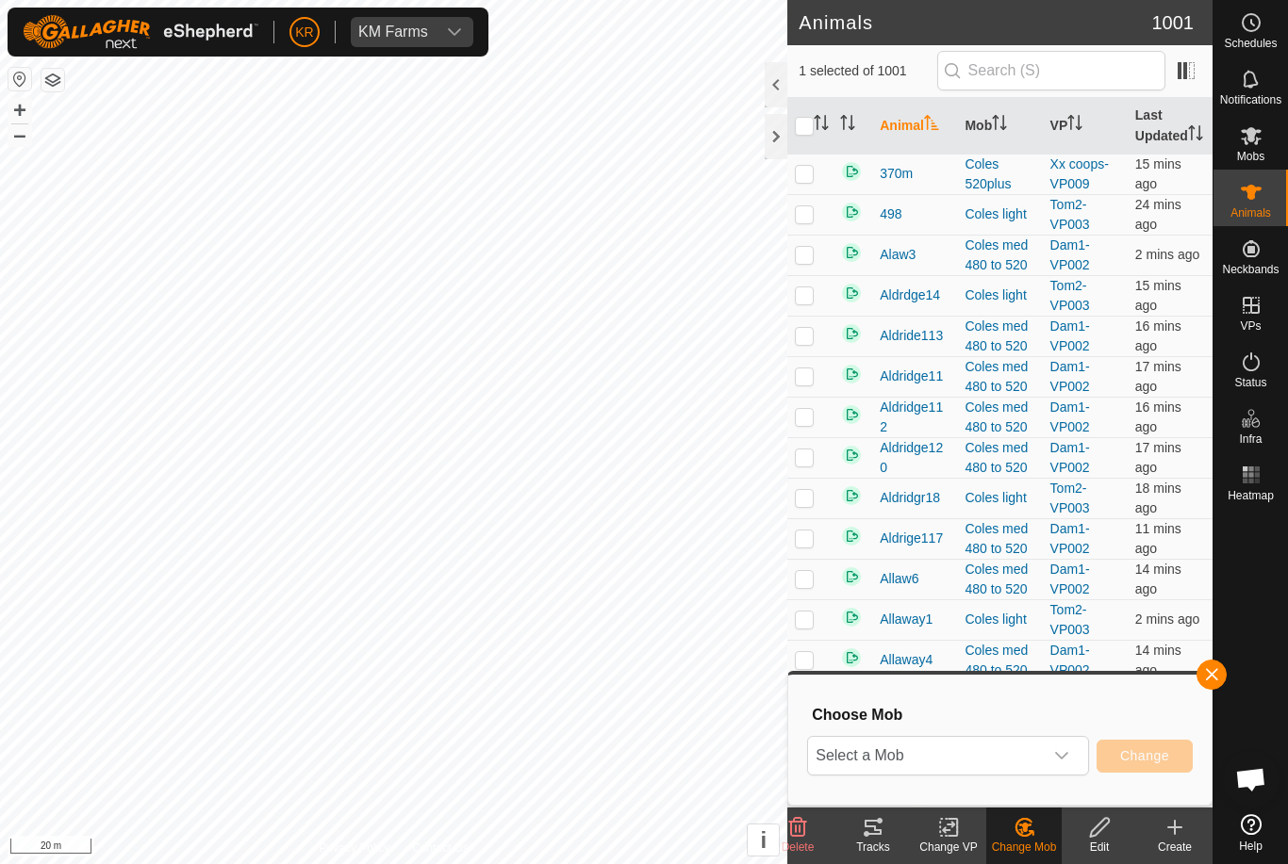
click at [1004, 749] on span "Select a Mob" at bounding box center [925, 756] width 235 height 38
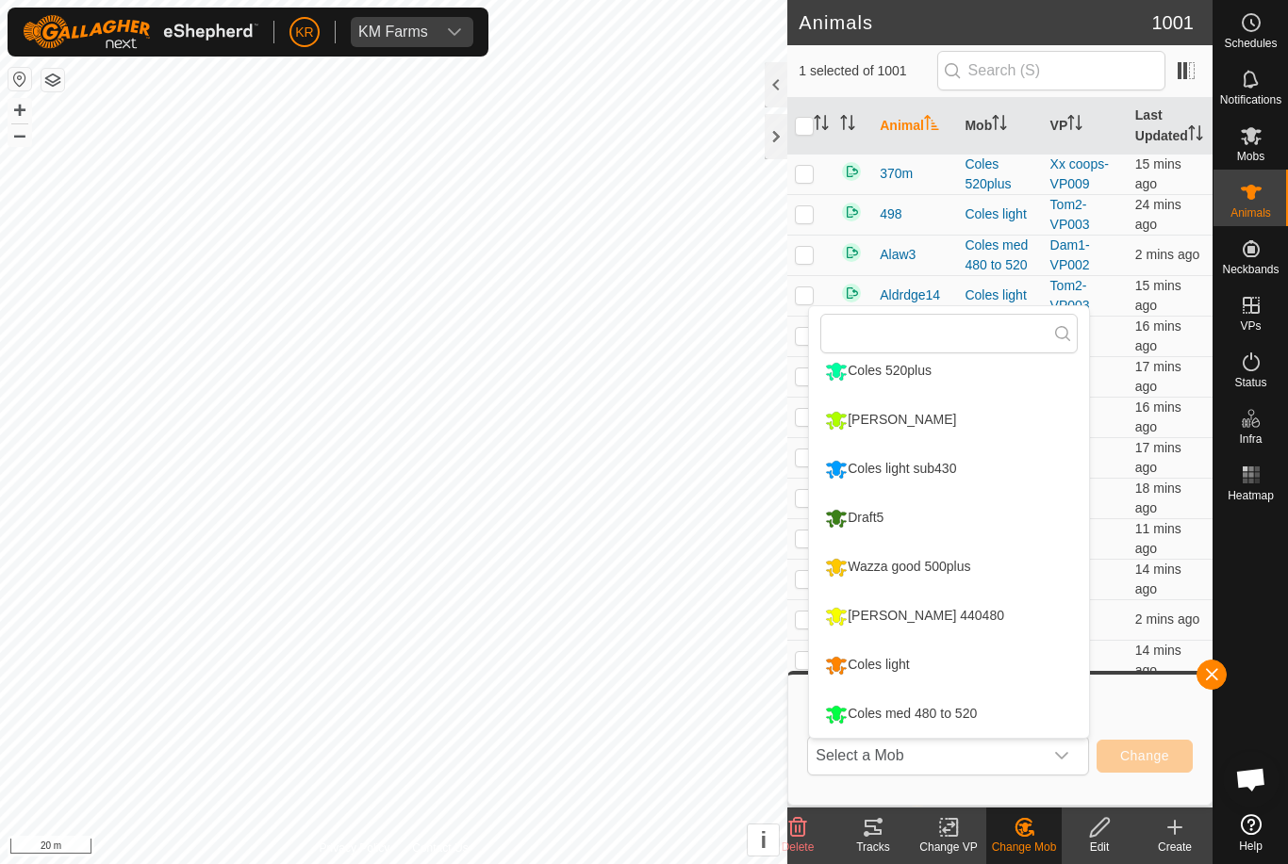
click at [965, 704] on div "Coles med 480 to 520" at bounding box center [900, 714] width 161 height 32
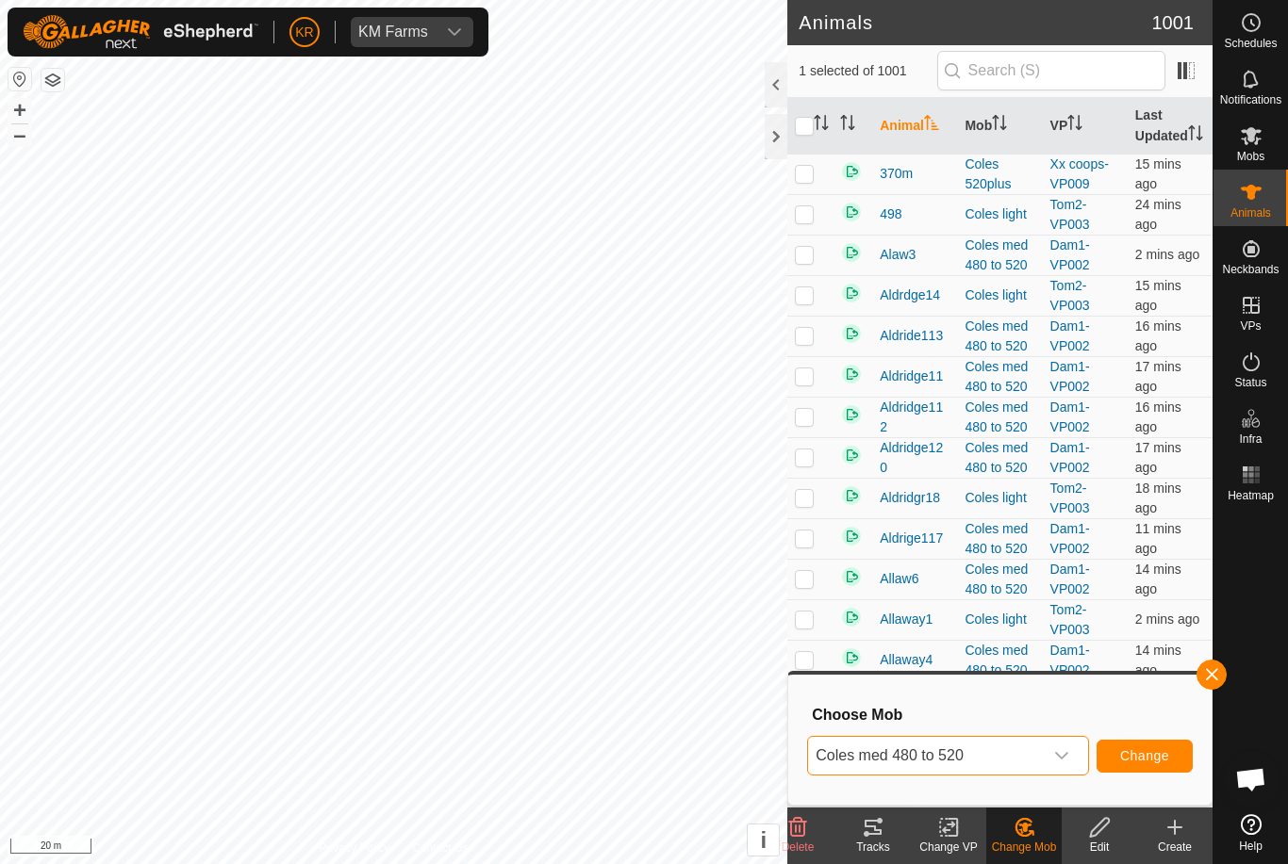
click at [1140, 764] on button "Change" at bounding box center [1144, 756] width 96 height 33
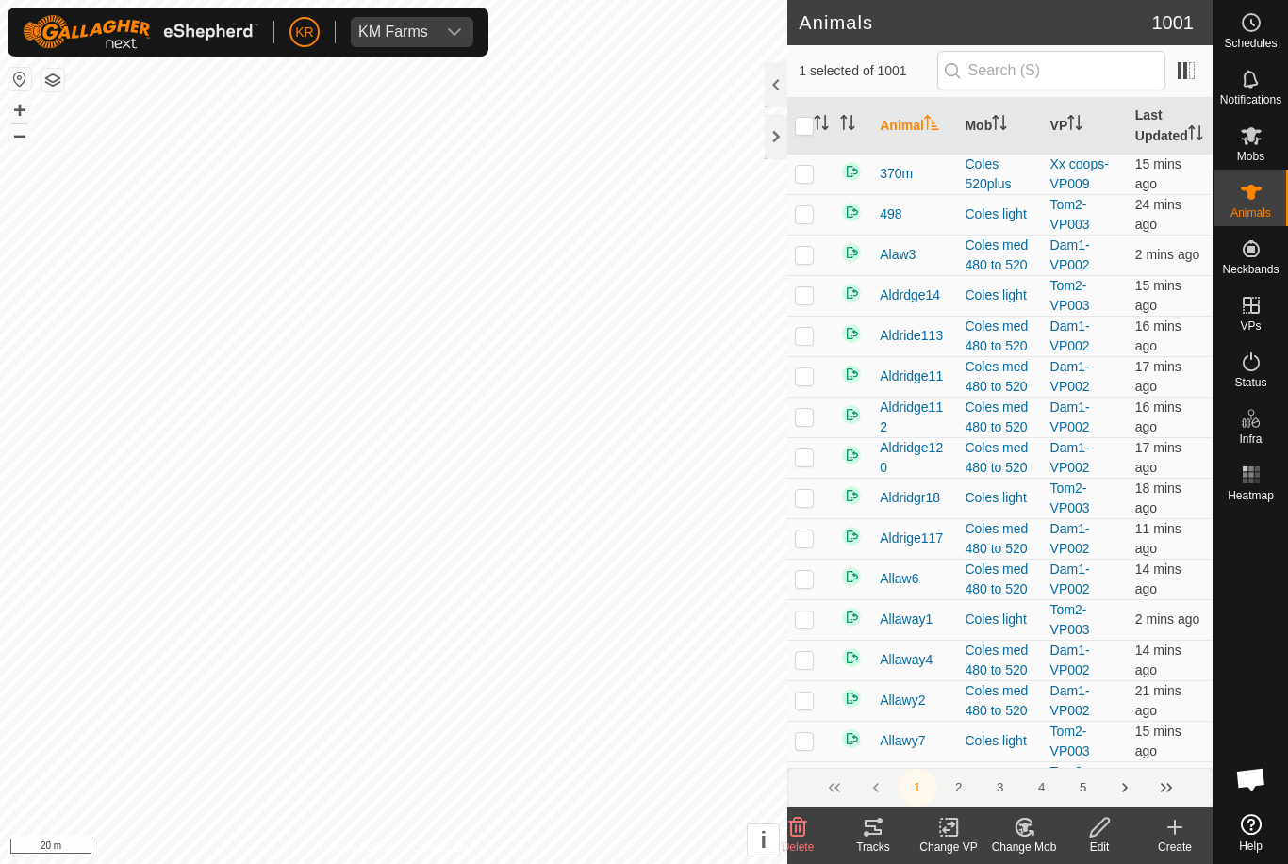
click at [1036, 831] on change-mob-svg-icon at bounding box center [1023, 827] width 75 height 23
click at [1078, 743] on span "Choose Mob..." at bounding box center [1077, 746] width 98 height 23
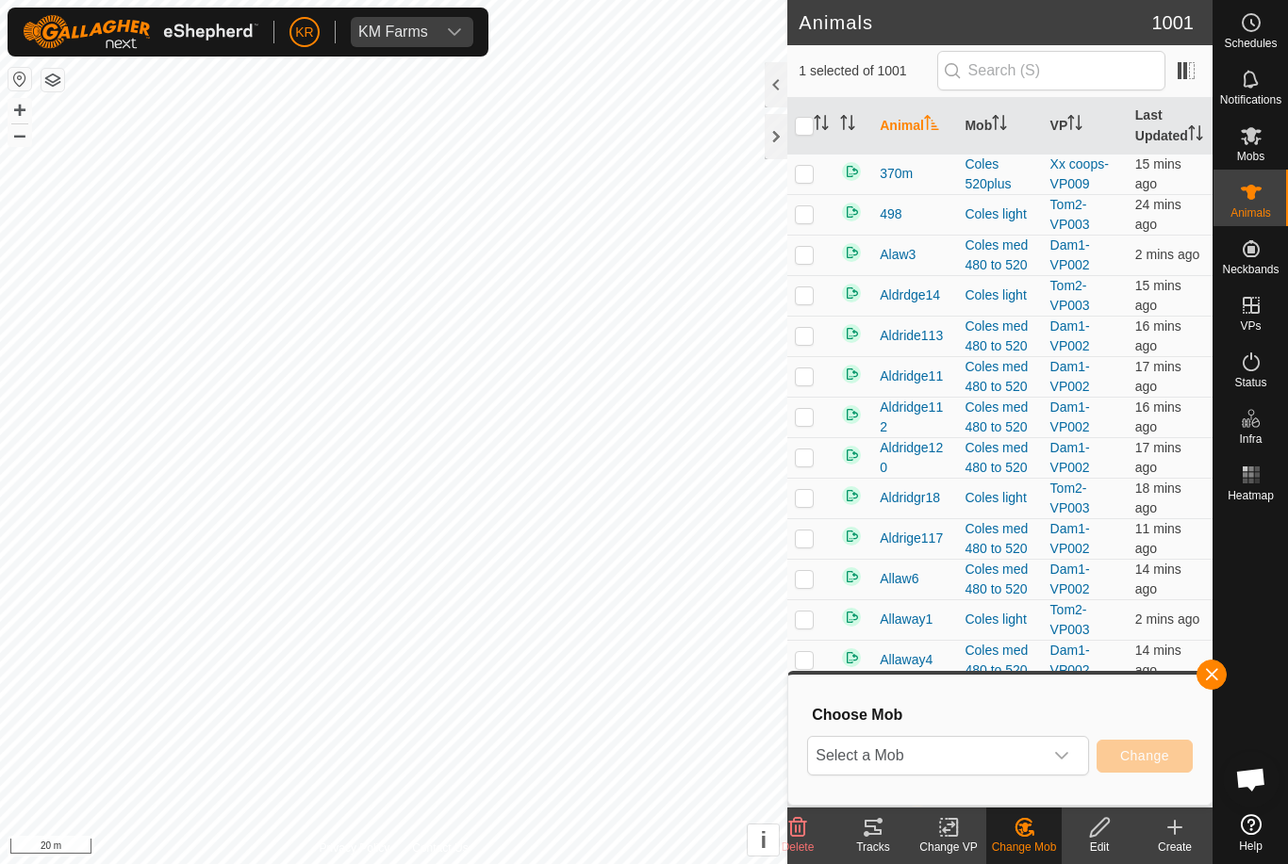
click at [1039, 743] on span "Select a Mob" at bounding box center [925, 756] width 235 height 38
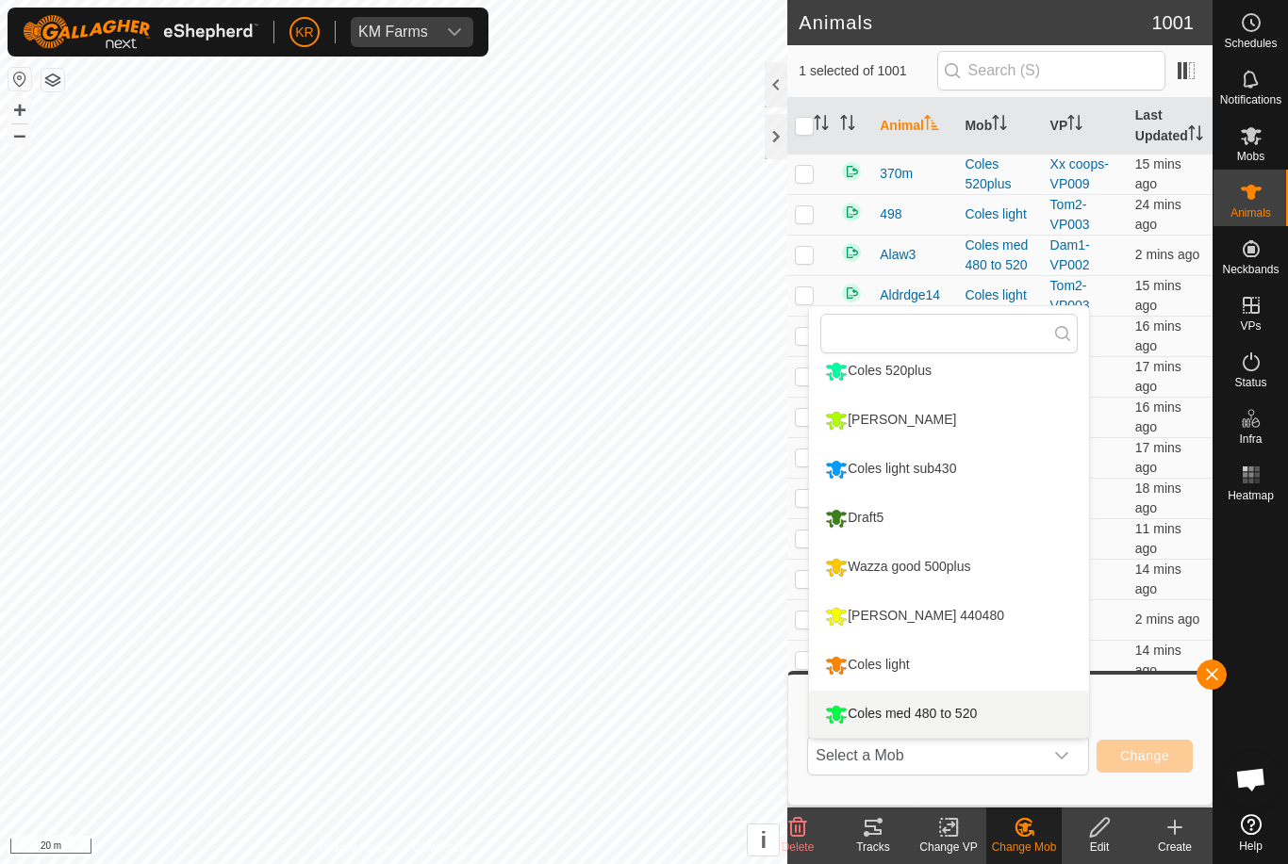
click at [961, 713] on div "Coles med 480 to 520" at bounding box center [900, 714] width 161 height 32
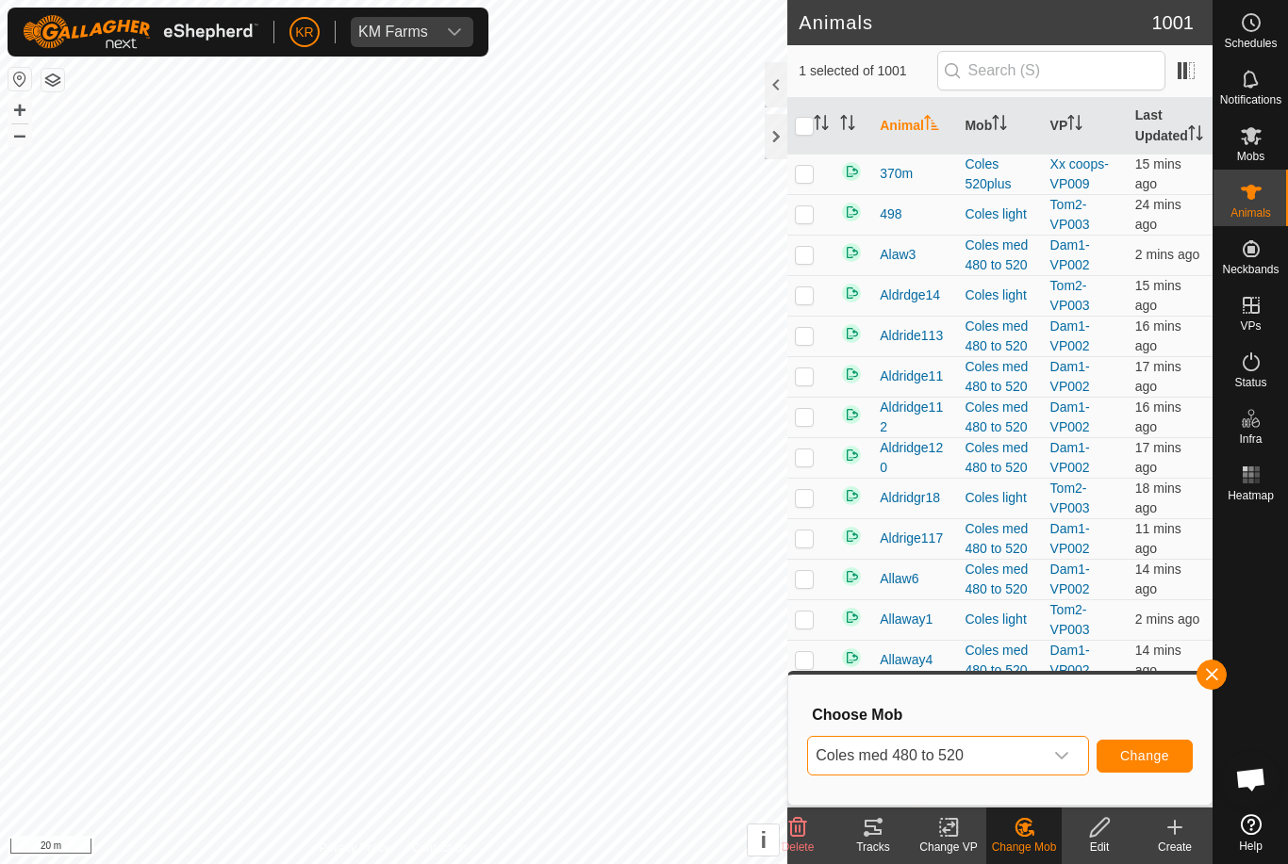
click at [1156, 752] on span "Change" at bounding box center [1144, 755] width 49 height 15
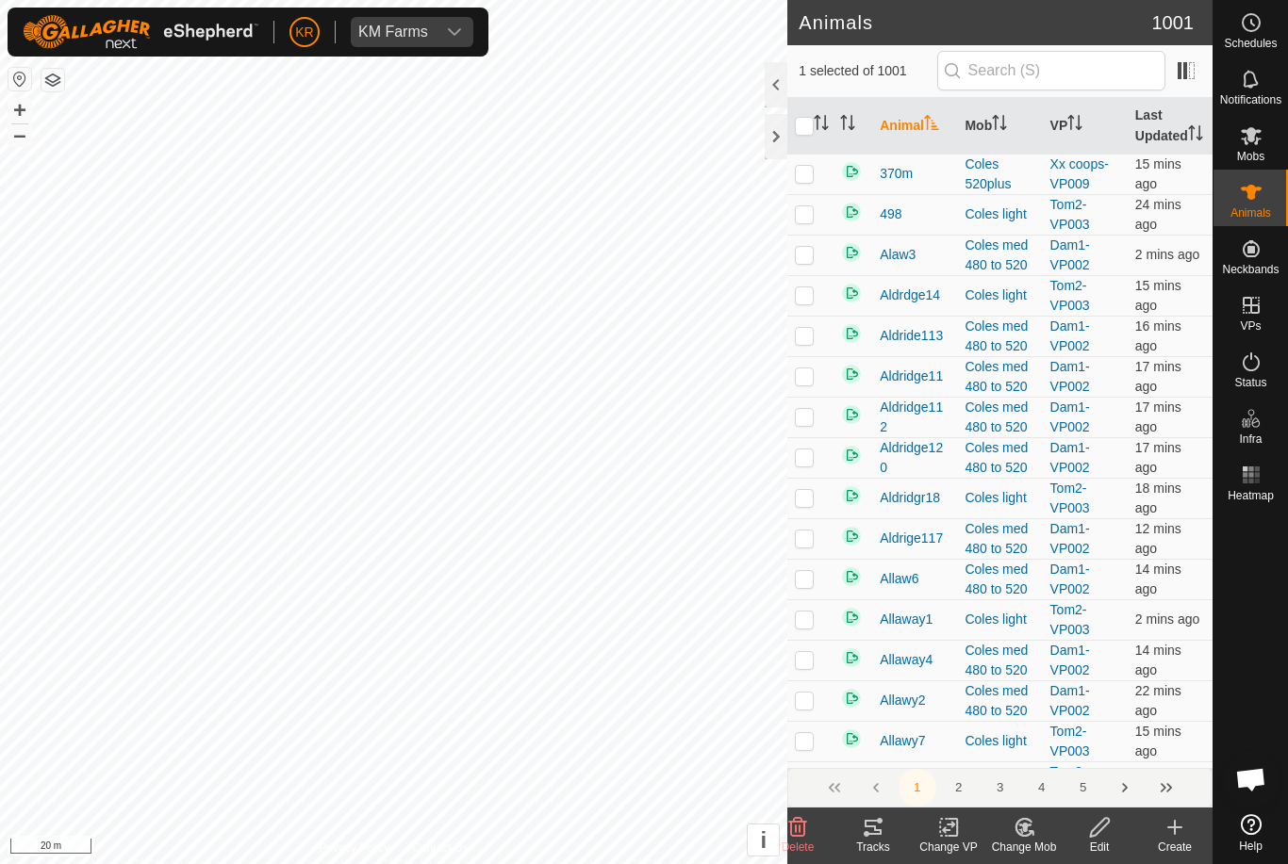
click at [1016, 836] on icon at bounding box center [1024, 827] width 24 height 23
click at [1070, 748] on span "Choose Mob..." at bounding box center [1077, 746] width 98 height 23
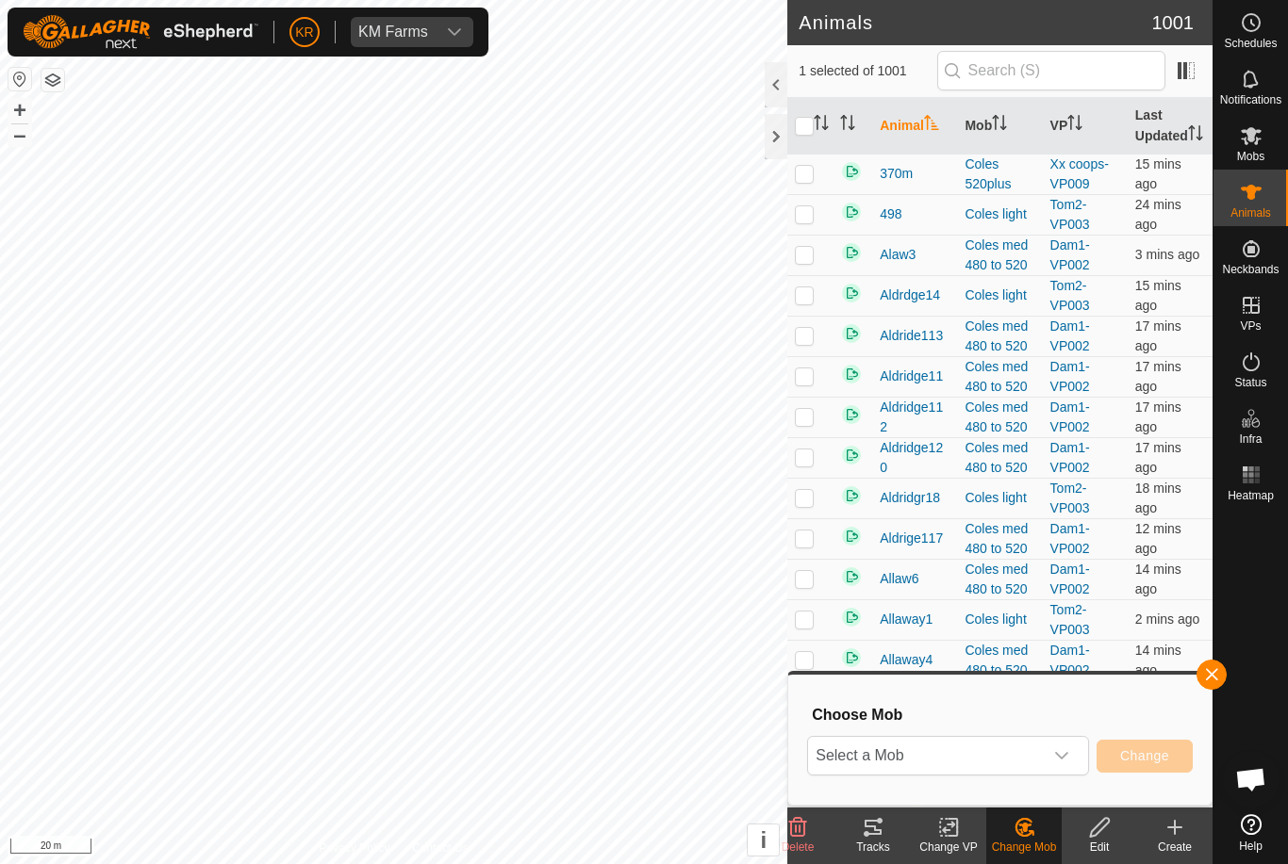
click at [1020, 756] on span "Select a Mob" at bounding box center [925, 756] width 235 height 38
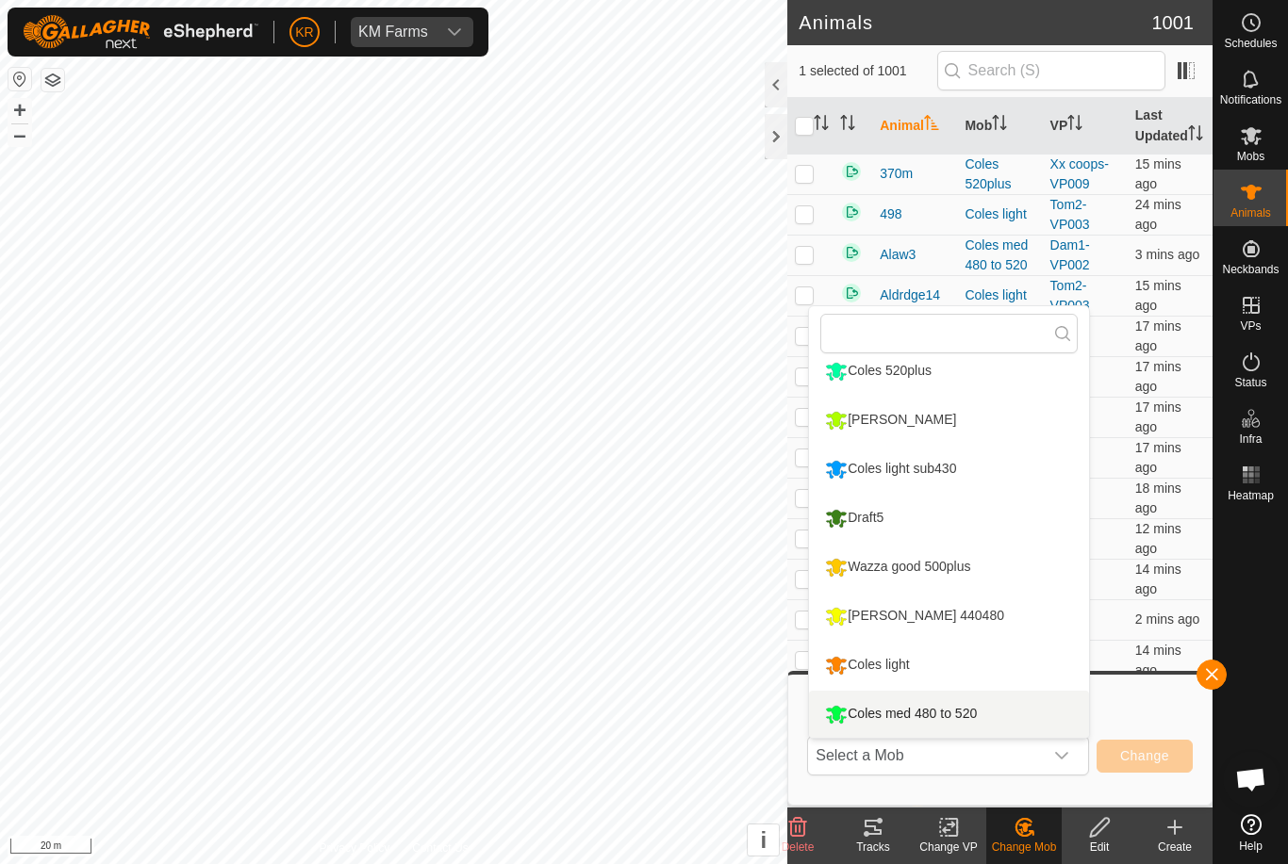
click at [952, 713] on div "Coles med 480 to 520" at bounding box center [900, 714] width 161 height 32
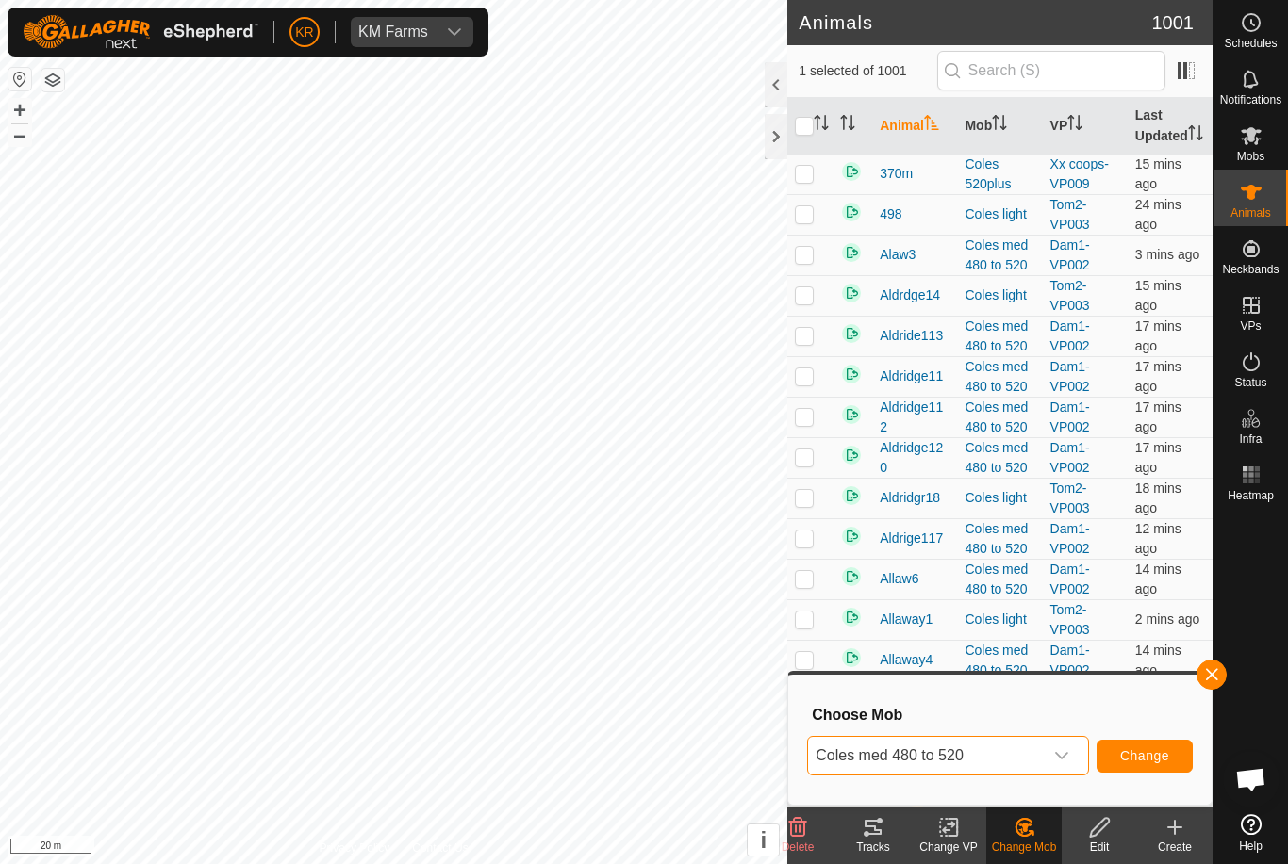
click at [1160, 757] on span "Change" at bounding box center [1144, 755] width 49 height 15
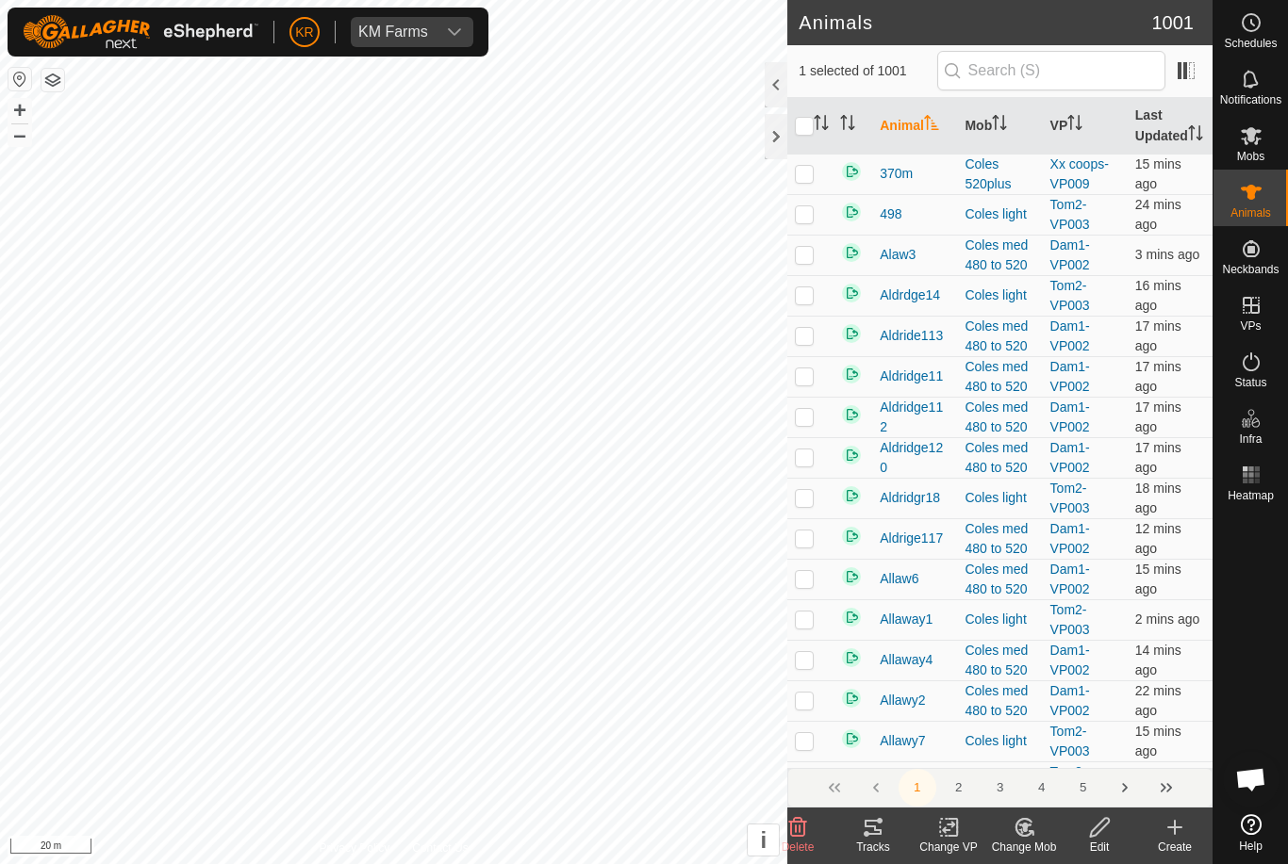
click at [1035, 838] on icon at bounding box center [1024, 827] width 24 height 23
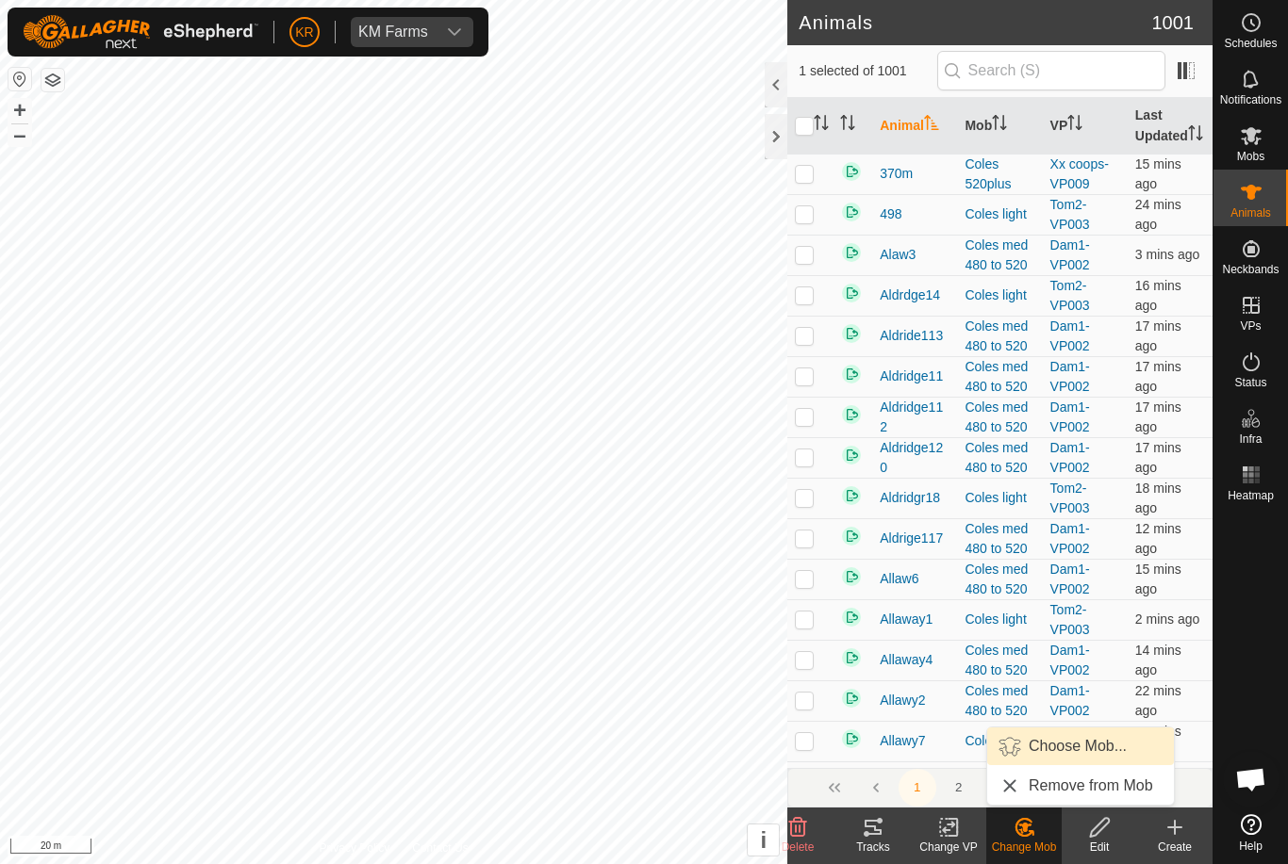
click at [1084, 742] on span "Choose Mob..." at bounding box center [1077, 746] width 98 height 23
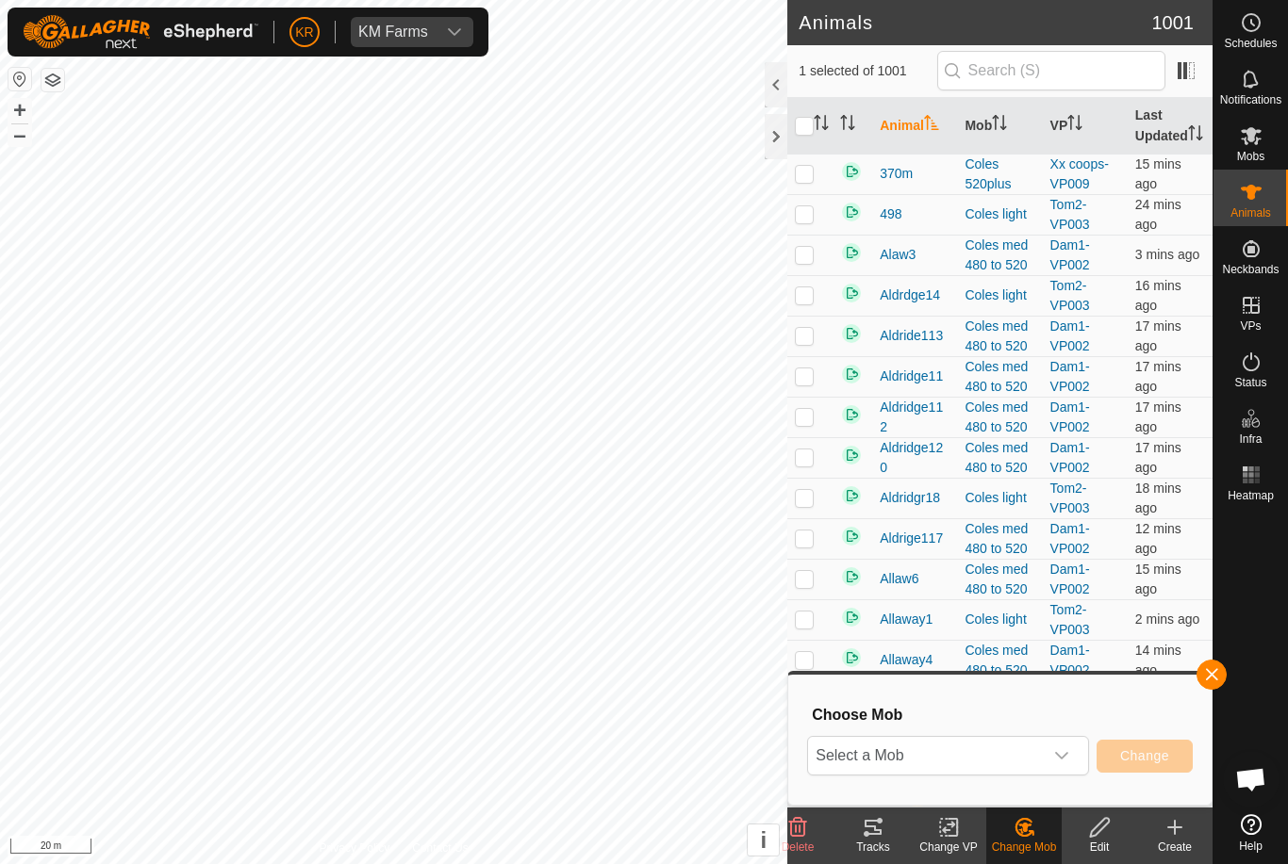
click at [1010, 751] on span "Select a Mob" at bounding box center [925, 756] width 235 height 38
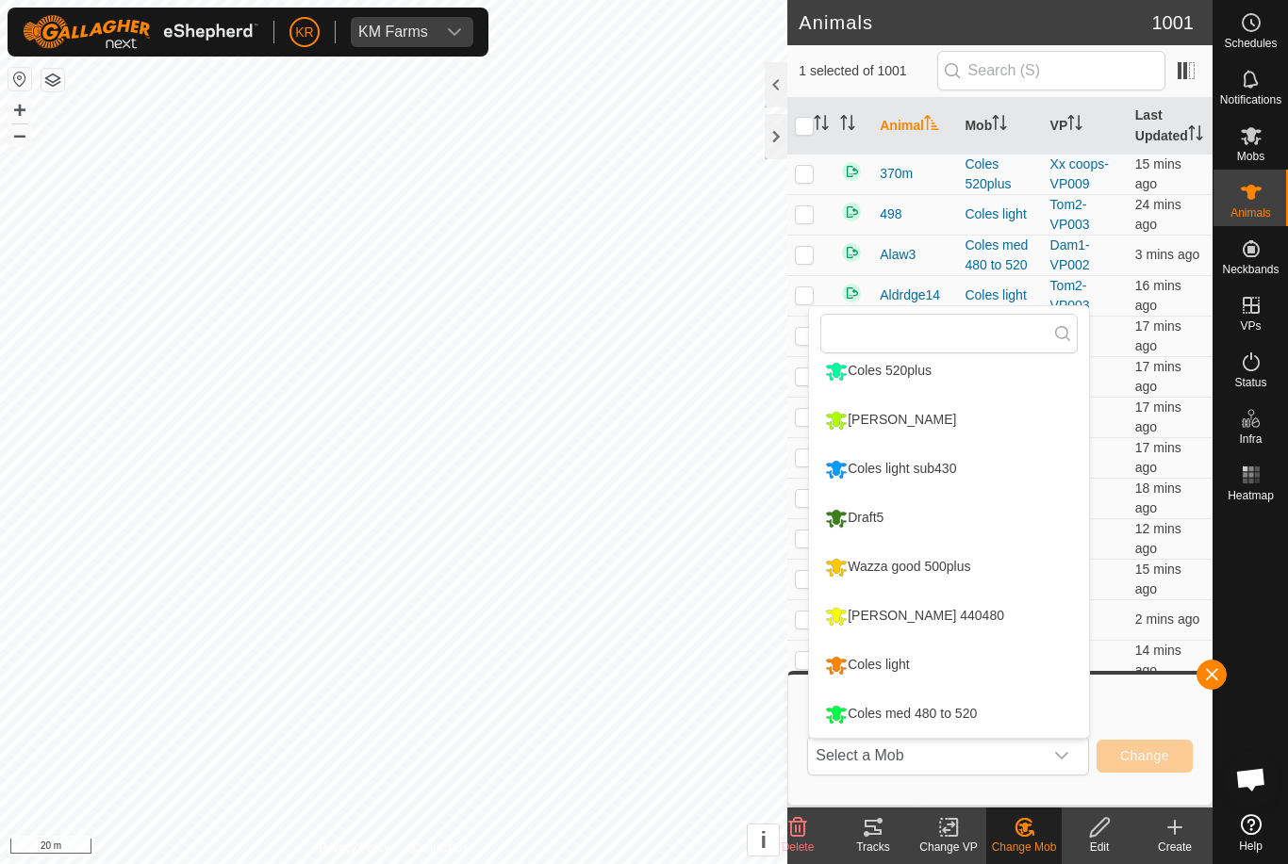
click at [938, 710] on div "Coles med 480 to 520" at bounding box center [900, 714] width 161 height 32
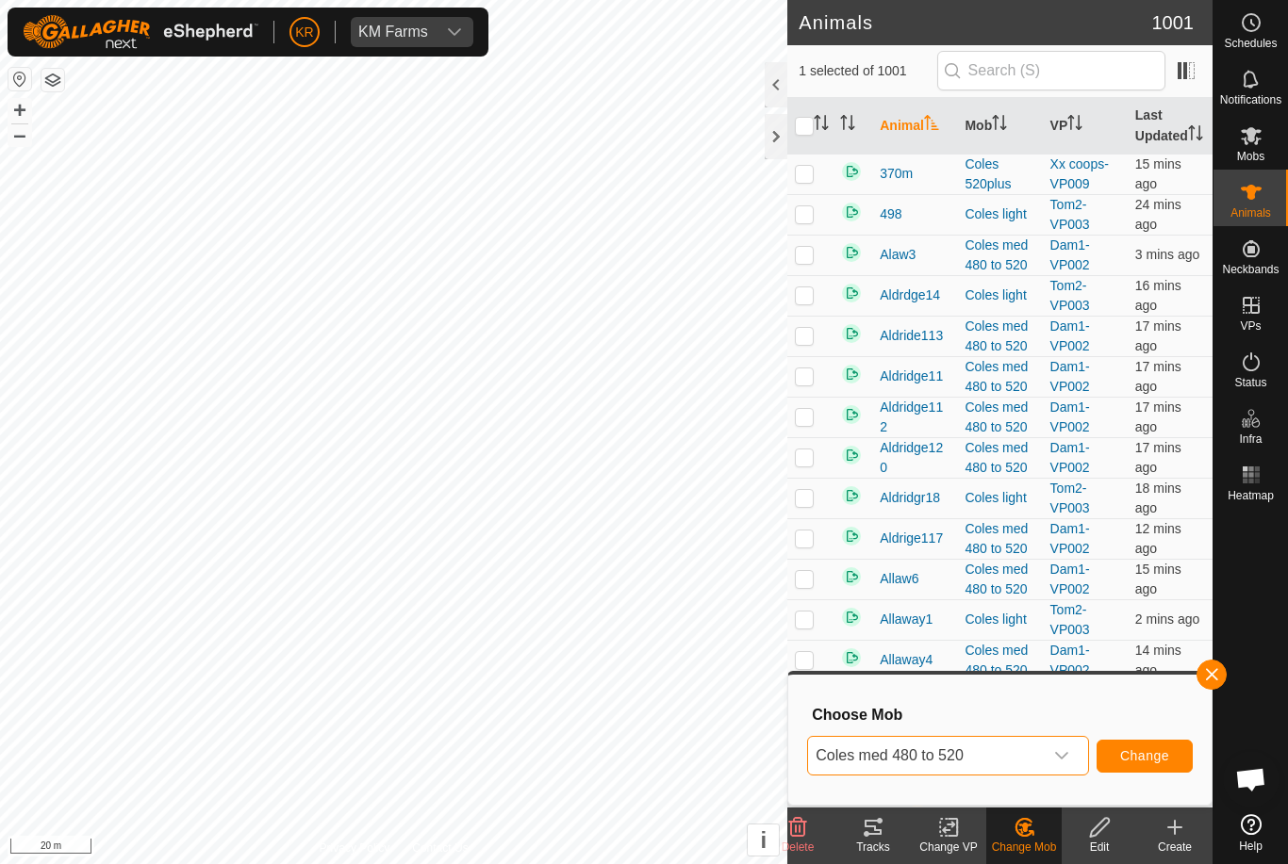
click at [1153, 757] on span "Change" at bounding box center [1144, 755] width 49 height 15
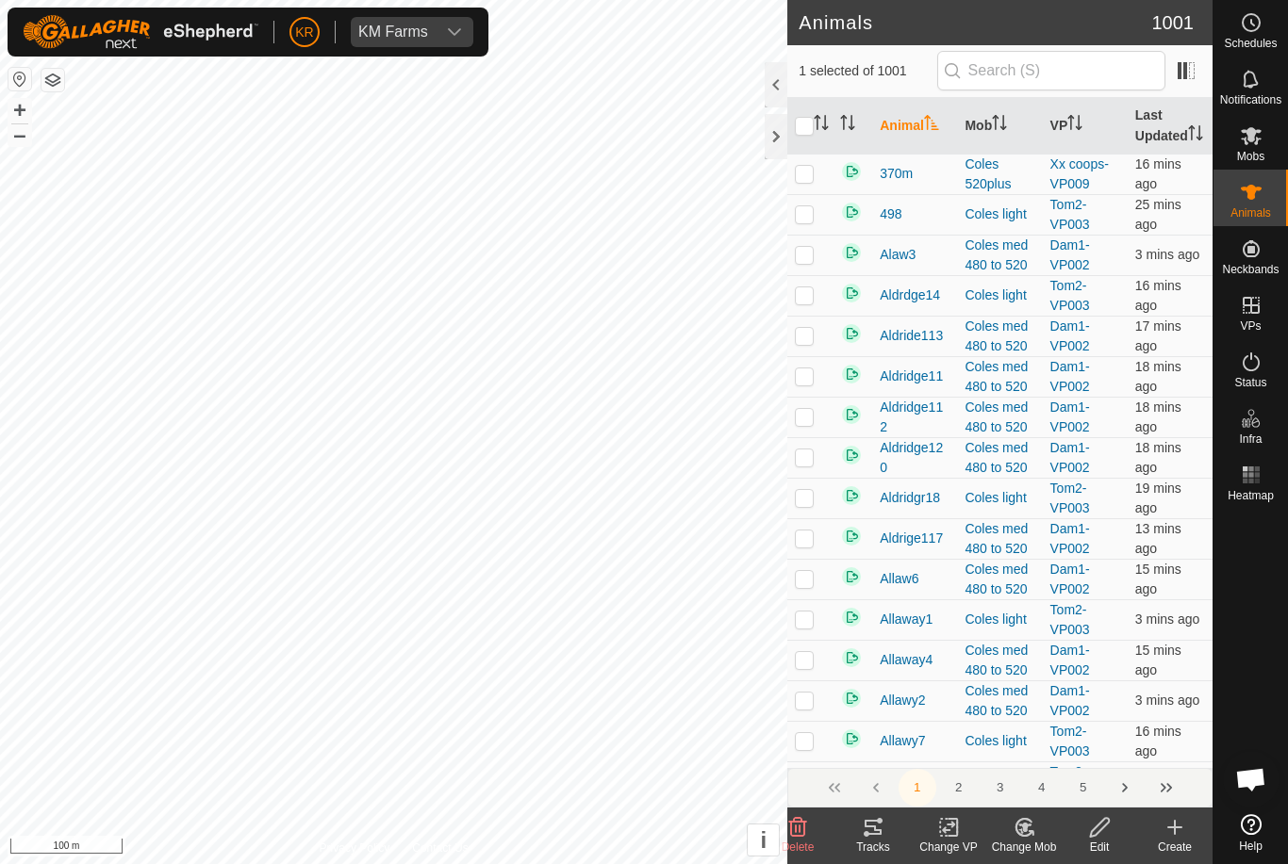
click at [1029, 834] on icon at bounding box center [1023, 827] width 16 height 17
click at [1081, 753] on span "Choose Mob..." at bounding box center [1077, 746] width 98 height 23
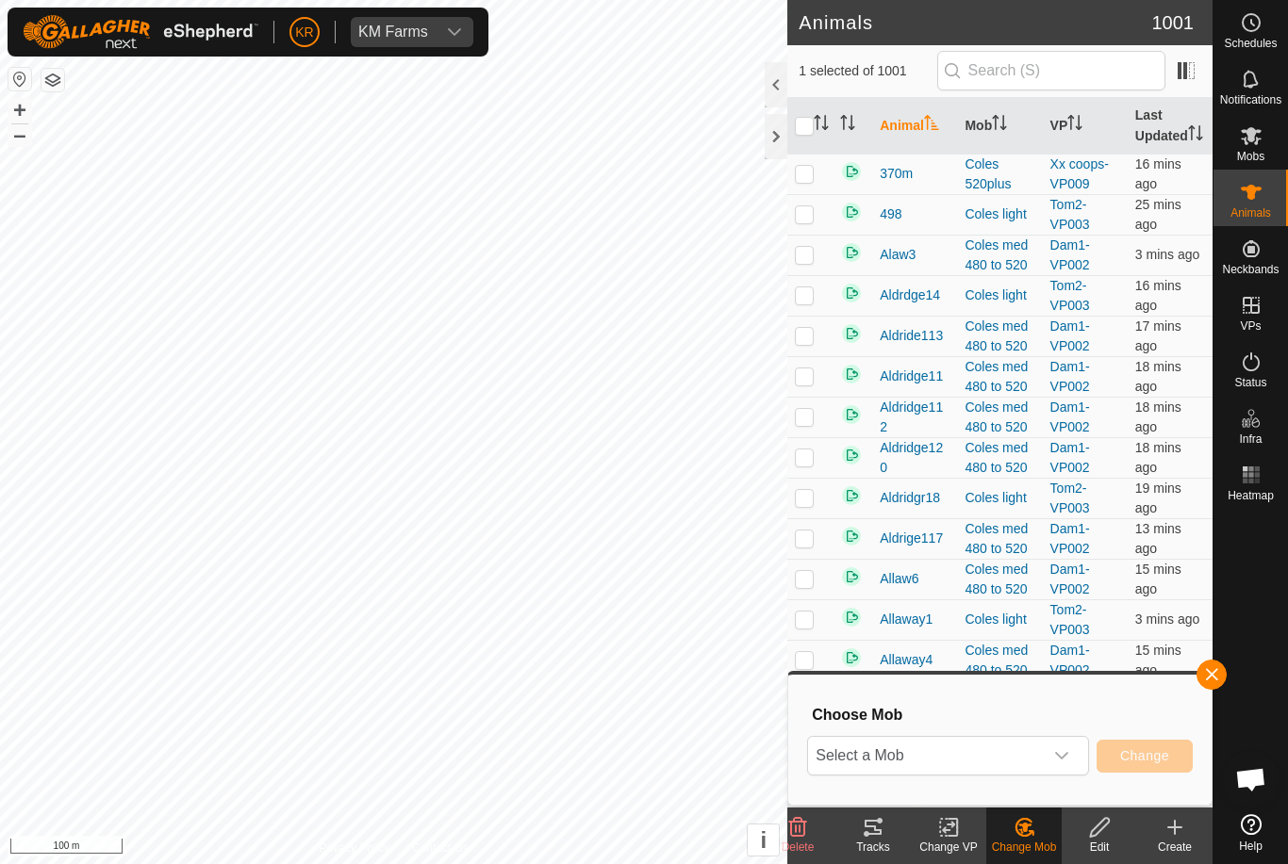
click at [1032, 768] on span "Select a Mob" at bounding box center [925, 756] width 235 height 38
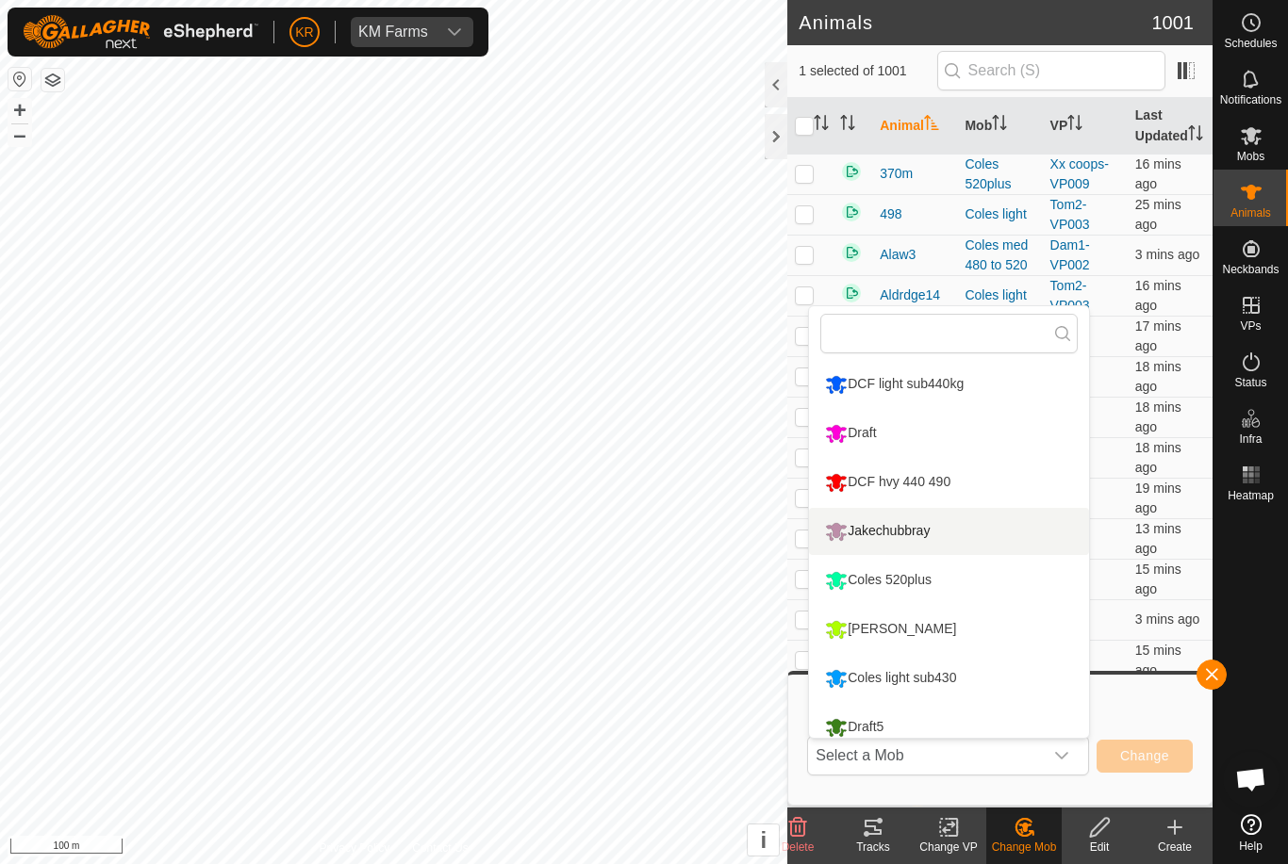
click at [908, 533] on div "Jakechubbray" at bounding box center [877, 532] width 114 height 32
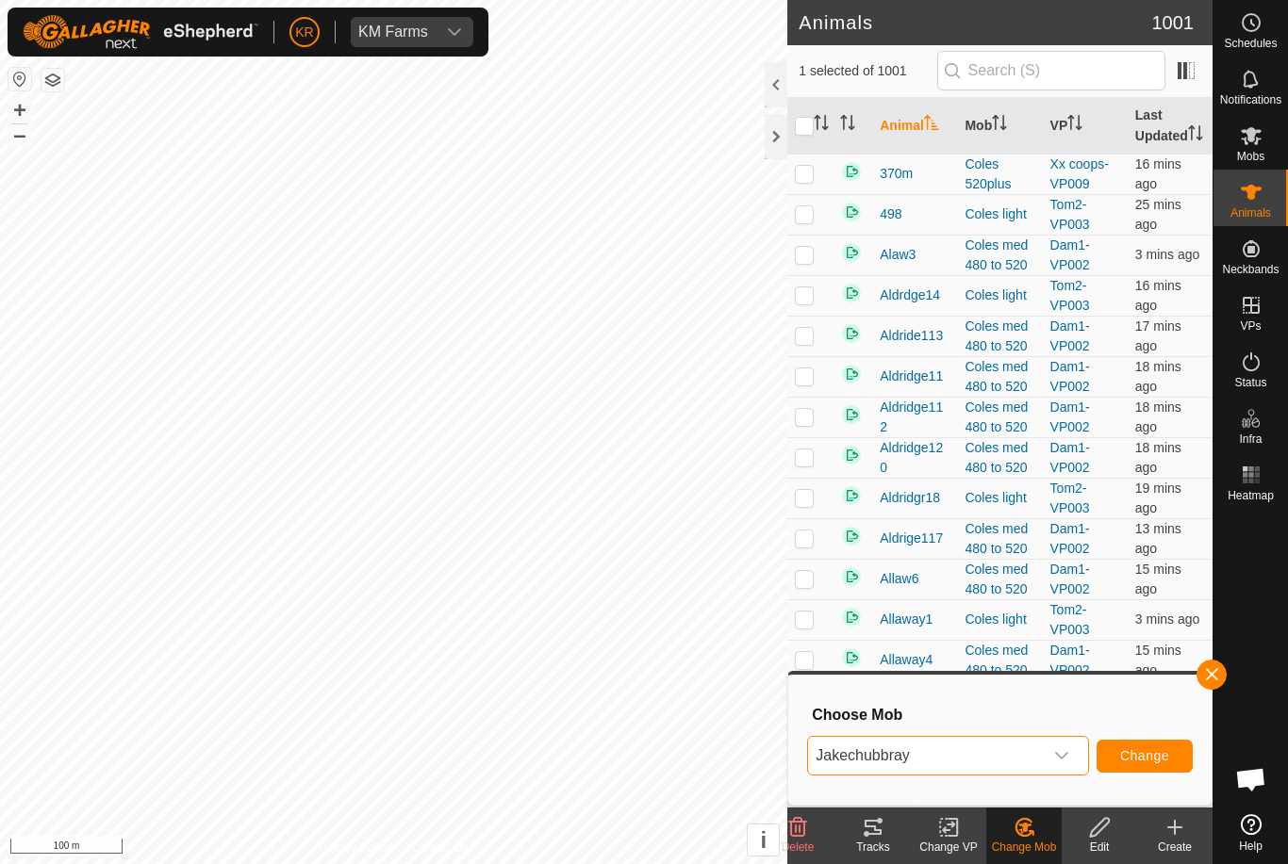
click at [1157, 752] on span "Change" at bounding box center [1144, 755] width 49 height 15
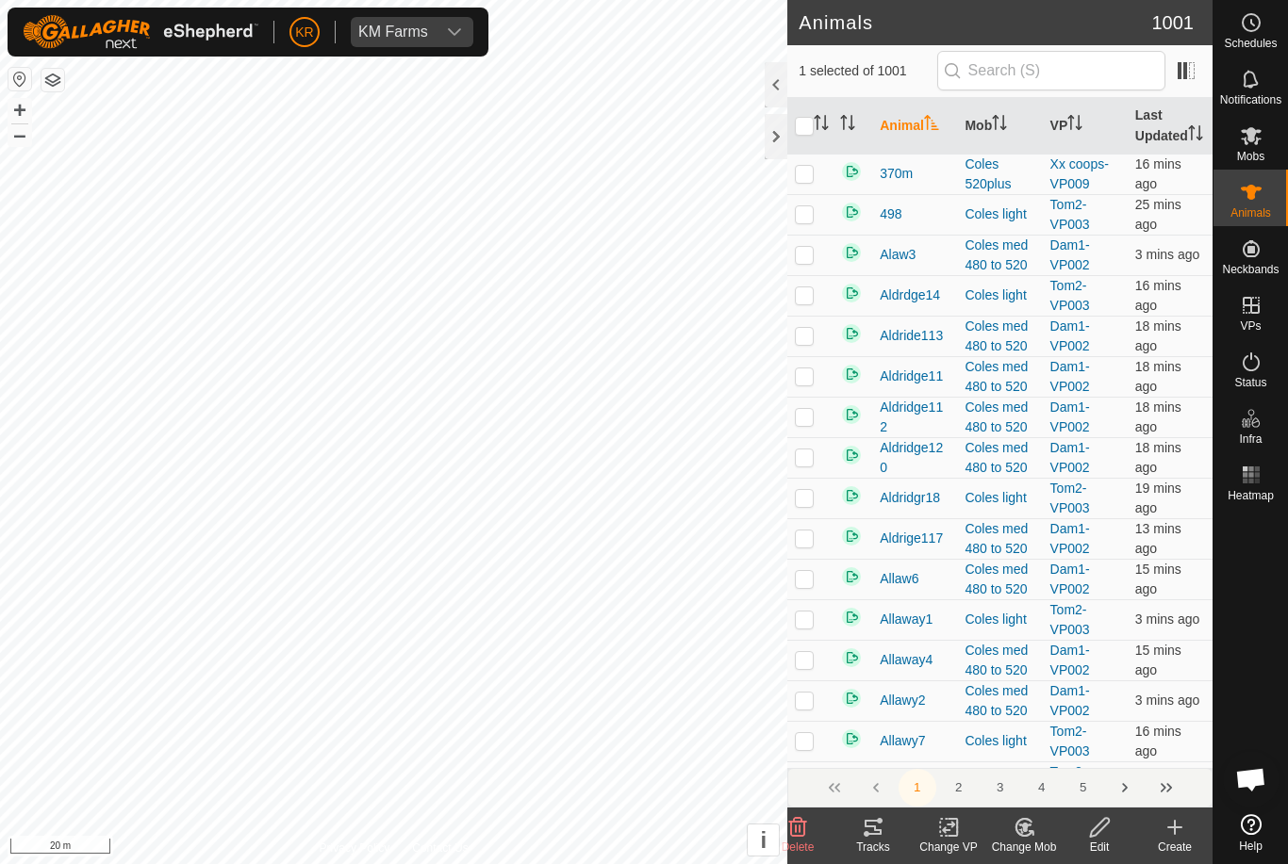
click at [1019, 848] on div "Change Mob" at bounding box center [1023, 847] width 75 height 17
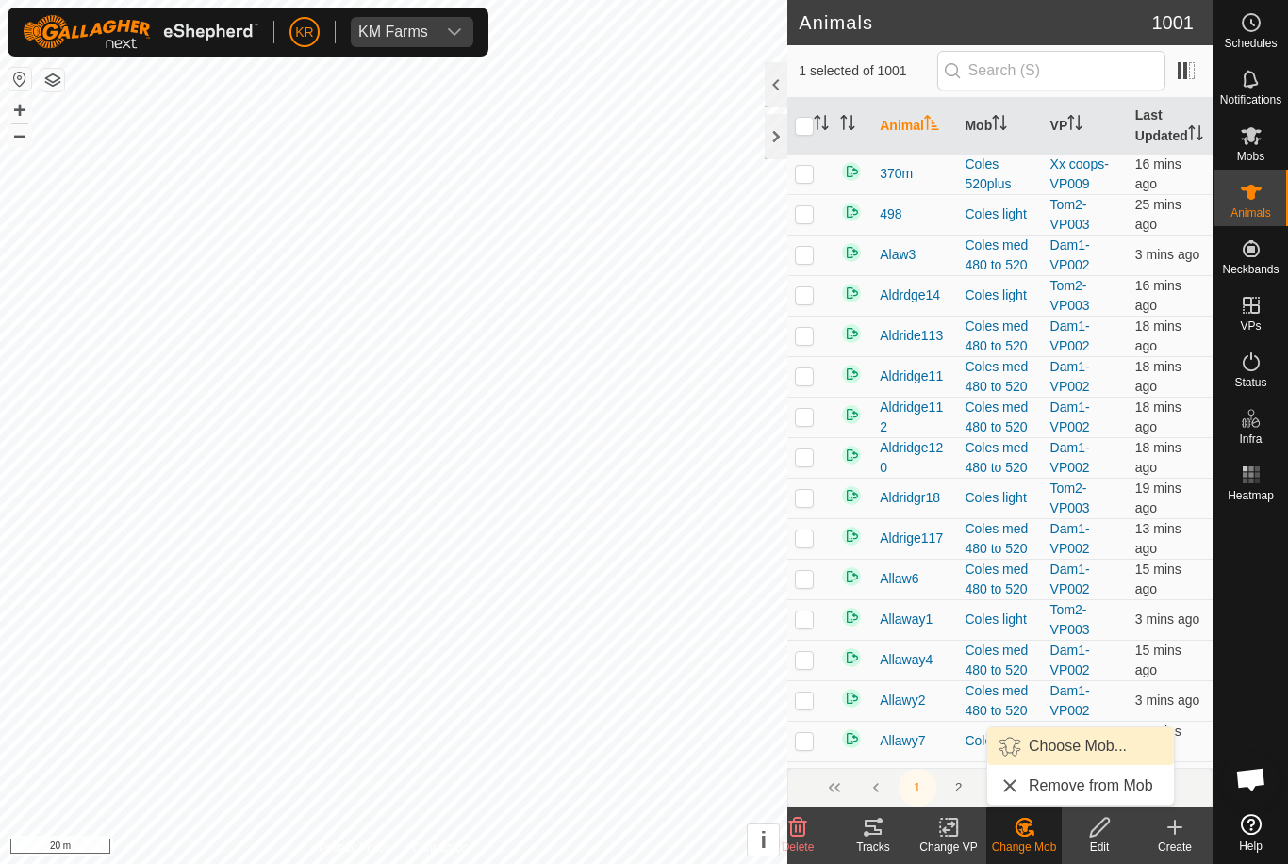
click at [1072, 746] on span "Choose Mob..." at bounding box center [1077, 746] width 98 height 23
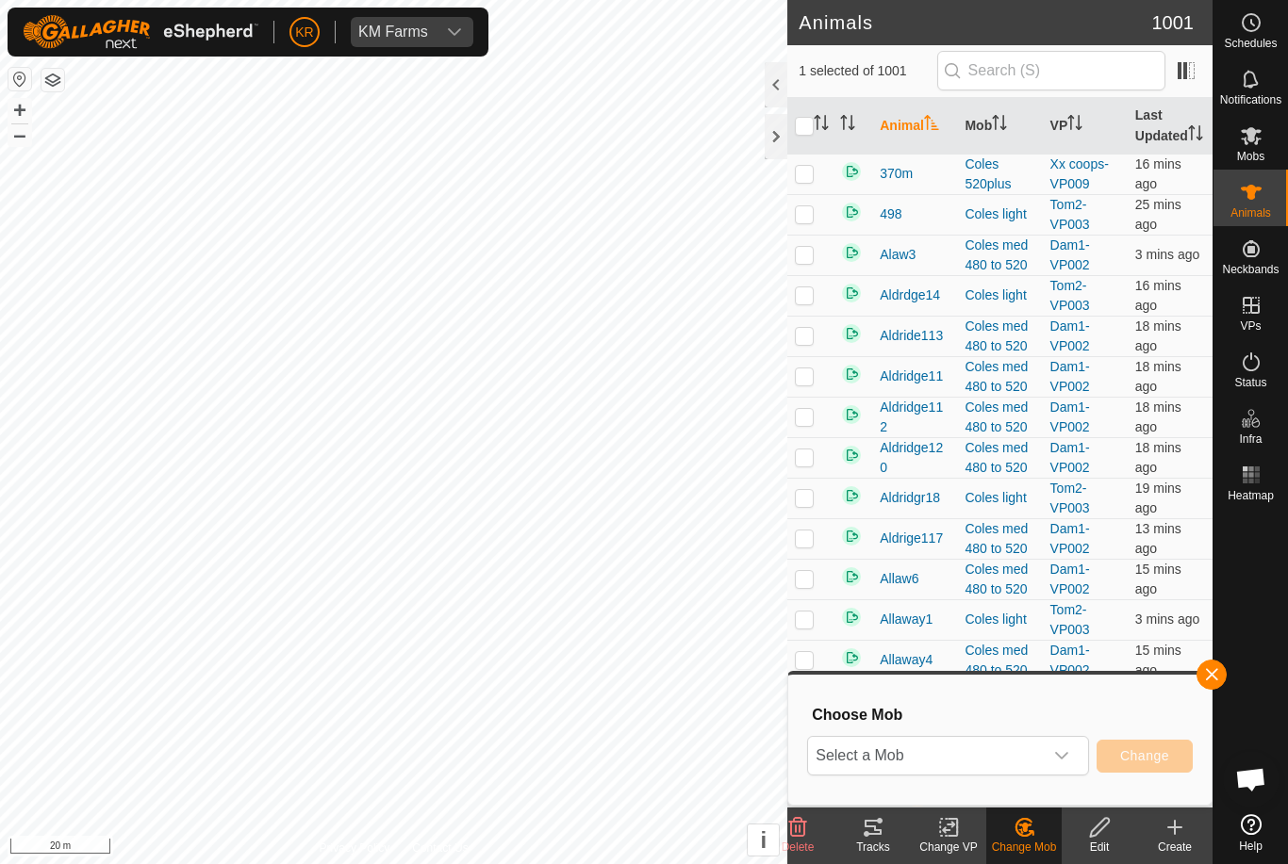
click at [1014, 761] on span "Select a Mob" at bounding box center [925, 756] width 235 height 38
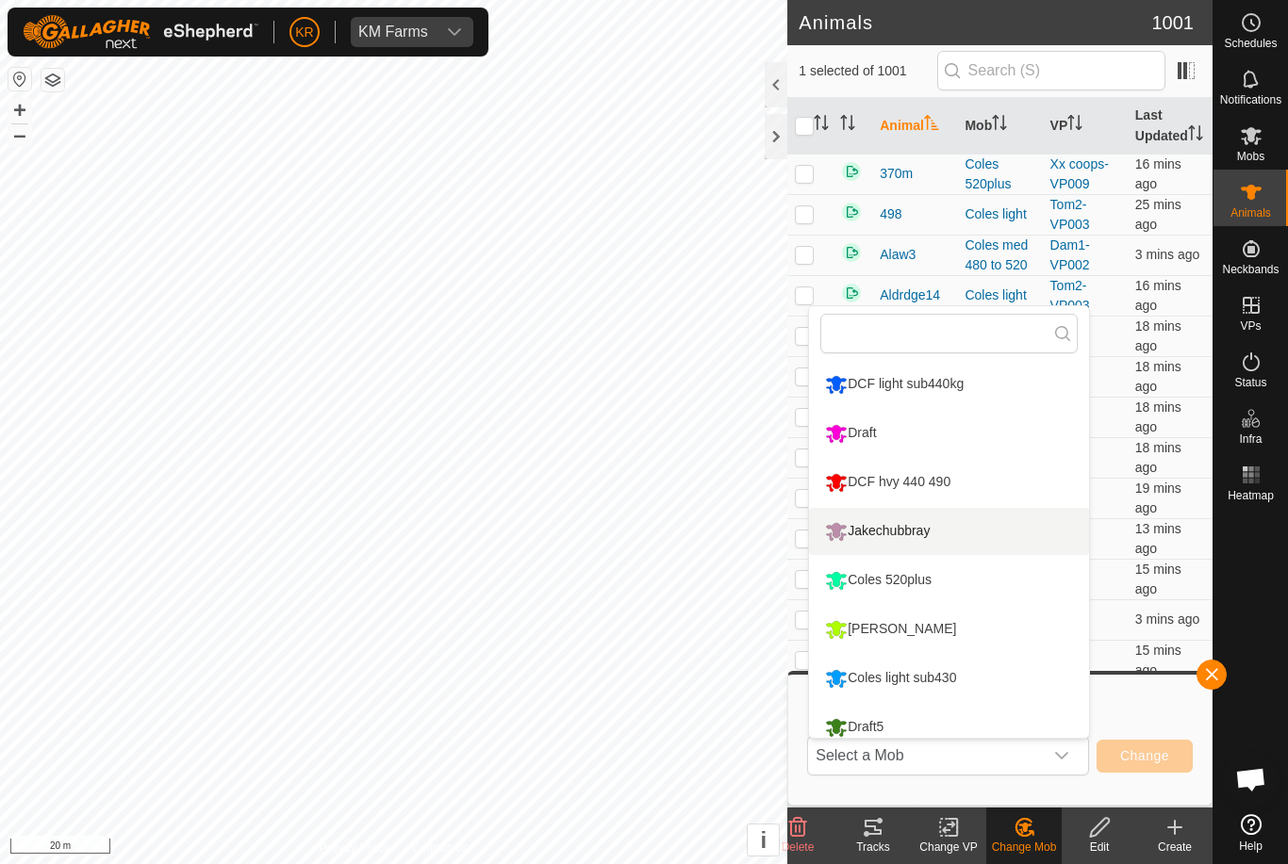
click at [915, 532] on div "Jakechubbray" at bounding box center [877, 532] width 114 height 32
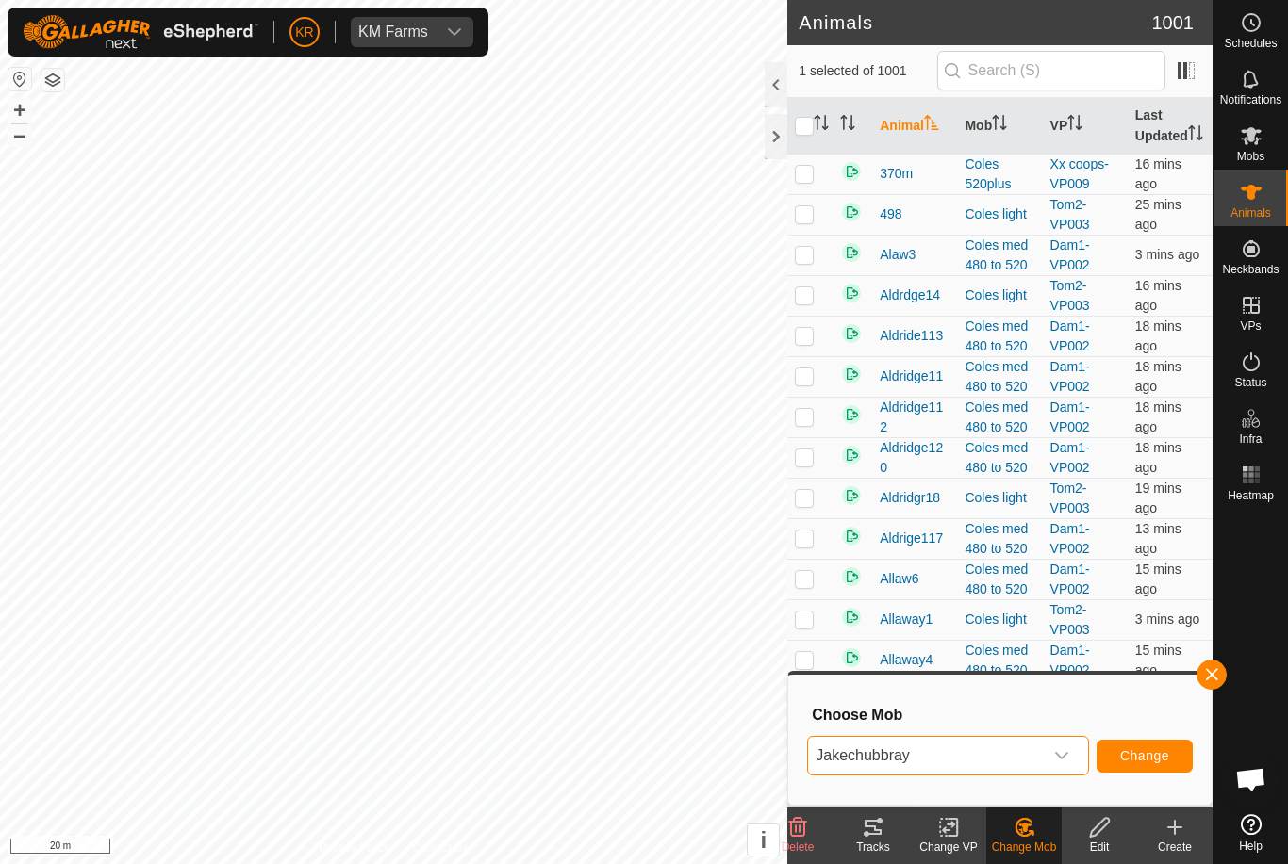
click at [1146, 758] on span "Change" at bounding box center [1144, 755] width 49 height 15
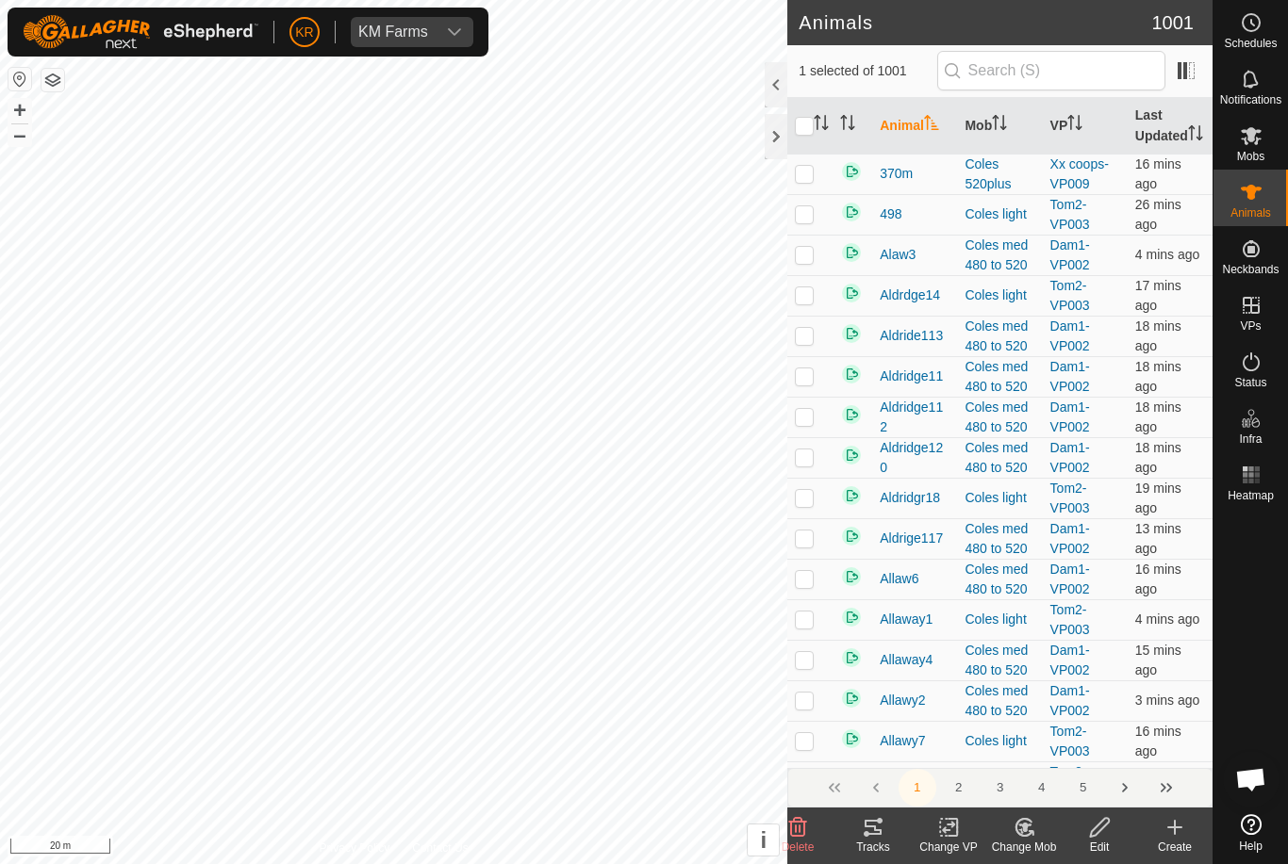
click at [1025, 828] on icon at bounding box center [1024, 827] width 13 height 9
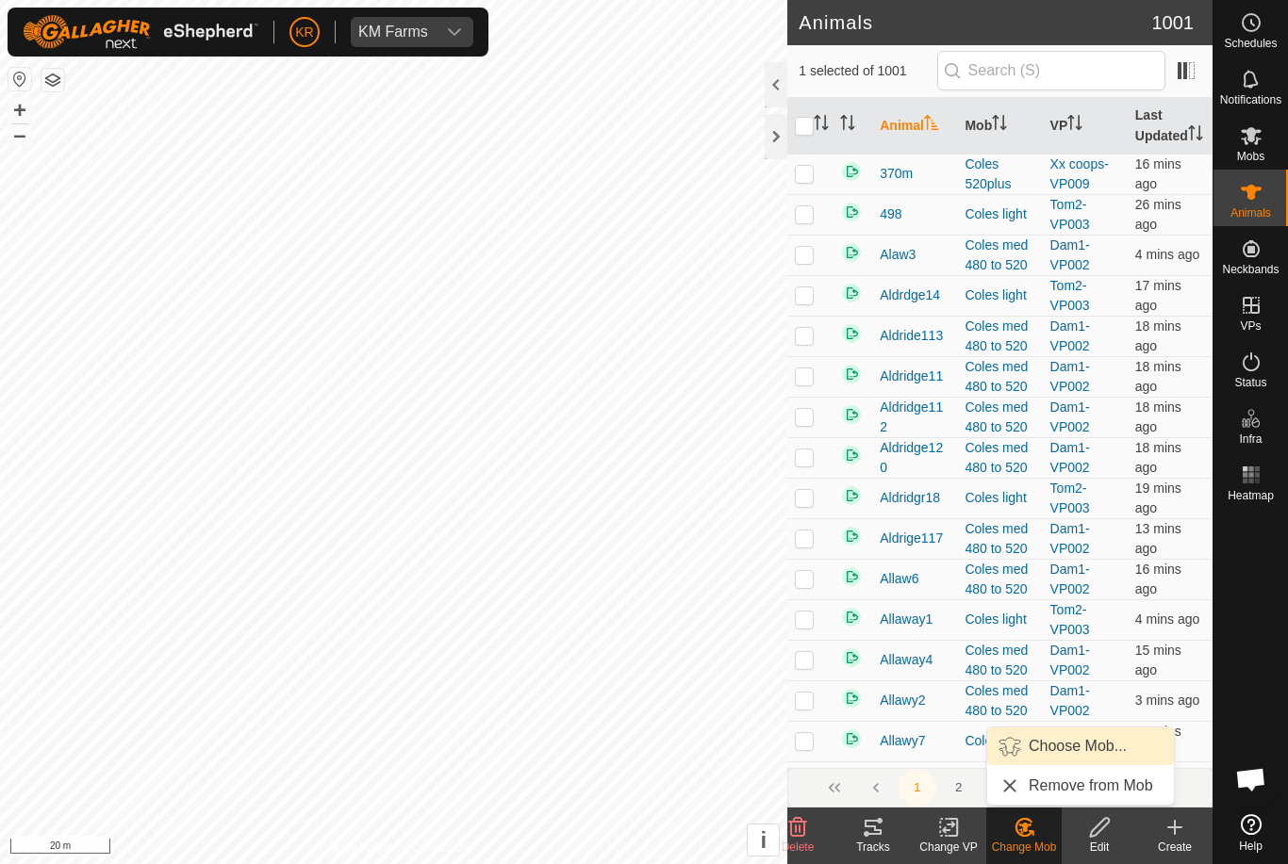
click at [1083, 751] on span "Choose Mob..." at bounding box center [1077, 746] width 98 height 23
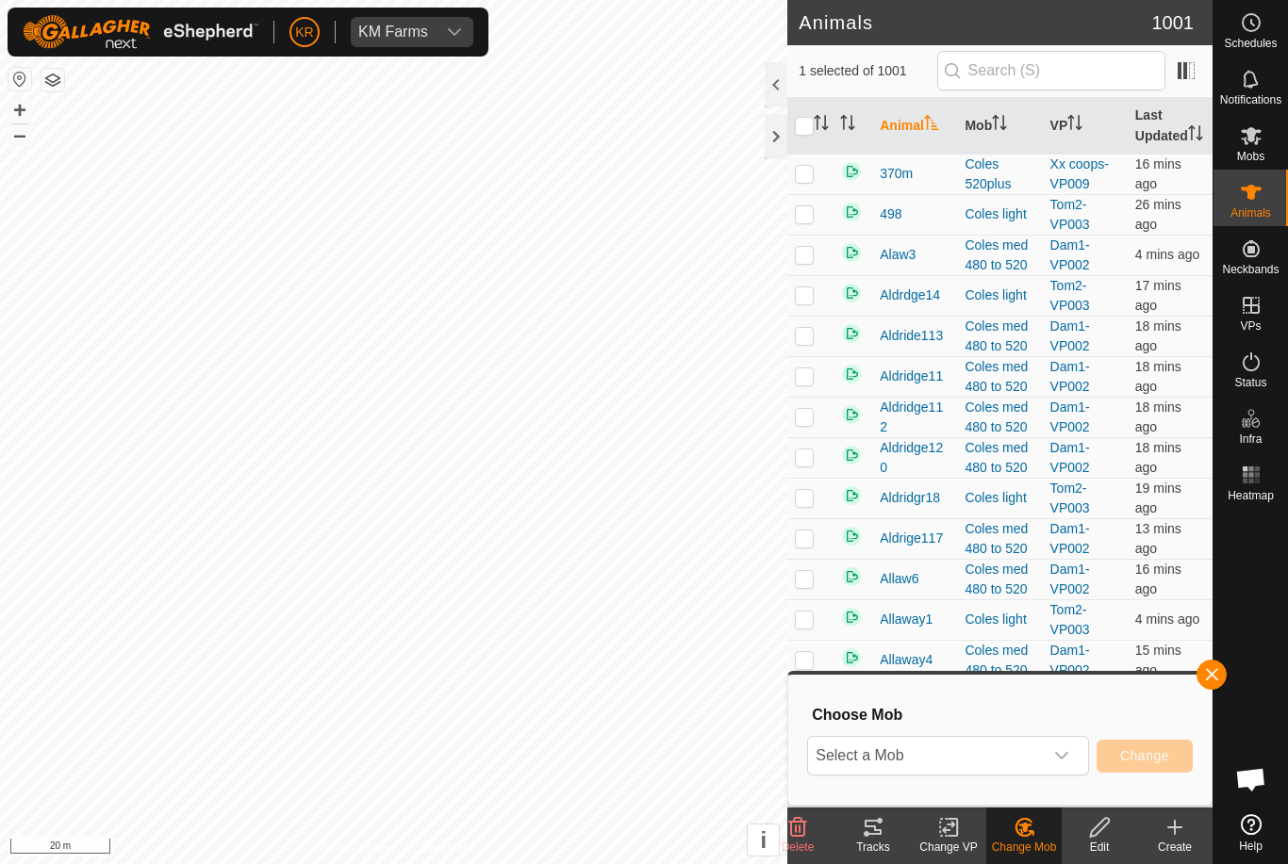
click at [1023, 752] on span "Select a Mob" at bounding box center [925, 756] width 235 height 38
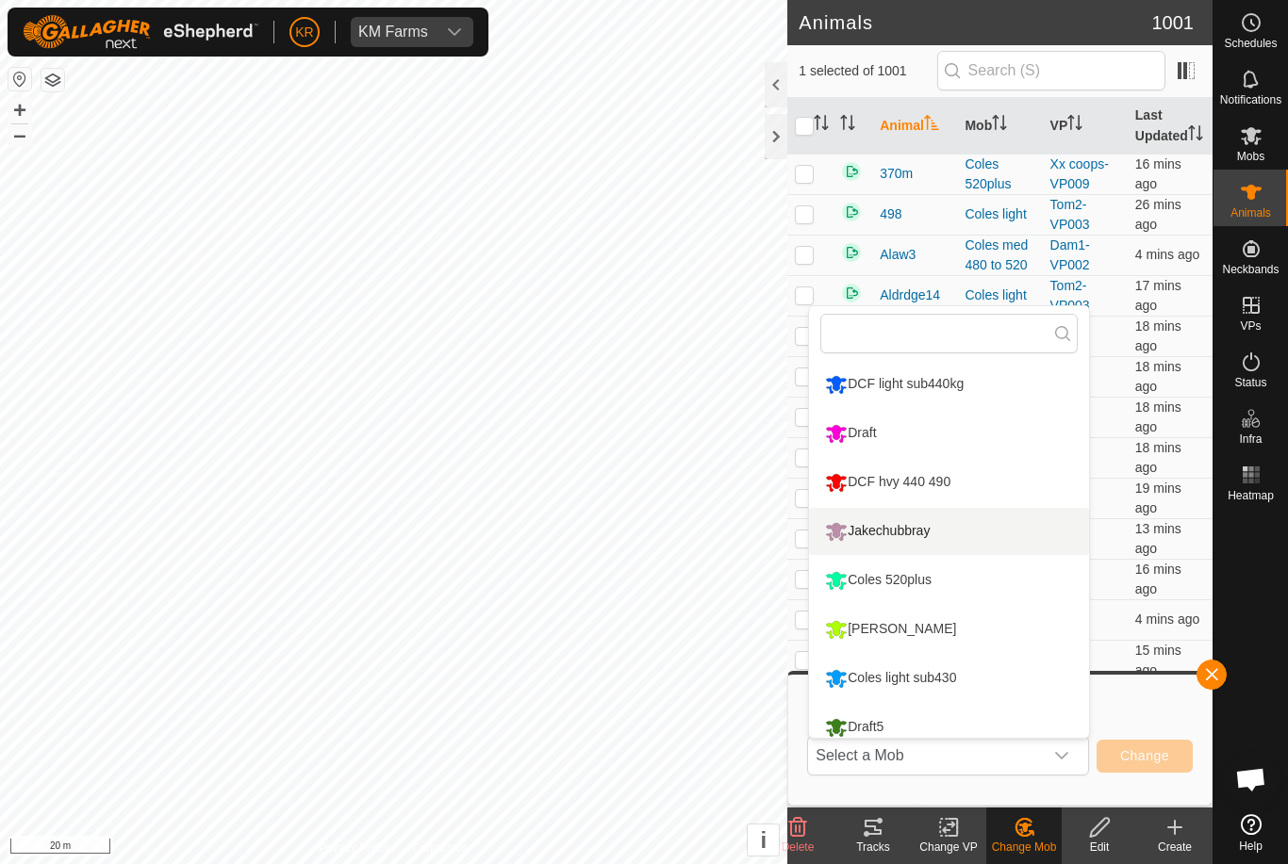
click at [929, 525] on div "Jakechubbray" at bounding box center [877, 532] width 114 height 32
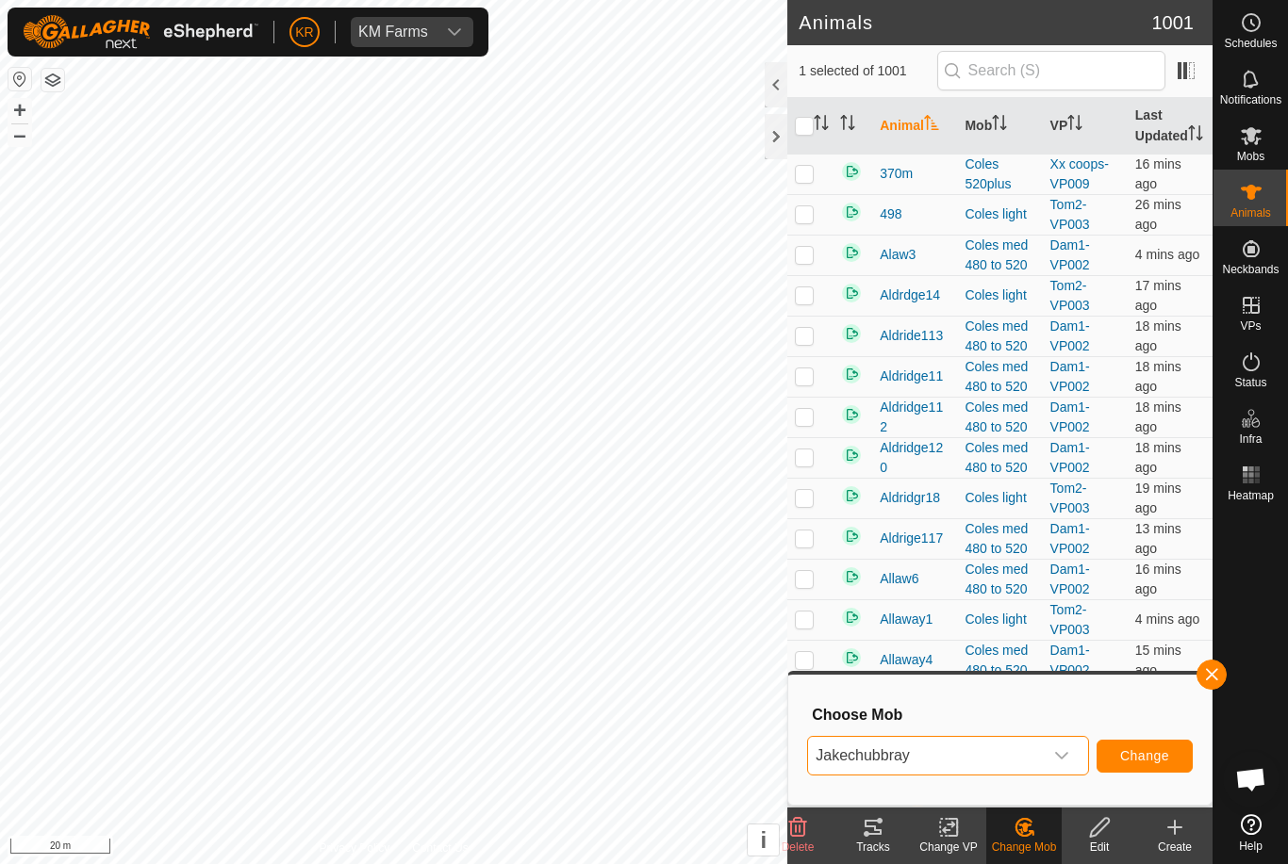
click at [1148, 753] on span "Change" at bounding box center [1144, 755] width 49 height 15
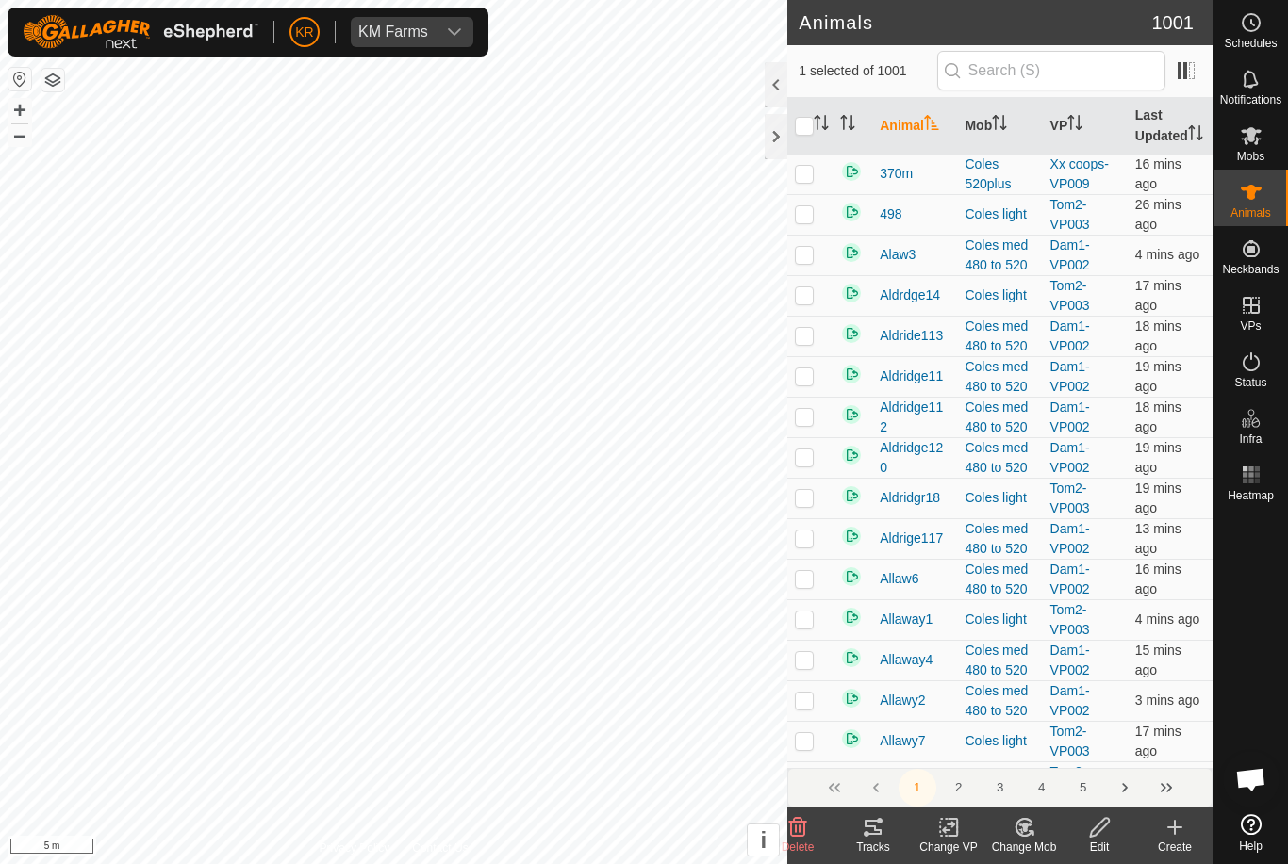
click at [1028, 830] on icon at bounding box center [1024, 827] width 24 height 23
click at [1103, 742] on span "Choose Mob..." at bounding box center [1077, 746] width 98 height 23
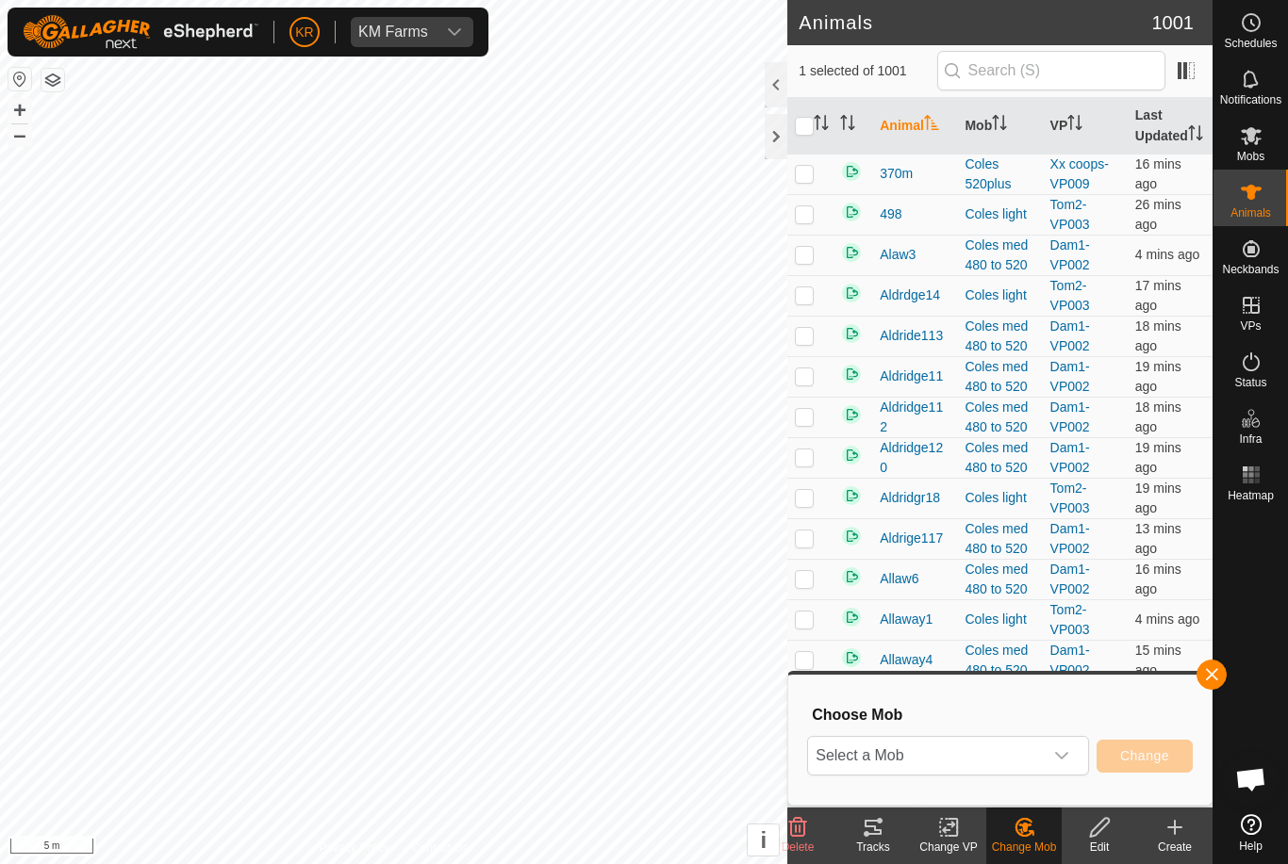
click at [1032, 763] on span "Select a Mob" at bounding box center [925, 756] width 235 height 38
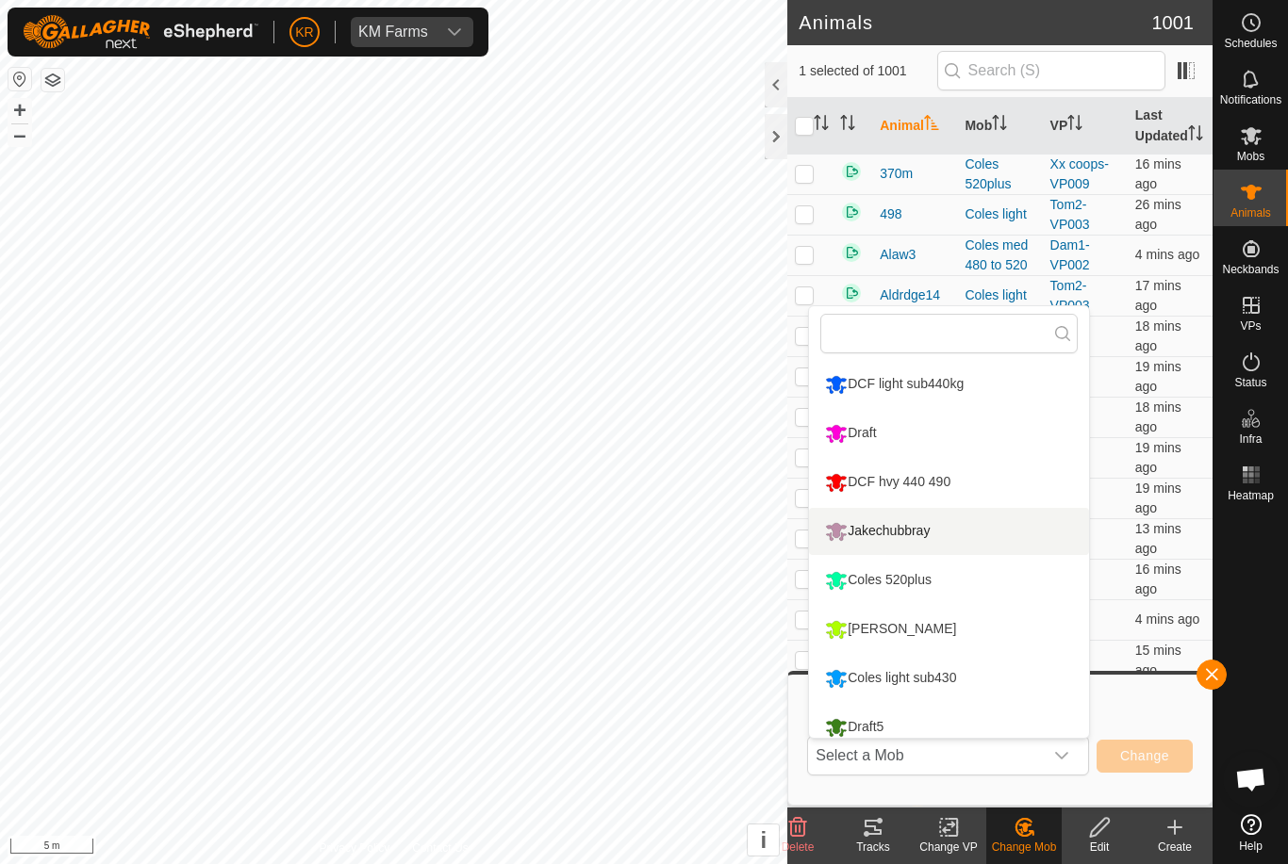
click at [909, 535] on div "Jakechubbray" at bounding box center [877, 532] width 114 height 32
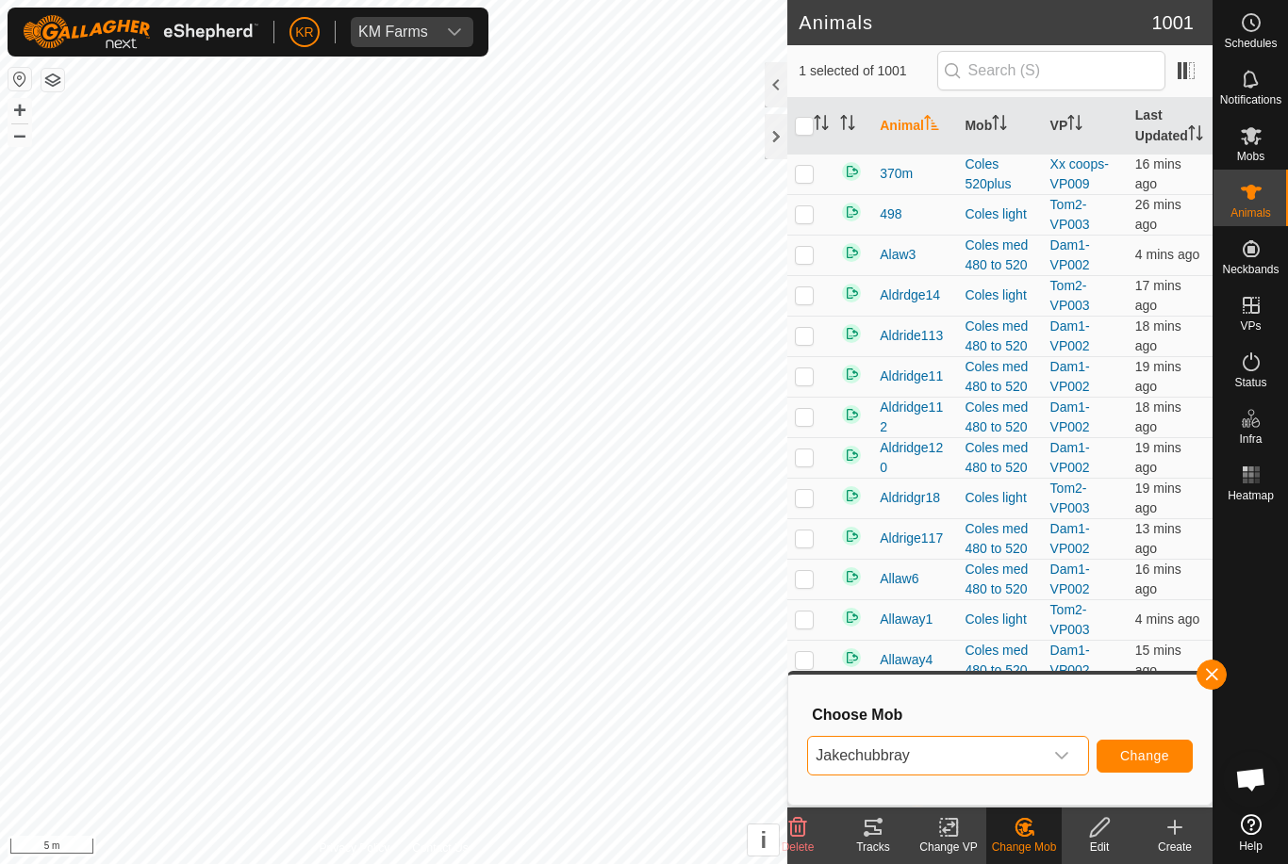
click at [1128, 748] on span "Change" at bounding box center [1144, 755] width 49 height 15
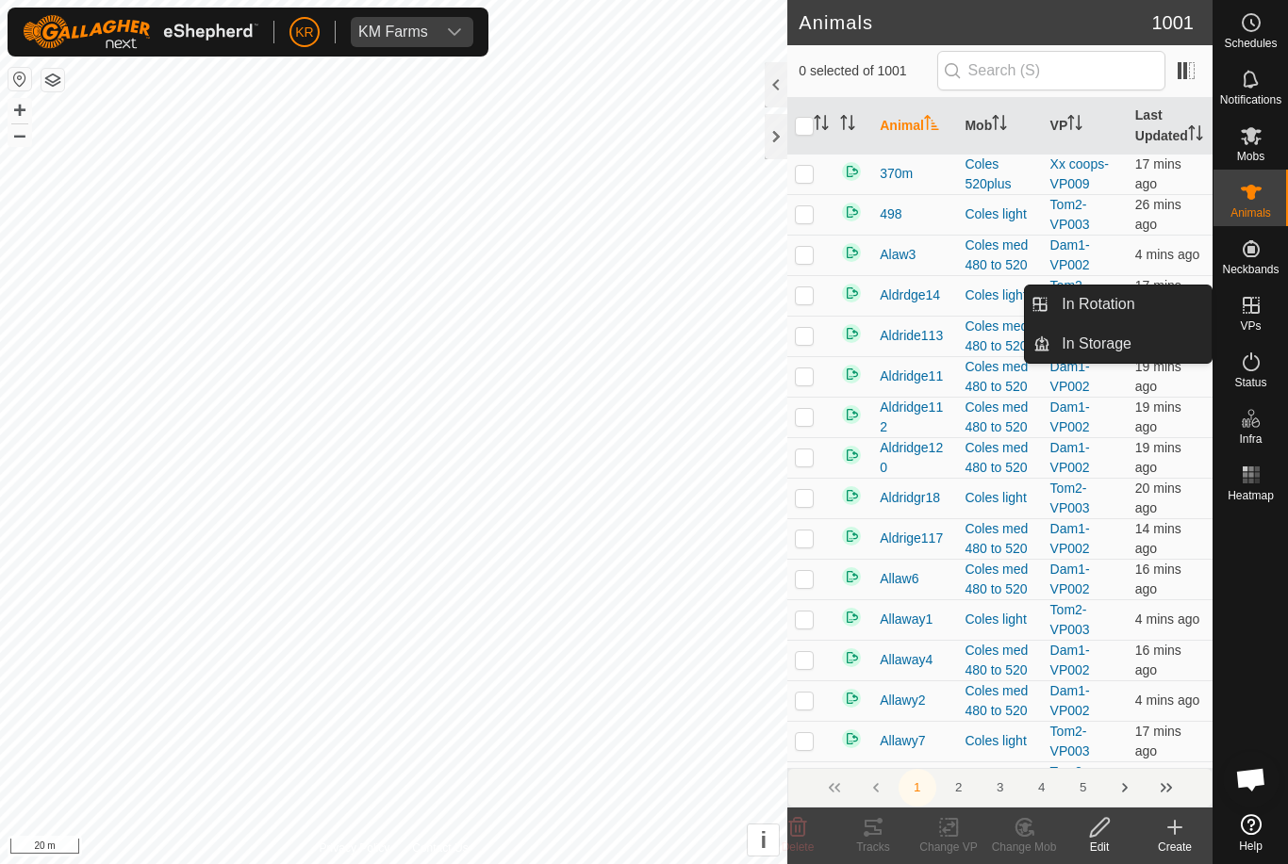
click at [1153, 312] on link "In Rotation" at bounding box center [1130, 305] width 161 height 38
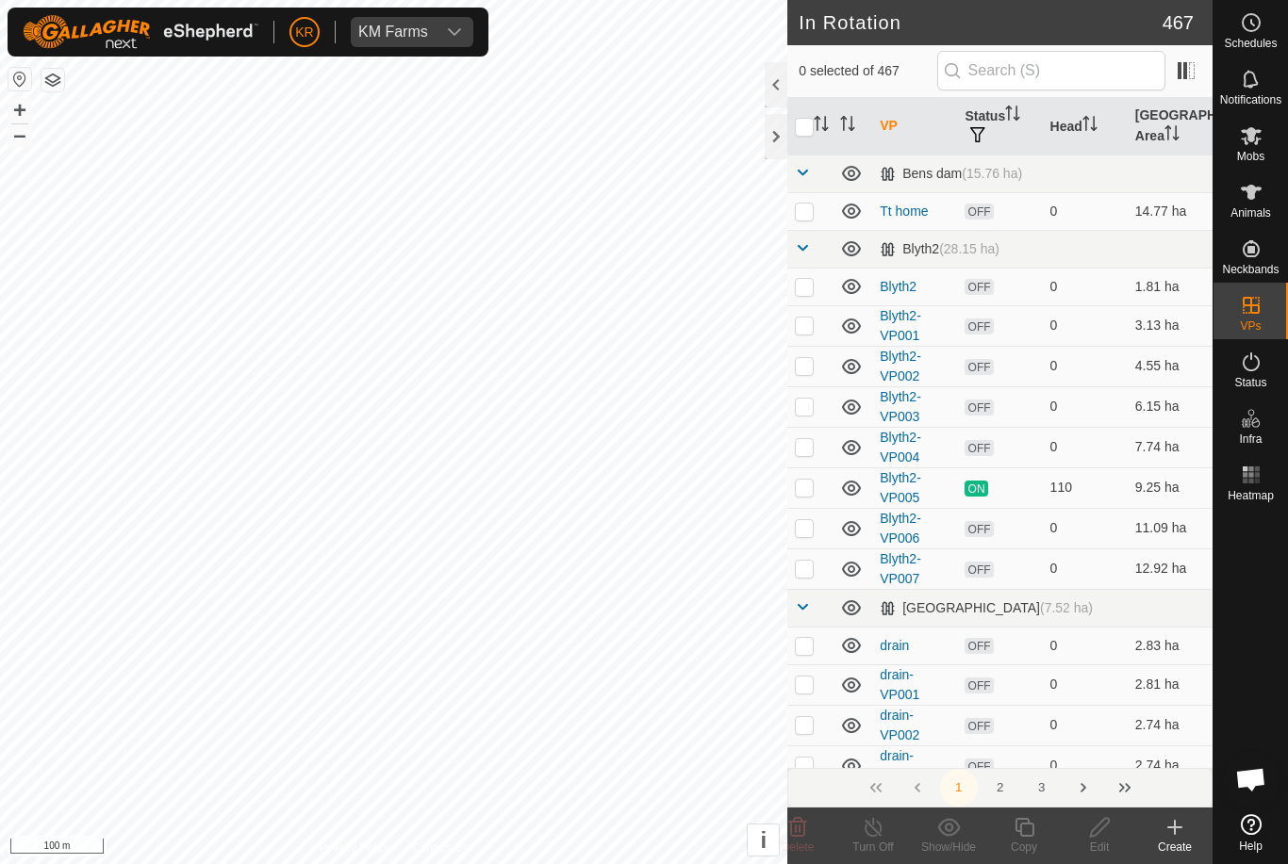
click at [1156, 850] on div "Create" at bounding box center [1174, 847] width 75 height 17
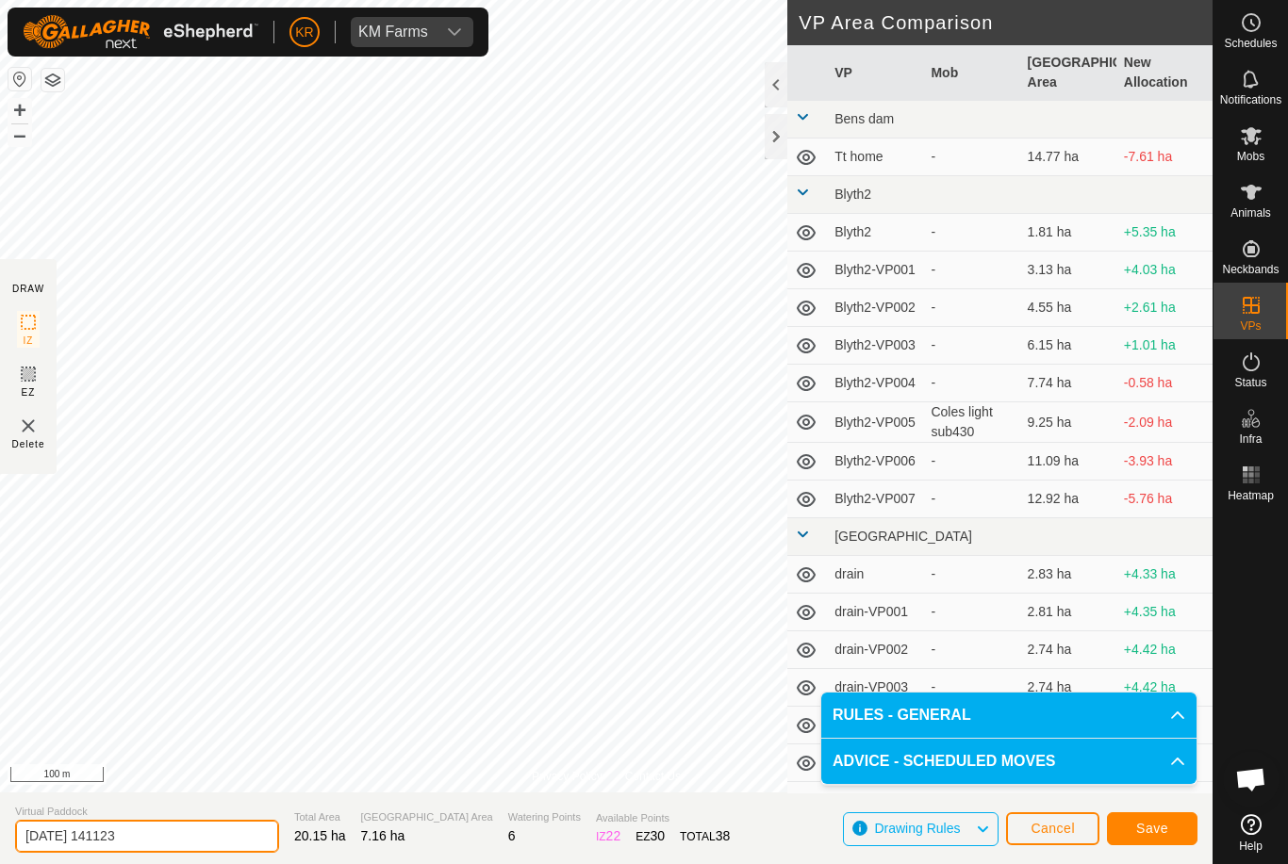
click at [184, 836] on input "[DATE] 141123" at bounding box center [147, 836] width 264 height 33
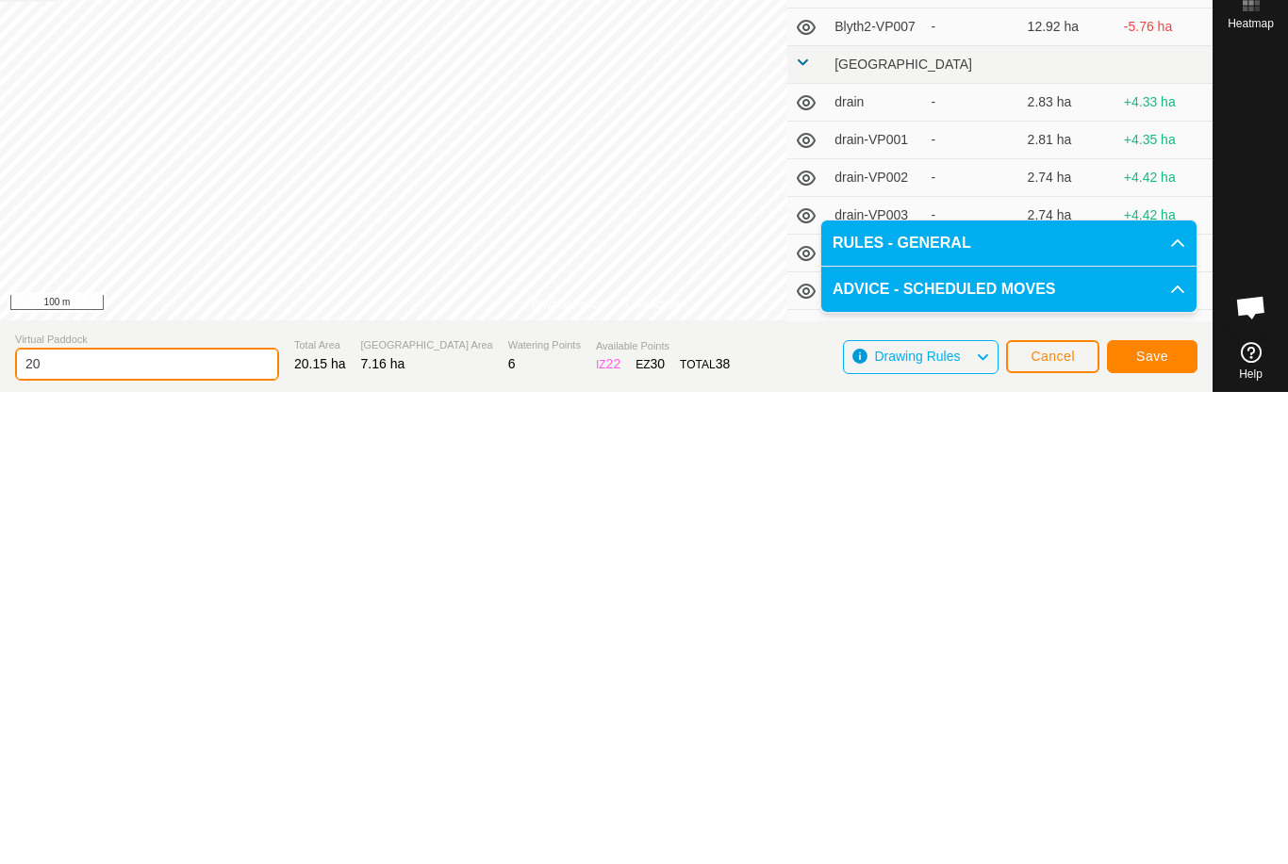
type input "2"
type input "Coop1"
click at [1160, 821] on span "Save" at bounding box center [1152, 828] width 32 height 15
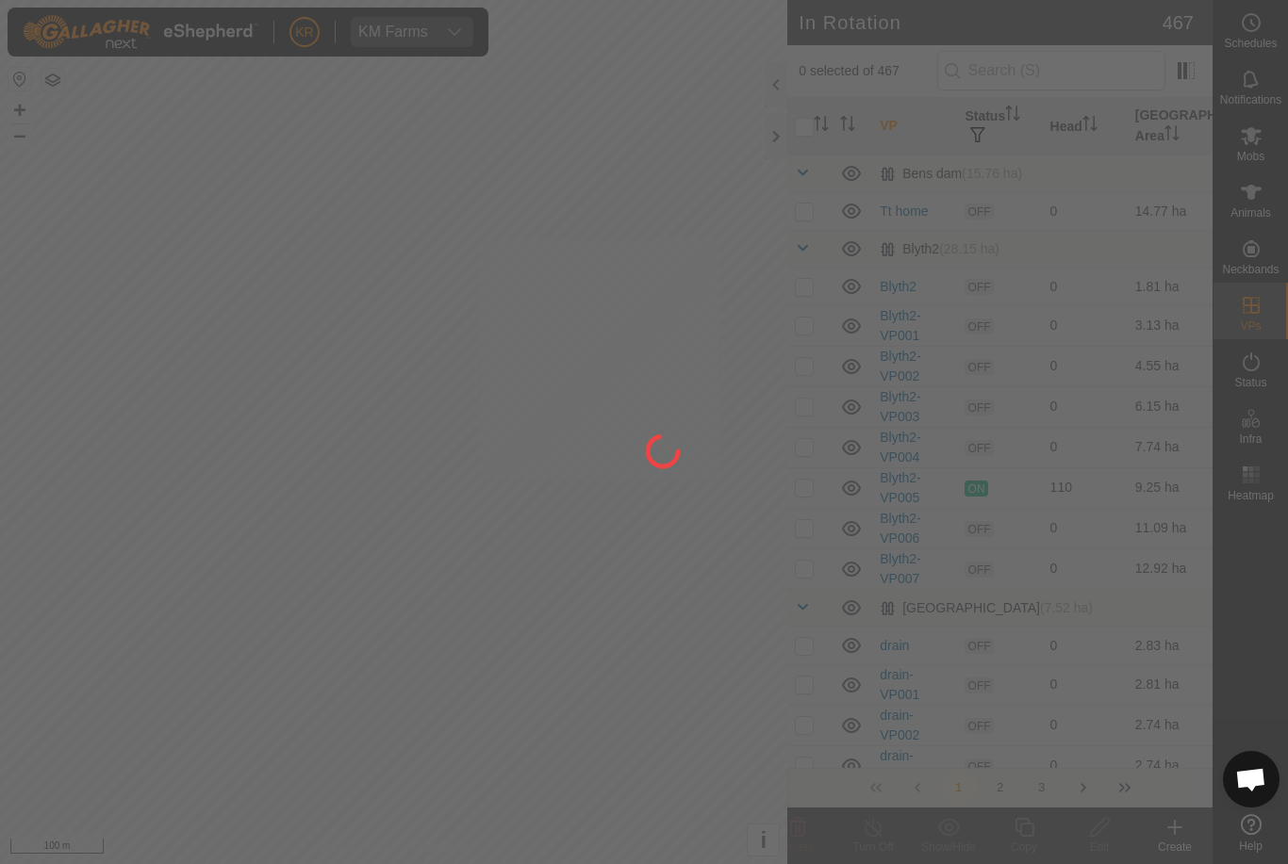
click at [80, 649] on div at bounding box center [644, 432] width 1288 height 864
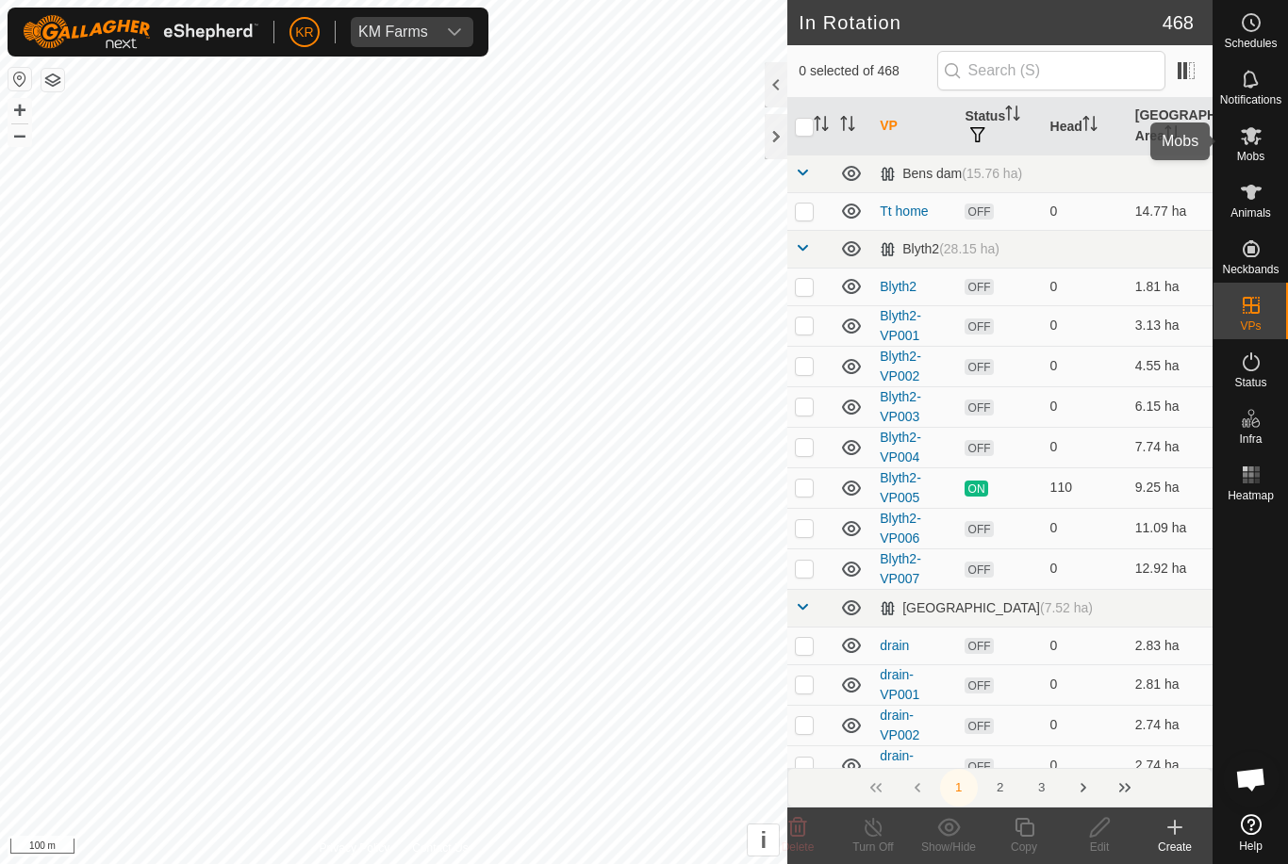
click at [1267, 139] on es-mob-svg-icon at bounding box center [1251, 136] width 34 height 30
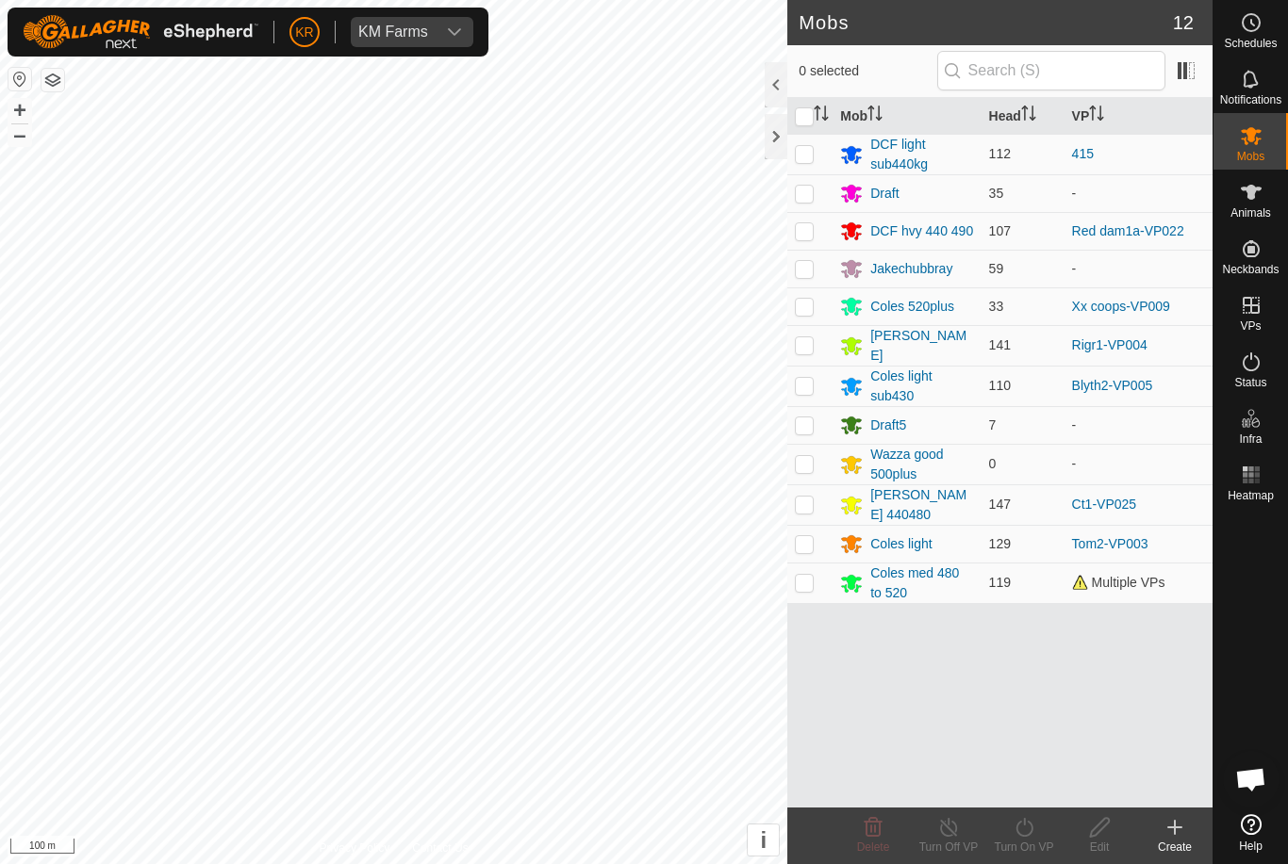
click at [812, 269] on p-checkbox at bounding box center [804, 268] width 19 height 15
checkbox input "true"
click at [1042, 837] on turn-on-svg-icon at bounding box center [1023, 827] width 75 height 23
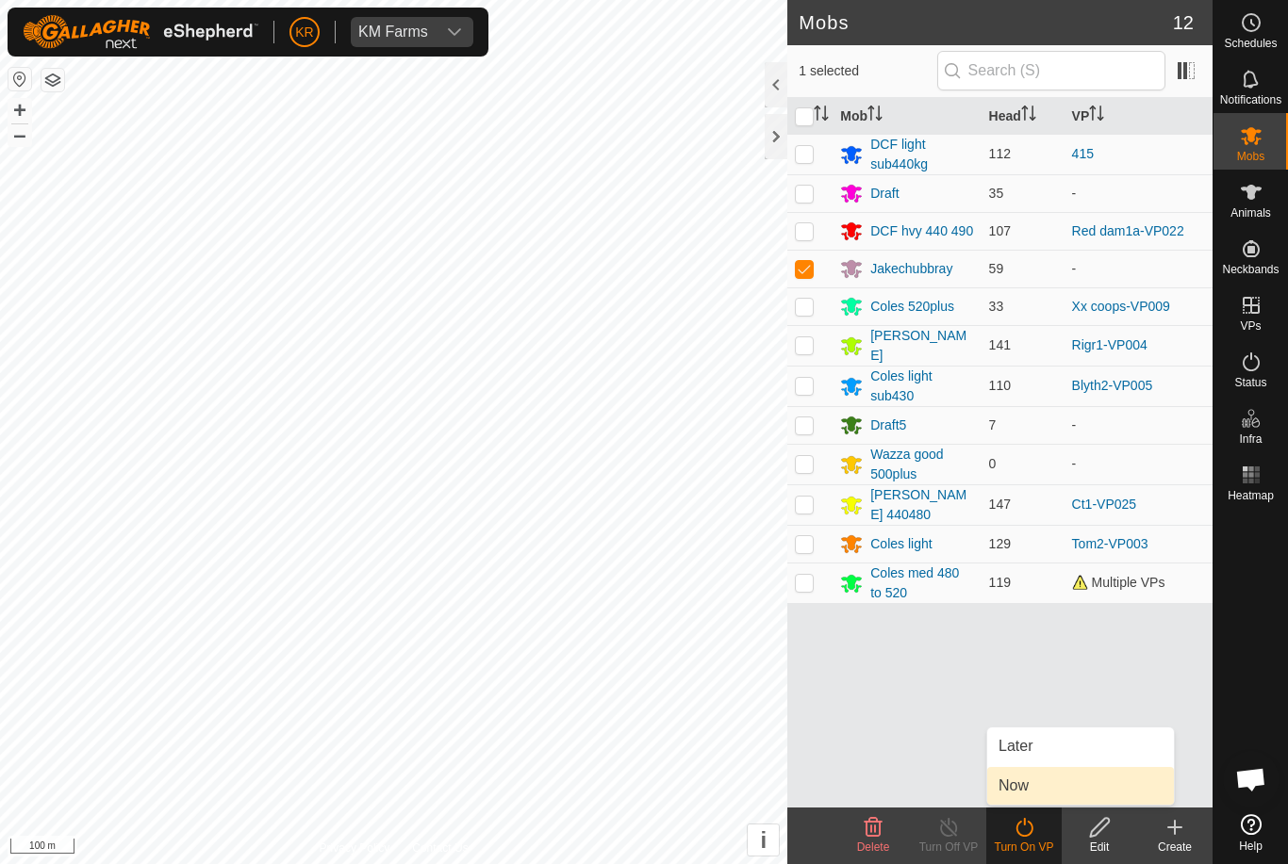
click at [1032, 779] on link "Now" at bounding box center [1080, 786] width 187 height 38
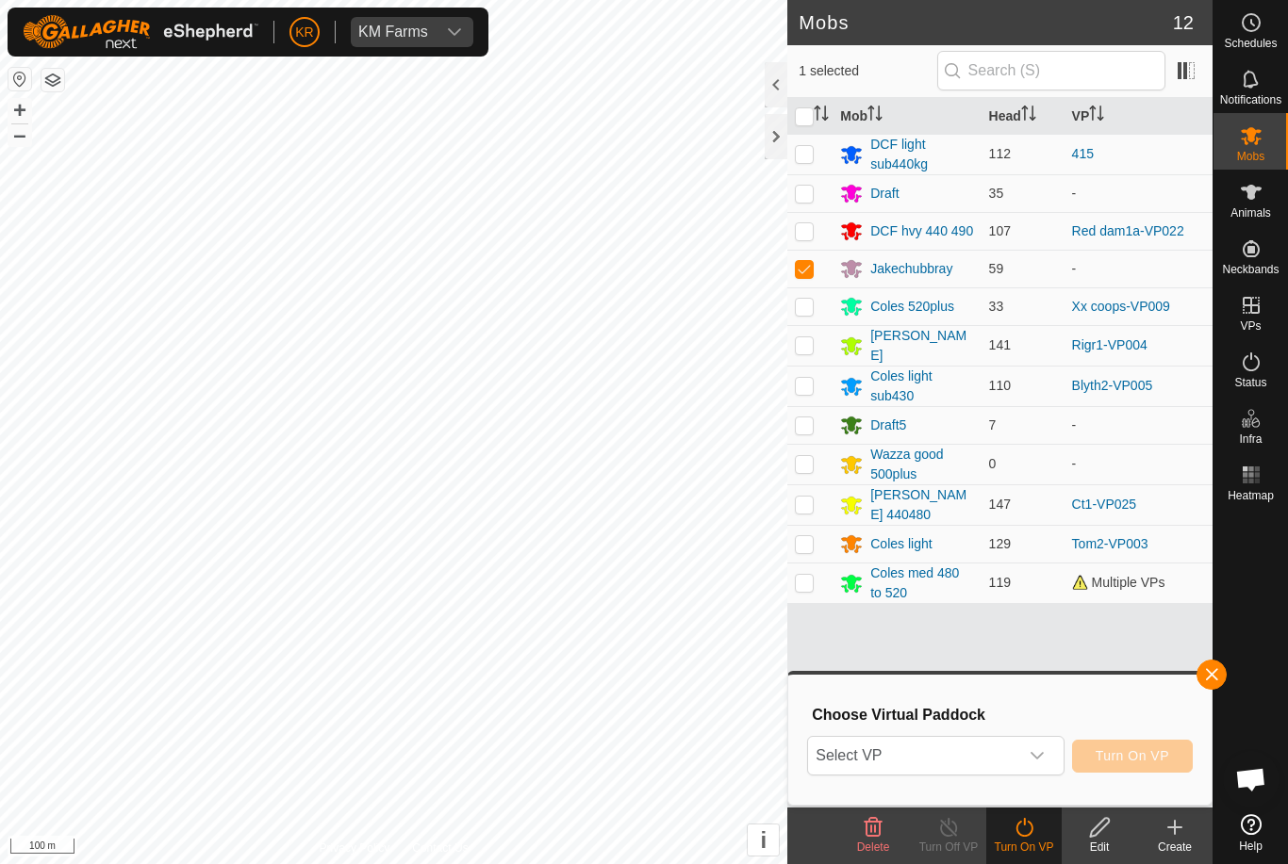
click at [1015, 750] on span "Select VP" at bounding box center [912, 756] width 209 height 38
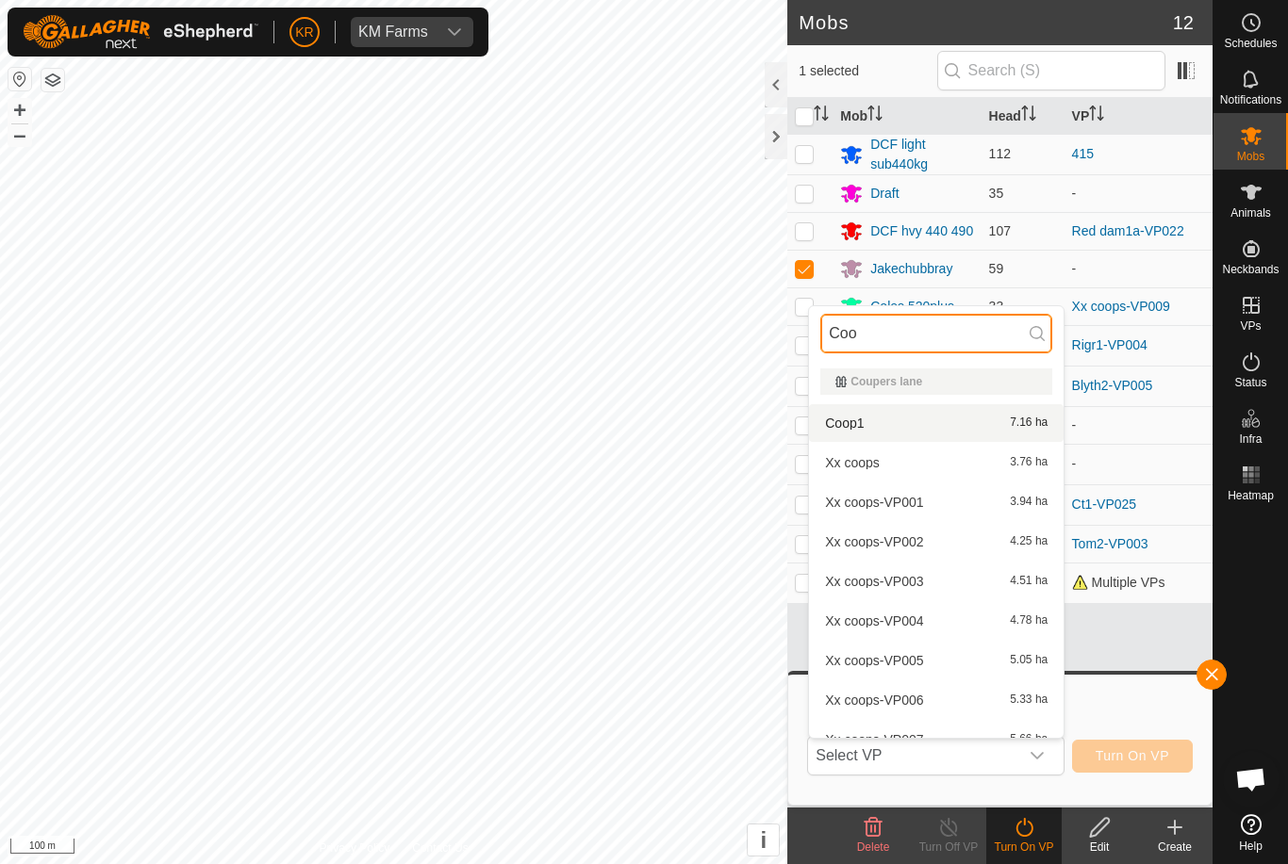
type input "Coo"
click at [988, 424] on div "Coop1 7.16 ha" at bounding box center [936, 423] width 232 height 23
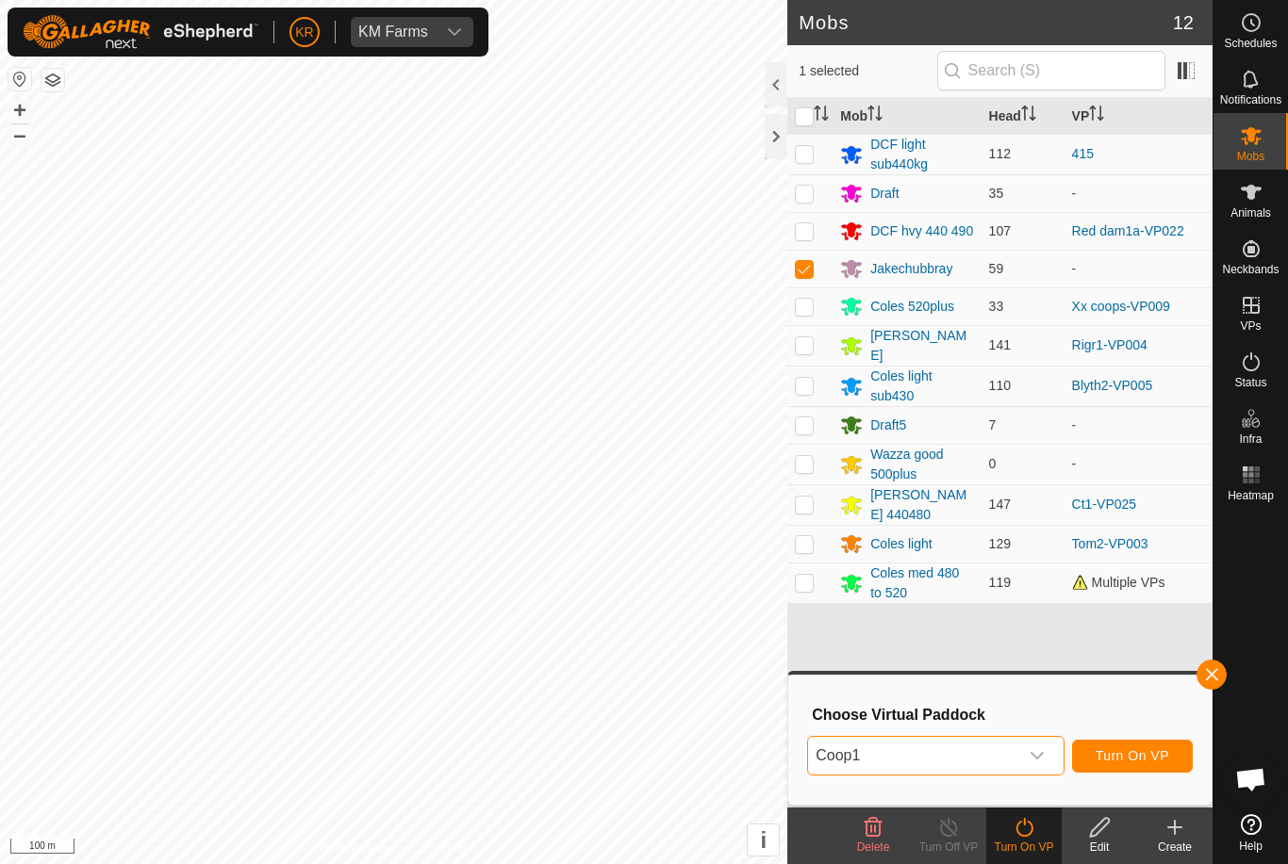
click at [1145, 753] on span "Turn On VP" at bounding box center [1132, 755] width 74 height 15
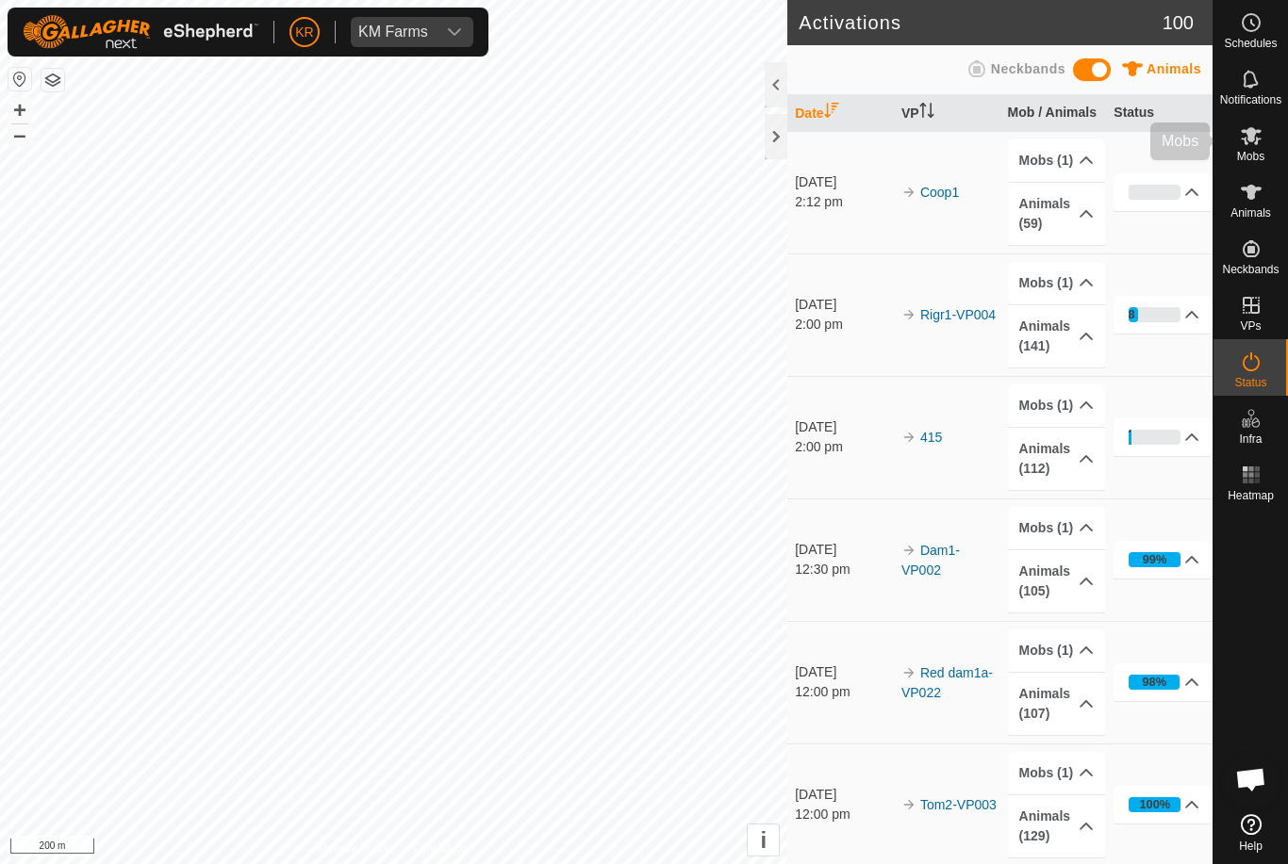
click at [1257, 138] on icon at bounding box center [1250, 135] width 23 height 23
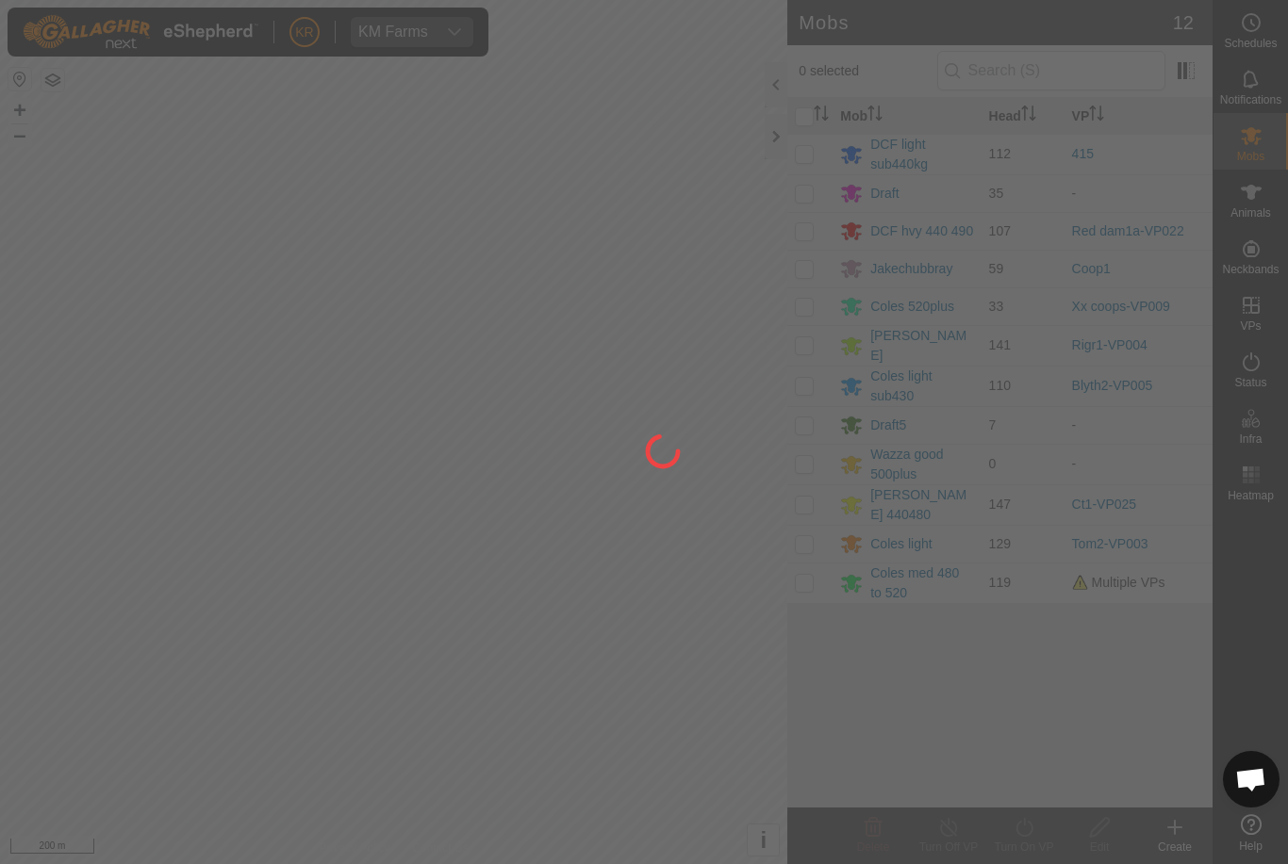
click at [1263, 143] on div at bounding box center [644, 432] width 1288 height 864
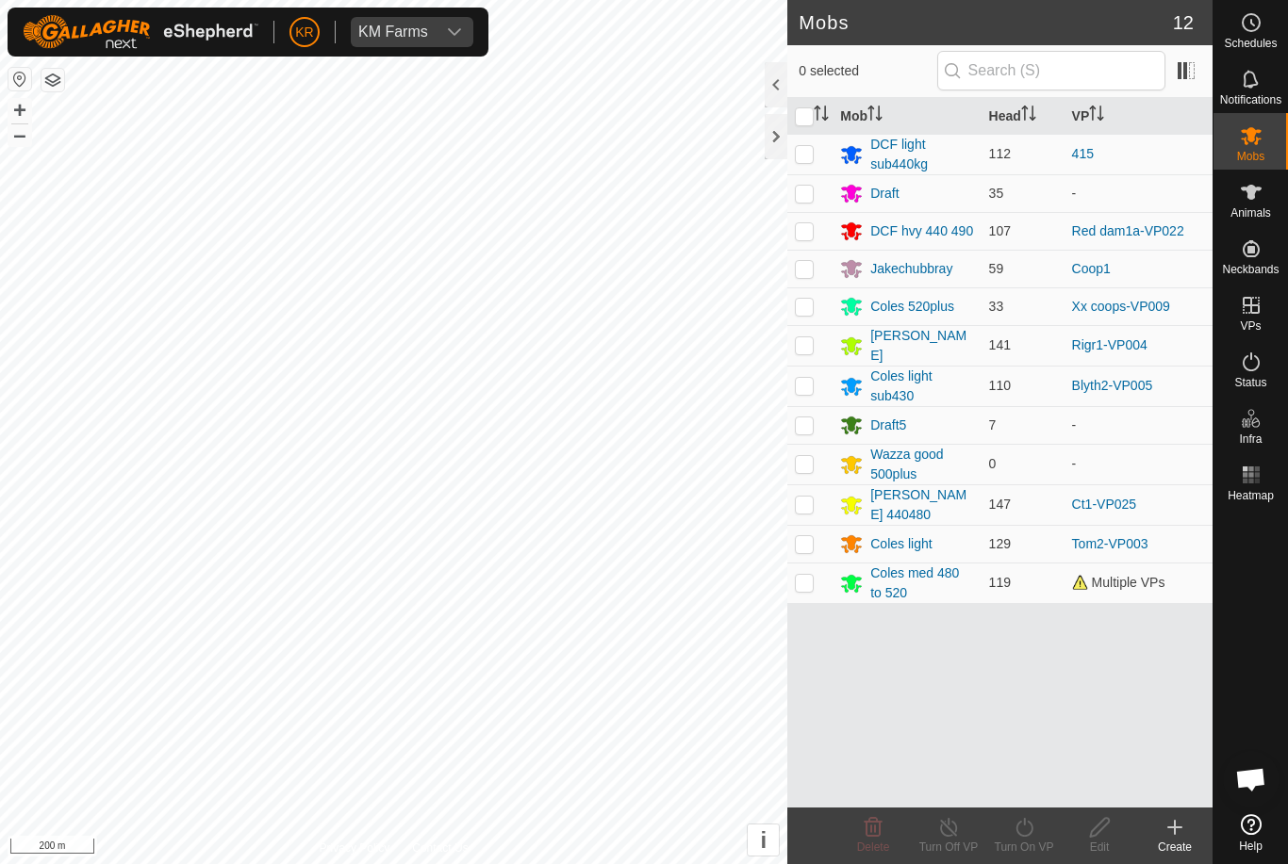
click at [810, 190] on p-checkbox at bounding box center [804, 193] width 19 height 15
checkbox input "true"
click at [1033, 834] on icon at bounding box center [1024, 827] width 24 height 23
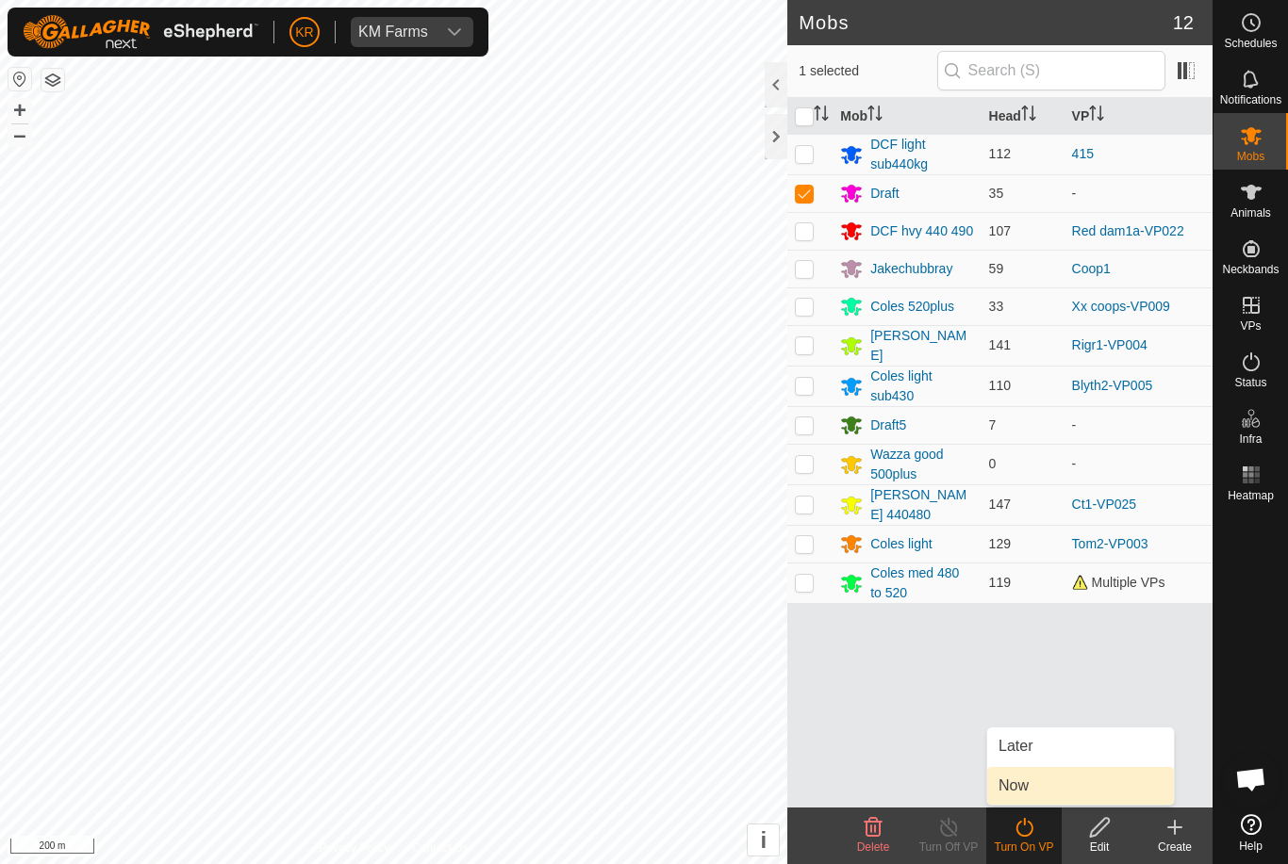
click at [1056, 783] on link "Now" at bounding box center [1080, 786] width 187 height 38
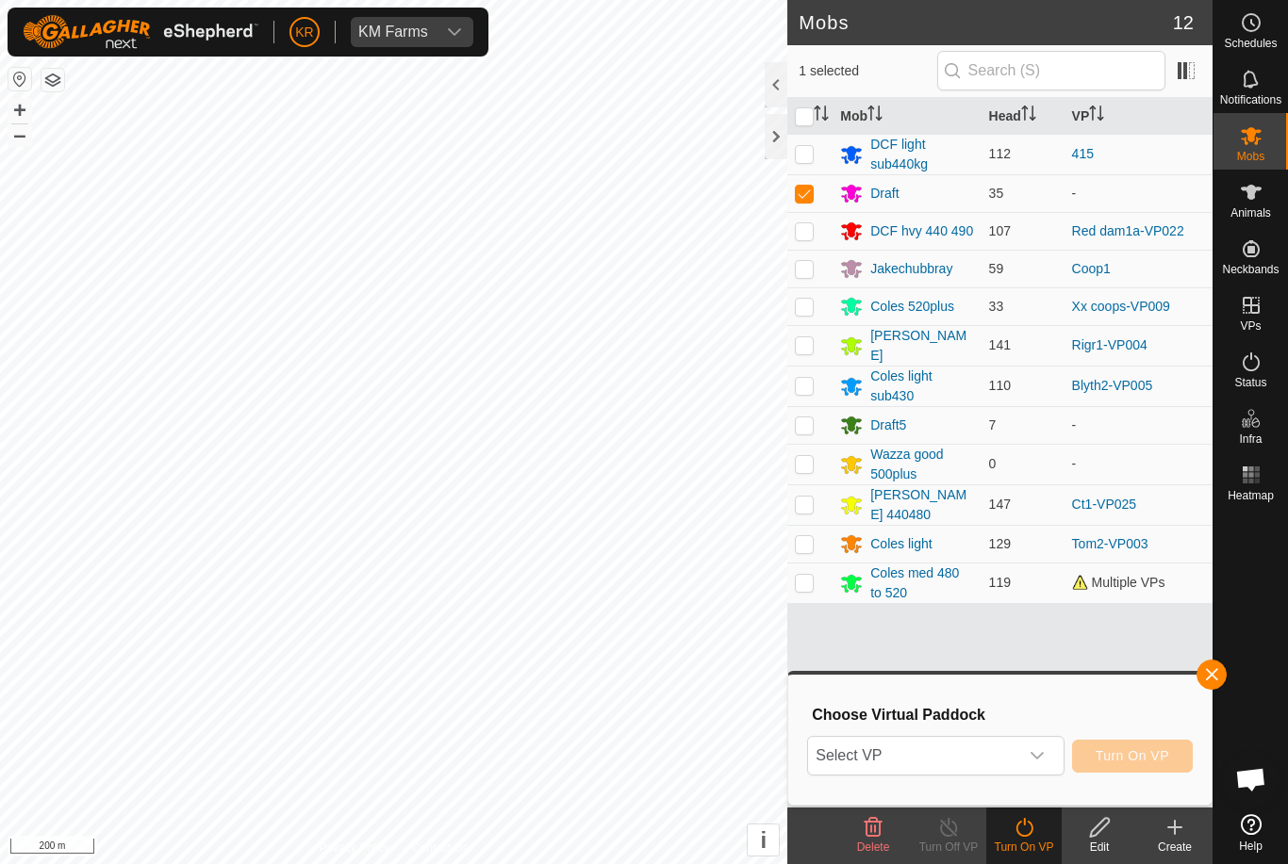
click at [975, 748] on span "Select VP" at bounding box center [912, 756] width 209 height 38
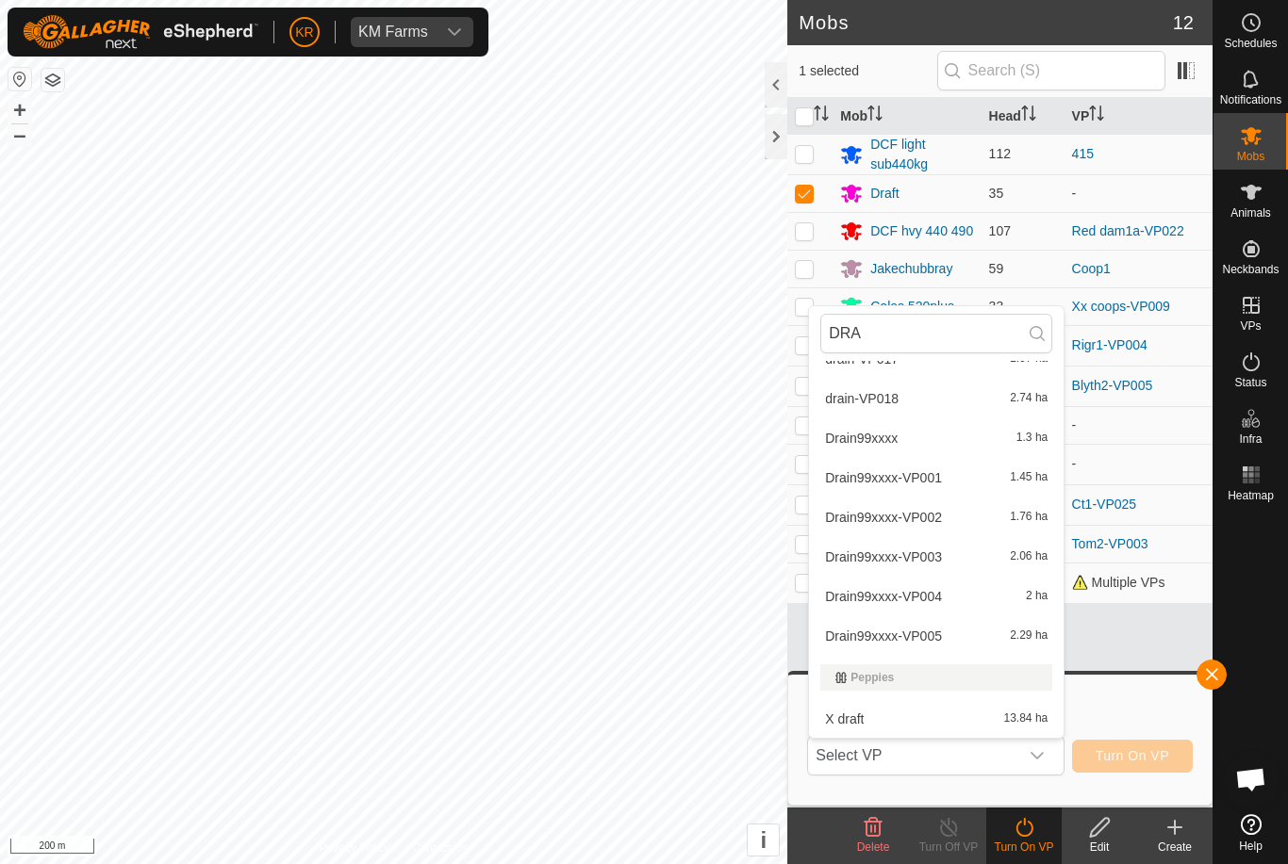
scroll to position [737, 0]
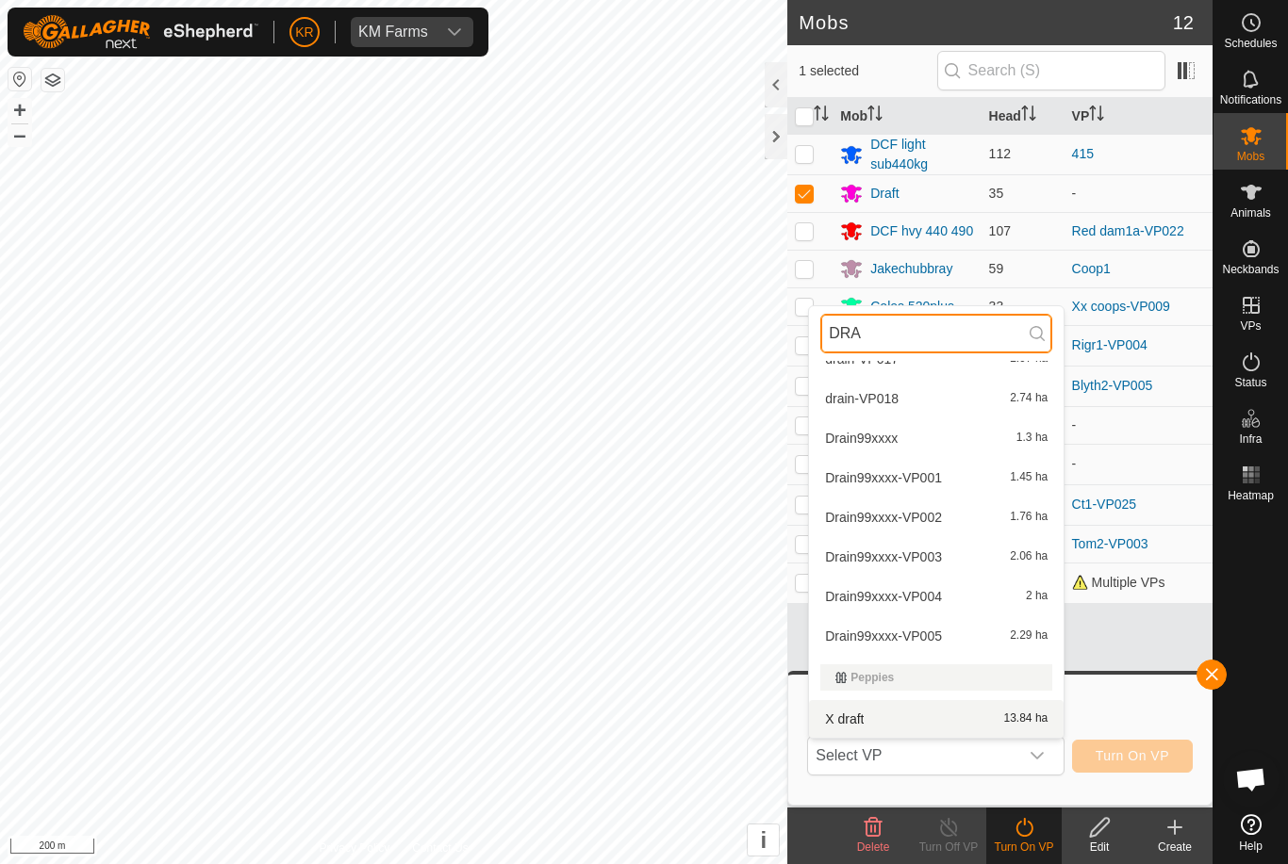
type input "DRA"
click at [962, 725] on div "X draft 13.84 ha" at bounding box center [936, 719] width 232 height 23
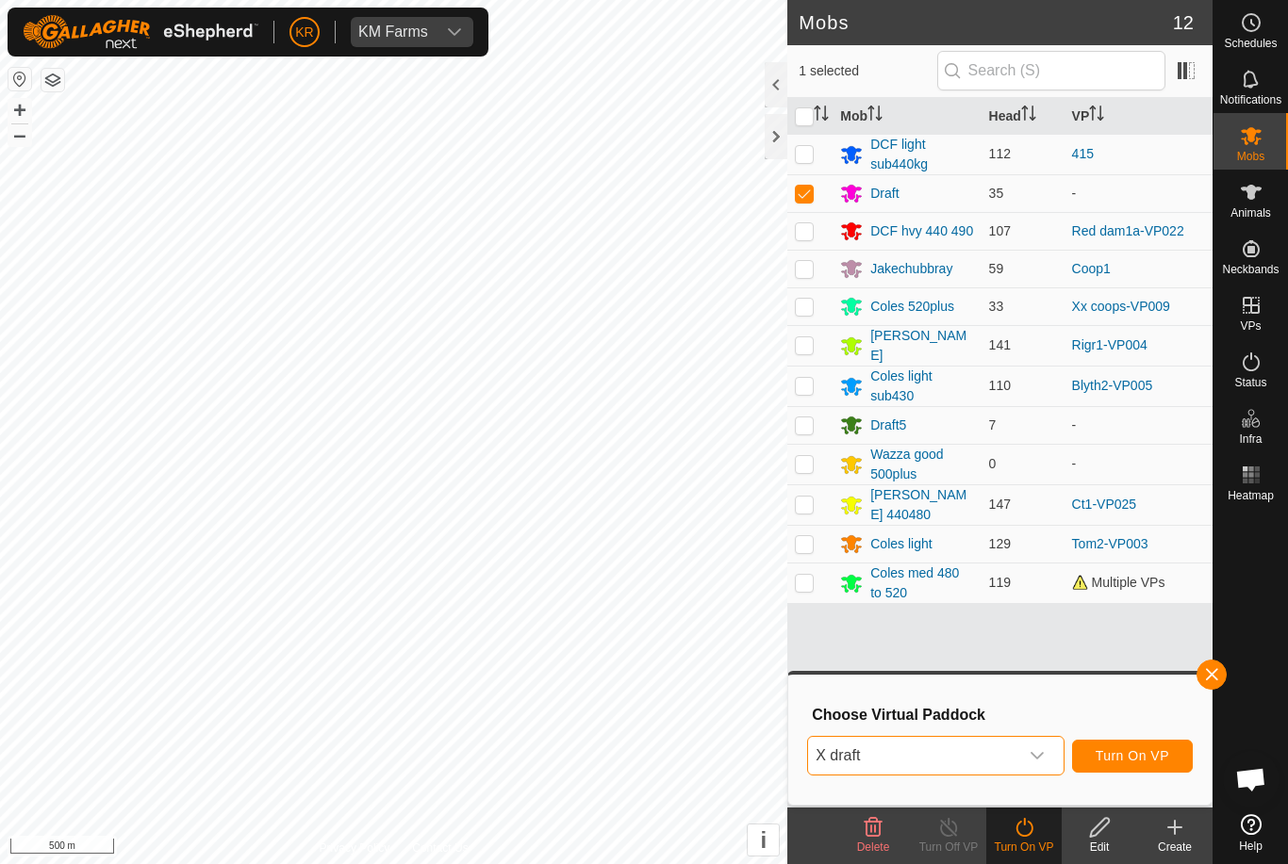
click at [1147, 753] on span "Turn On VP" at bounding box center [1132, 755] width 74 height 15
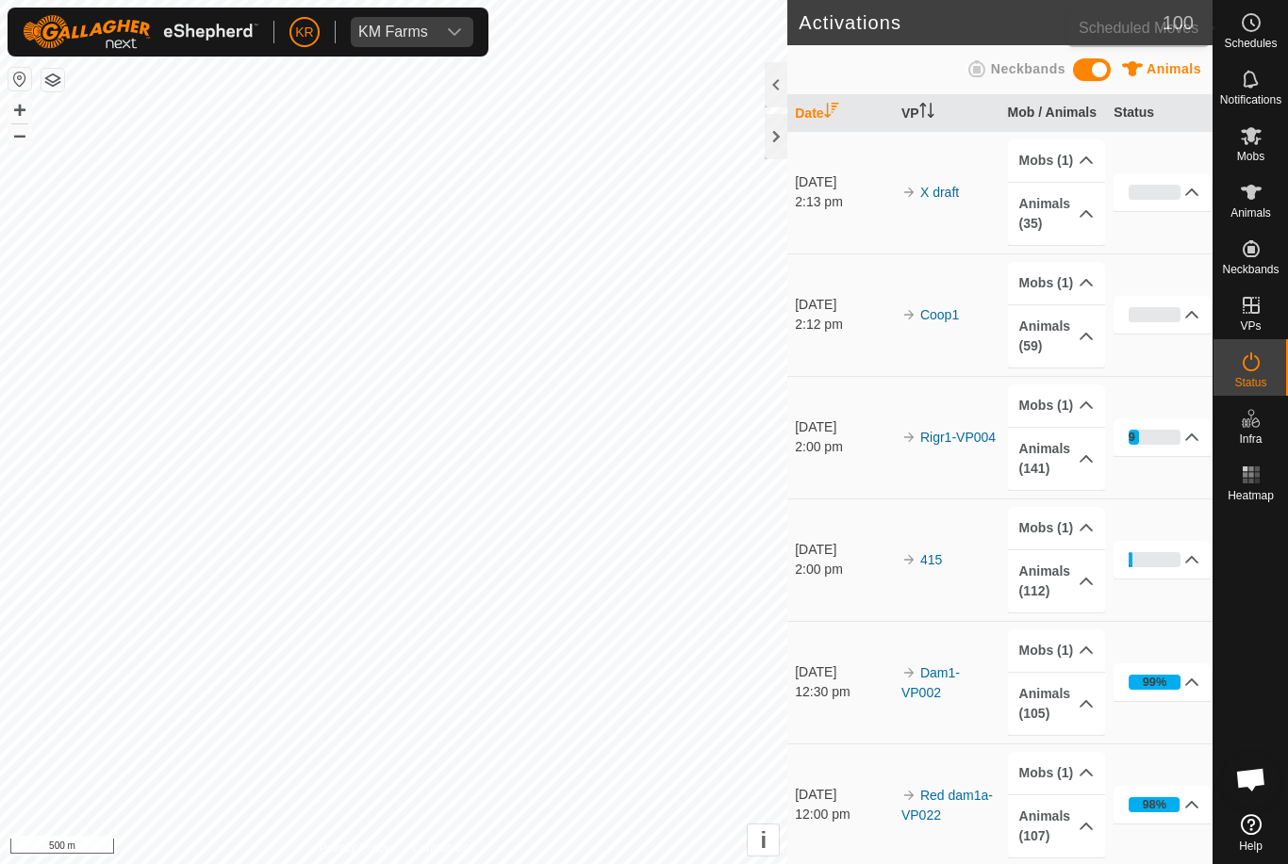
click at [1261, 35] on es-schedule-vp-svg-icon at bounding box center [1251, 23] width 34 height 30
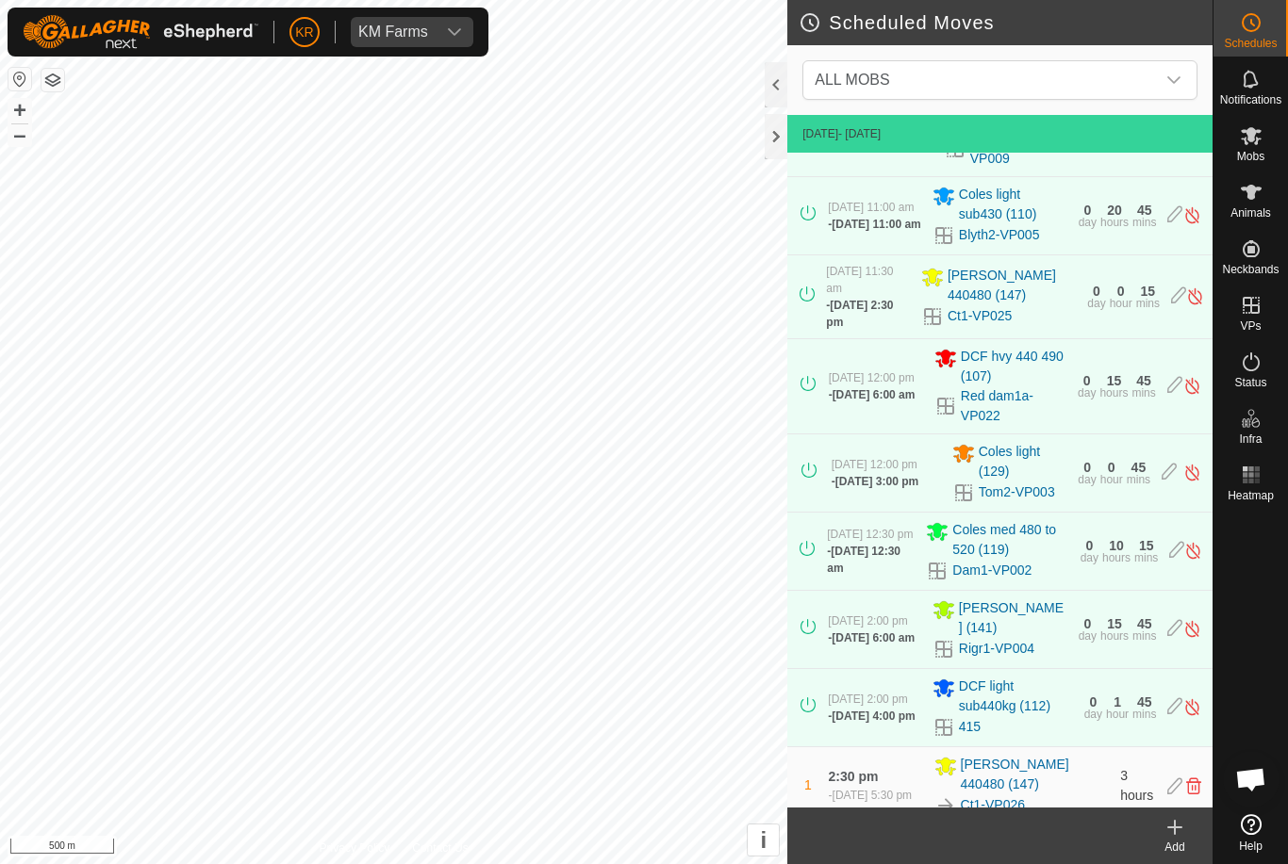
scroll to position [80, 0]
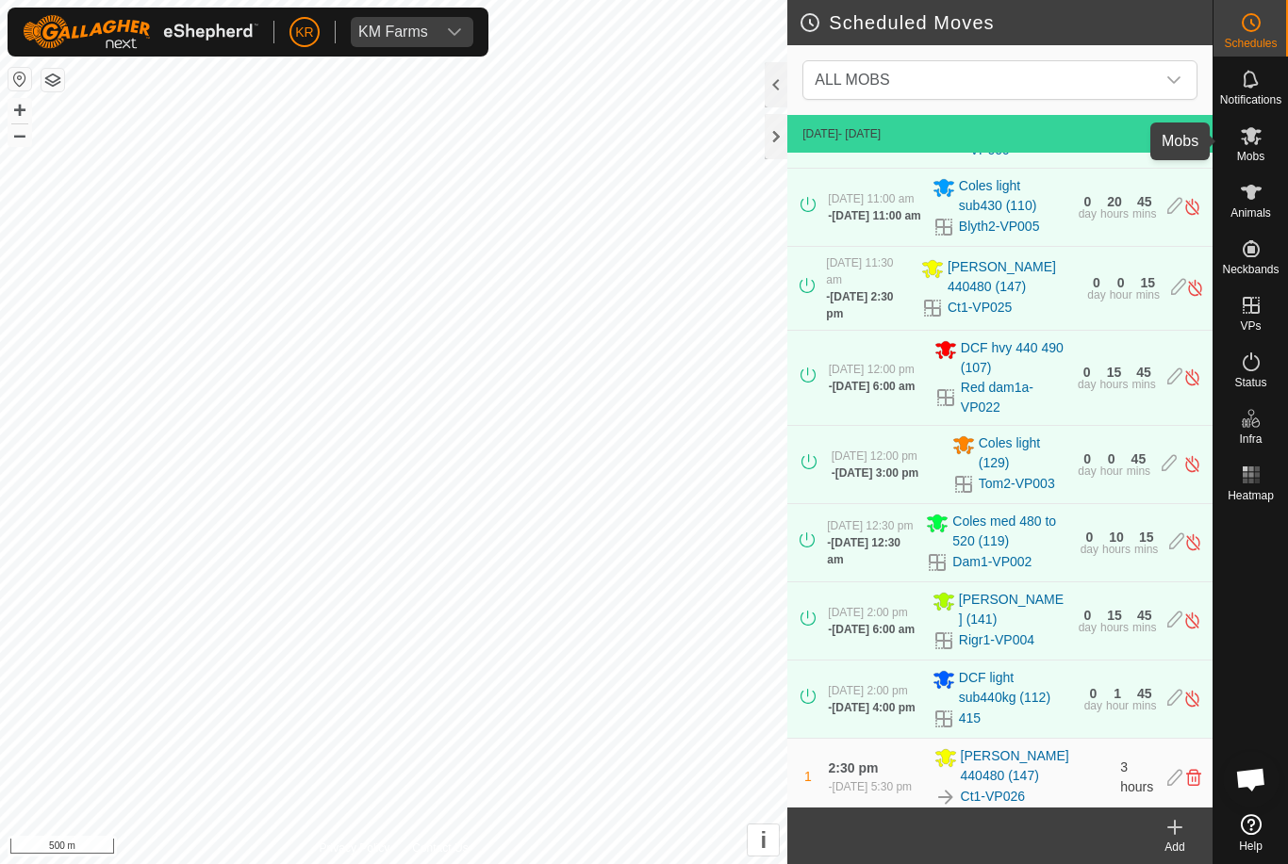
click at [1264, 139] on es-mob-svg-icon at bounding box center [1251, 136] width 34 height 30
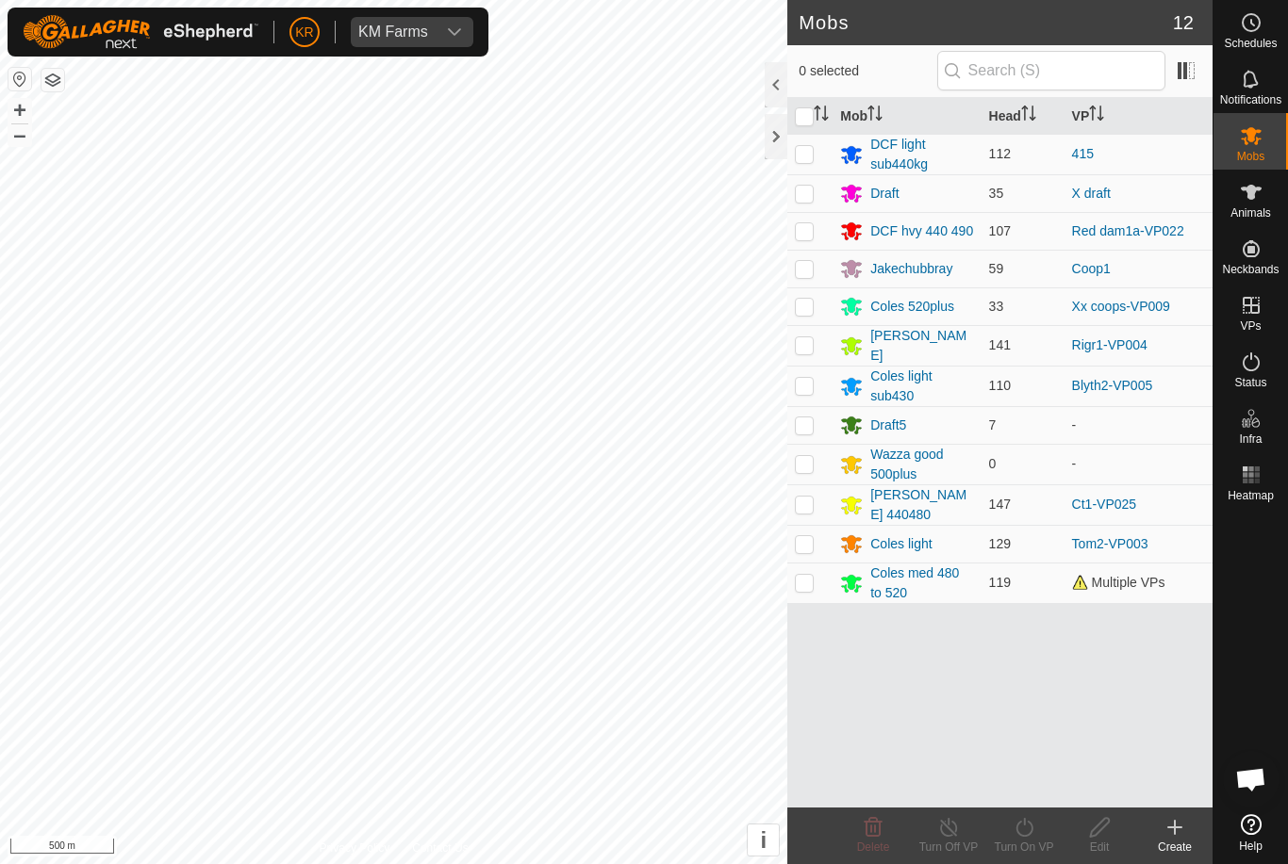
click at [810, 578] on p-checkbox at bounding box center [804, 582] width 19 height 15
checkbox input "true"
click at [1030, 833] on icon at bounding box center [1023, 827] width 17 height 19
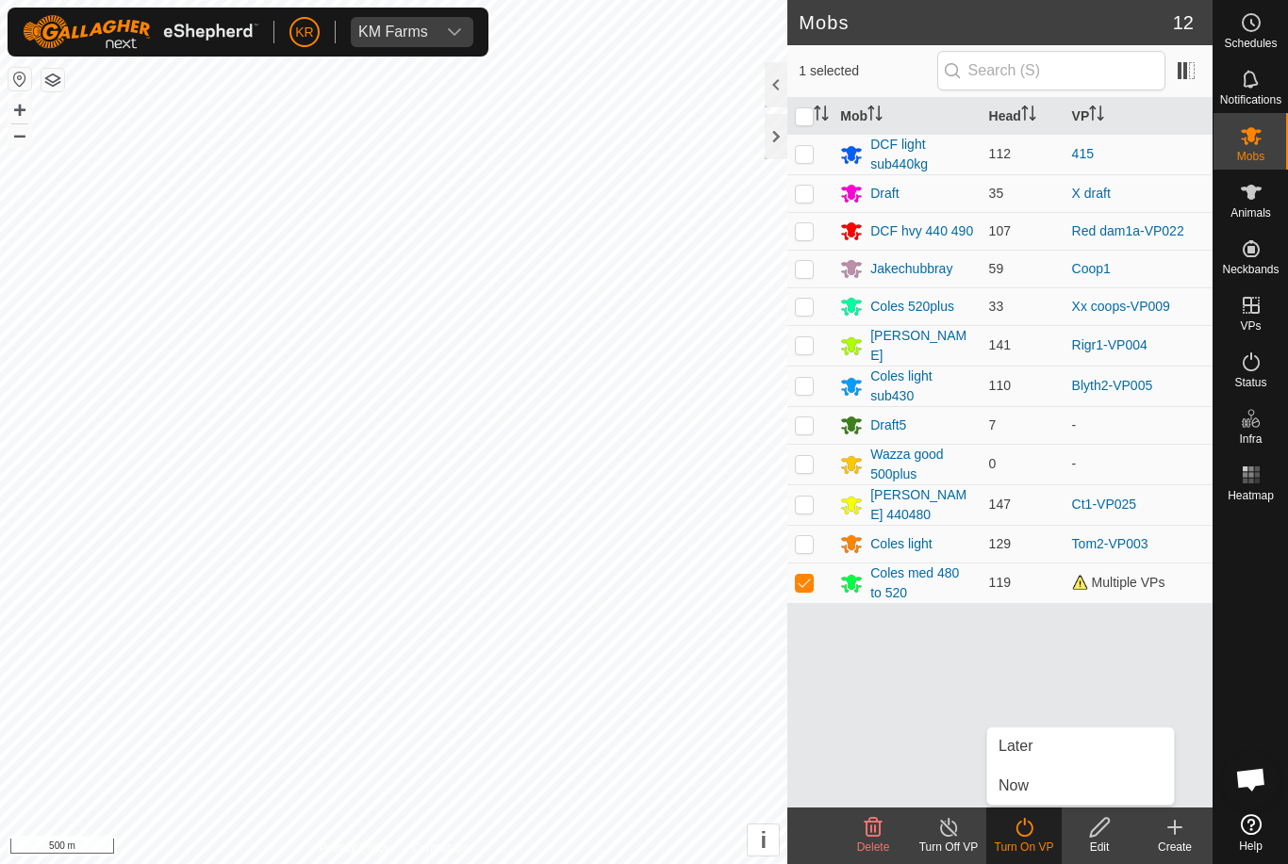
click at [1067, 791] on link "Now" at bounding box center [1080, 786] width 187 height 38
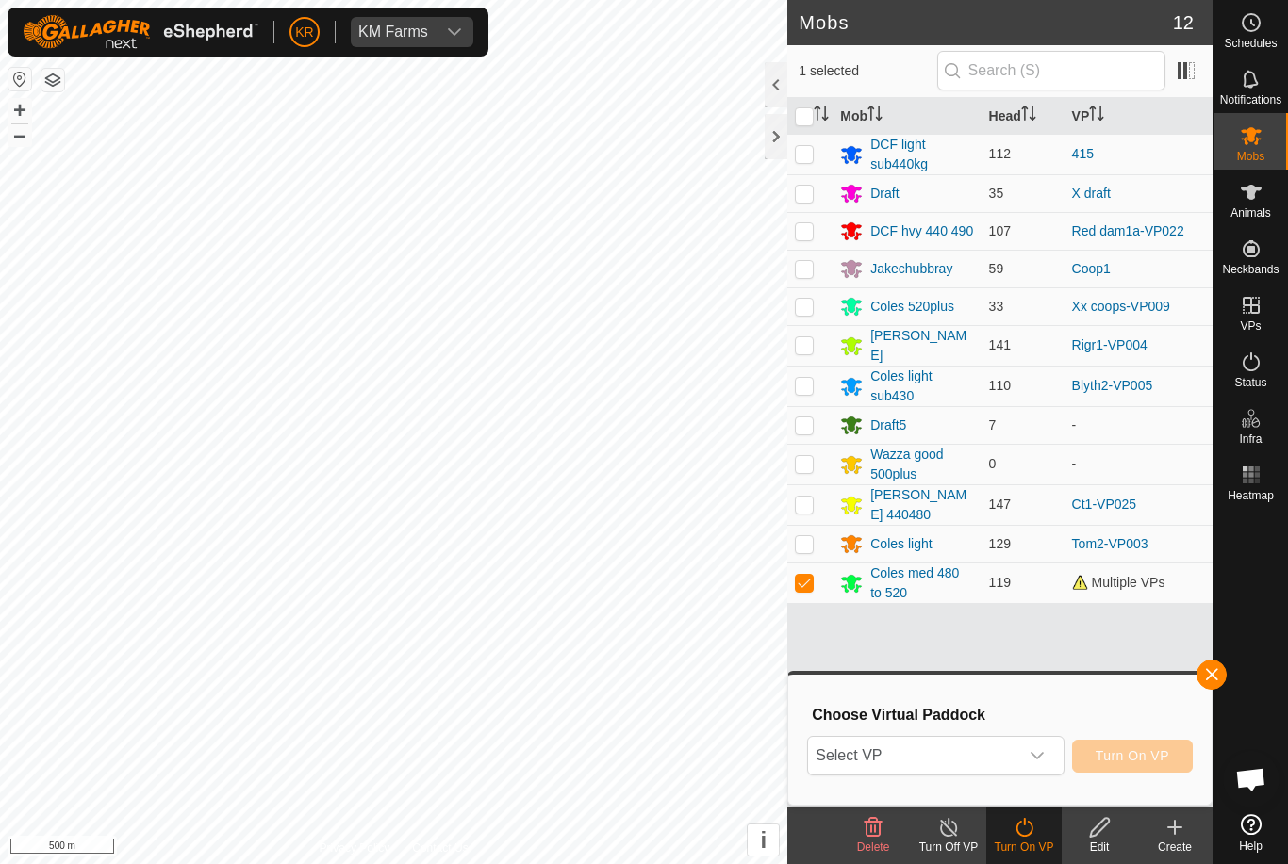
click at [1027, 757] on div "dropdown trigger" at bounding box center [1037, 756] width 38 height 38
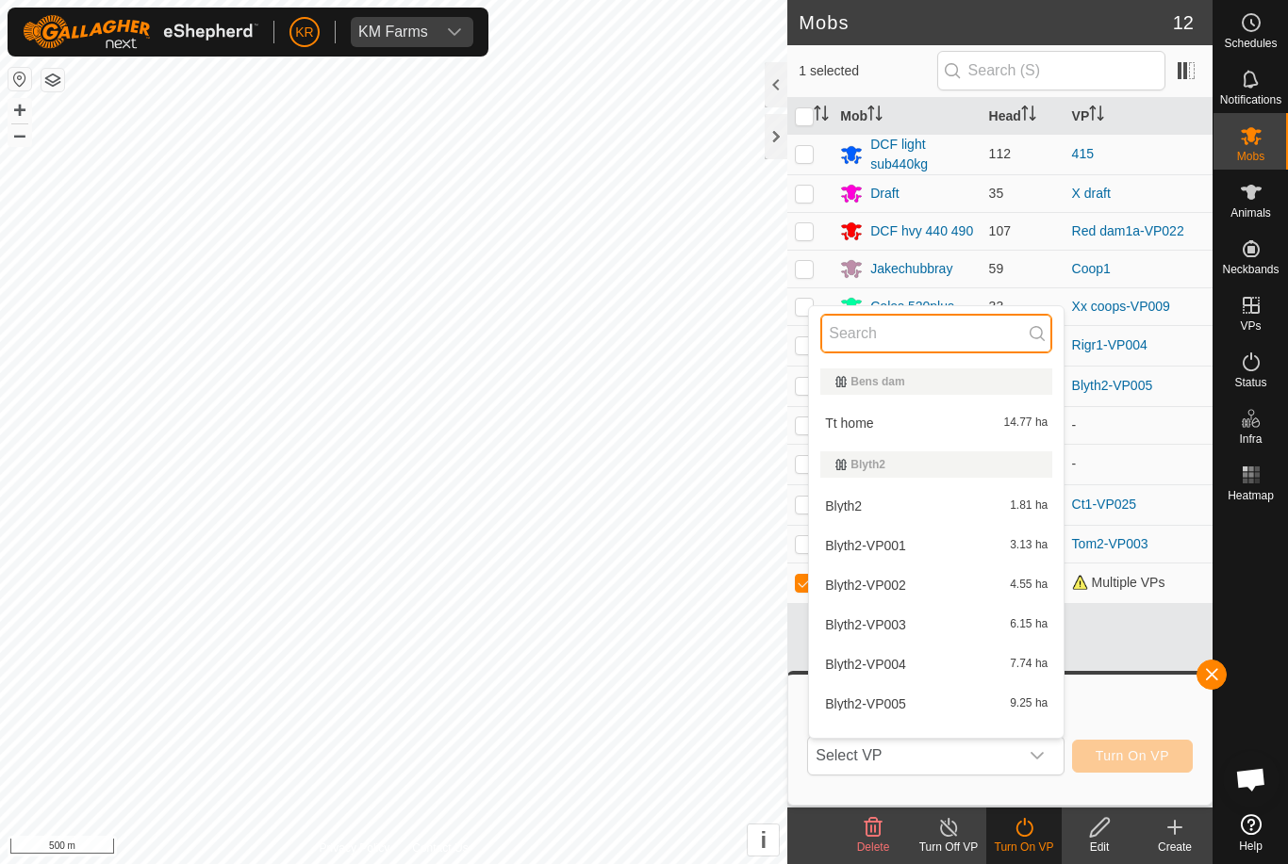
click at [925, 337] on input "text" at bounding box center [936, 334] width 232 height 40
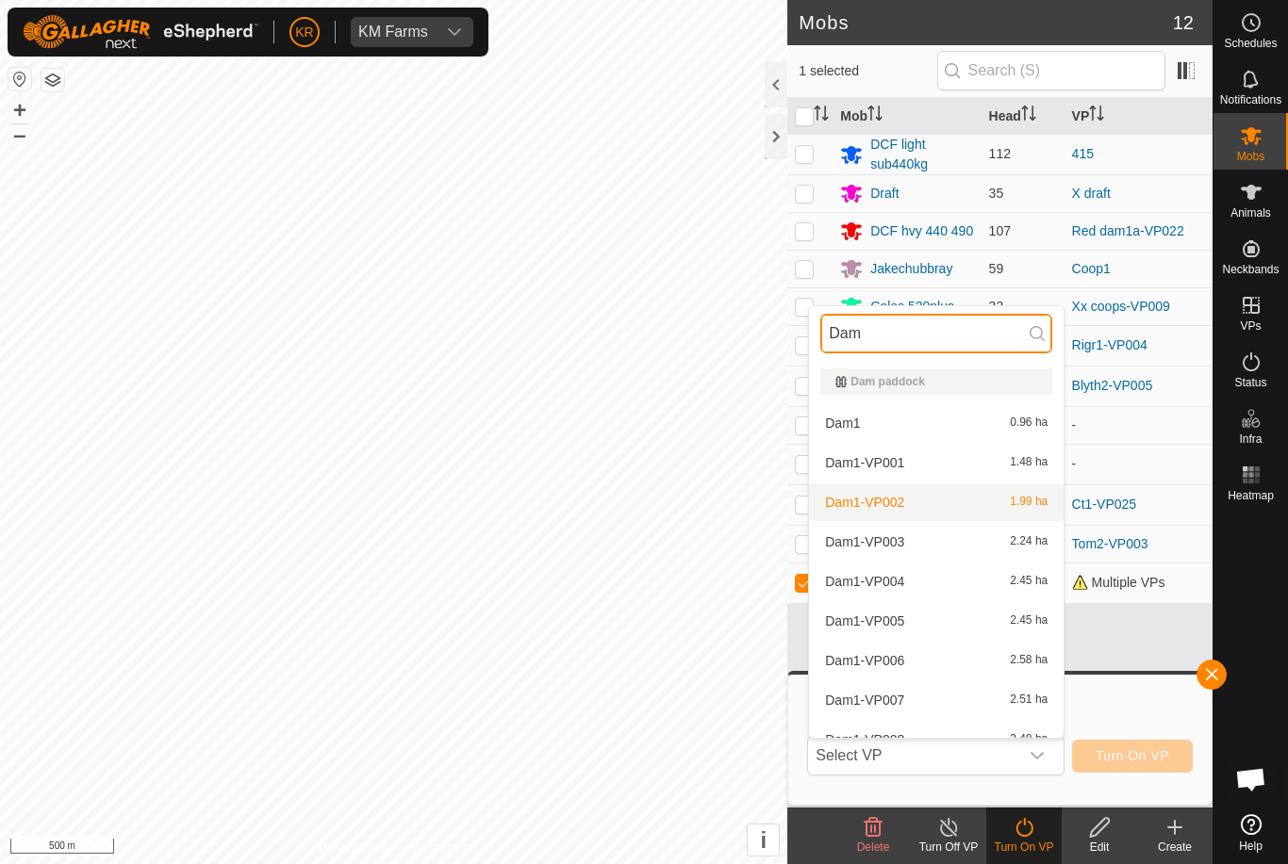
type input "Dam"
click at [895, 511] on div "Dam1-VP002 1.99 ha" at bounding box center [936, 502] width 232 height 23
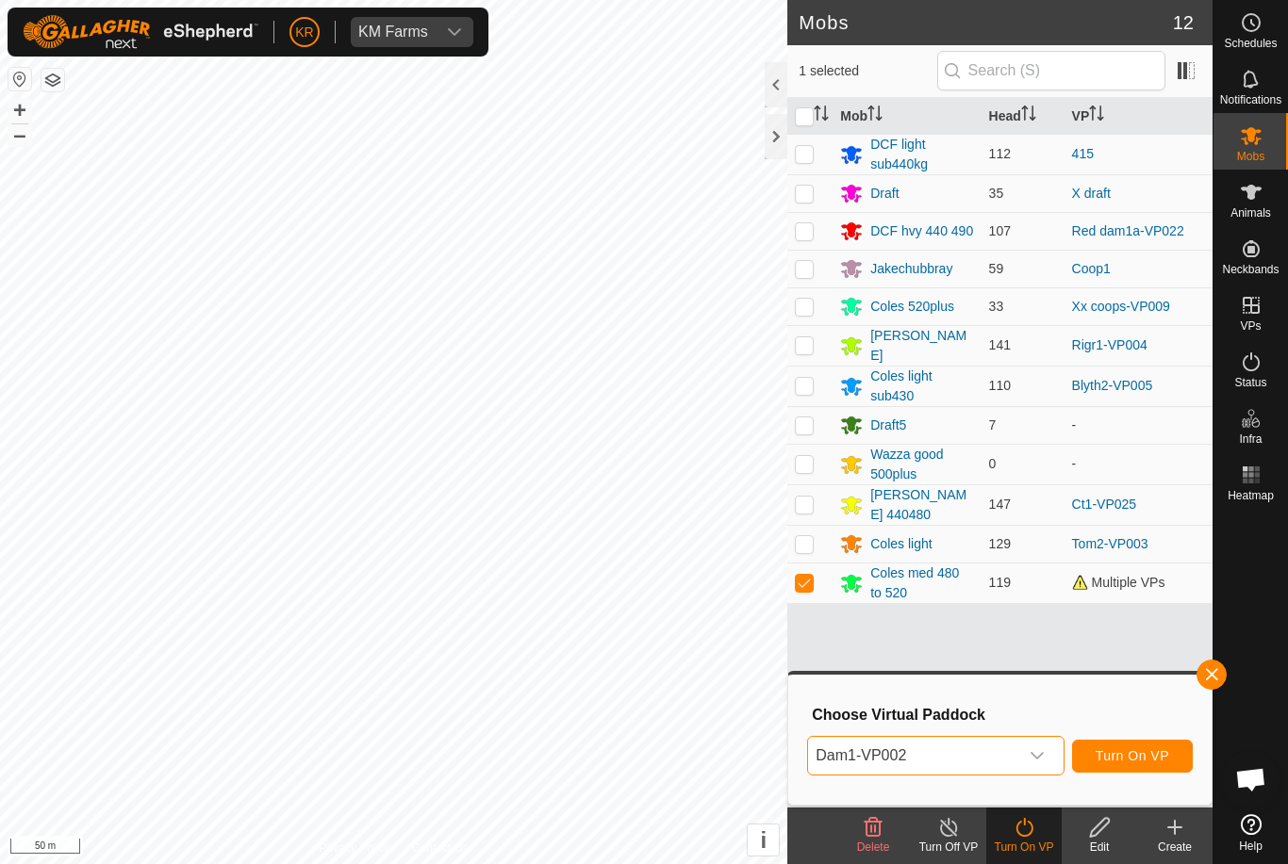
click at [1124, 745] on button "Turn On VP" at bounding box center [1132, 756] width 121 height 33
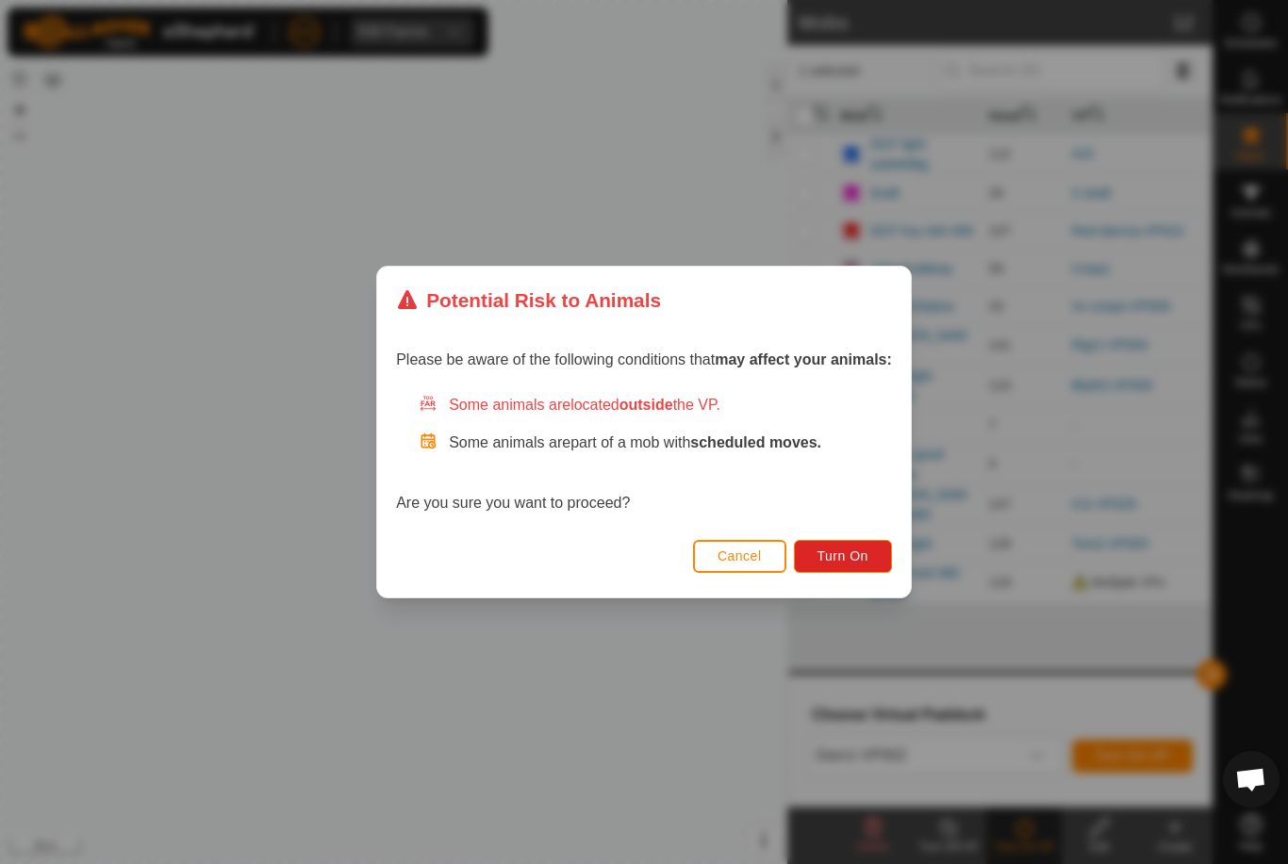
click at [861, 550] on span "Turn On" at bounding box center [842, 556] width 51 height 15
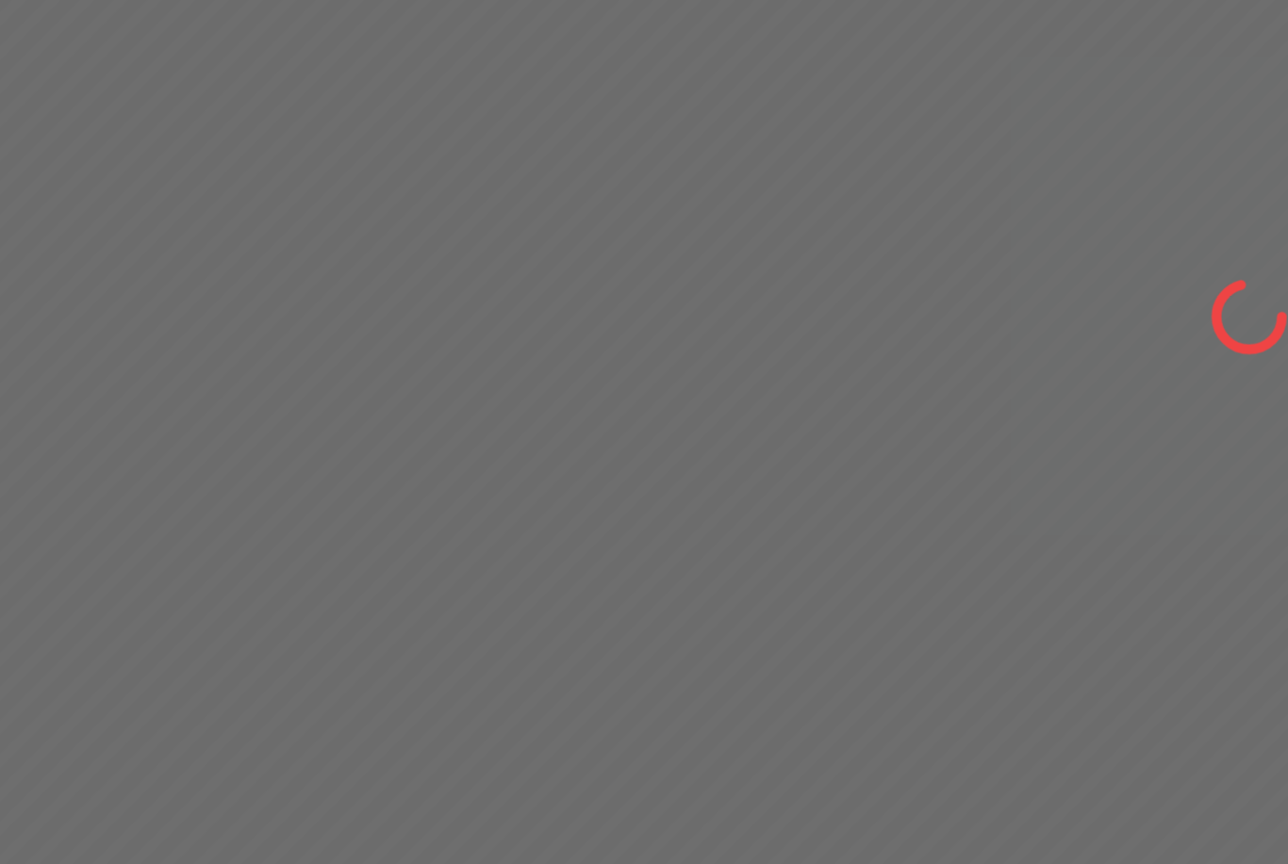
click at [330, 379] on div at bounding box center [644, 432] width 1288 height 864
